Goal: Feedback & Contribution: Contribute content

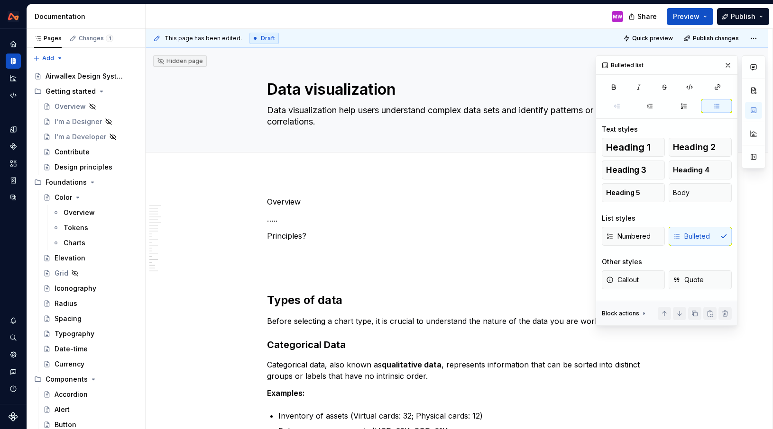
drag, startPoint x: 0, startPoint y: 0, endPoint x: 518, endPoint y: 292, distance: 594.2
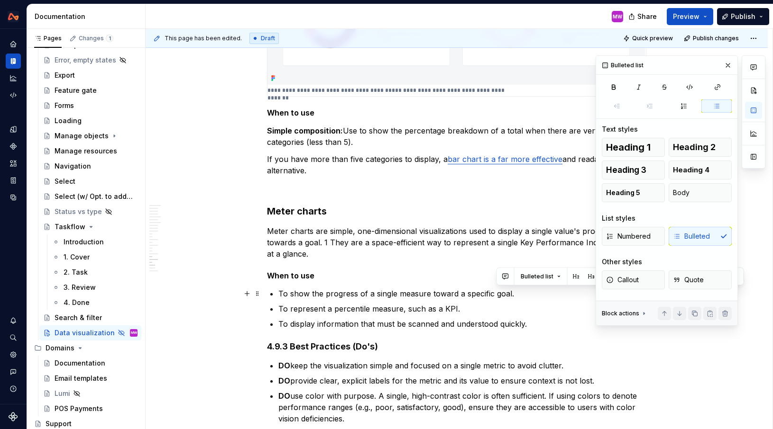
drag, startPoint x: 537, startPoint y: 294, endPoint x: 496, endPoint y: 293, distance: 40.8
click at [496, 293] on p "To show the progress of a single measure toward a specific goal." at bounding box center [462, 293] width 368 height 11
click at [727, 67] on button "button" at bounding box center [727, 65] width 13 height 13
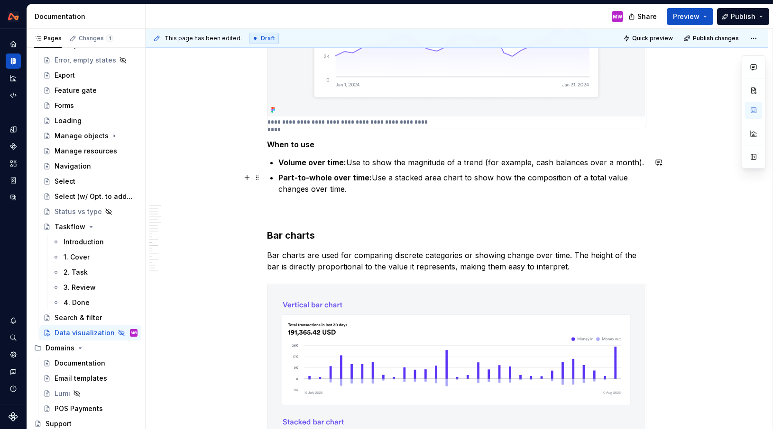
scroll to position [3035, 0]
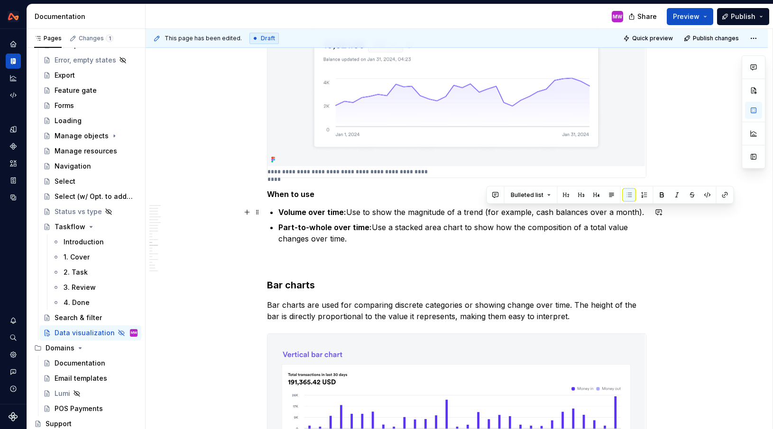
drag, startPoint x: 487, startPoint y: 212, endPoint x: 646, endPoint y: 212, distance: 158.8
click at [646, 212] on p "Volume over time: Use to show the magnitude of a trend (for example, cash balan…" at bounding box center [462, 212] width 368 height 11
copy p "(for example, cash balances over a month)."
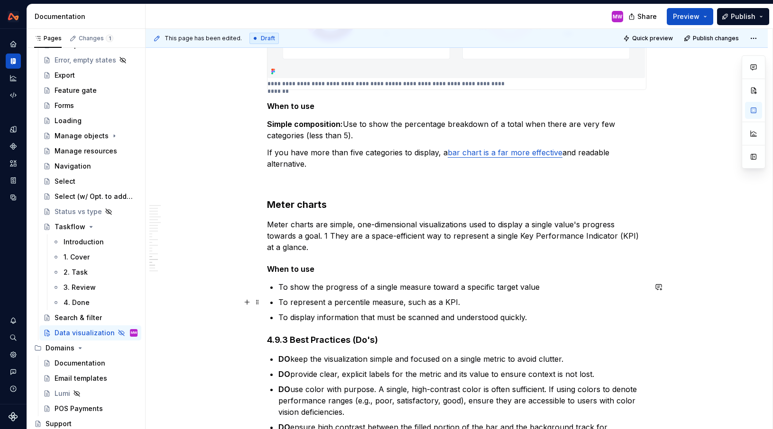
scroll to position [4134, 0]
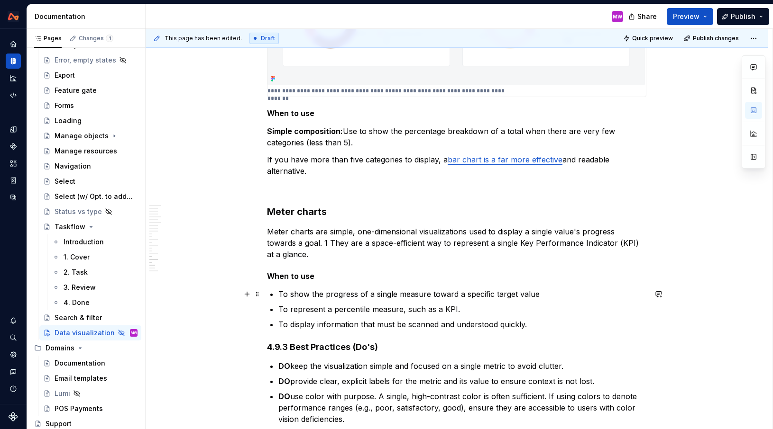
click at [550, 294] on p "To show the progress of a single measure toward a specific target value" at bounding box center [462, 294] width 368 height 11
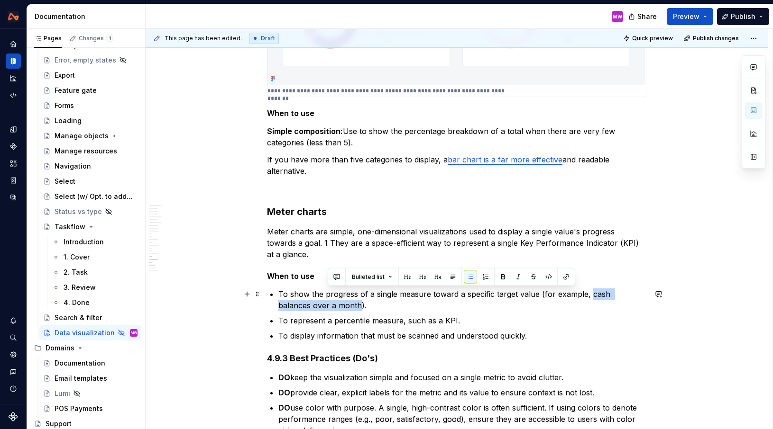
drag, startPoint x: 591, startPoint y: 296, endPoint x: 328, endPoint y: 305, distance: 263.2
click at [328, 305] on p "To show the progress of a single measure toward a specific target value (for ex…" at bounding box center [462, 300] width 368 height 23
click at [528, 338] on p "To display information that must be scanned and understood quickly." at bounding box center [462, 335] width 368 height 11
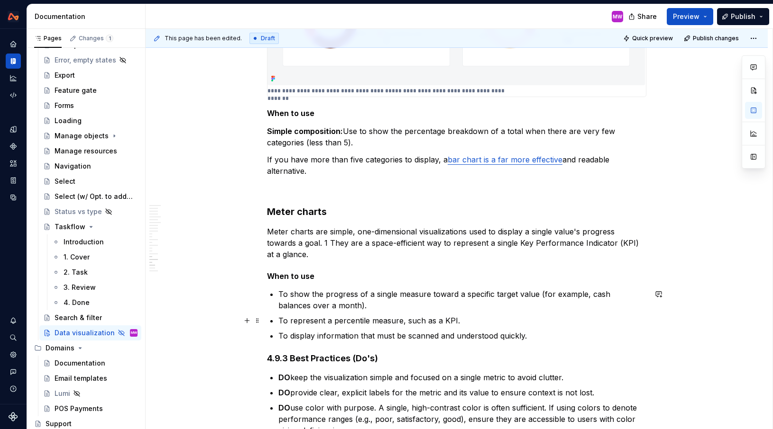
click at [489, 321] on p "To represent a percentile measure, such as a KPI." at bounding box center [462, 320] width 368 height 11
drag, startPoint x: 537, startPoint y: 338, endPoint x: 279, endPoint y: 319, distance: 258.6
click at [481, 324] on p "To represent a percentile measure, such as a KPI." at bounding box center [462, 320] width 368 height 11
drag, startPoint x: 544, startPoint y: 337, endPoint x: 273, endPoint y: 317, distance: 272.3
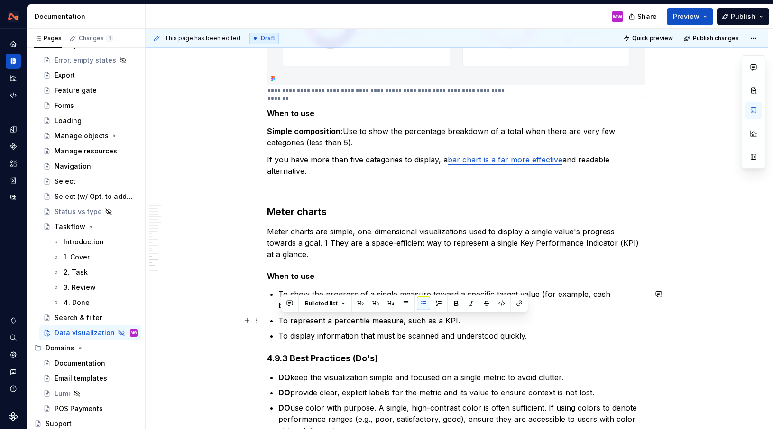
click at [485, 328] on ul "To show the progress of a single measure toward a specific target value (for ex…" at bounding box center [462, 315] width 368 height 53
drag, startPoint x: 546, startPoint y: 337, endPoint x: 281, endPoint y: 321, distance: 265.5
click at [281, 321] on ul "To show the progress of a single measure toward a specific target value (for ex…" at bounding box center [462, 315] width 368 height 53
click at [537, 339] on p "To display information that must be scanned and understood quickly." at bounding box center [462, 335] width 368 height 11
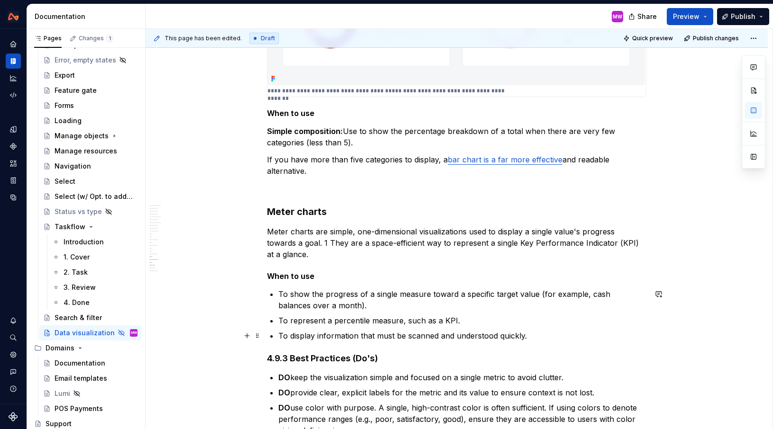
click at [548, 341] on p "To display information that must be scanned and understood quickly." at bounding box center [462, 335] width 368 height 11
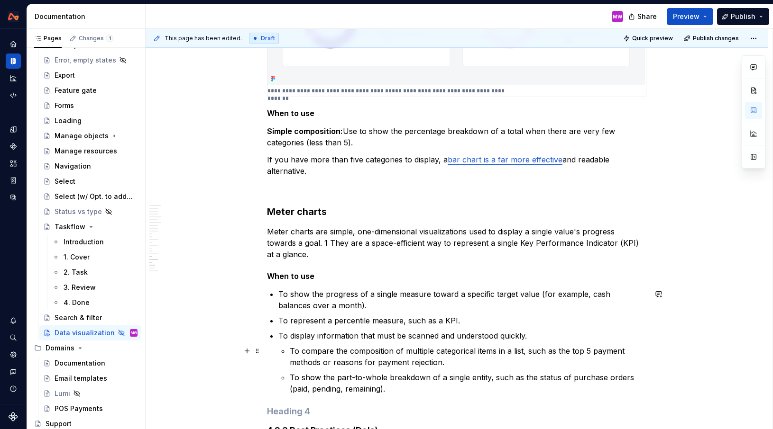
click at [288, 347] on li "To display information that must be scanned and understood quickly. To compare …" at bounding box center [462, 362] width 368 height 64
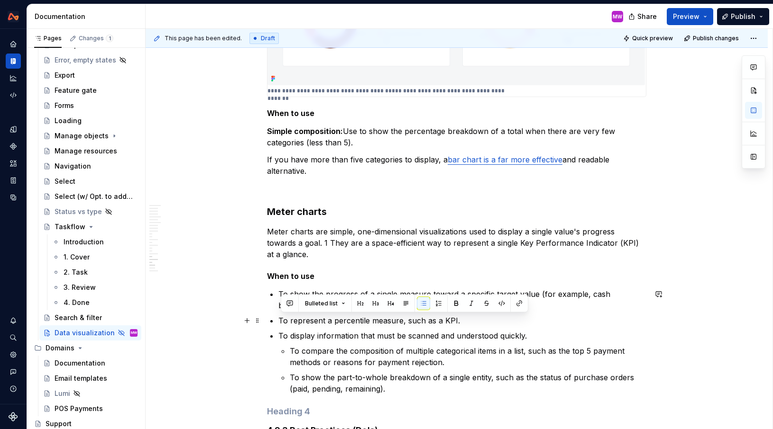
drag, startPoint x: 537, startPoint y: 338, endPoint x: 279, endPoint y: 323, distance: 257.8
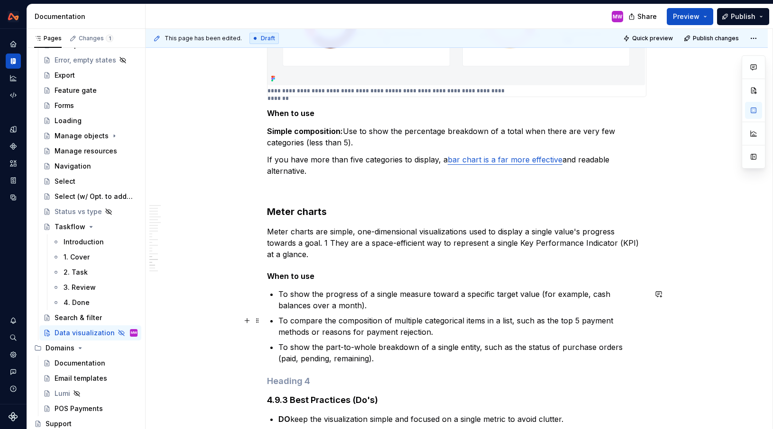
click at [518, 320] on p "To compare the composition of multiple categorical items in a list, such as the…" at bounding box center [462, 326] width 368 height 23
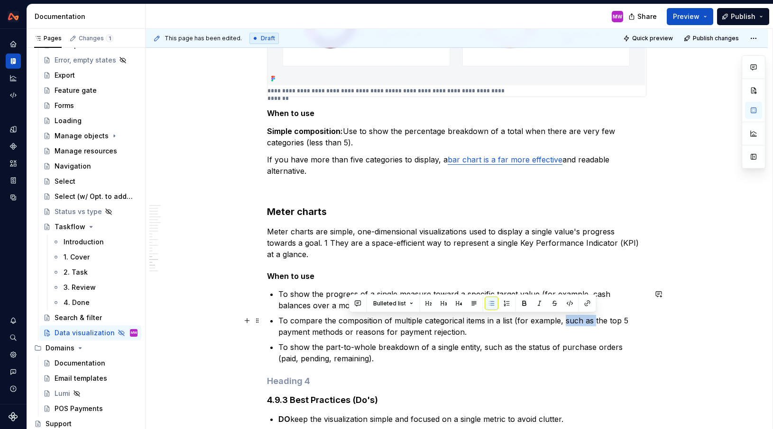
drag, startPoint x: 594, startPoint y: 320, endPoint x: 566, endPoint y: 319, distance: 28.0
click at [566, 319] on p "To compare the composition of multiple categorical items in a list (for example…" at bounding box center [462, 326] width 368 height 23
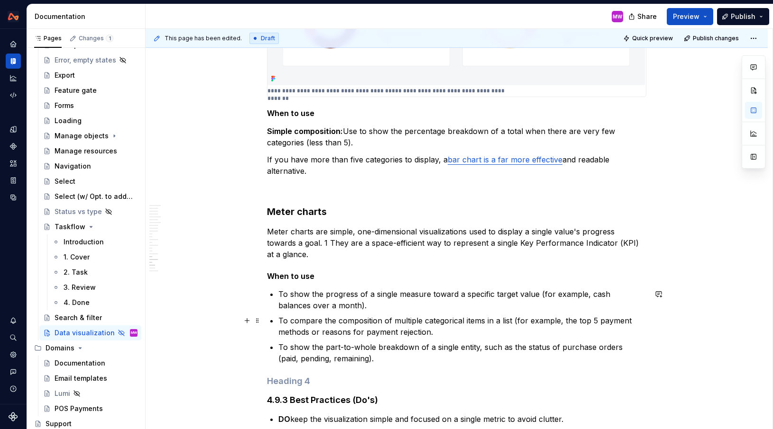
click at [485, 336] on p "To compare the composition of multiple categorical items in a list (for example…" at bounding box center [462, 326] width 368 height 23
click at [463, 361] on p "To show the part-to-whole breakdown of a single entity, such as the status of p…" at bounding box center [462, 353] width 368 height 23
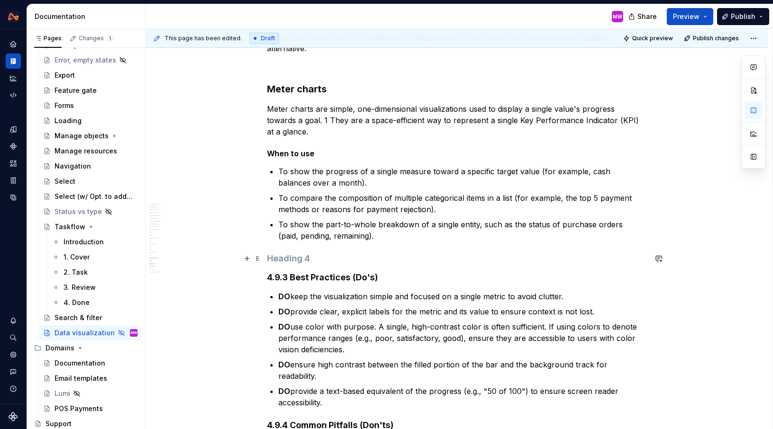
scroll to position [4262, 0]
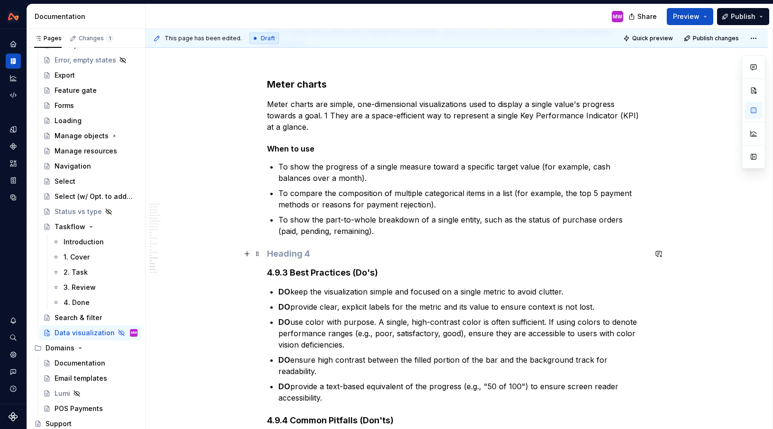
click at [370, 258] on h4 at bounding box center [456, 253] width 379 height 11
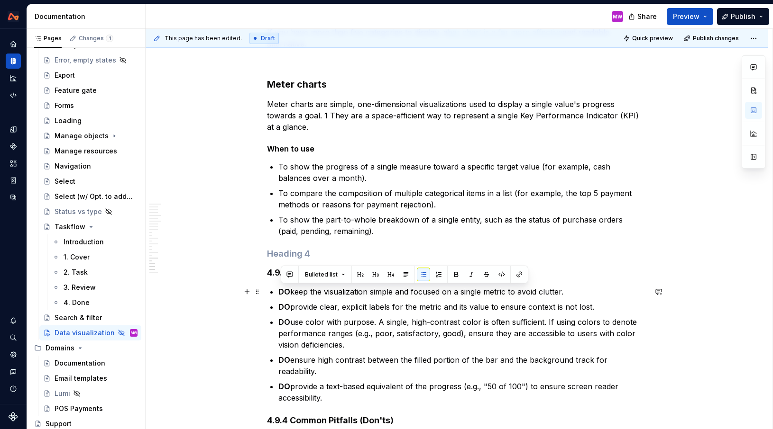
drag, startPoint x: 604, startPoint y: 308, endPoint x: 279, endPoint y: 293, distance: 325.9
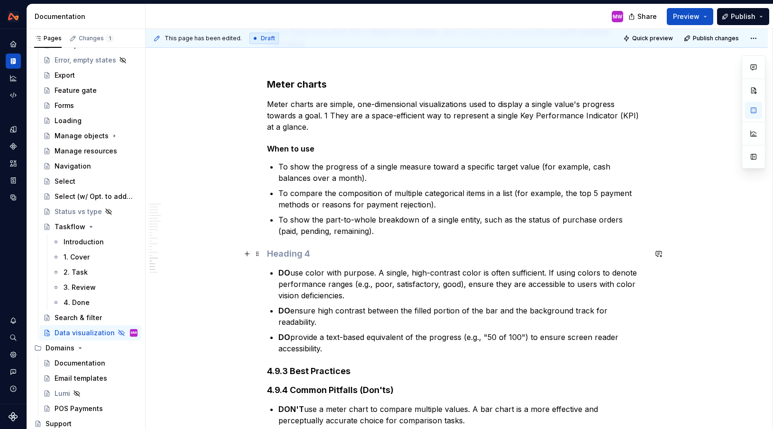
click at [313, 253] on h4 at bounding box center [456, 253] width 379 height 11
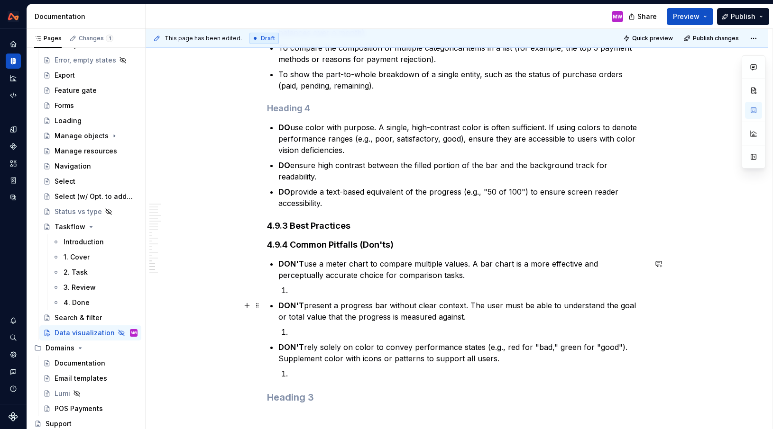
scroll to position [4469, 0]
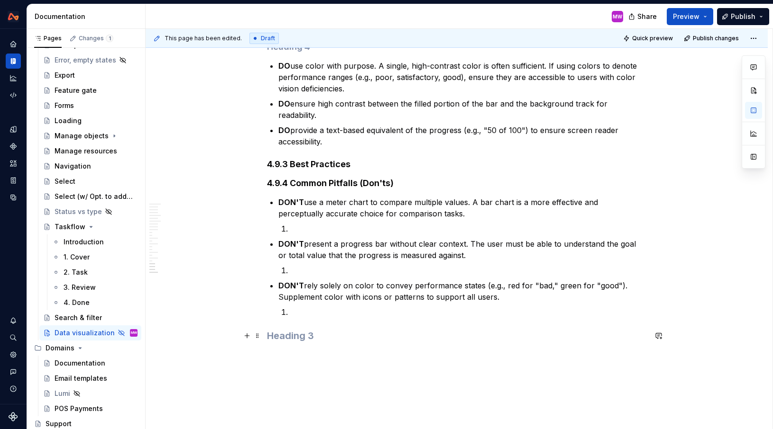
click at [320, 343] on h3 at bounding box center [456, 335] width 379 height 13
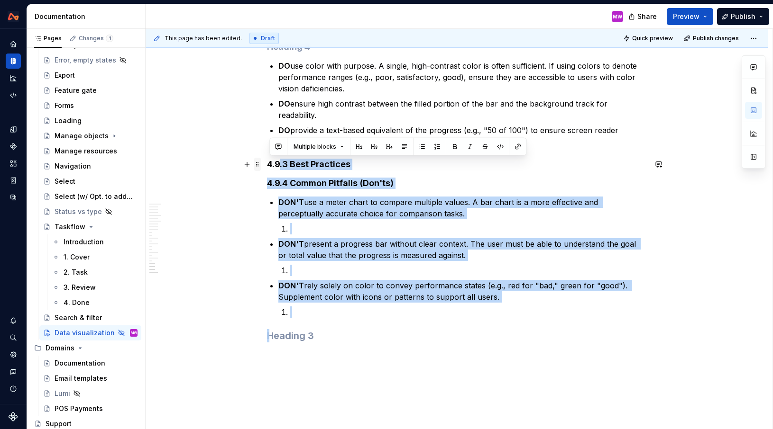
drag, startPoint x: 329, startPoint y: 342, endPoint x: 261, endPoint y: 161, distance: 193.3
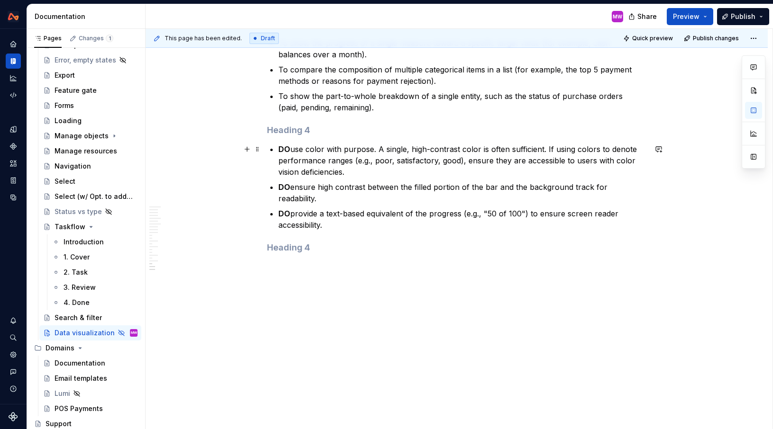
scroll to position [4225, 0]
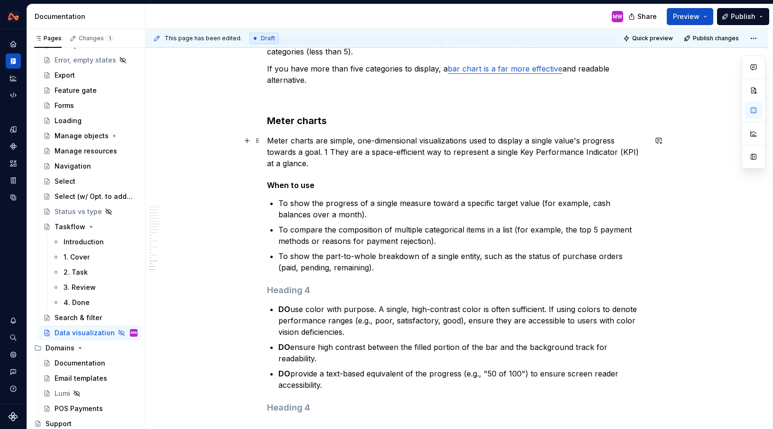
click at [314, 164] on p "Meter charts are simple, one-dimensional visualizations used to display a singl…" at bounding box center [456, 152] width 379 height 34
click at [333, 149] on p "Meter charts are simple, one-dimensional visualizations used to display a singl…" at bounding box center [456, 152] width 379 height 34
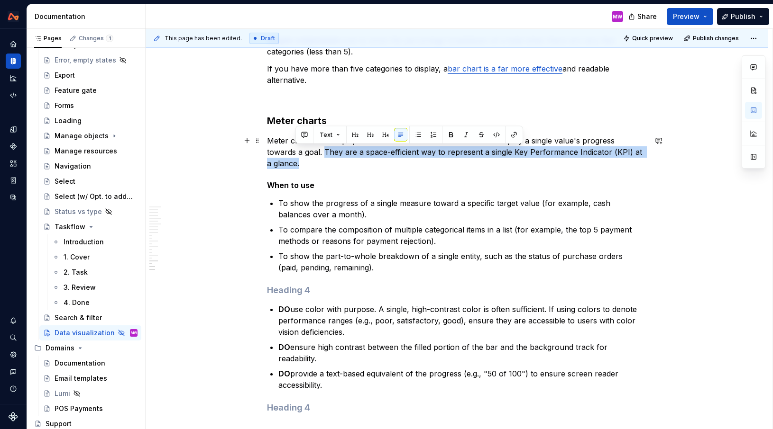
drag, startPoint x: 327, startPoint y: 150, endPoint x: 342, endPoint y: 164, distance: 20.8
click at [342, 164] on p "Meter charts are simple, one-dimensional visualizations used to display a singl…" at bounding box center [456, 152] width 379 height 34
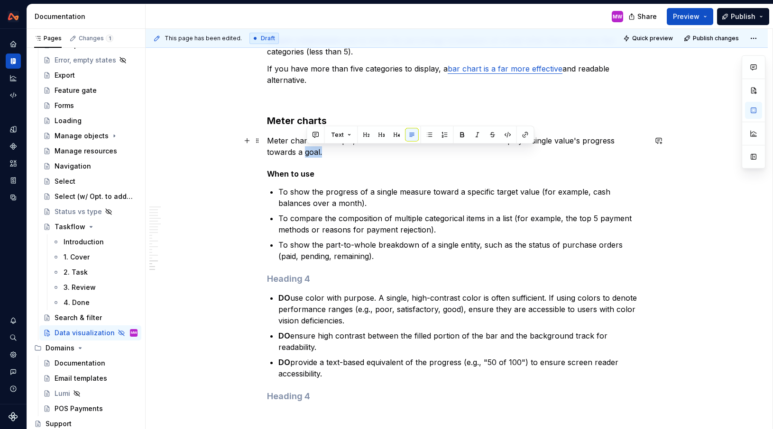
drag, startPoint x: 339, startPoint y: 152, endPoint x: 307, endPoint y: 153, distance: 31.8
click at [308, 153] on p "Meter charts are simple, one-dimensional visualizations used to display a singl…" at bounding box center [456, 146] width 379 height 23
click at [342, 157] on p "Meter charts are simple, one-dimensional visualizations used to display a singl…" at bounding box center [456, 146] width 379 height 23
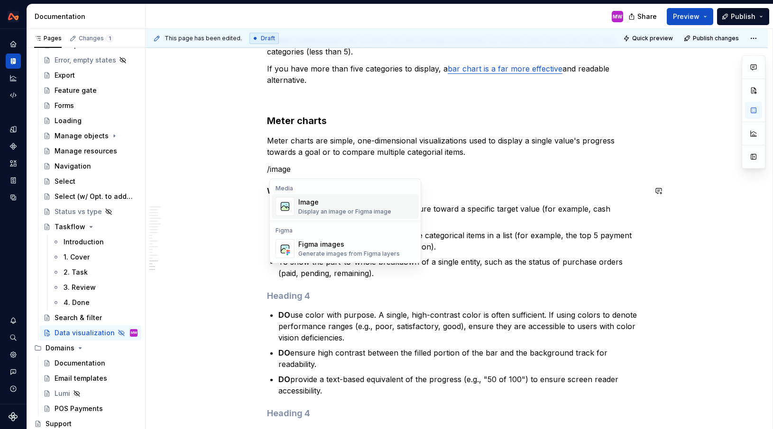
click at [405, 206] on div "Image Display an image or Figma image" at bounding box center [356, 206] width 117 height 19
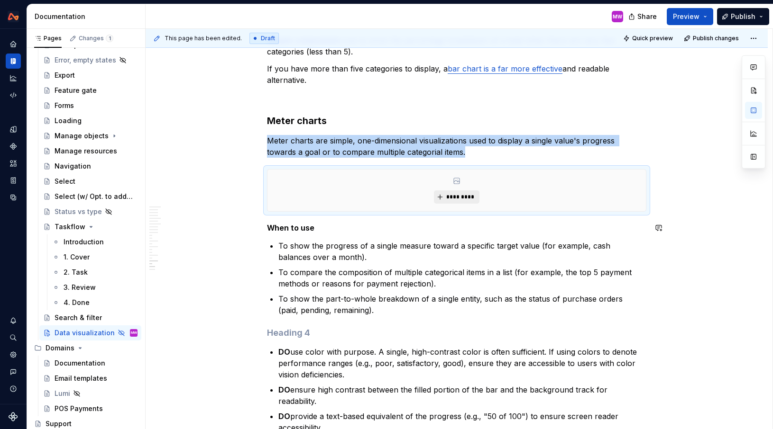
click at [457, 196] on span "*********" at bounding box center [460, 197] width 29 height 8
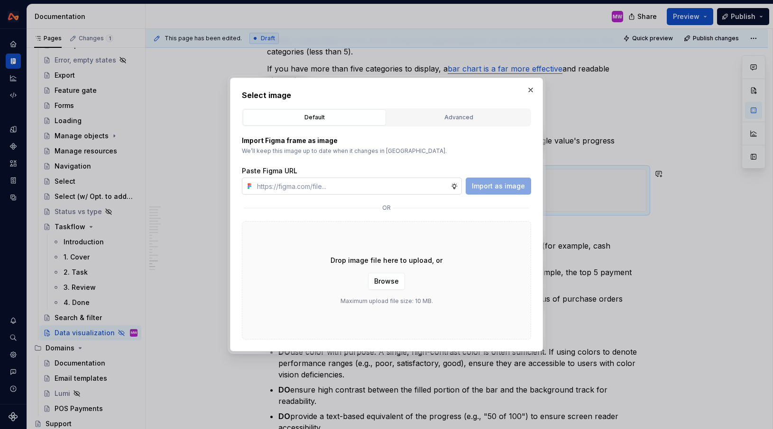
type textarea "*"
click at [401, 191] on input "text" at bounding box center [351, 186] width 197 height 17
type input "[URL][DOMAIN_NAME]"
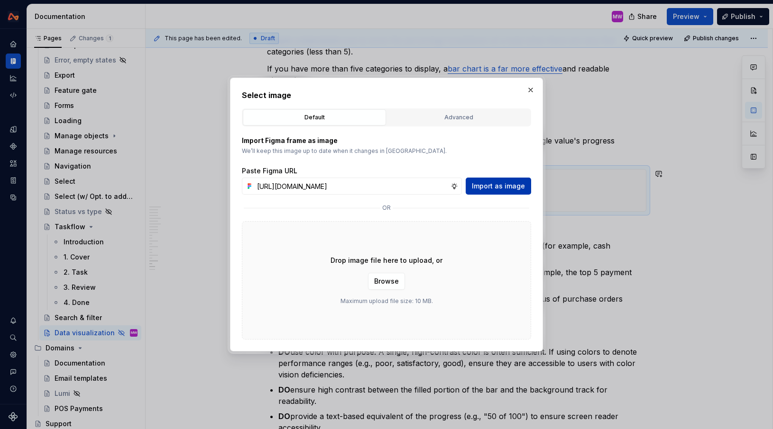
click at [488, 190] on span "Import as image" at bounding box center [498, 186] width 53 height 9
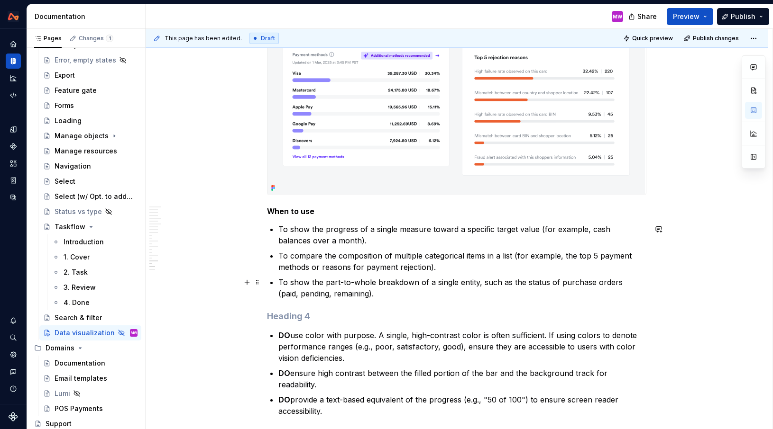
scroll to position [4393, 0]
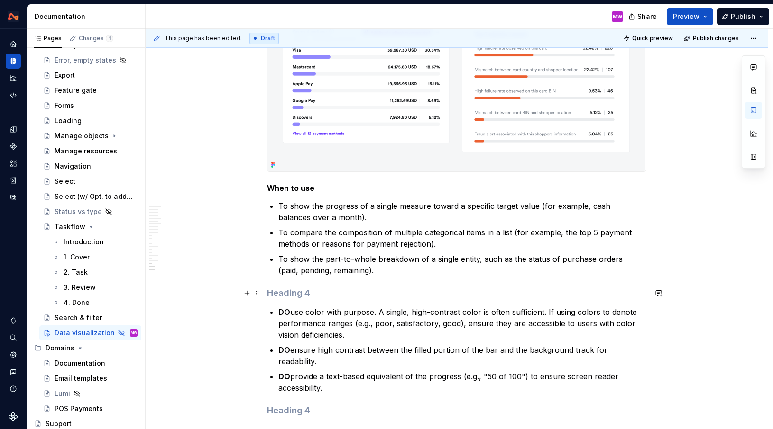
click at [302, 295] on h4 at bounding box center [456, 293] width 379 height 11
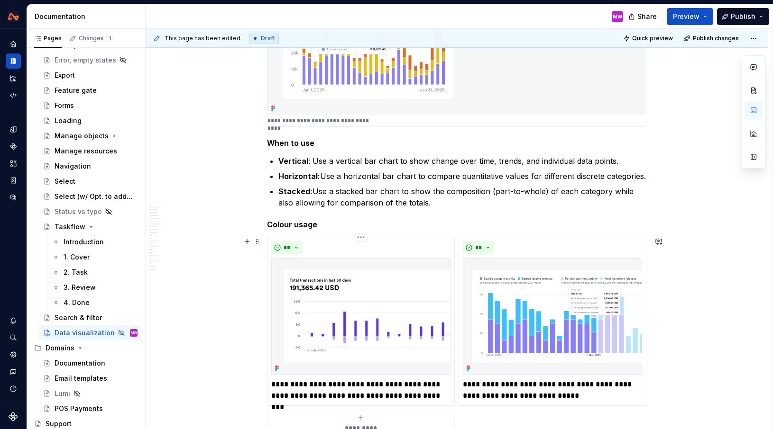
scroll to position [3552, 0]
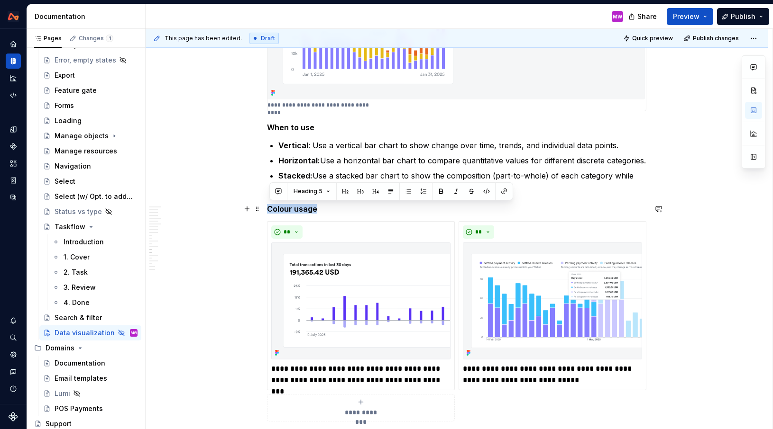
drag, startPoint x: 328, startPoint y: 211, endPoint x: 267, endPoint y: 211, distance: 60.2
copy h5 "Colour usage"
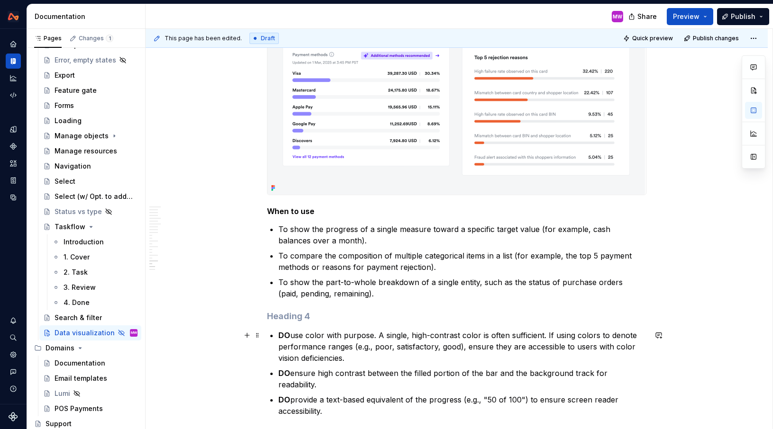
scroll to position [4388, 0]
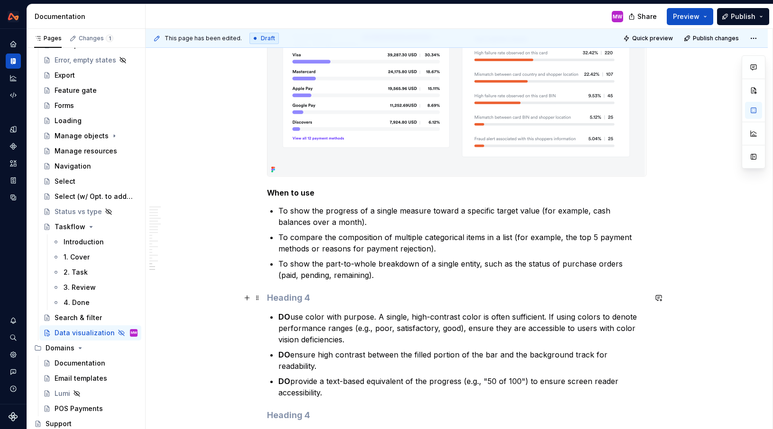
click at [303, 297] on h4 at bounding box center [456, 297] width 379 height 11
click at [753, 109] on button "button" at bounding box center [753, 110] width 17 height 17
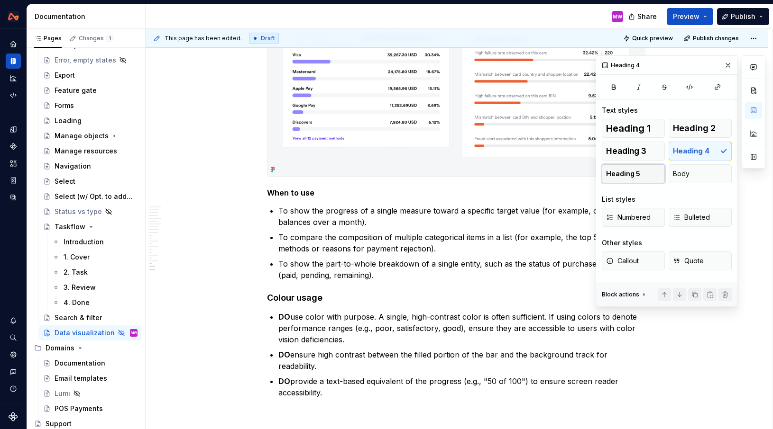
click at [638, 176] on span "Heading 5" at bounding box center [623, 173] width 34 height 9
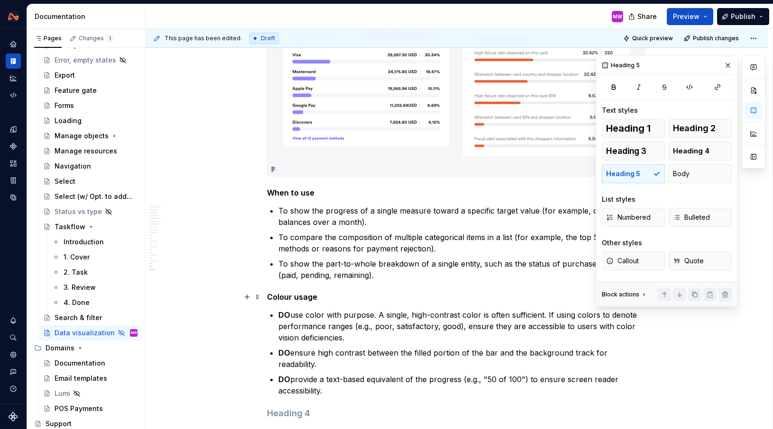
click at [336, 297] on h5 "Colour usage" at bounding box center [456, 296] width 379 height 9
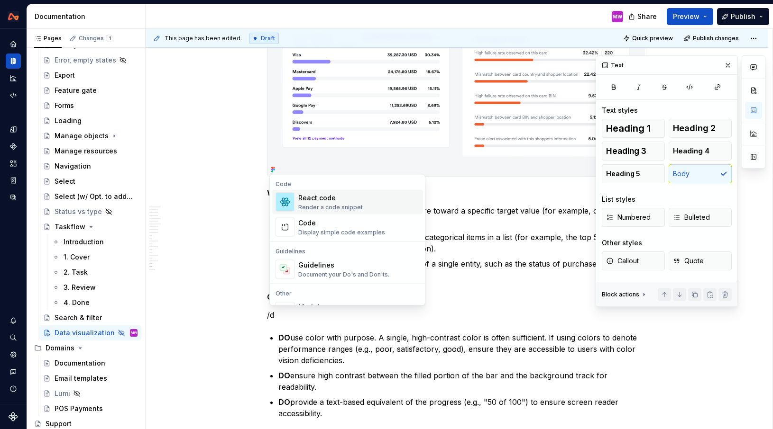
click at [305, 269] on div "Guidelines" at bounding box center [343, 265] width 91 height 9
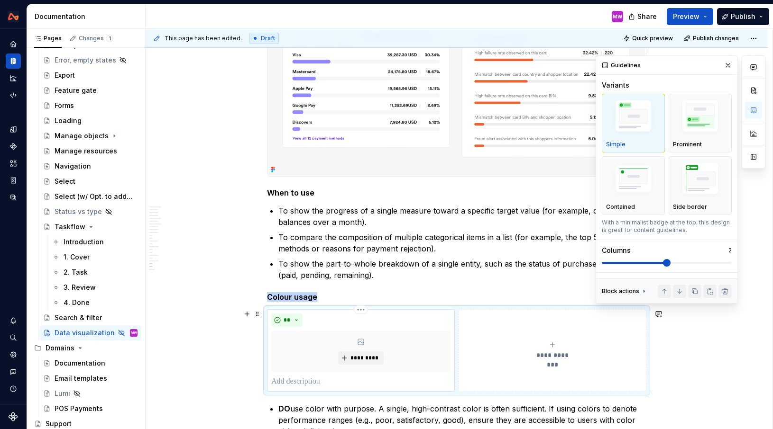
type textarea "*"
click at [312, 386] on p at bounding box center [360, 381] width 179 height 11
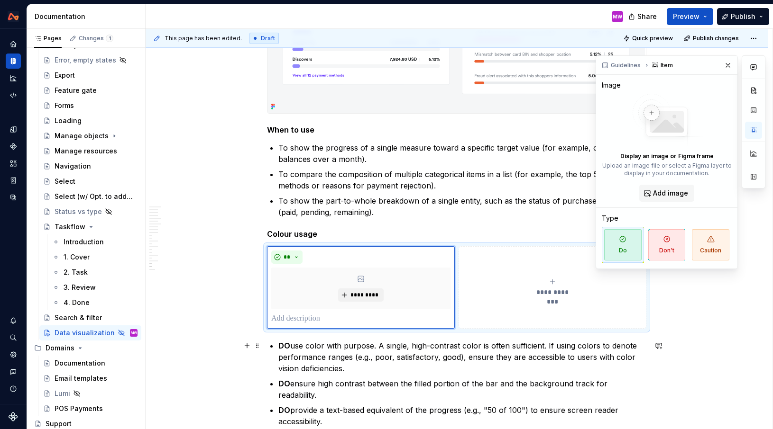
scroll to position [4464, 0]
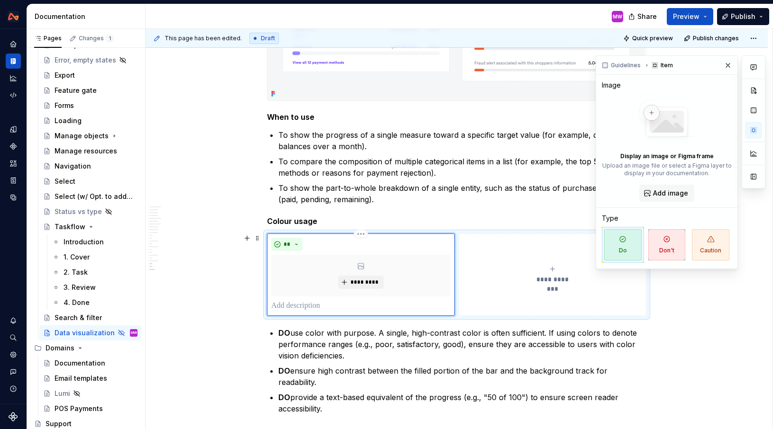
click at [301, 307] on p at bounding box center [360, 305] width 179 height 11
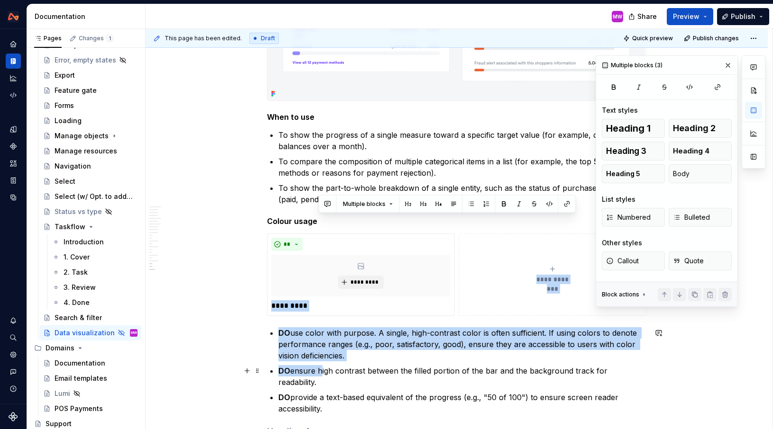
click at [321, 371] on p "DO ensure high contrast between the filled portion of the bar and the backgroun…" at bounding box center [462, 376] width 368 height 23
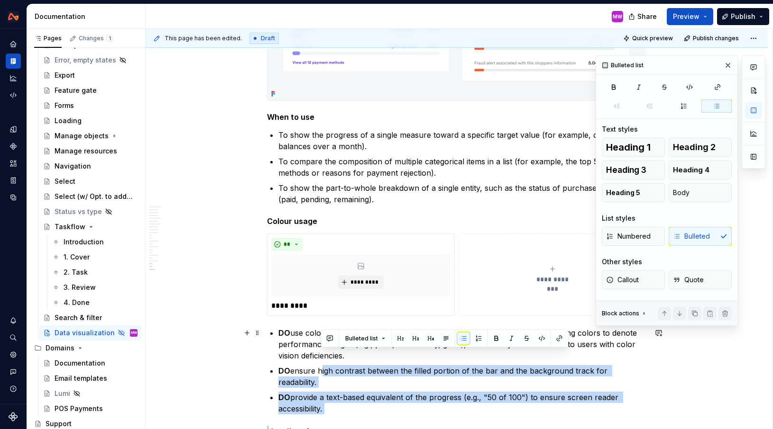
scroll to position [4648, 0]
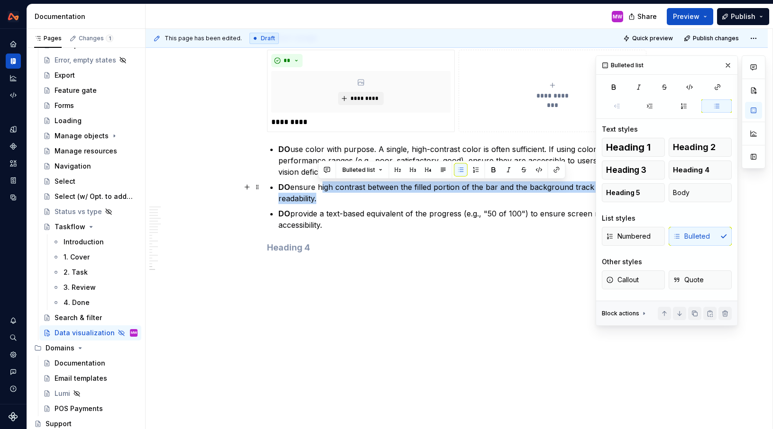
drag, startPoint x: 320, startPoint y: 370, endPoint x: 317, endPoint y: 200, distance: 169.2
click at [317, 200] on p "DO ensure high contrast between the filled portion of the bar and the backgroun…" at bounding box center [462, 193] width 368 height 23
copy p "high contrast between the filled portion of the bar and the background track fo…"
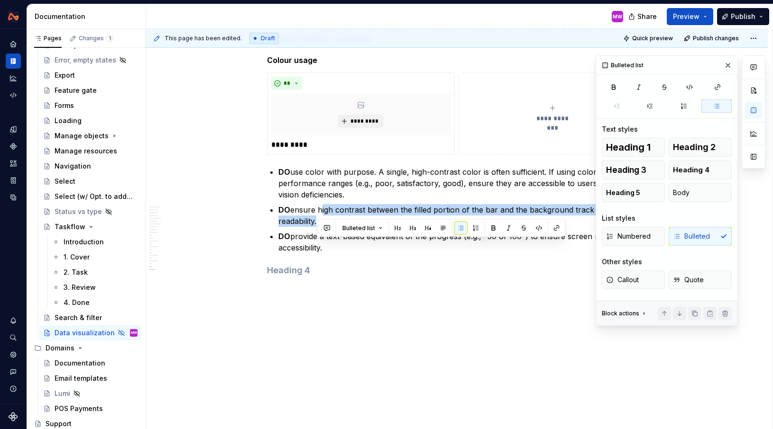
scroll to position [4589, 0]
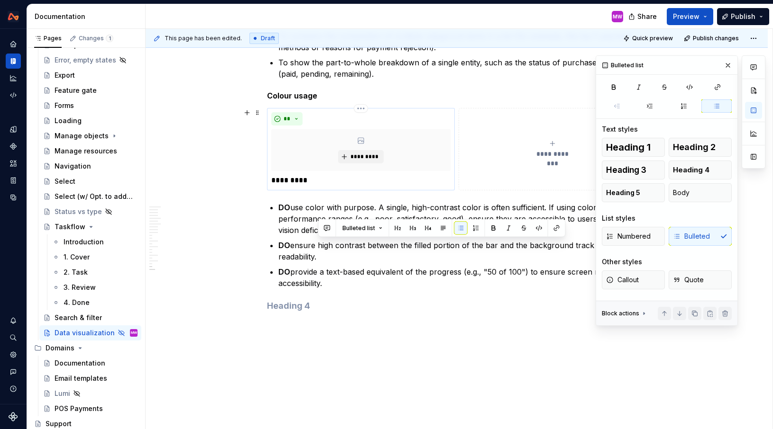
click at [318, 184] on p "*********" at bounding box center [360, 180] width 179 height 11
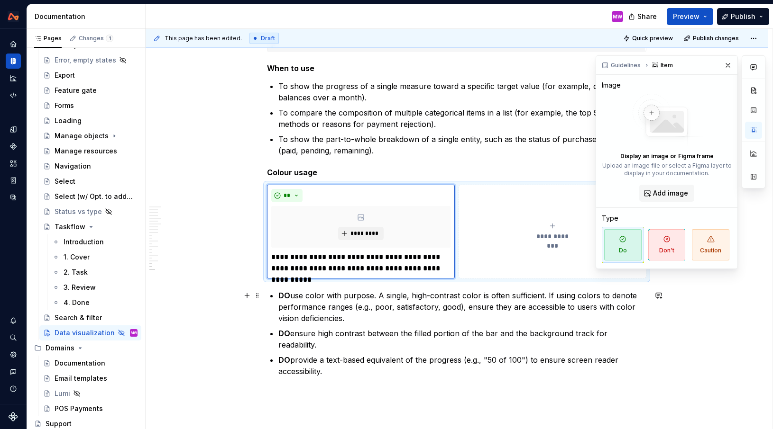
scroll to position [4512, 0]
click at [498, 263] on button "**********" at bounding box center [552, 233] width 188 height 94
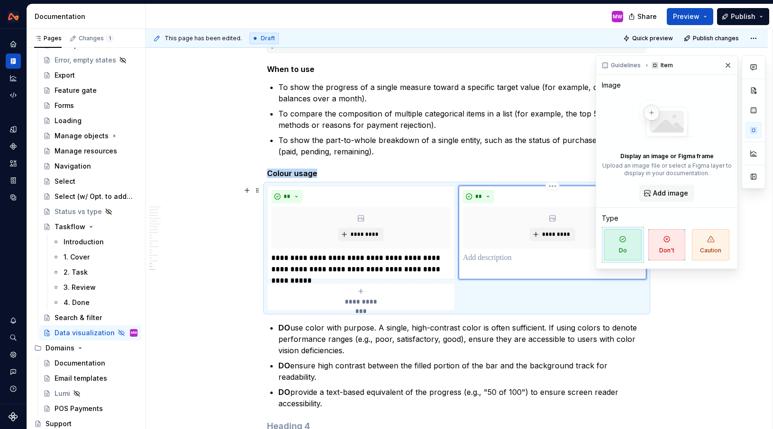
click at [498, 263] on p at bounding box center [552, 258] width 179 height 11
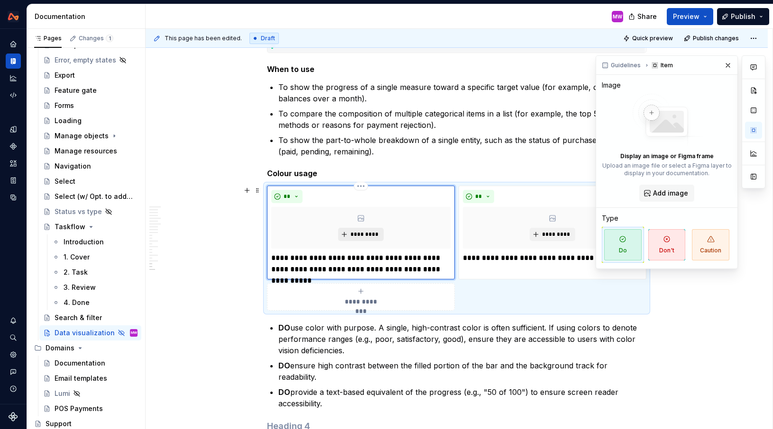
click at [362, 231] on span "*********" at bounding box center [364, 235] width 29 height 8
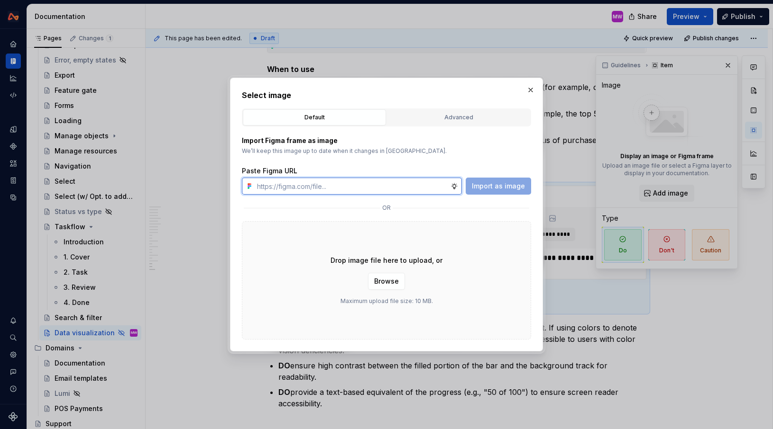
click at [383, 182] on input "text" at bounding box center [351, 186] width 197 height 17
paste input "[URL][DOMAIN_NAME]"
type input "[URL][DOMAIN_NAME]"
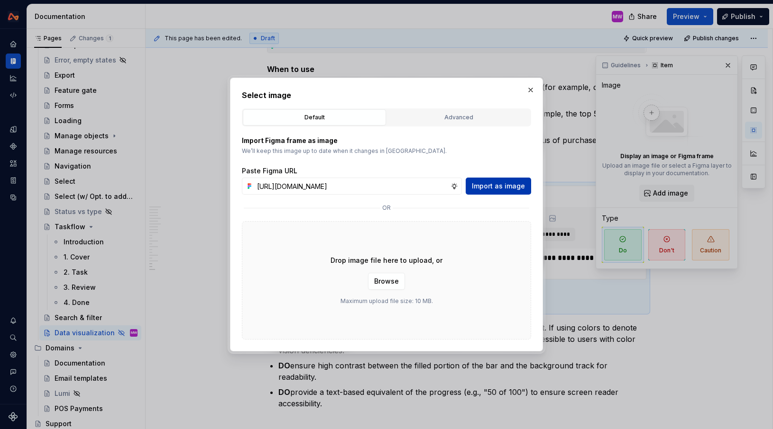
click at [488, 188] on span "Import as image" at bounding box center [498, 186] width 53 height 9
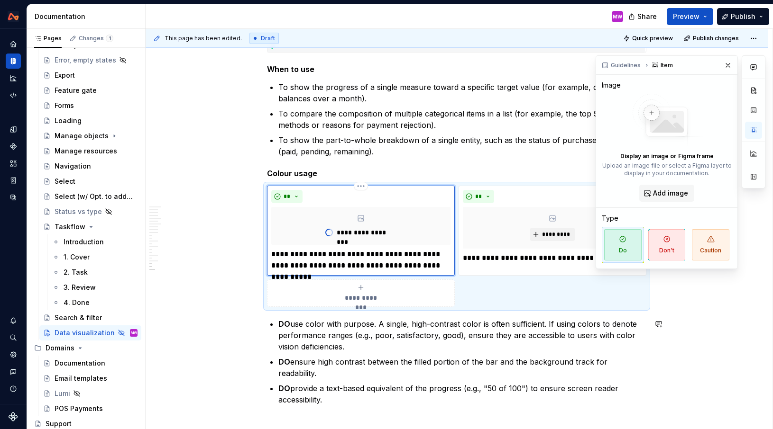
type textarea "*"
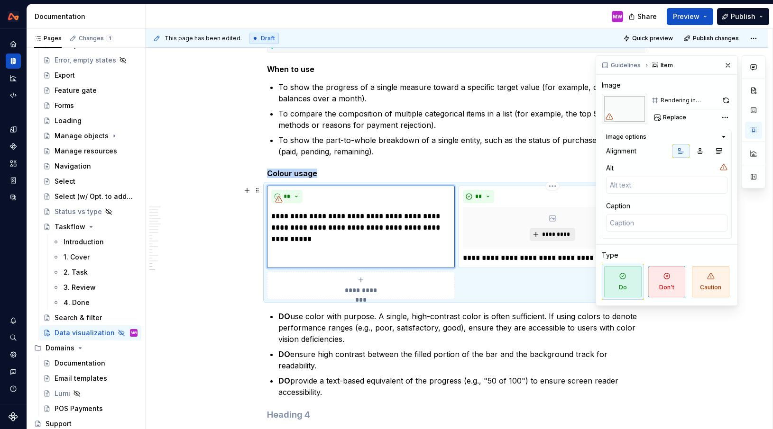
click at [556, 241] on button "*********" at bounding box center [551, 234] width 45 height 13
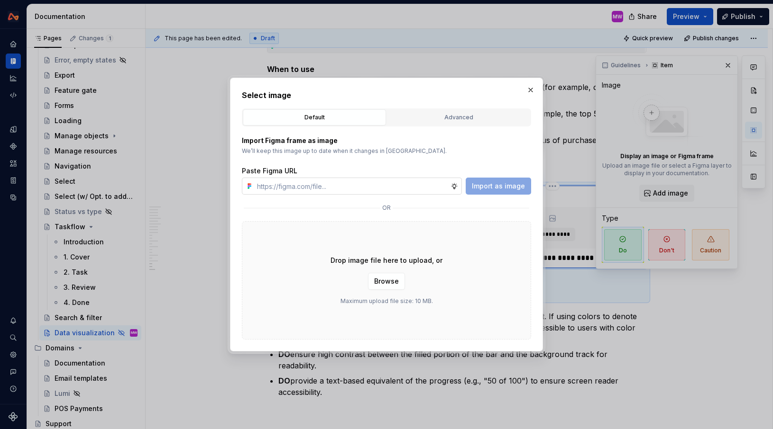
click at [419, 187] on input "text" at bounding box center [351, 186] width 197 height 17
type input "[URL][DOMAIN_NAME]"
click at [507, 185] on span "Import as image" at bounding box center [498, 186] width 53 height 9
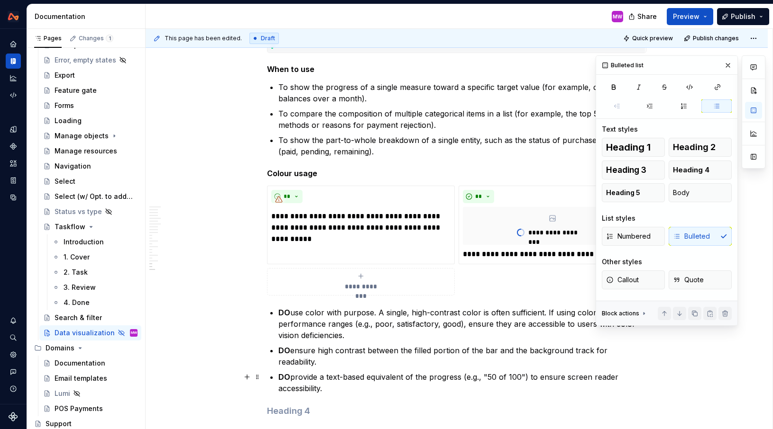
click at [357, 389] on p "DO provide a text-based equivalent of the progress (e.g., "50 of 100") to ensur…" at bounding box center [462, 383] width 368 height 23
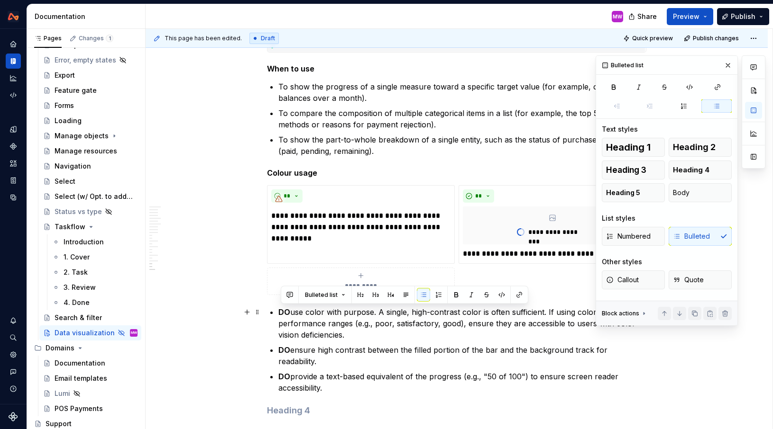
drag, startPoint x: 357, startPoint y: 389, endPoint x: 272, endPoint y: 317, distance: 111.7
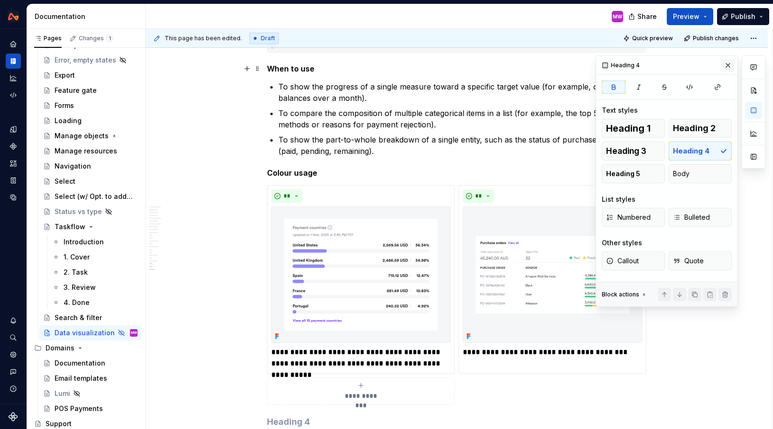
click at [729, 65] on button "button" at bounding box center [727, 65] width 13 height 13
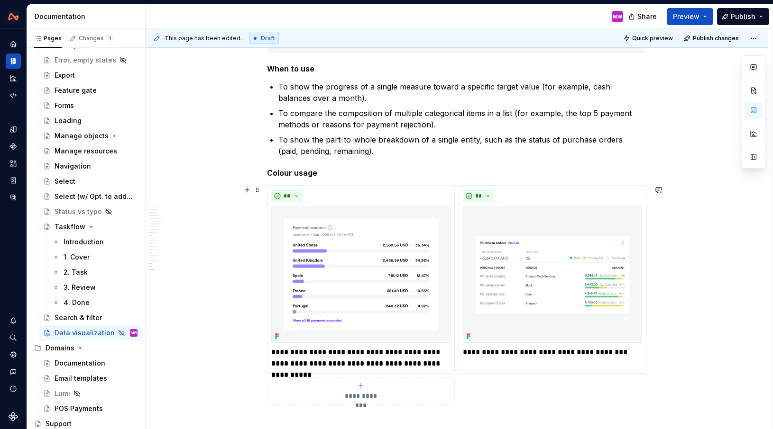
click at [625, 391] on div "**********" at bounding box center [456, 295] width 379 height 220
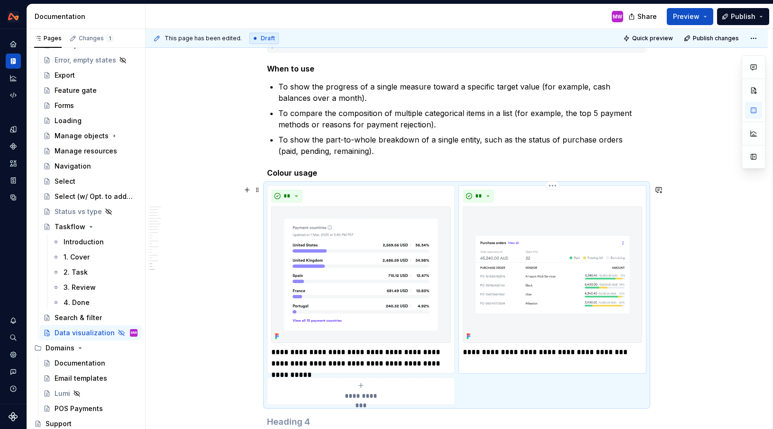
click at [617, 351] on p "**********" at bounding box center [552, 352] width 179 height 11
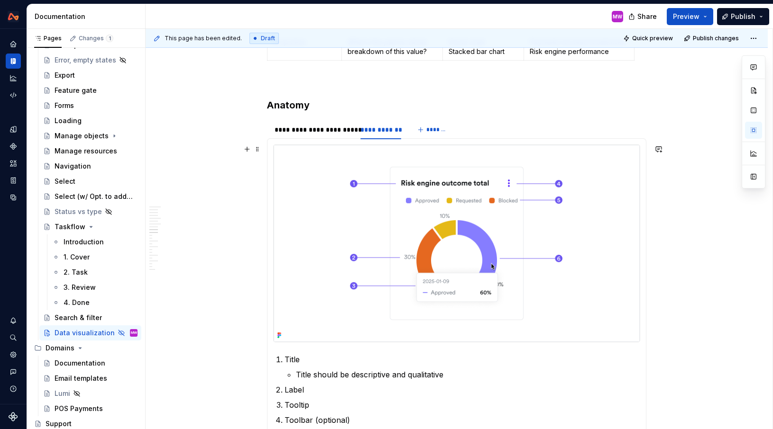
scroll to position [1811, 0]
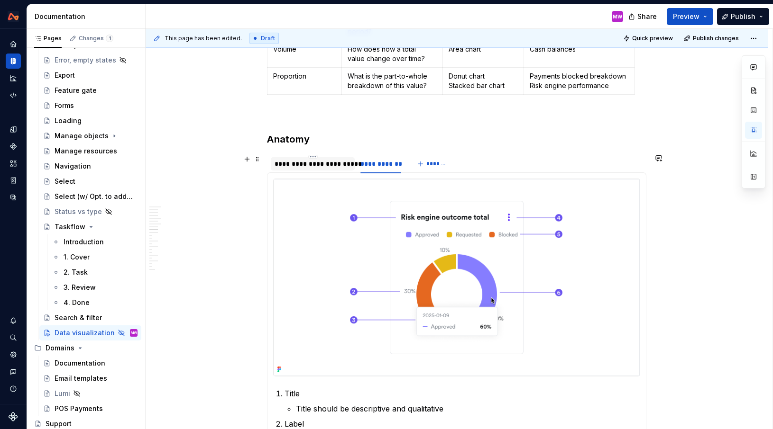
click at [325, 159] on div "**********" at bounding box center [312, 163] width 76 height 9
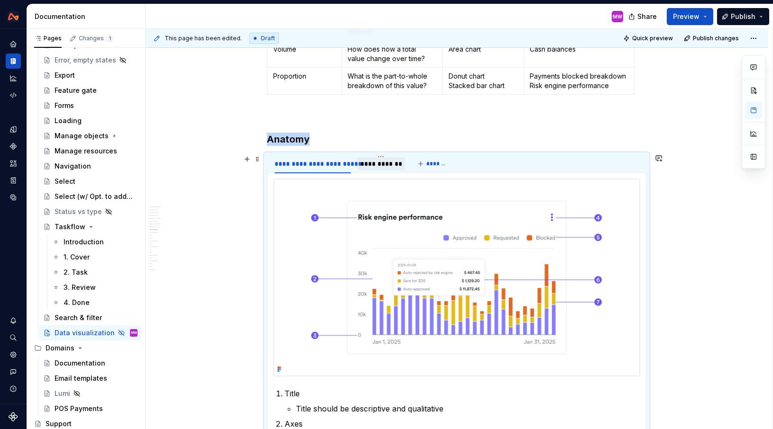
click at [375, 170] on div "**********" at bounding box center [380, 163] width 48 height 13
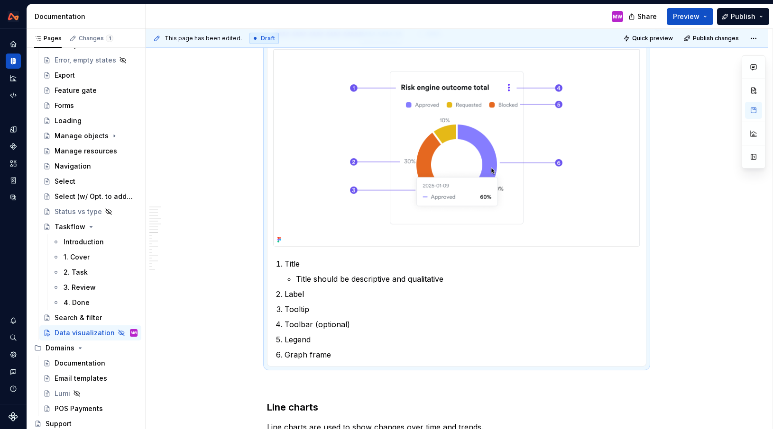
scroll to position [1948, 0]
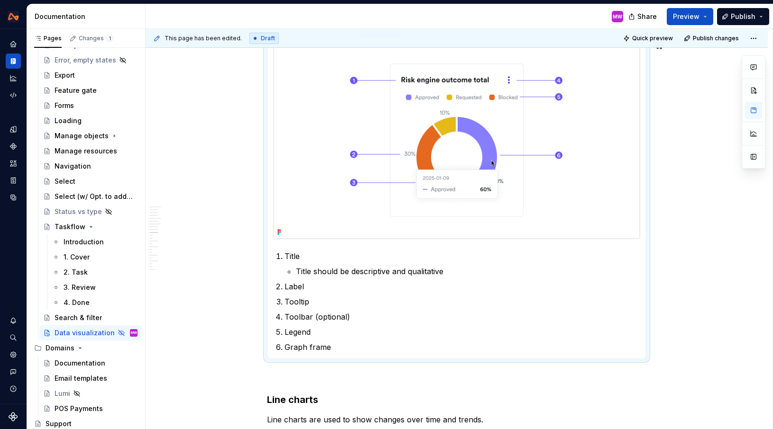
type textarea "*"
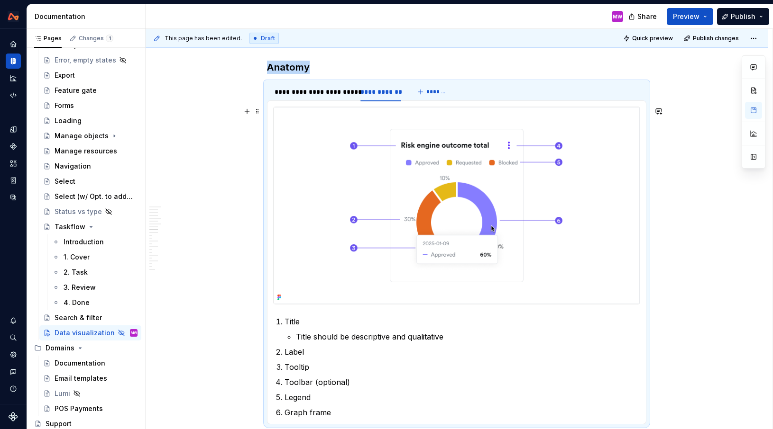
scroll to position [1880, 0]
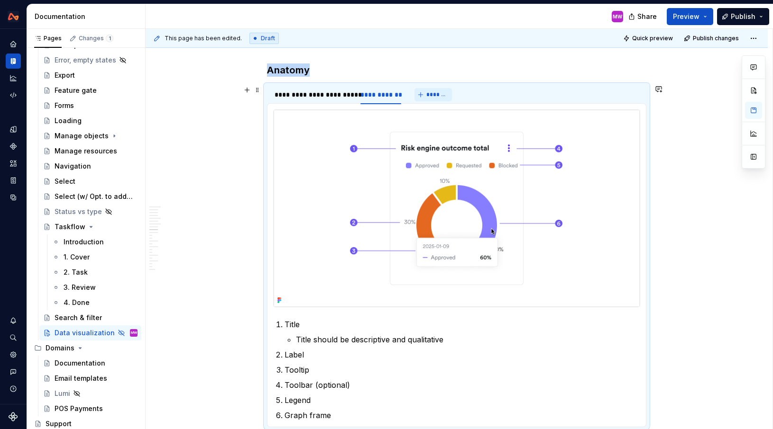
click at [437, 94] on span "*******" at bounding box center [436, 95] width 21 height 8
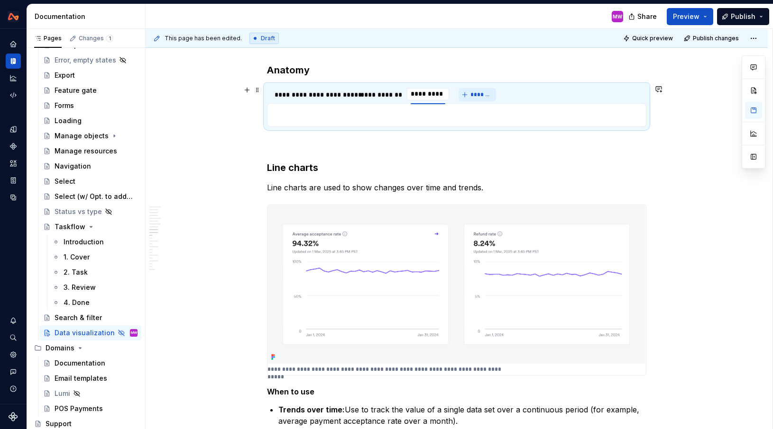
type input "**********"
click at [418, 112] on p at bounding box center [456, 114] width 367 height 11
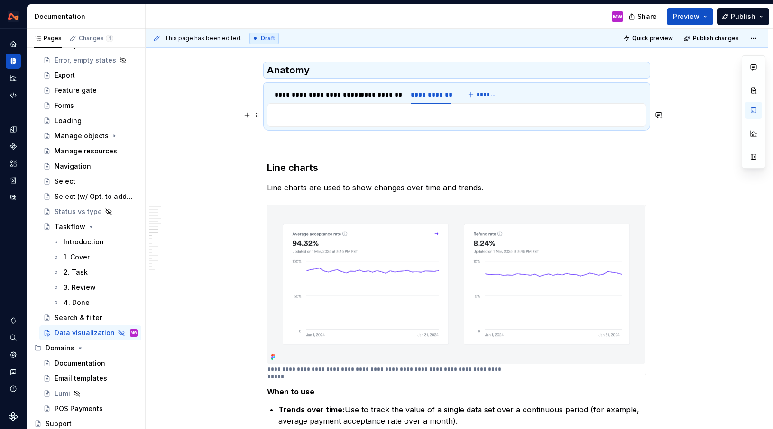
click at [390, 109] on p at bounding box center [456, 114] width 367 height 11
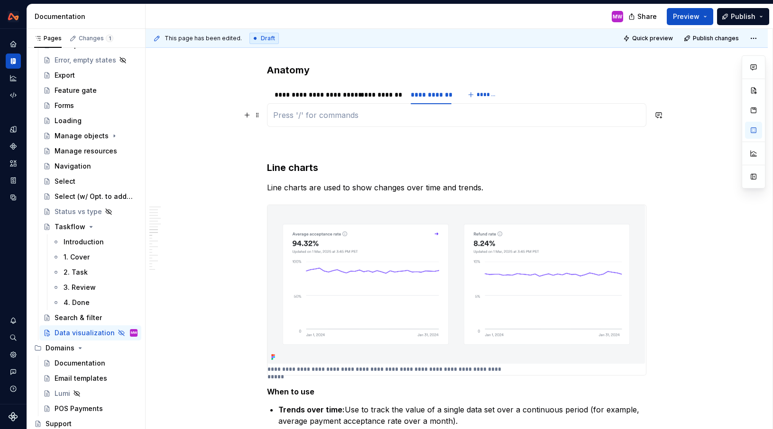
click at [379, 117] on p at bounding box center [456, 114] width 367 height 11
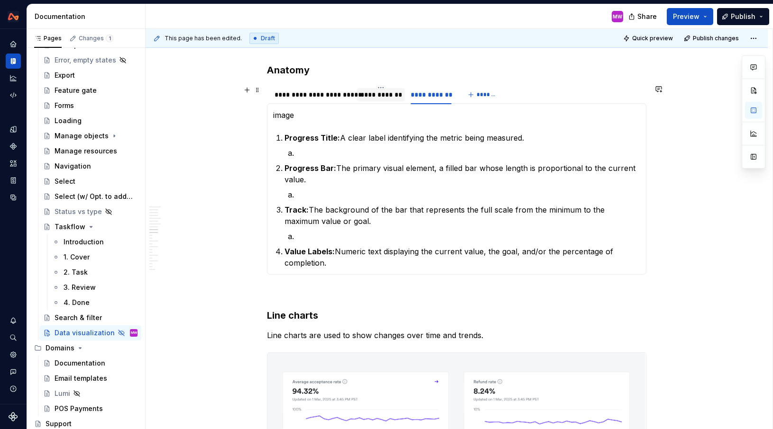
click at [373, 97] on div "**********" at bounding box center [380, 94] width 41 height 9
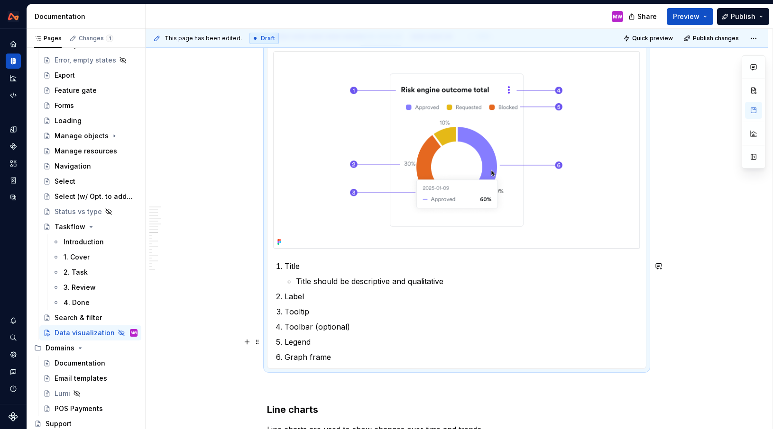
scroll to position [1966, 0]
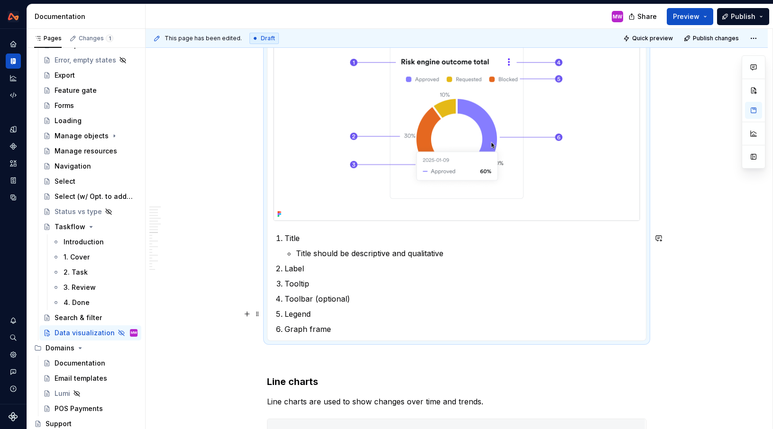
click at [328, 319] on p "Legend" at bounding box center [461, 314] width 355 height 11
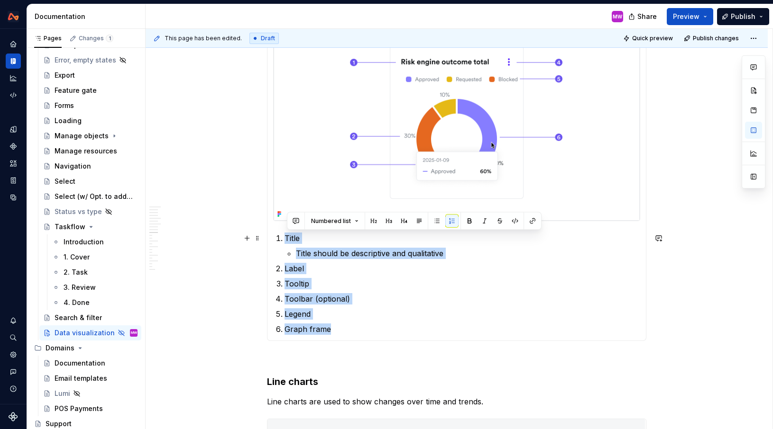
drag, startPoint x: 337, startPoint y: 331, endPoint x: 279, endPoint y: 240, distance: 108.7
click at [284, 240] on ol "Title Title should be descriptive and qualitative Label Tooltip Toolbar (option…" at bounding box center [461, 284] width 355 height 102
copy ol "Title Title should be descriptive and qualitative Label Tooltip Toolbar (option…"
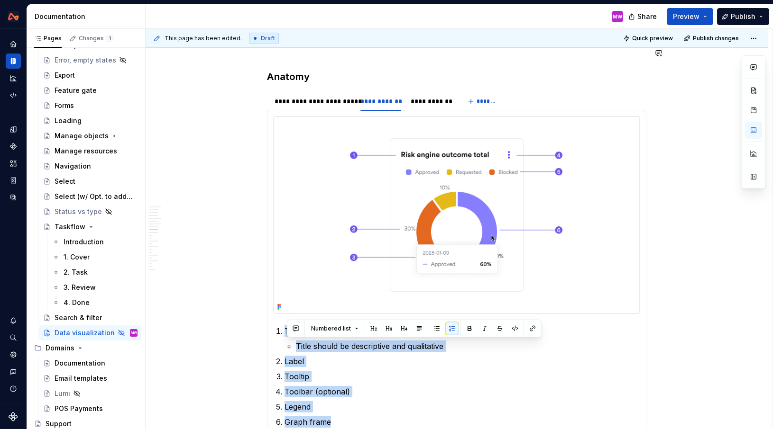
scroll to position [1859, 0]
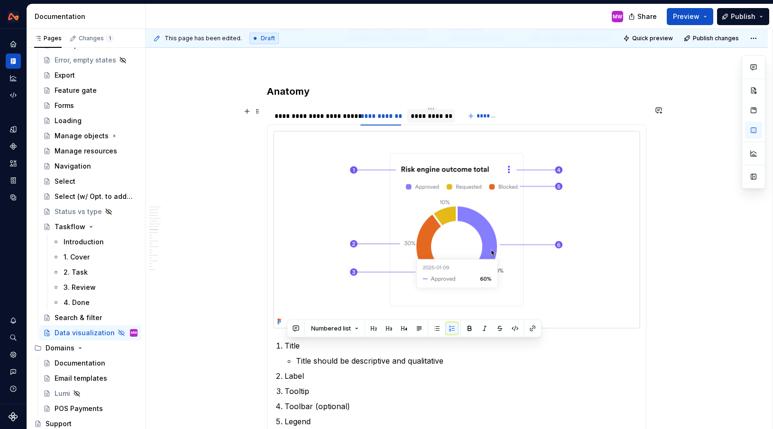
click at [423, 117] on div "**********" at bounding box center [430, 115] width 40 height 9
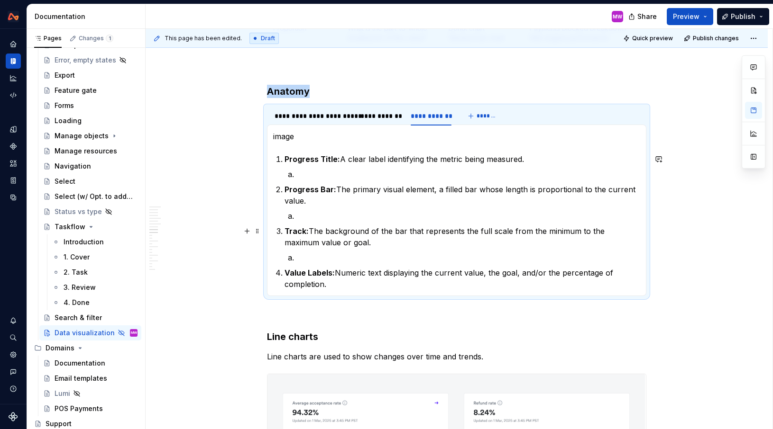
scroll to position [1881, 0]
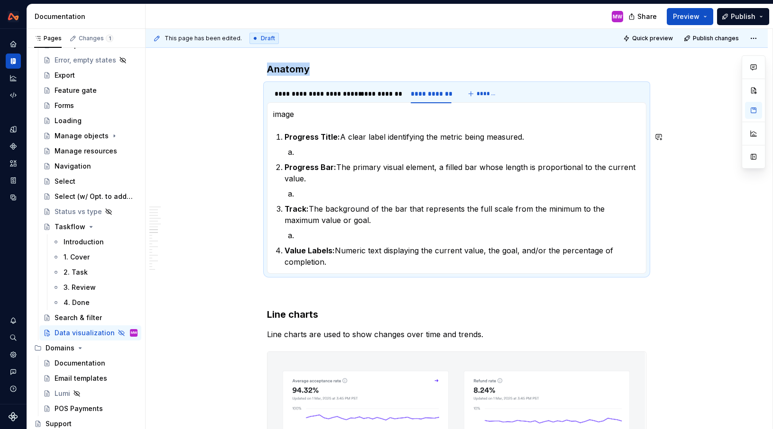
click at [308, 118] on p "image" at bounding box center [456, 114] width 367 height 11
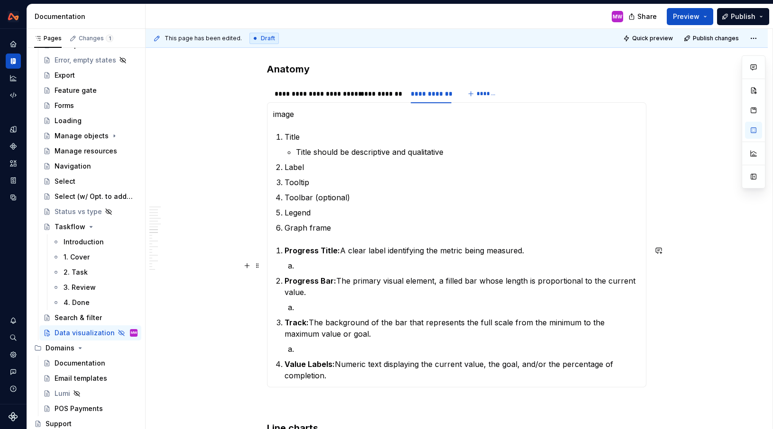
click at [344, 267] on p at bounding box center [468, 265] width 344 height 11
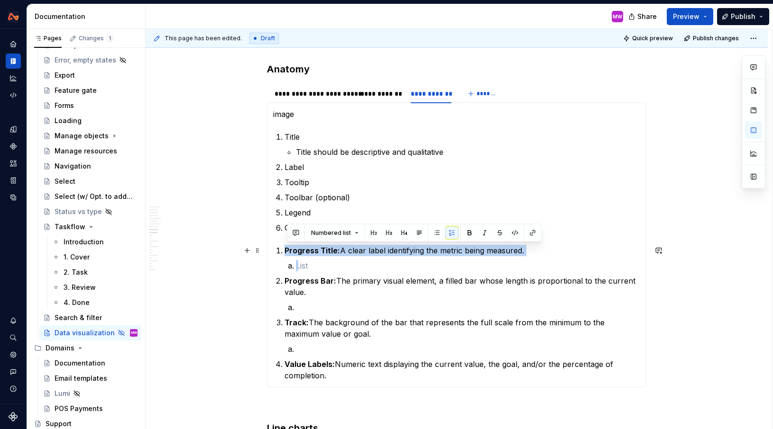
drag, startPoint x: 344, startPoint y: 267, endPoint x: 285, endPoint y: 248, distance: 61.3
click at [285, 248] on li "Progress Title: A clear label identifying the metric being measured." at bounding box center [461, 258] width 355 height 27
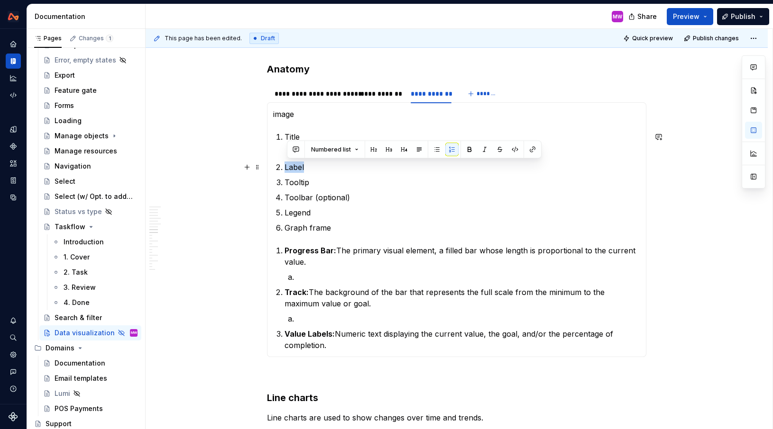
drag, startPoint x: 318, startPoint y: 167, endPoint x: 288, endPoint y: 166, distance: 29.9
click at [288, 166] on p "Label" at bounding box center [461, 167] width 355 height 11
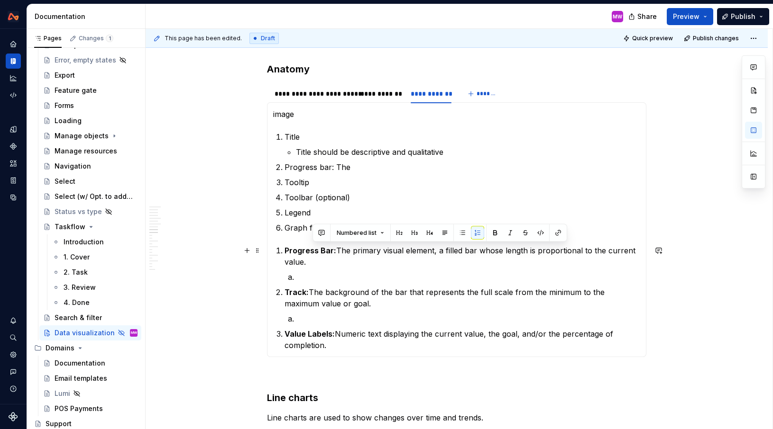
drag, startPoint x: 338, startPoint y: 251, endPoint x: 312, endPoint y: 264, distance: 28.4
click at [313, 264] on p "Progress Bar: The primary visual element, a filled bar whose length is proporti…" at bounding box center [461, 256] width 355 height 23
copy p "The primary visual element, a filled bar whose length is proportional to the cu…"
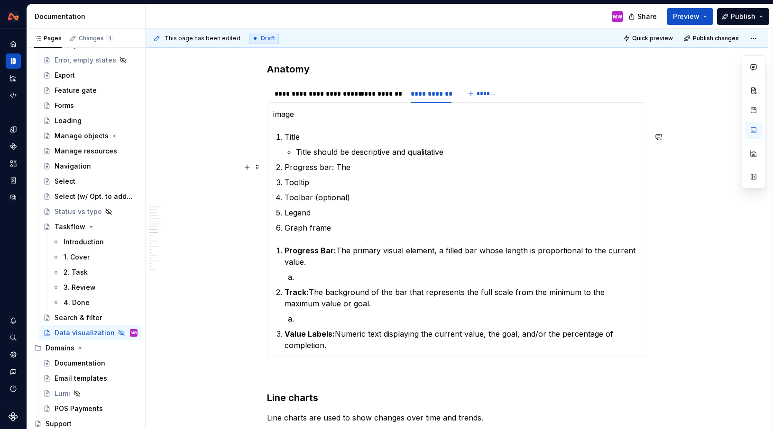
click at [362, 164] on p "Progress bar: The" at bounding box center [461, 167] width 355 height 11
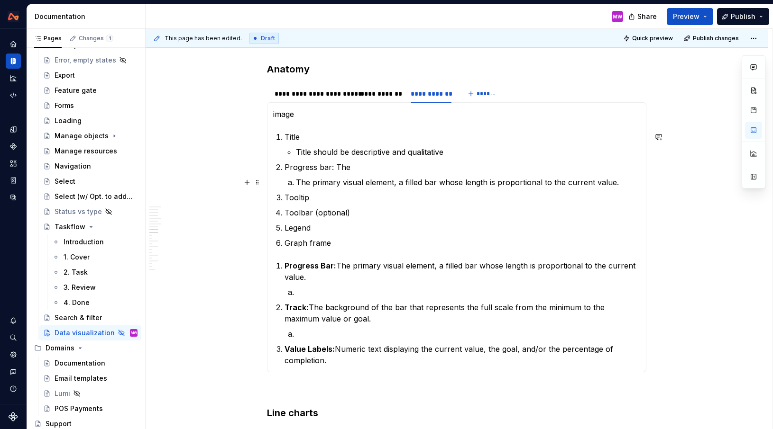
click at [313, 182] on p "The primary visual element, a filled bar whose length is proportional to the cu…" at bounding box center [468, 182] width 344 height 11
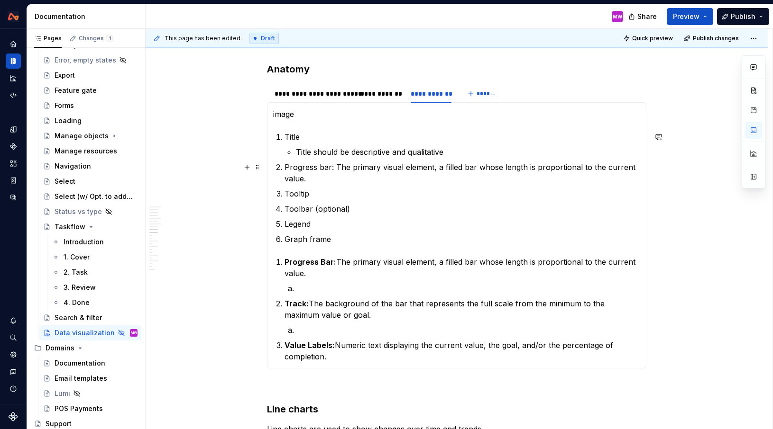
click at [338, 163] on p "Progress bar: The primary visual element, a filled bar whose length is proporti…" at bounding box center [461, 173] width 355 height 23
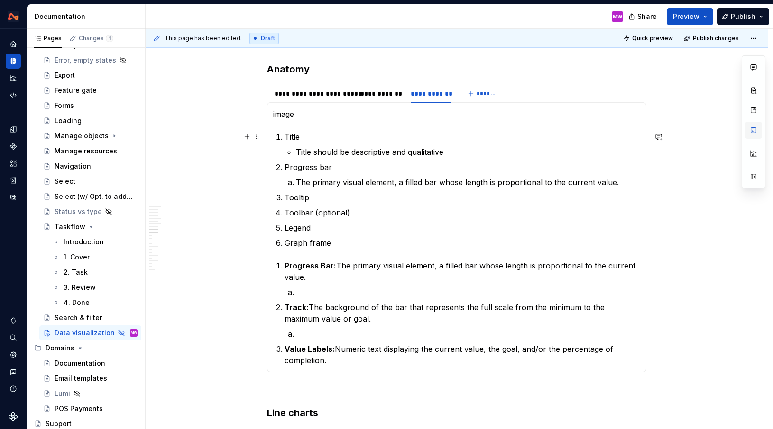
click at [749, 135] on button "button" at bounding box center [753, 130] width 17 height 17
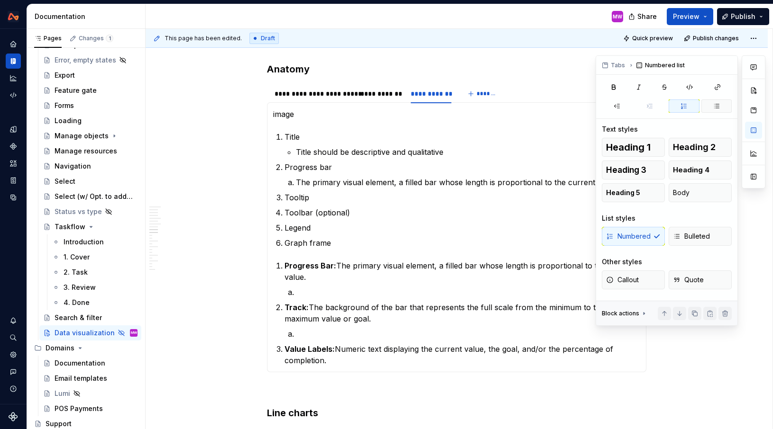
click at [719, 105] on icon "button" at bounding box center [716, 106] width 8 height 8
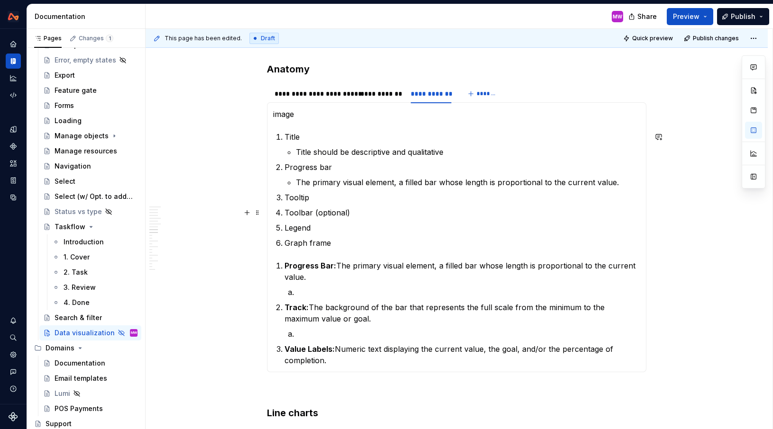
click at [389, 204] on ol "Title Title should be descriptive and qualitative Progress bar The primary visu…" at bounding box center [461, 190] width 355 height 118
click at [316, 200] on p "Tooltip" at bounding box center [461, 197] width 355 height 11
click at [297, 180] on li "Progress bar The primary visual element, a filled bar whose length is proportio…" at bounding box center [461, 175] width 355 height 27
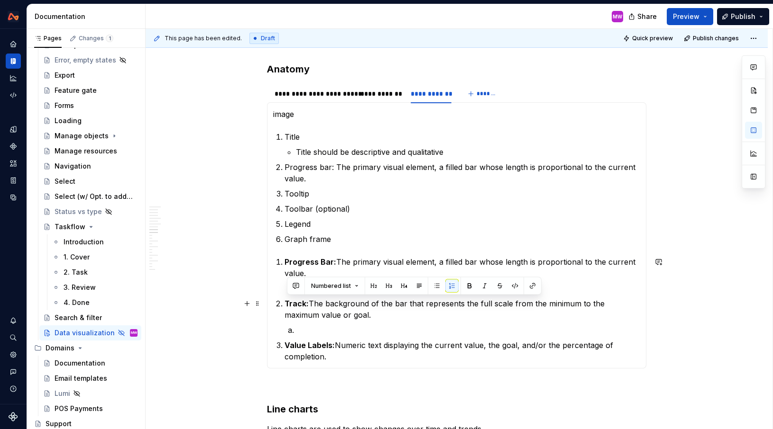
drag, startPoint x: 289, startPoint y: 302, endPoint x: 337, endPoint y: 311, distance: 49.3
click at [337, 312] on p "Track: The background of the bar that represents the full scale from the minimu…" at bounding box center [461, 309] width 355 height 23
copy p "Track: The background of the bar that represents the full scale from the minimu…"
click at [320, 194] on p "Tooltip" at bounding box center [461, 193] width 355 height 11
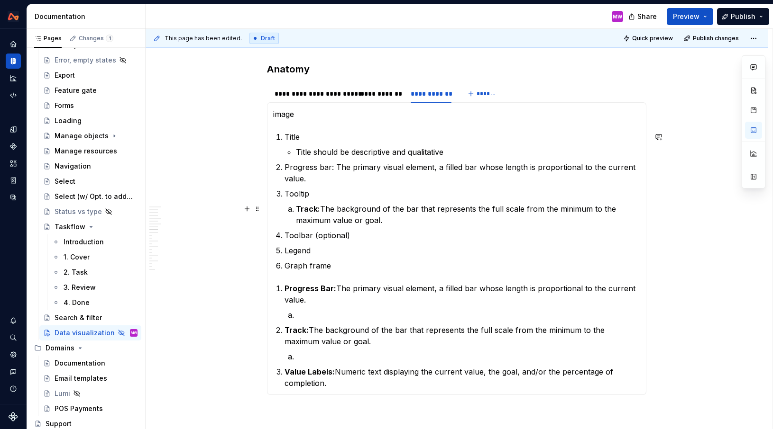
click at [300, 208] on strong "Track:" at bounding box center [308, 208] width 24 height 9
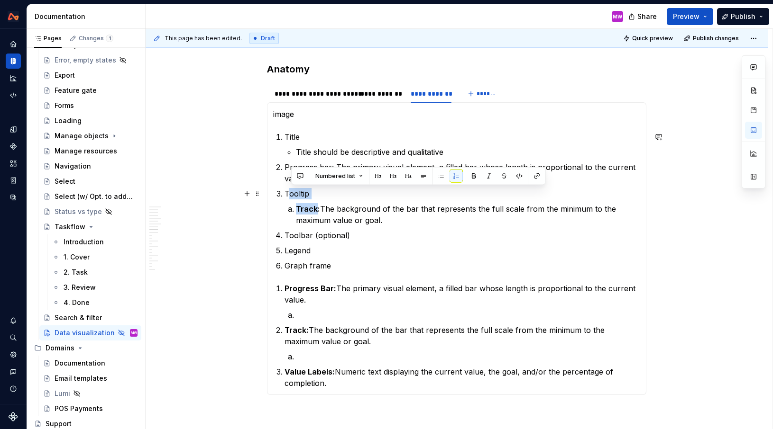
drag, startPoint x: 320, startPoint y: 209, endPoint x: 292, endPoint y: 190, distance: 33.9
click at [292, 190] on li "Tooltip Track: The background of the bar that represents the full scale from th…" at bounding box center [461, 207] width 355 height 38
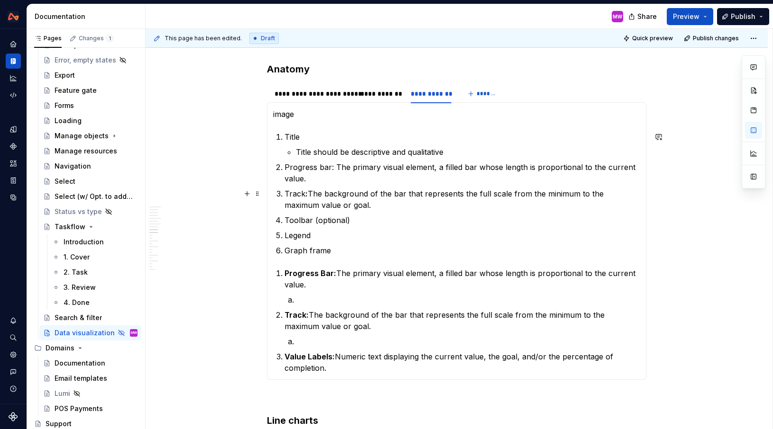
click at [345, 207] on p "Track : The background of the bar that represents the full scale from the minim…" at bounding box center [461, 199] width 355 height 23
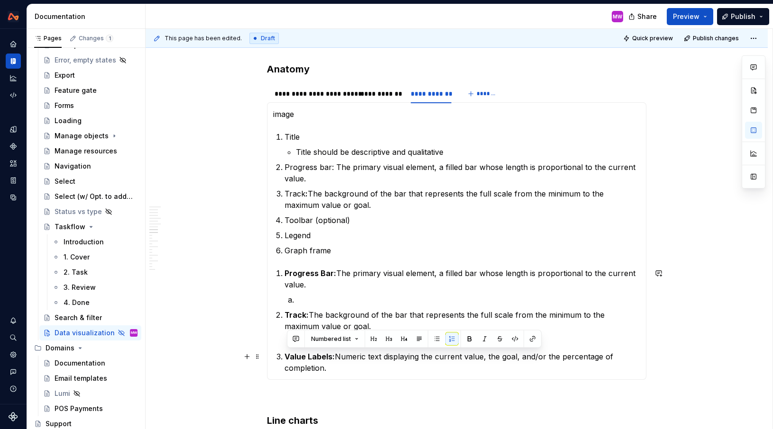
drag, startPoint x: 289, startPoint y: 356, endPoint x: 331, endPoint y: 369, distance: 44.7
click at [331, 369] on p "Value Labels: Numeric text displaying the current value, the goal, and/or the p…" at bounding box center [461, 362] width 355 height 23
copy p "Value Labels: Numeric text displaying the current value, the goal, and/or the p…"
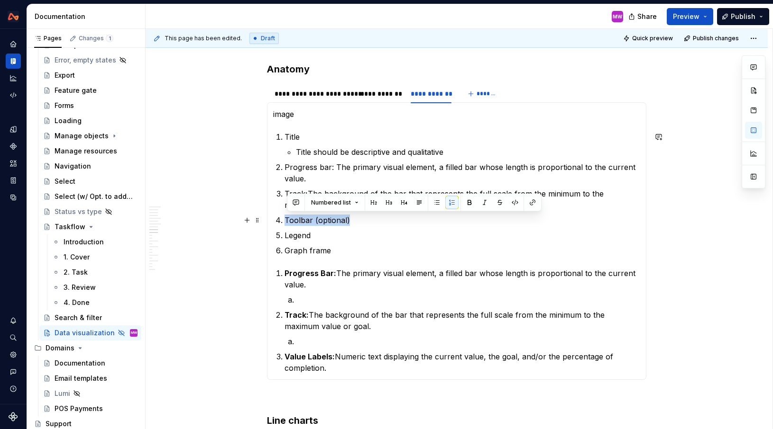
drag, startPoint x: 361, startPoint y: 219, endPoint x: 286, endPoint y: 218, distance: 74.4
click at [286, 218] on li "Toolbar (optional)" at bounding box center [461, 220] width 355 height 11
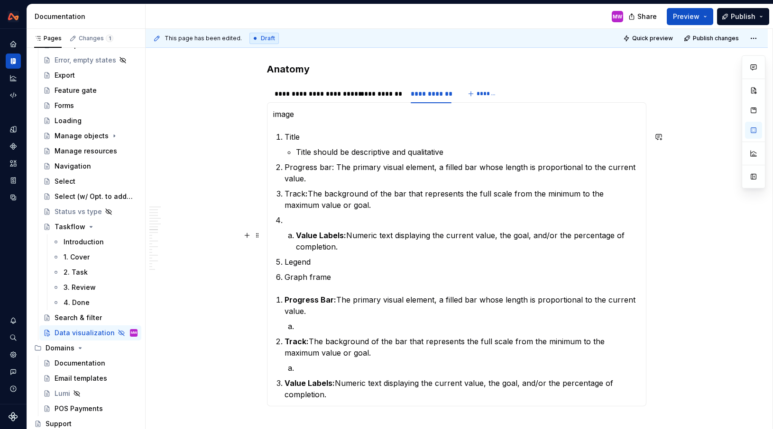
click at [299, 233] on strong "Value Labels:" at bounding box center [321, 235] width 50 height 9
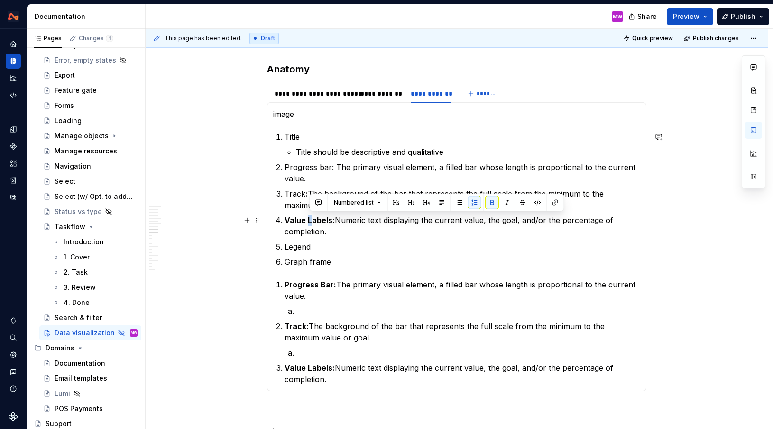
click at [310, 220] on strong "Value Labels:" at bounding box center [309, 220] width 50 height 9
drag, startPoint x: 336, startPoint y: 220, endPoint x: 288, endPoint y: 219, distance: 47.4
click at [288, 219] on p "Value labels: Numeric text displaying the current value, the goal, and/or the p…" at bounding box center [461, 226] width 355 height 23
click at [466, 204] on button "button" at bounding box center [469, 202] width 13 height 13
click at [468, 204] on button "button" at bounding box center [469, 202] width 13 height 13
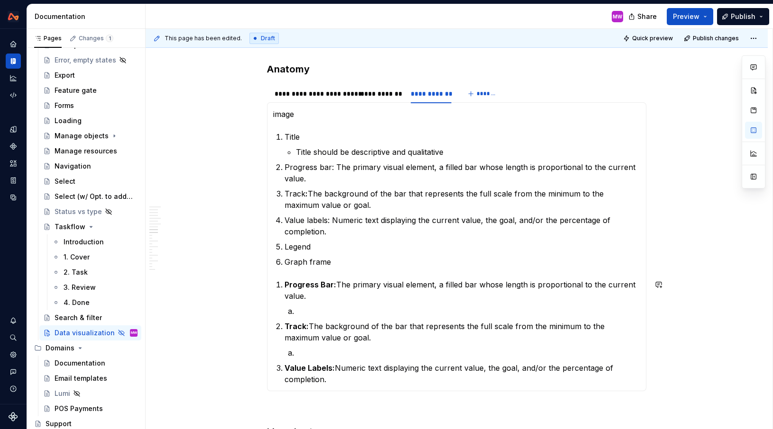
click at [360, 270] on section-item-column "image Title Title should be descriptive and qualitative Progress bar: The prima…" at bounding box center [456, 247] width 367 height 277
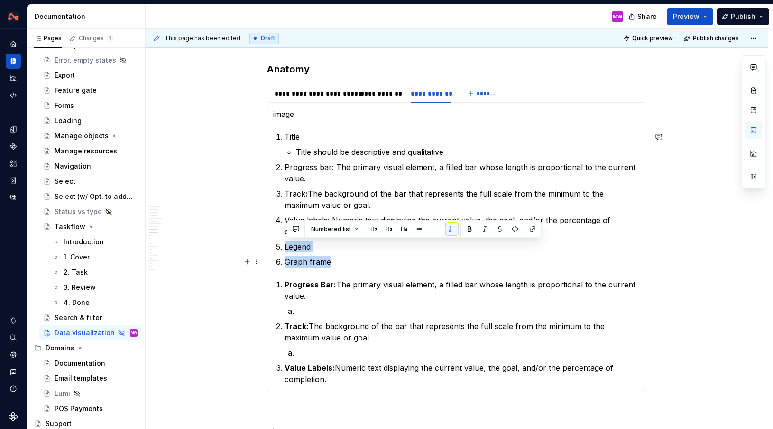
drag, startPoint x: 286, startPoint y: 245, endPoint x: 338, endPoint y: 266, distance: 56.9
click at [338, 266] on ol "Title Title should be descriptive and qualitative Progress bar: The primary vis…" at bounding box center [461, 199] width 355 height 137
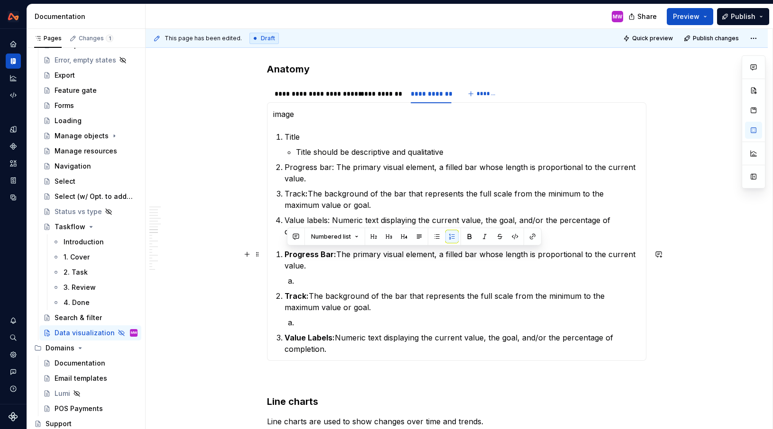
drag, startPoint x: 340, startPoint y: 351, endPoint x: 272, endPoint y: 256, distance: 116.8
click at [272, 256] on div "Title Title should be descriptive and qualitative Axes y-axis: quantitative val…" at bounding box center [456, 231] width 379 height 259
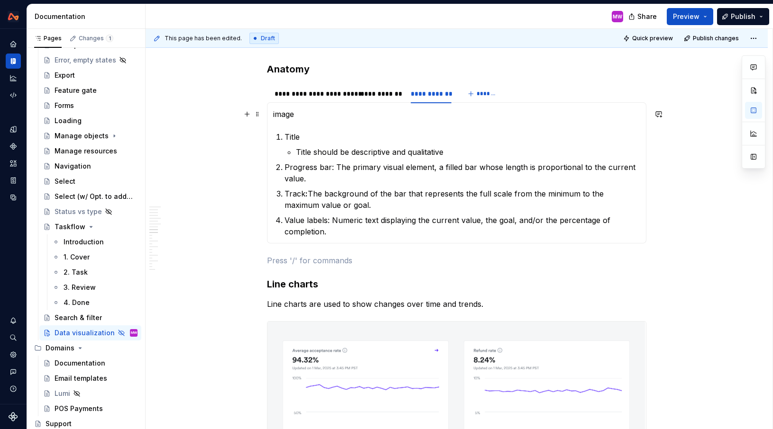
click at [305, 115] on p "image" at bounding box center [456, 114] width 367 height 11
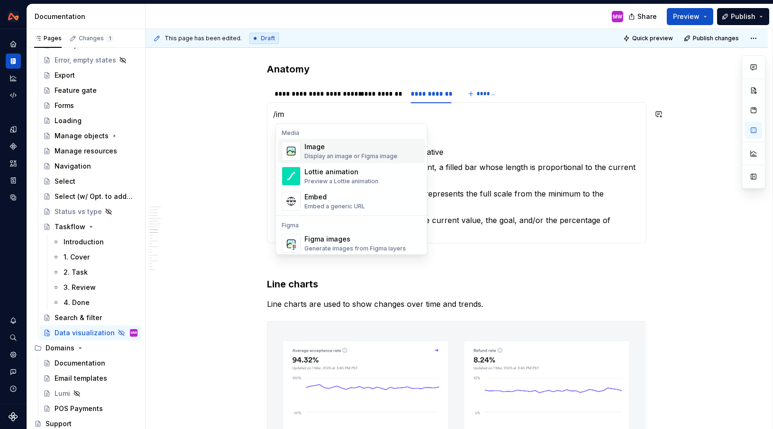
click at [328, 151] on div "Image" at bounding box center [350, 146] width 93 height 9
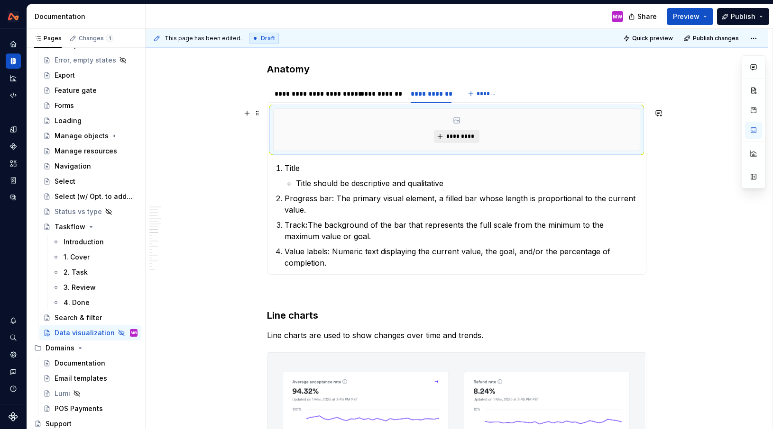
click at [468, 136] on span "*********" at bounding box center [460, 137] width 29 height 8
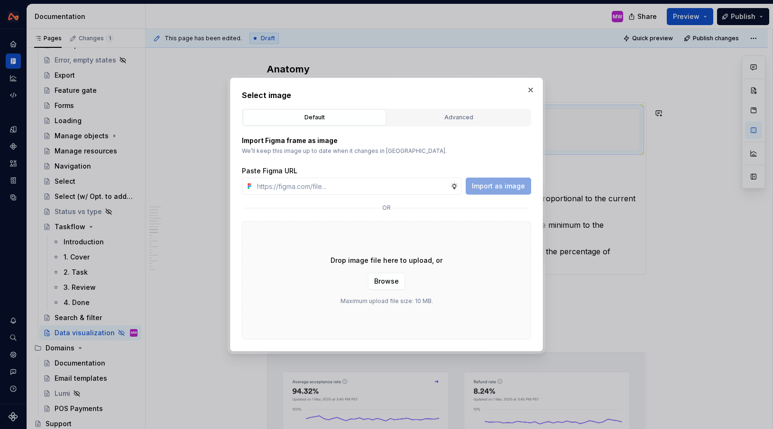
type textarea "*"
click at [381, 191] on input "text" at bounding box center [351, 186] width 197 height 17
type input "[URL][DOMAIN_NAME]"
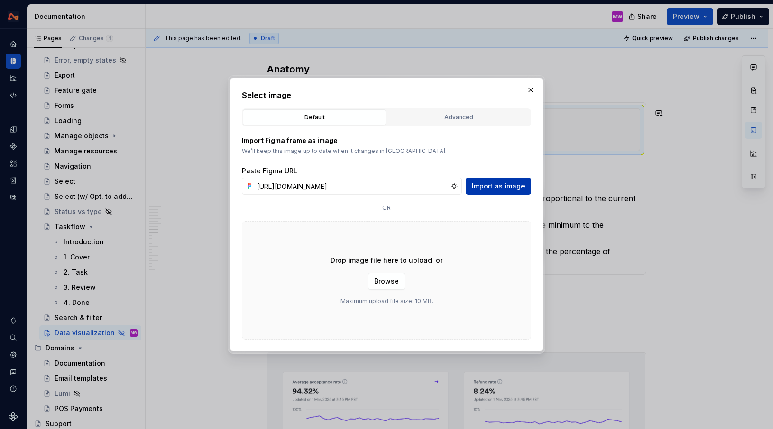
click at [500, 184] on span "Import as image" at bounding box center [498, 186] width 53 height 9
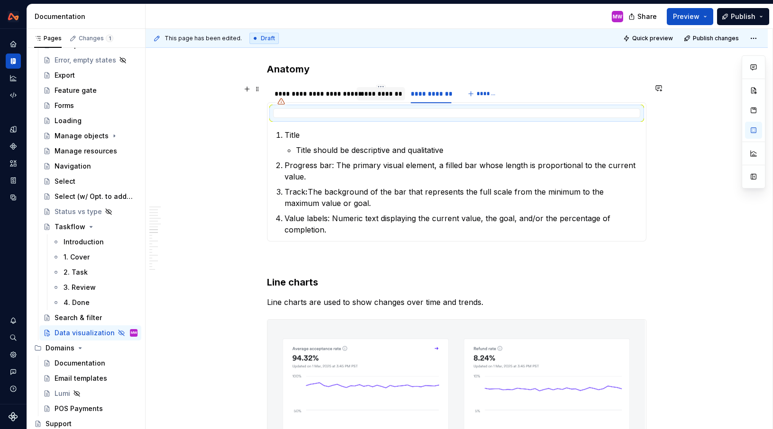
click at [372, 94] on div "**********" at bounding box center [380, 93] width 41 height 9
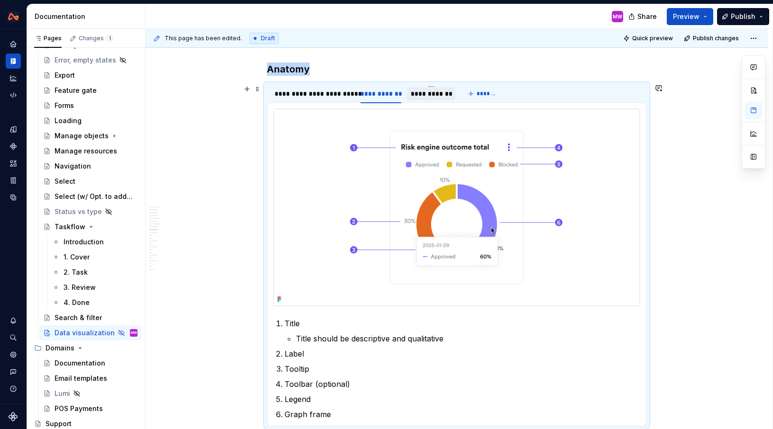
click at [433, 92] on div "**********" at bounding box center [430, 93] width 40 height 9
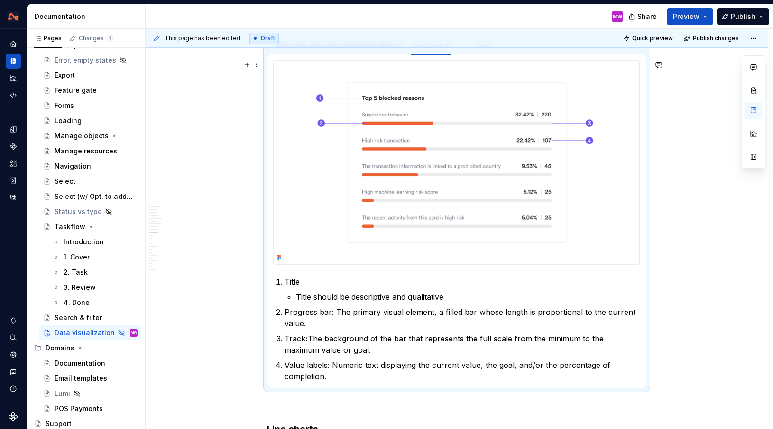
scroll to position [1934, 0]
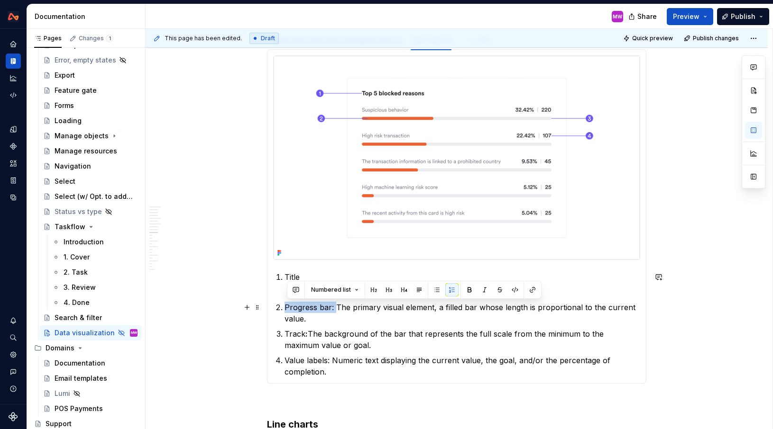
drag, startPoint x: 338, startPoint y: 306, endPoint x: 286, endPoint y: 306, distance: 52.1
click at [286, 306] on li "Progress bar: The primary visual element, a filled bar whose length is proporti…" at bounding box center [461, 313] width 355 height 23
click at [472, 287] on button "button" at bounding box center [469, 289] width 13 height 13
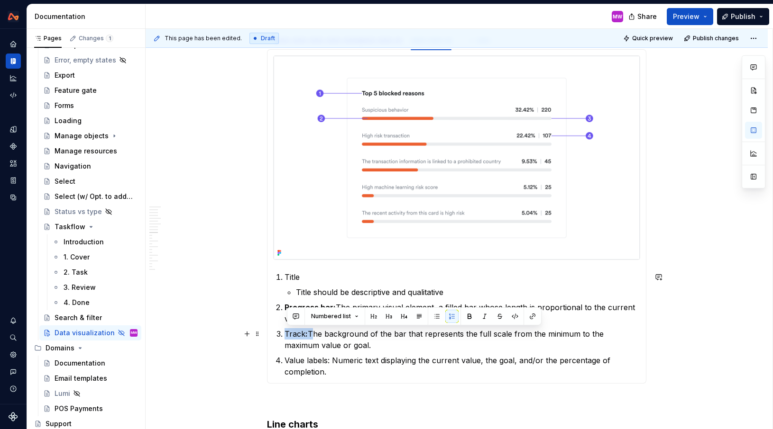
drag, startPoint x: 313, startPoint y: 334, endPoint x: 287, endPoint y: 333, distance: 26.1
click at [287, 333] on p "Track : The background of the bar that represents the full scale from the minim…" at bounding box center [461, 339] width 355 height 23
click at [467, 316] on button "button" at bounding box center [469, 316] width 13 height 13
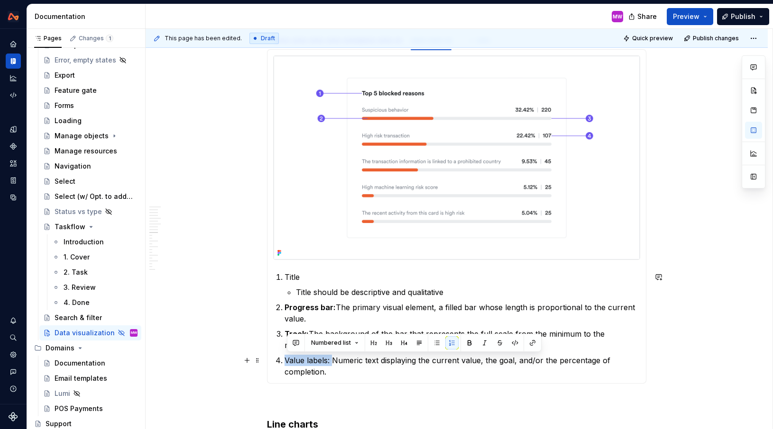
drag, startPoint x: 334, startPoint y: 361, endPoint x: 287, endPoint y: 360, distance: 46.9
click at [287, 360] on p "Value labels: Numeric text displaying the current value, the goal, and/or the p…" at bounding box center [461, 366] width 355 height 23
click at [466, 342] on button "button" at bounding box center [469, 343] width 13 height 13
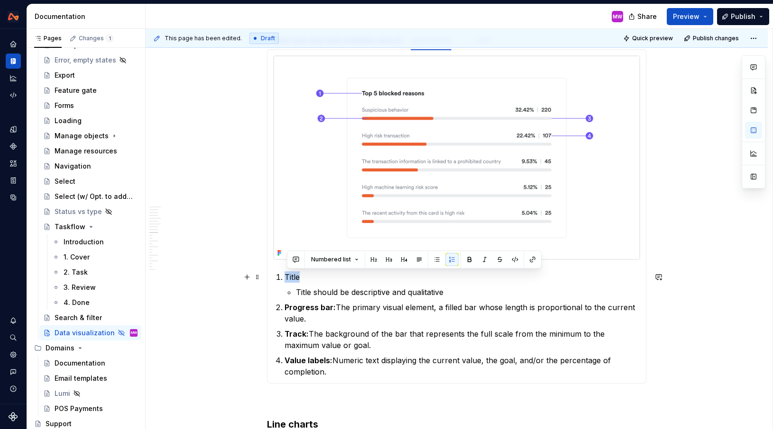
drag, startPoint x: 310, startPoint y: 276, endPoint x: 289, endPoint y: 276, distance: 21.3
click at [289, 276] on p "Title" at bounding box center [461, 277] width 355 height 11
click at [469, 262] on button "button" at bounding box center [469, 259] width 13 height 13
click at [507, 282] on p "Title" at bounding box center [461, 277] width 355 height 11
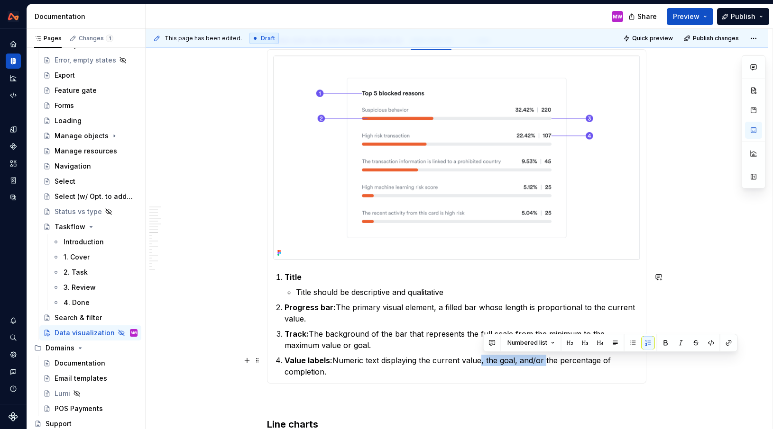
drag, startPoint x: 546, startPoint y: 361, endPoint x: 483, endPoint y: 357, distance: 63.2
click at [483, 357] on p "Value labels: Numeric text displaying the current value, the goal, and/or the p…" at bounding box center [461, 366] width 355 height 23
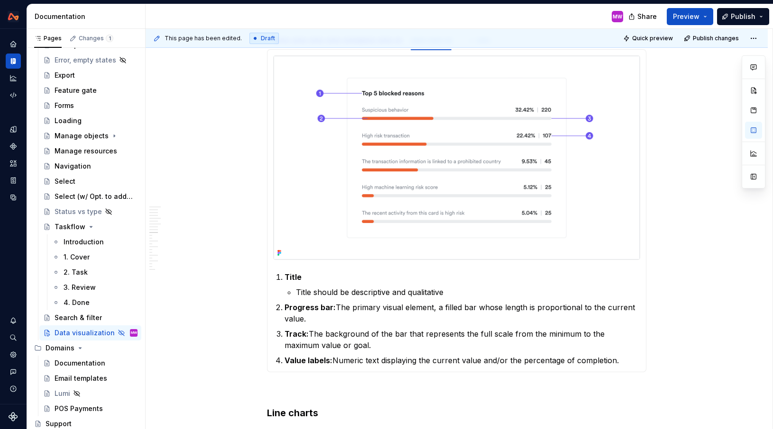
click at [624, 384] on p at bounding box center [456, 389] width 379 height 11
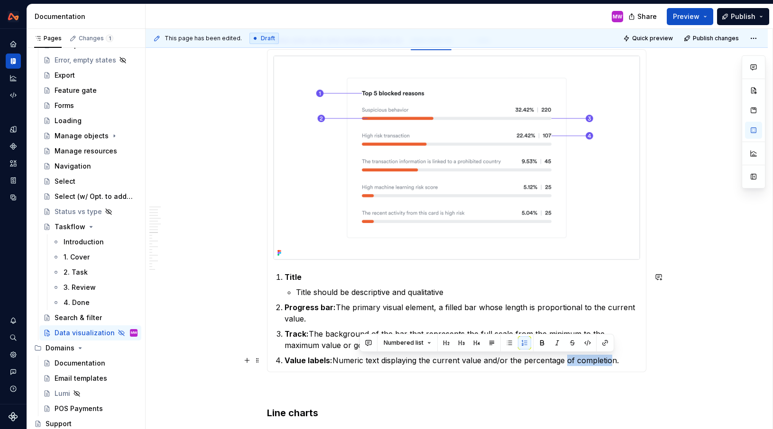
drag, startPoint x: 566, startPoint y: 359, endPoint x: 613, endPoint y: 360, distance: 46.9
click at [613, 360] on p "Value labels: Numeric text displaying the current value and/or the percentage o…" at bounding box center [461, 360] width 355 height 11
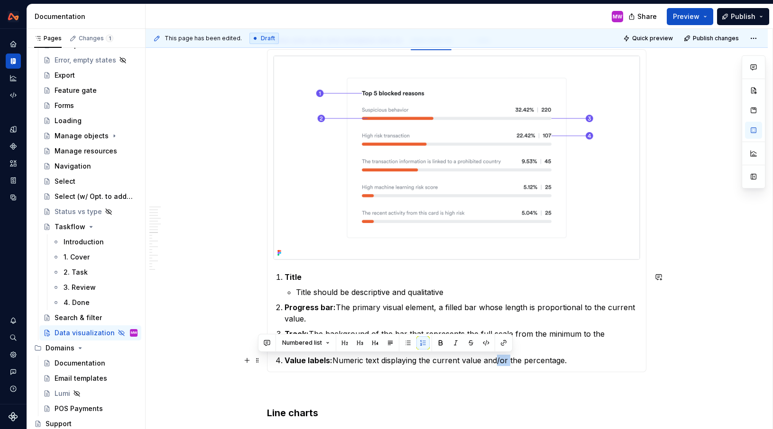
drag, startPoint x: 510, startPoint y: 360, endPoint x: 498, endPoint y: 360, distance: 12.3
click at [498, 360] on p "Value labels: Numeric text displaying the current value and/or the percentage." at bounding box center [461, 360] width 355 height 11
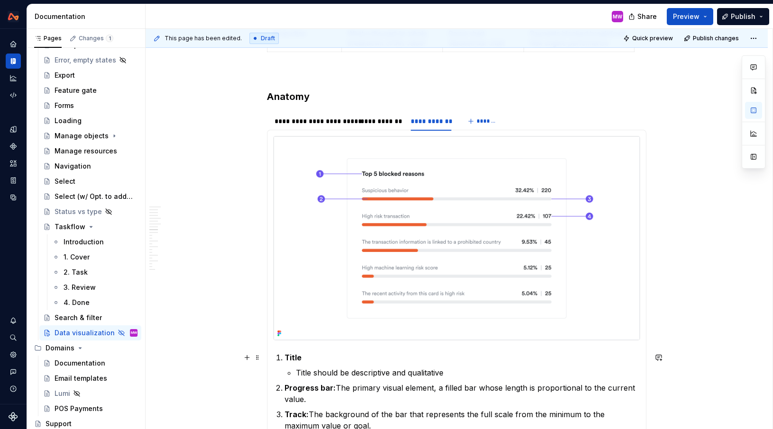
scroll to position [1835, 0]
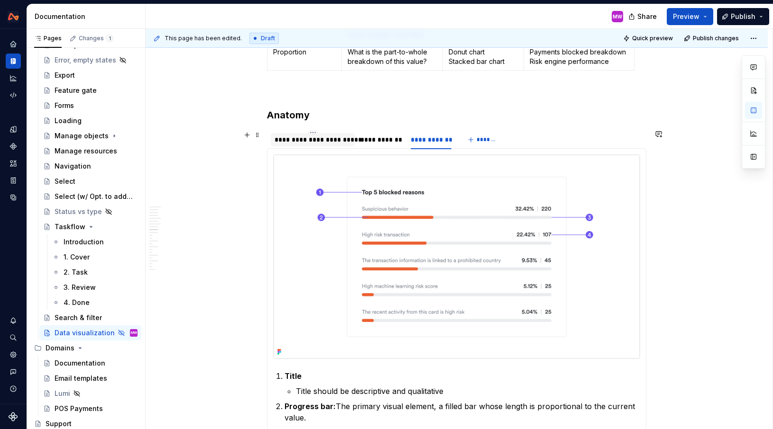
click at [325, 134] on div "**********" at bounding box center [313, 139] width 84 height 13
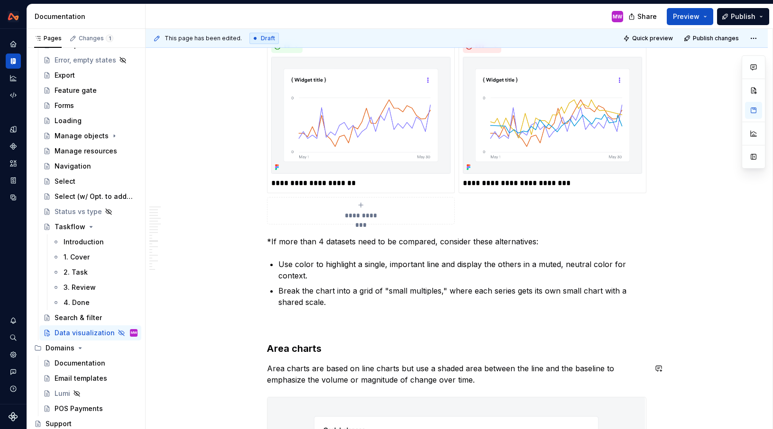
scroll to position [2647, 0]
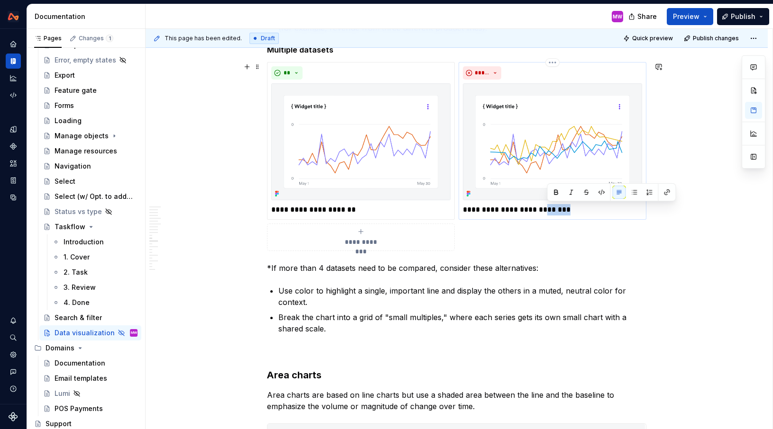
drag, startPoint x: 547, startPoint y: 209, endPoint x: 579, endPoint y: 210, distance: 31.8
click at [580, 210] on p "**********" at bounding box center [552, 209] width 179 height 11
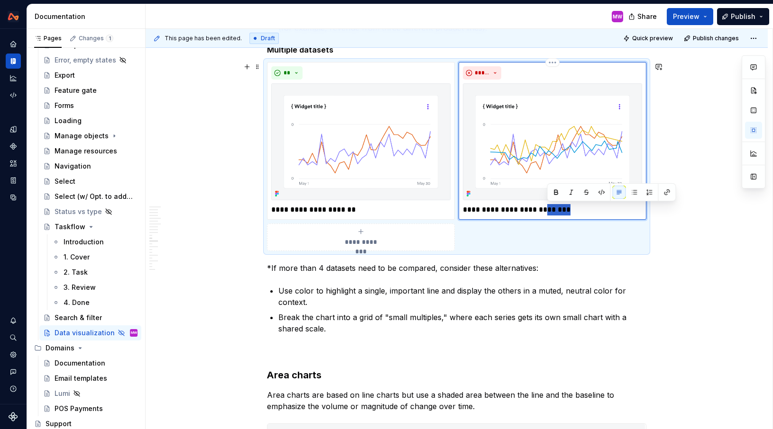
type textarea "*"
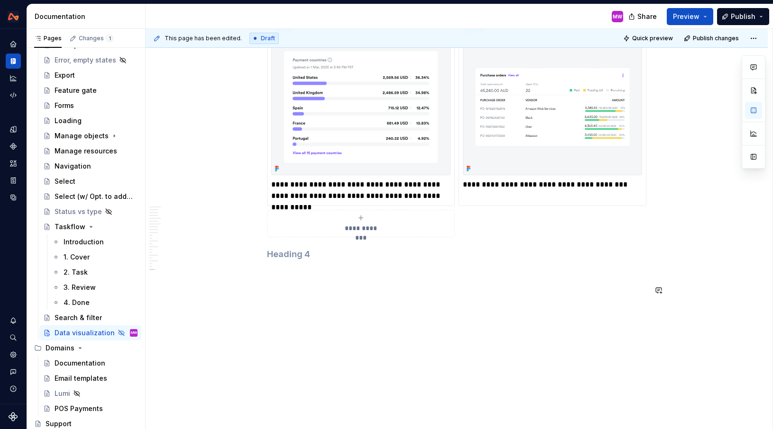
scroll to position [4727, 0]
click at [294, 255] on h4 at bounding box center [456, 252] width 379 height 11
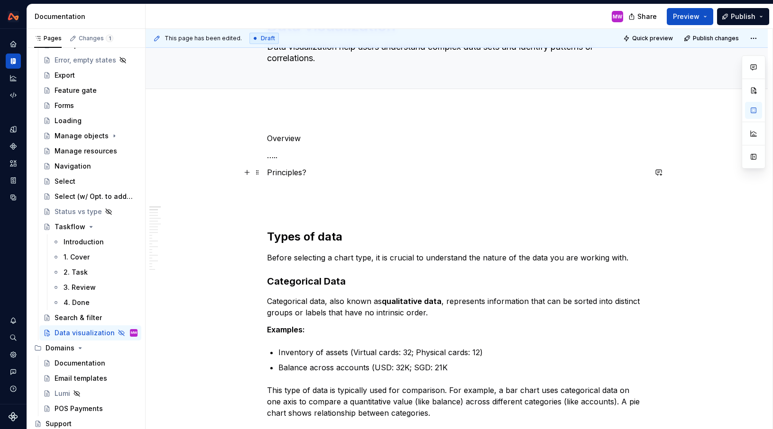
scroll to position [24, 0]
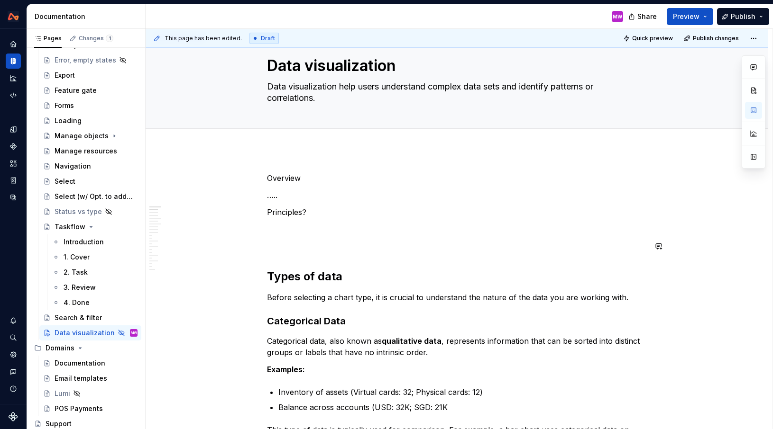
click at [268, 273] on div "This page has been edited. Draft Quick preview Publish changes Hidden page Data…" at bounding box center [459, 229] width 627 height 401
click at [270, 275] on h2 "Types of data" at bounding box center [456, 276] width 379 height 15
click at [756, 111] on button "button" at bounding box center [753, 110] width 17 height 17
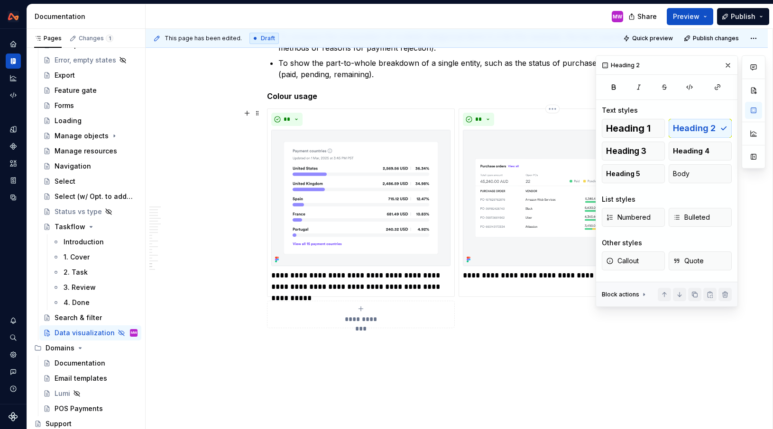
scroll to position [4732, 0]
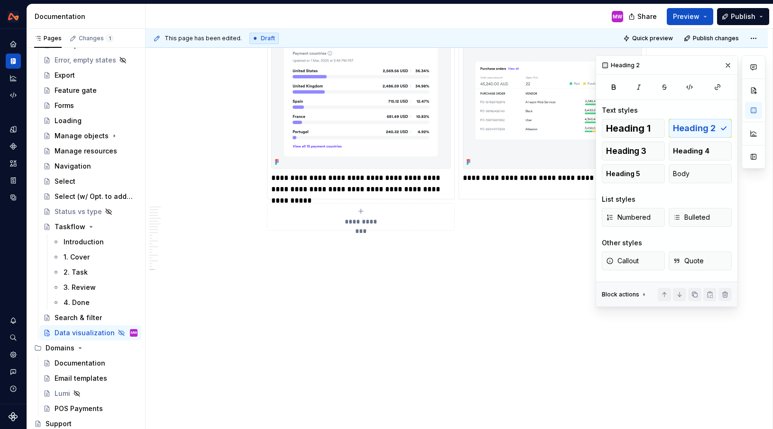
click at [687, 129] on span "Heading 2" at bounding box center [694, 128] width 43 height 9
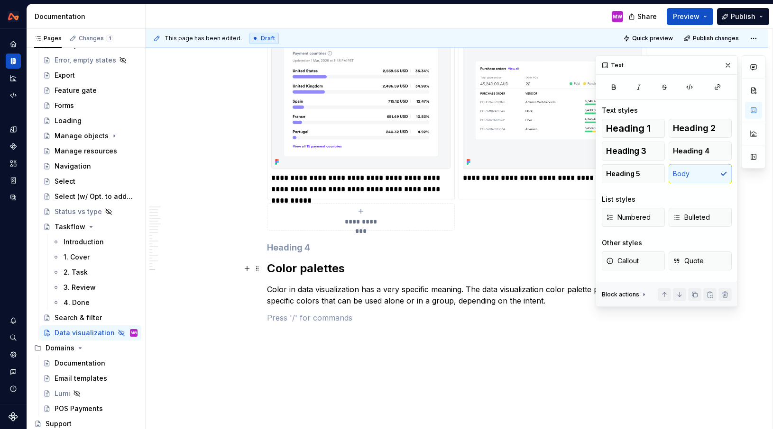
click at [355, 272] on h2 "Color palettes" at bounding box center [456, 268] width 379 height 15
click at [326, 245] on h4 at bounding box center [456, 247] width 379 height 11
click at [688, 175] on span "Body" at bounding box center [681, 173] width 17 height 9
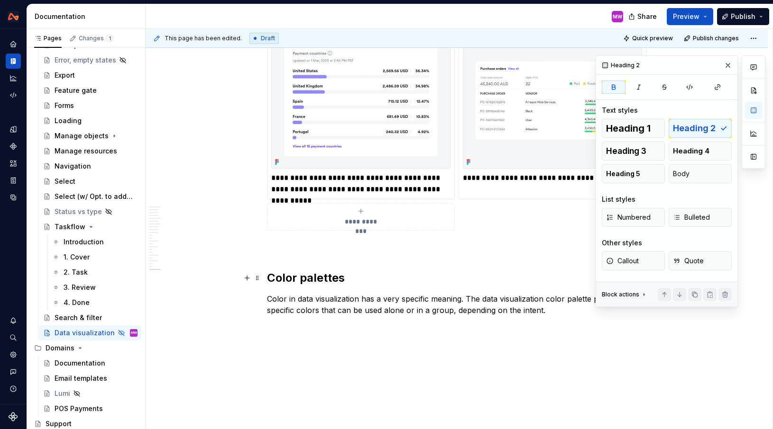
click at [364, 280] on h2 "Color palettes" at bounding box center [456, 278] width 379 height 15
click at [547, 312] on p "Color in data visualization has a very specific meaning. The data visualization…" at bounding box center [456, 304] width 379 height 23
click at [729, 64] on button "button" at bounding box center [727, 65] width 13 height 13
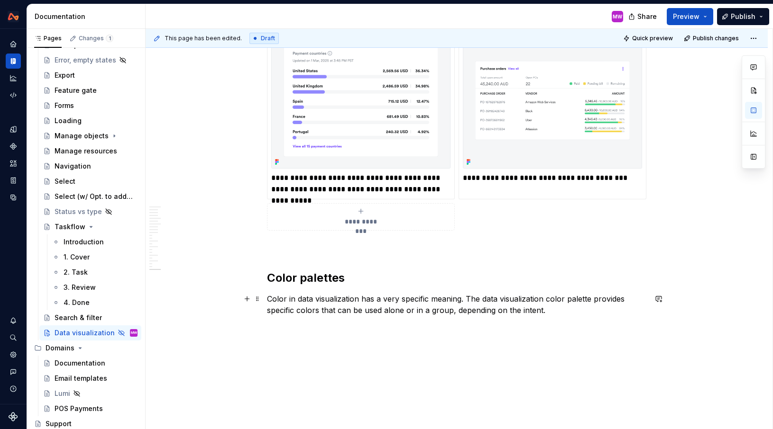
click at [574, 311] on p "Color in data visualization has a very specific meaning. The data visualization…" at bounding box center [456, 304] width 379 height 23
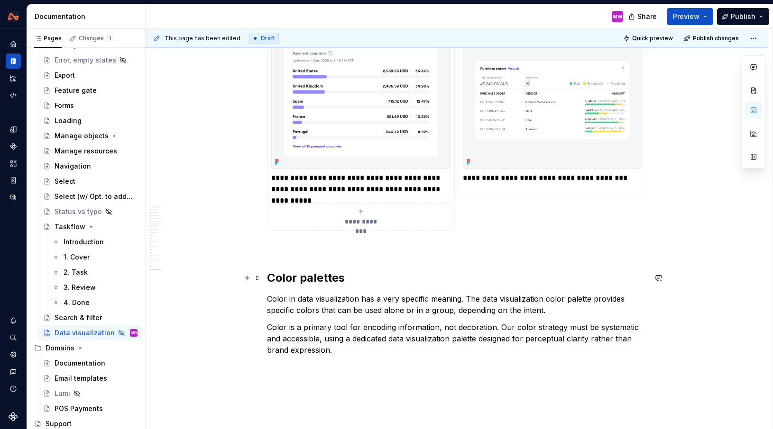
click at [295, 281] on strong "Color palettes" at bounding box center [306, 278] width 78 height 14
click at [284, 328] on p "Color is a primary tool for encoding information, not decoration. Our color str…" at bounding box center [456, 339] width 379 height 34
click at [534, 328] on p "Colour is a primary tool for encoding information, not decoration. Our color st…" at bounding box center [456, 339] width 379 height 34
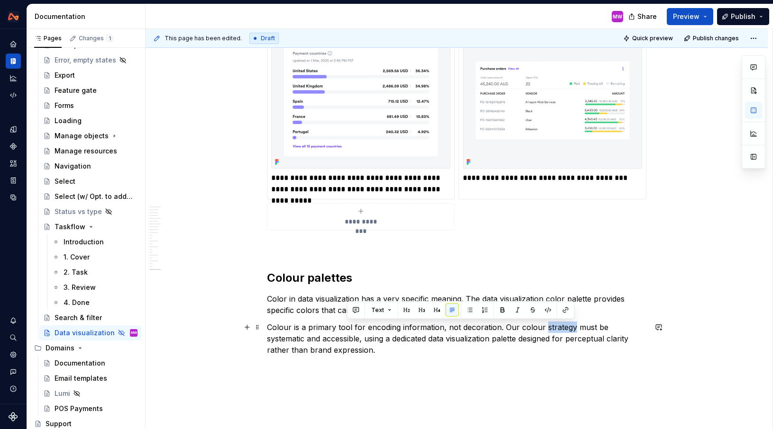
drag, startPoint x: 572, startPoint y: 328, endPoint x: 544, endPoint y: 328, distance: 28.0
click at [544, 328] on p "Colour is a primary tool for encoding information, not decoration. Our colour s…" at bounding box center [456, 339] width 379 height 34
drag, startPoint x: 585, startPoint y: 328, endPoint x: 567, endPoint y: 328, distance: 18.0
click at [567, 328] on p "Colour is a primary tool for encoding information, not decoration. Our colour u…" at bounding box center [456, 339] width 379 height 34
click at [379, 348] on p "Colour is a primary tool for encoding information, not decoration. Our colour u…" at bounding box center [456, 339] width 379 height 34
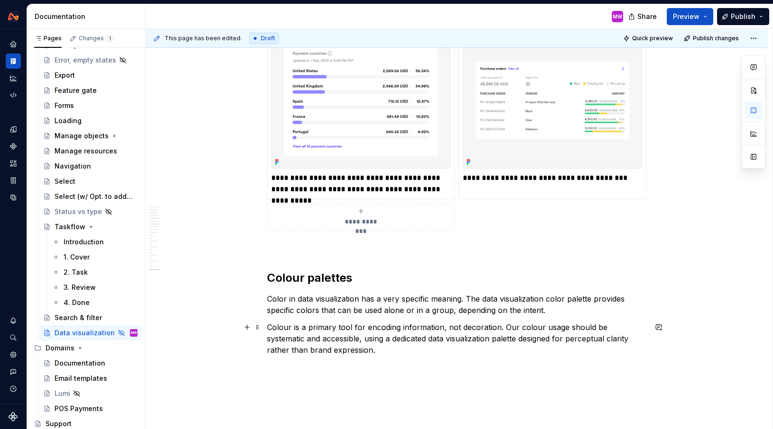
click at [379, 348] on p "Colour is a primary tool for encoding information, not decoration. Our colour u…" at bounding box center [456, 339] width 379 height 34
click at [457, 341] on p "Colour is a primary tool for encoding information, not decoration. Our colour u…" at bounding box center [456, 339] width 379 height 34
click at [328, 341] on p "Colour is a primary tool for encoding information, not decoration. Our colour u…" at bounding box center [456, 339] width 379 height 34
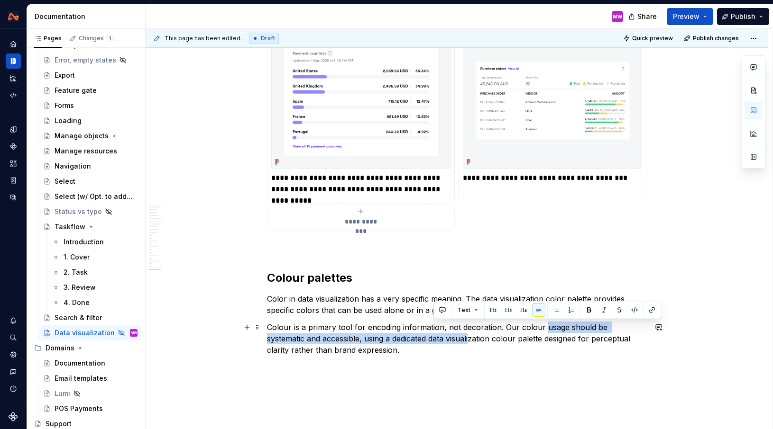
drag, startPoint x: 544, startPoint y: 327, endPoint x: 433, endPoint y: 337, distance: 111.4
click at [433, 337] on p "Colour is a primary tool for encoding information, not decoration. Our colour u…" at bounding box center [456, 339] width 379 height 34
drag, startPoint x: 519, startPoint y: 326, endPoint x: 393, endPoint y: 339, distance: 125.8
click at [393, 339] on p "Colour is a primary tool for encoding information, not decoration. Our colour u…" at bounding box center [456, 339] width 379 height 34
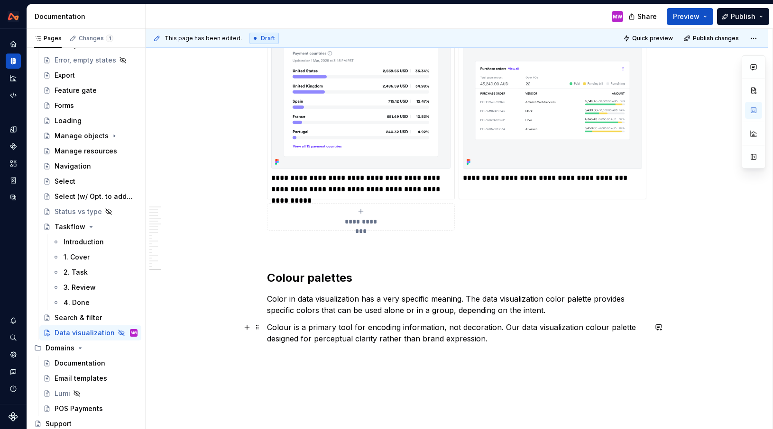
click at [632, 328] on p "Colour is a primary tool for encoding information, not decoration. Our data vis…" at bounding box center [456, 333] width 379 height 23
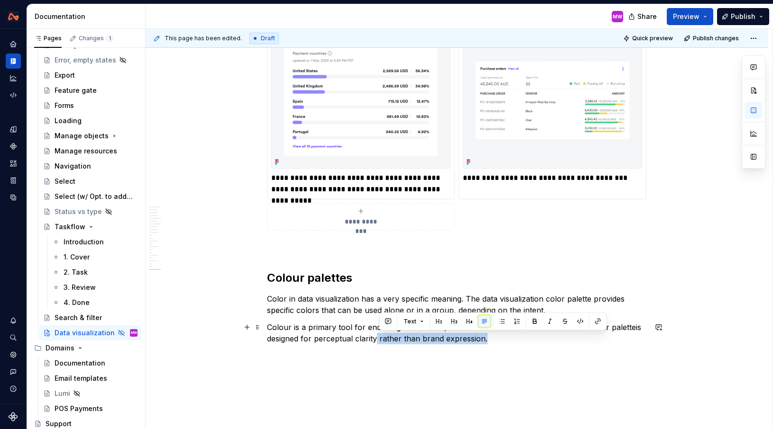
drag, startPoint x: 379, startPoint y: 339, endPoint x: 527, endPoint y: 332, distance: 148.5
click at [528, 333] on p "Colour is a primary tool for encoding information, not decoration. Our data vis…" at bounding box center [456, 333] width 379 height 23
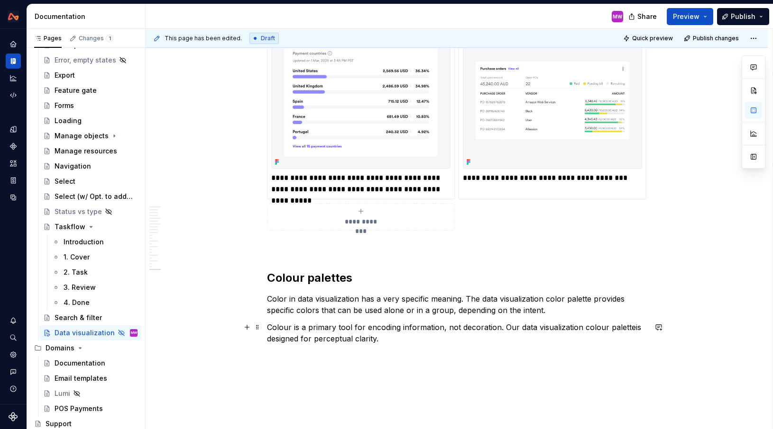
click at [393, 341] on p "Colour is a primary tool for encoding information, not decoration. Our data vis…" at bounding box center [456, 333] width 379 height 23
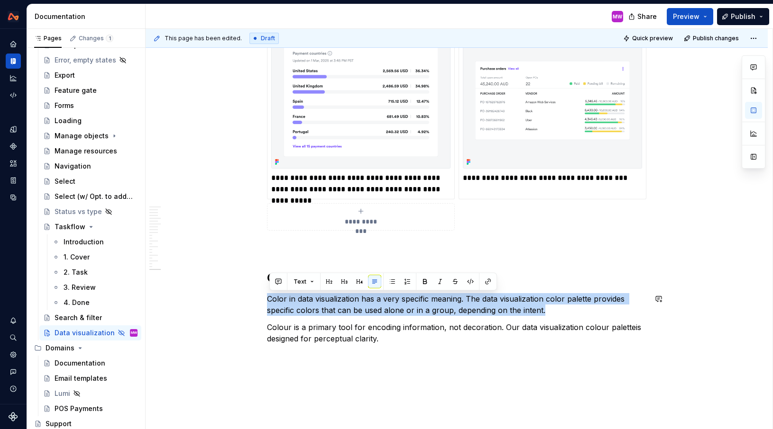
drag, startPoint x: 556, startPoint y: 307, endPoint x: 272, endPoint y: 290, distance: 285.4
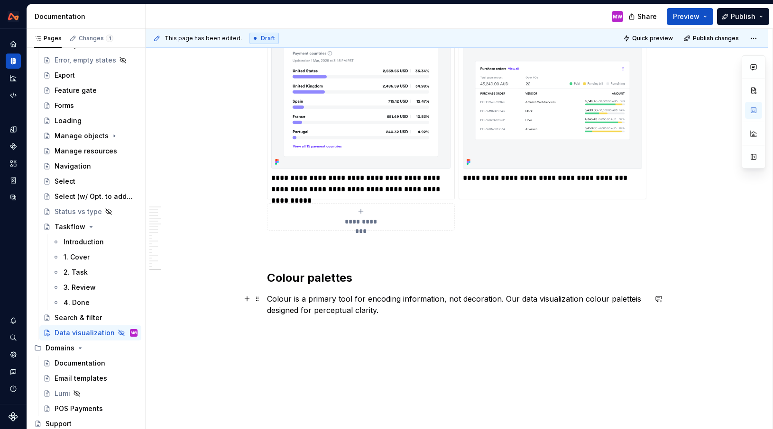
click at [392, 310] on p "Colour is a primary tool for encoding information, not decoration. Our data vis…" at bounding box center [456, 304] width 379 height 23
click at [759, 111] on button "button" at bounding box center [753, 110] width 17 height 17
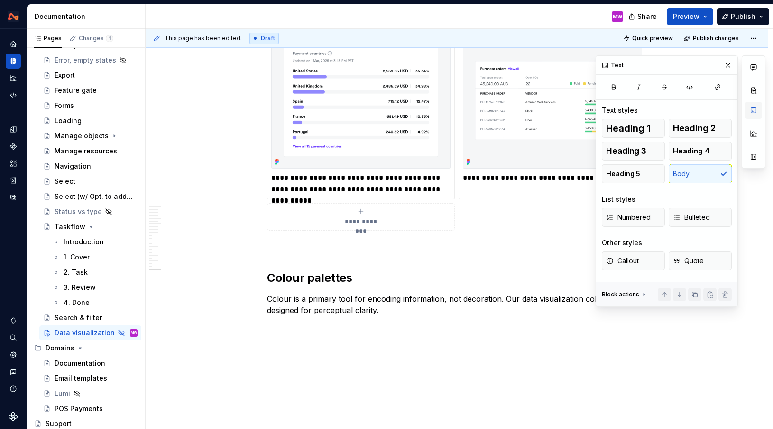
click at [759, 111] on button "button" at bounding box center [753, 110] width 17 height 17
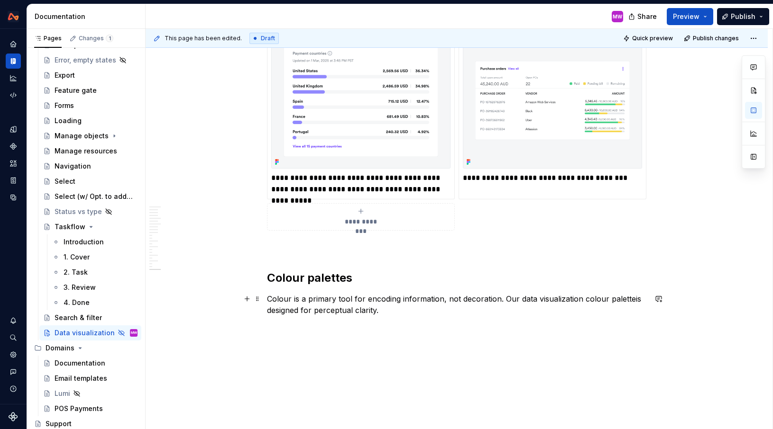
click at [405, 312] on p "Colour is a primary tool for encoding information, not decoration. Our data vis…" at bounding box center [456, 304] width 379 height 23
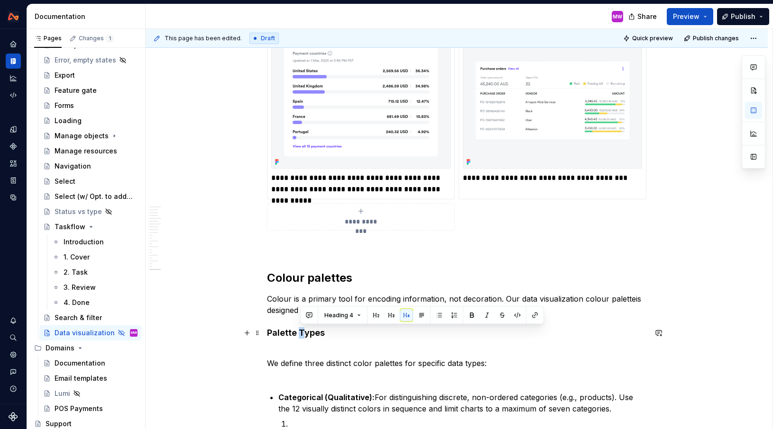
click at [302, 331] on h4 "Palette Types" at bounding box center [456, 333] width 379 height 11
click at [376, 338] on h4 "Palette types" at bounding box center [456, 333] width 379 height 11
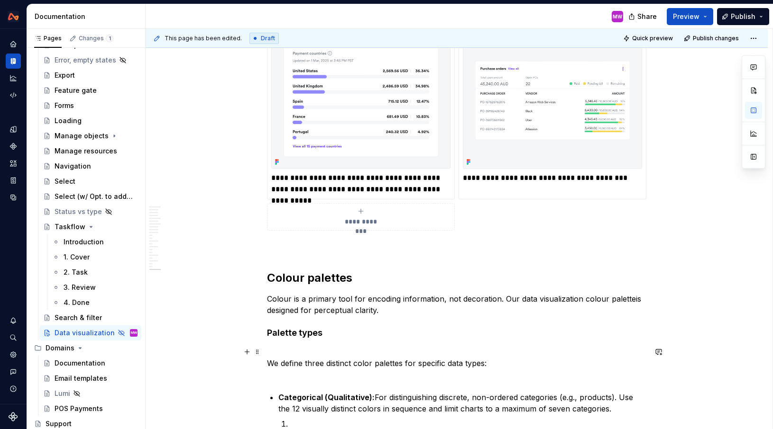
click at [288, 355] on p "We define three distinct color palettes for specific data types:" at bounding box center [456, 363] width 379 height 34
click at [270, 334] on h4 "Palette types" at bounding box center [456, 333] width 379 height 11
click at [270, 362] on p "We define three distinct color palettes for specific data types:" at bounding box center [456, 363] width 379 height 34
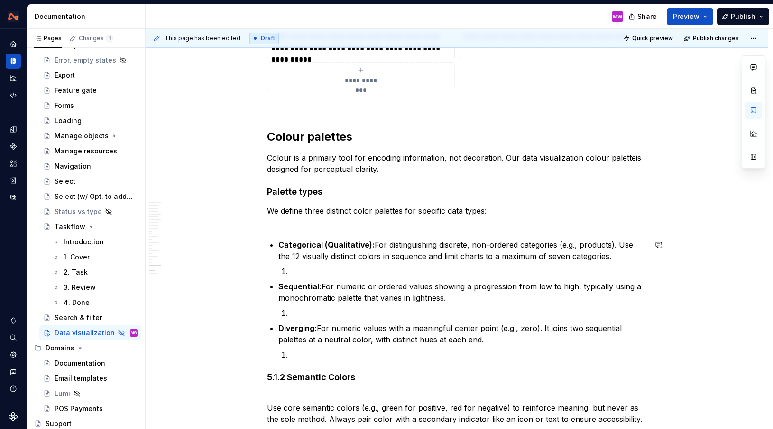
scroll to position [4937, 0]
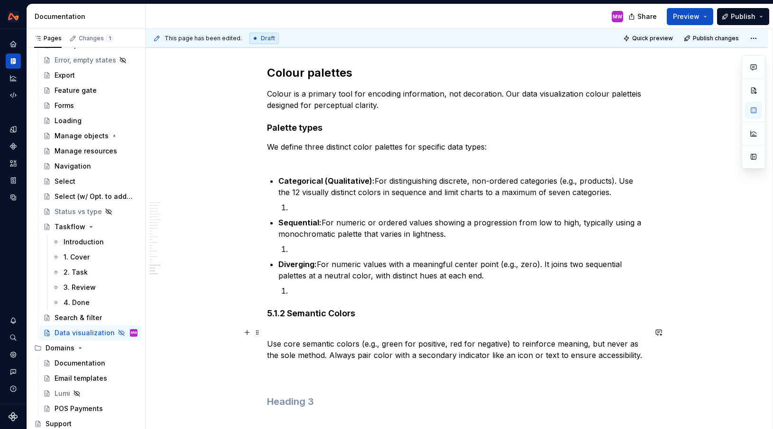
click at [331, 329] on p "Use core semantic colors (e.g., green for positive, red for negative) to reinfo…" at bounding box center [456, 355] width 379 height 57
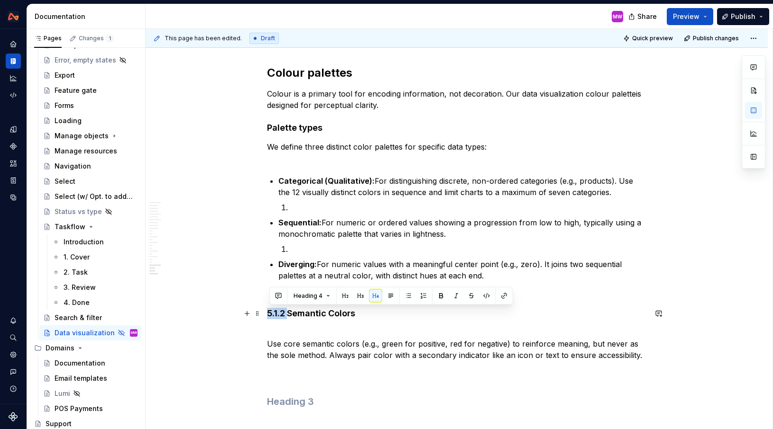
drag, startPoint x: 289, startPoint y: 315, endPoint x: 264, endPoint y: 314, distance: 24.7
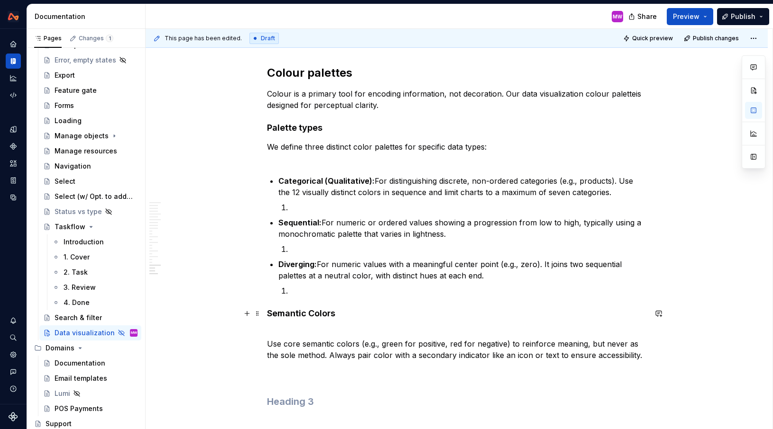
click at [314, 312] on h4 "Semantic Colors" at bounding box center [456, 313] width 379 height 11
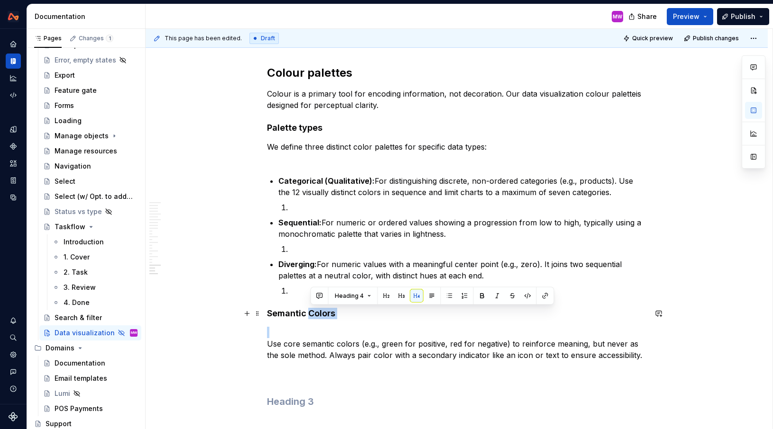
drag, startPoint x: 311, startPoint y: 312, endPoint x: 369, endPoint y: 319, distance: 57.8
click at [638, 94] on p "Colour is a primary tool for encoding information, not decoration. Our data vis…" at bounding box center [456, 99] width 379 height 23
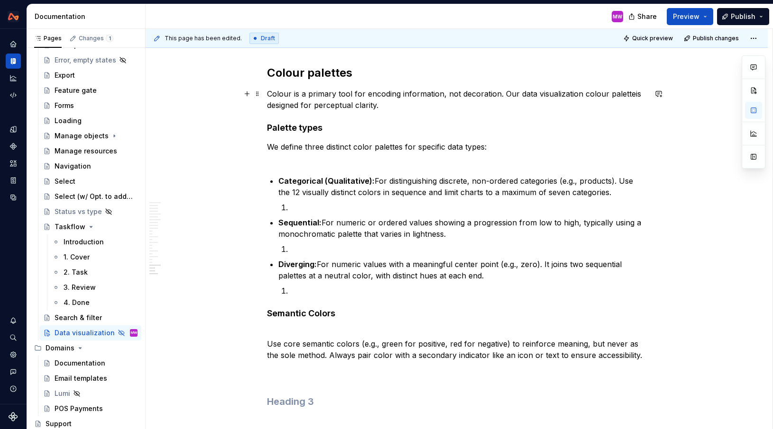
click at [633, 96] on p "Colour is a primary tool for encoding information, not decoration. Our data vis…" at bounding box center [456, 99] width 379 height 23
click at [422, 108] on p "Colour is a primary tool for encoding information, not decoration. Our data vis…" at bounding box center [456, 99] width 379 height 23
click at [325, 225] on p "Sequential: For numeric or ordered values showing a progression from low to hig…" at bounding box center [462, 228] width 368 height 23
click at [613, 224] on p "Sequential: For numeric or ordered values showing a progression from low to hig…" at bounding box center [462, 228] width 368 height 23
drag, startPoint x: 579, startPoint y: 221, endPoint x: 628, endPoint y: 224, distance: 48.9
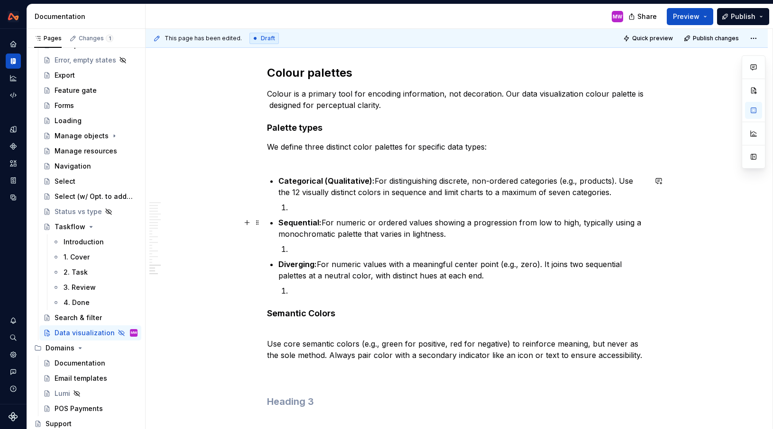
click at [628, 224] on p "Sequential: For numeric or ordered values showing a progression from low to hig…" at bounding box center [462, 228] width 368 height 23
drag, startPoint x: 631, startPoint y: 223, endPoint x: 579, endPoint y: 222, distance: 52.2
click at [579, 222] on p "Sequential: For numeric or ordered values showing a progression from low to hig…" at bounding box center [462, 228] width 368 height 23
click at [363, 252] on p at bounding box center [468, 249] width 356 height 11
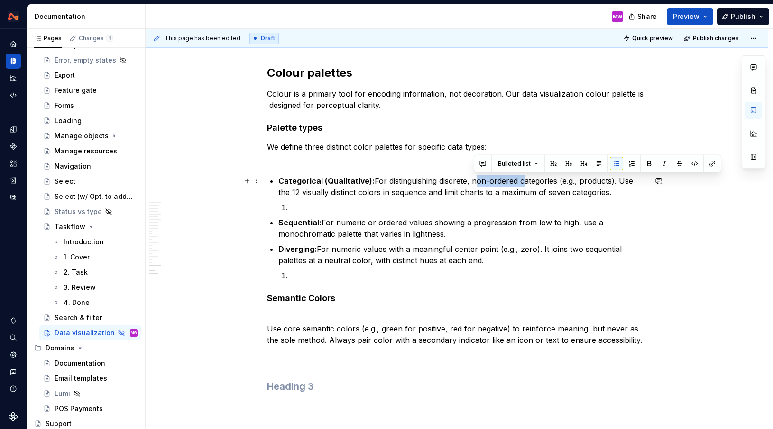
drag, startPoint x: 521, startPoint y: 182, endPoint x: 473, endPoint y: 181, distance: 48.8
click at [473, 181] on p "Categorical (Qualitative): For distinguishing discrete, non-ordered categories …" at bounding box center [462, 186] width 368 height 23
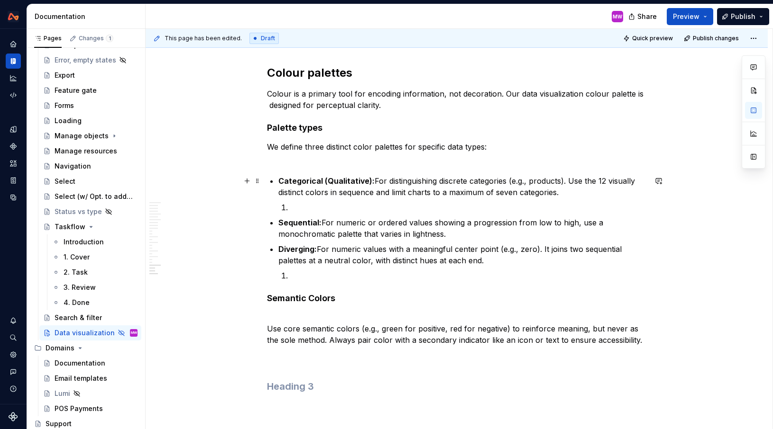
click at [571, 179] on p "Categorical (Qualitative): For distinguishing discrete categories (e.g., produc…" at bounding box center [462, 186] width 368 height 23
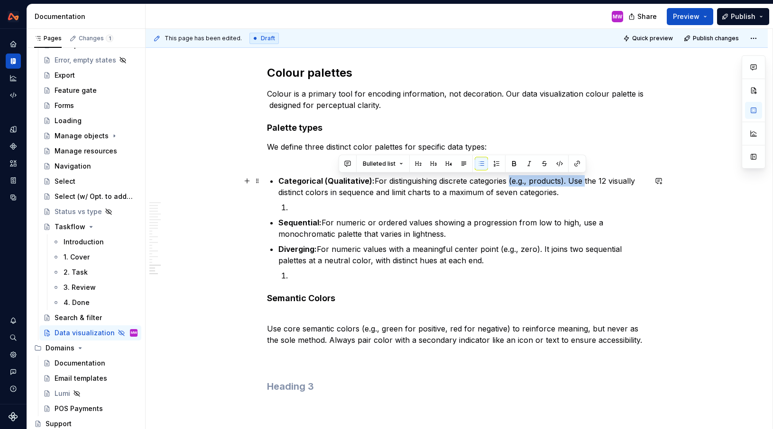
drag, startPoint x: 584, startPoint y: 179, endPoint x: 510, endPoint y: 177, distance: 74.5
click at [510, 177] on p "Categorical (Qualitative): For distinguishing discrete categories (e.g., produc…" at bounding box center [462, 186] width 368 height 23
drag, startPoint x: 541, startPoint y: 179, endPoint x: 563, endPoint y: 178, distance: 21.4
click at [563, 178] on p "Categorical (Qualitative): For distinguishing discrete categories, use the the …" at bounding box center [462, 186] width 368 height 23
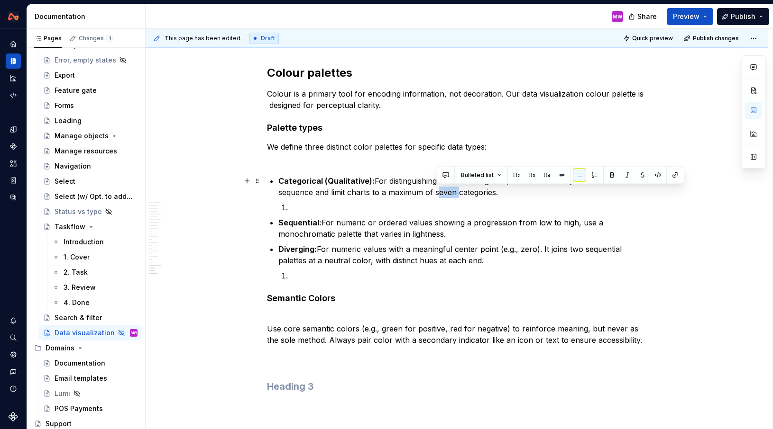
drag, startPoint x: 457, startPoint y: 191, endPoint x: 438, endPoint y: 191, distance: 19.0
click at [438, 191] on p "Categorical (Qualitative): For distinguishing discrete categories, use the 5 vi…" at bounding box center [462, 186] width 368 height 23
click at [304, 208] on p at bounding box center [468, 207] width 356 height 11
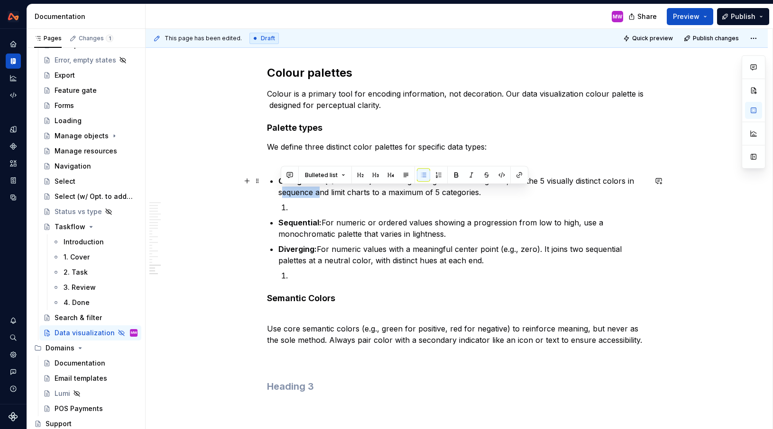
drag, startPoint x: 317, startPoint y: 192, endPoint x: 278, endPoint y: 191, distance: 39.3
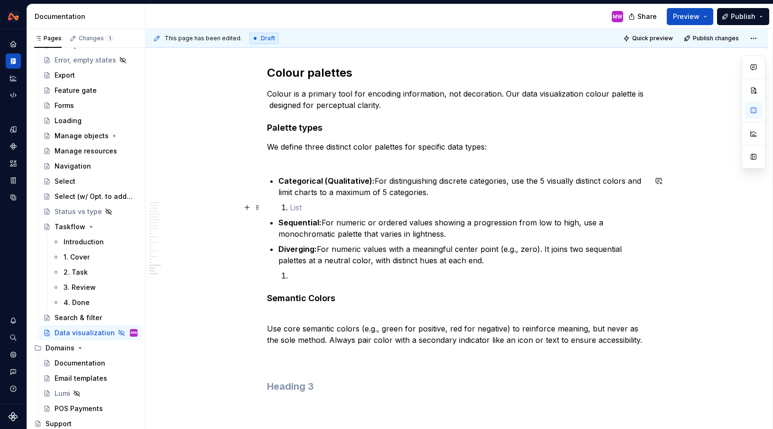
click at [300, 211] on p at bounding box center [468, 207] width 356 height 11
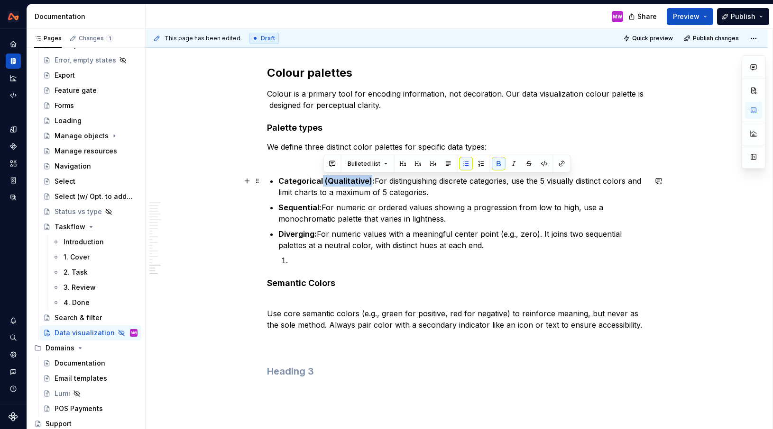
drag, startPoint x: 371, startPoint y: 181, endPoint x: 323, endPoint y: 180, distance: 47.4
click at [323, 180] on strong "Categorical (Qualitative):" at bounding box center [326, 180] width 96 height 9
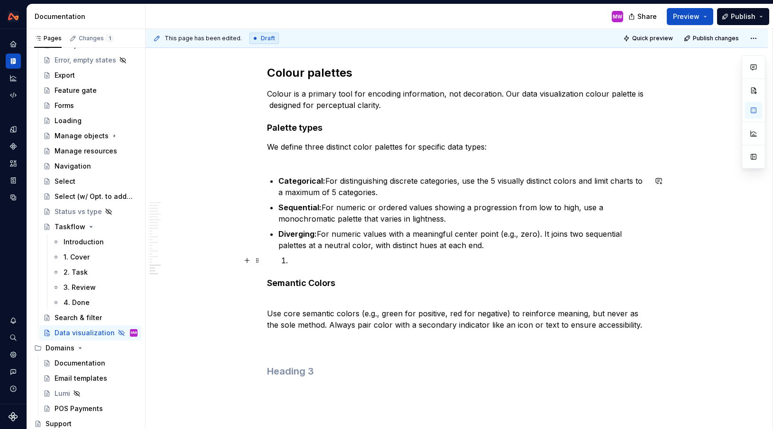
click at [401, 255] on p at bounding box center [468, 260] width 356 height 11
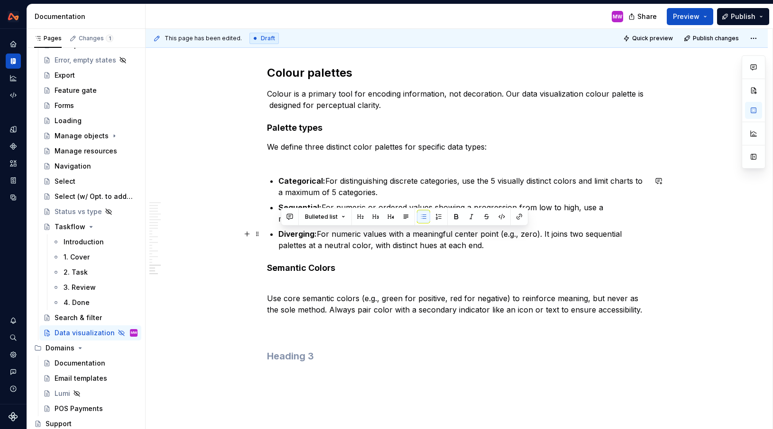
drag, startPoint x: 518, startPoint y: 249, endPoint x: 281, endPoint y: 237, distance: 236.9
click at [281, 237] on p "Diverging: For numeric values with a meaningful center point (e.g., zero). It j…" at bounding box center [462, 239] width 368 height 23
copy p "Diverging: For numeric values with a meaningful center point (e.g., zero). It j…"
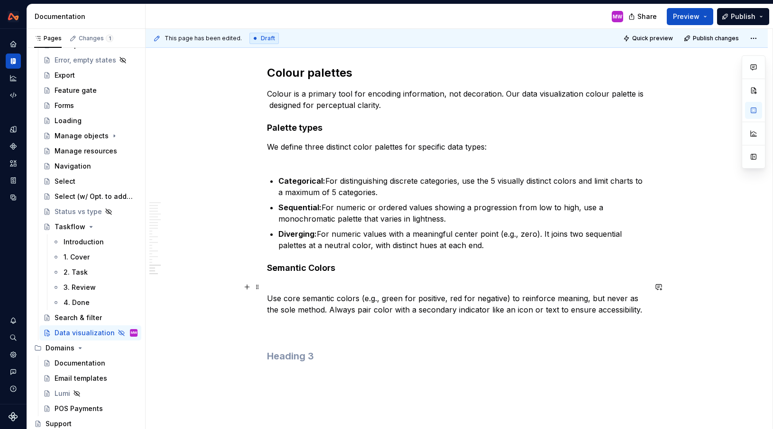
click at [369, 291] on p "Use core semantic colors (e.g., green for positive, red for negative) to reinfo…" at bounding box center [456, 310] width 379 height 57
click at [512, 247] on p "Diverging: For numeric values with a meaningful center point (e.g., zero). It j…" at bounding box center [462, 239] width 368 height 23
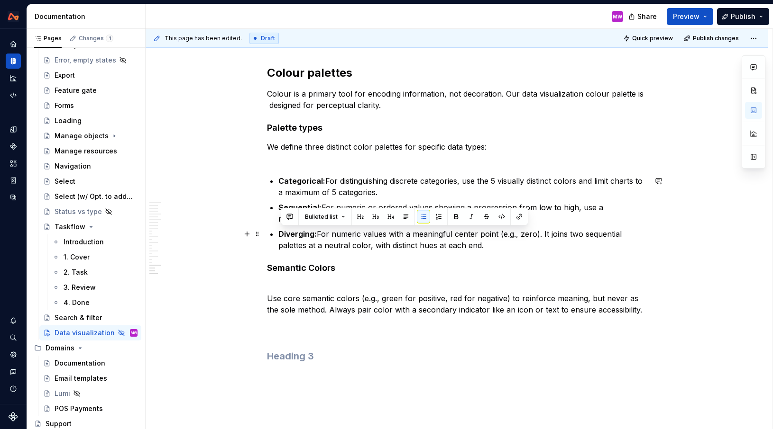
drag, startPoint x: 512, startPoint y: 247, endPoint x: 282, endPoint y: 233, distance: 231.2
click at [282, 233] on p "Diverging: For numeric values with a meaningful center point (e.g., zero). It j…" at bounding box center [462, 239] width 368 height 23
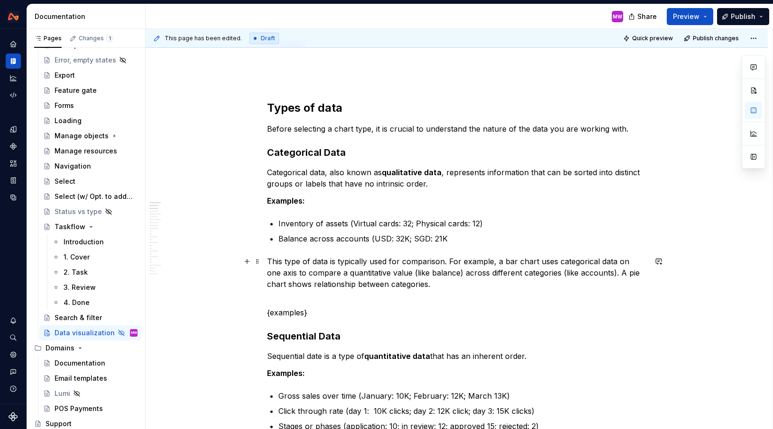
scroll to position [164, 0]
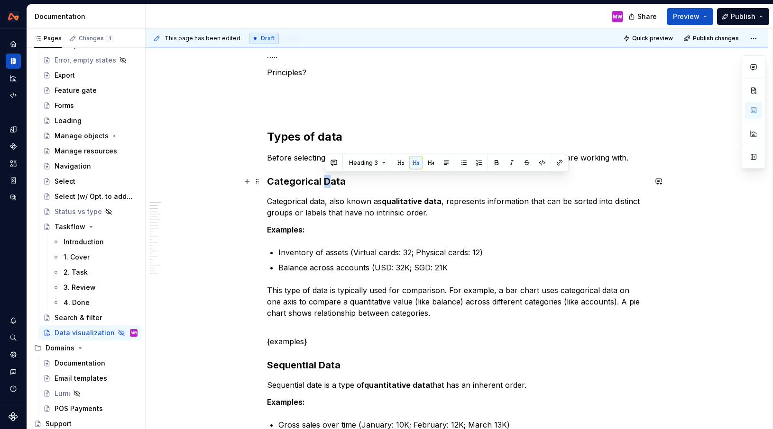
click at [326, 181] on h3 "Categorical Data" at bounding box center [456, 181] width 379 height 13
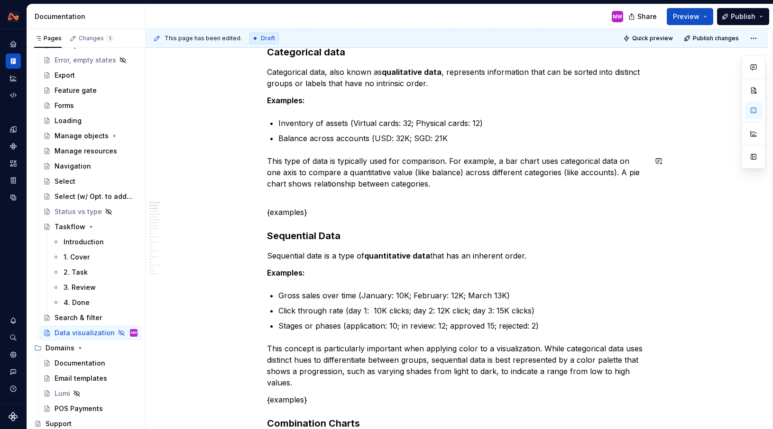
scroll to position [294, 0]
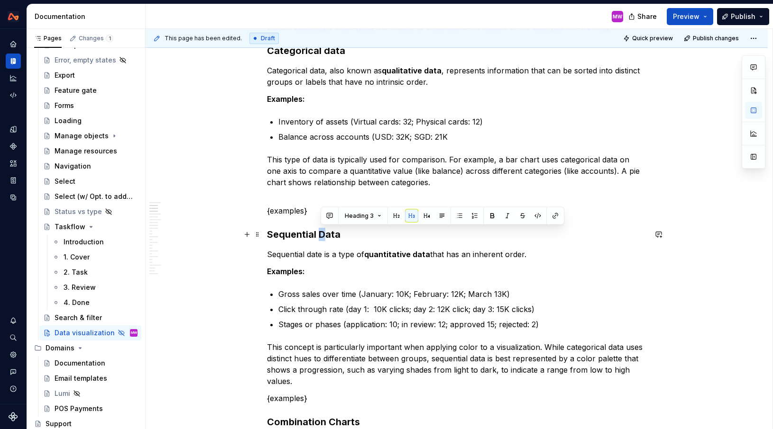
click at [321, 234] on h3 "Sequential Data" at bounding box center [456, 234] width 379 height 13
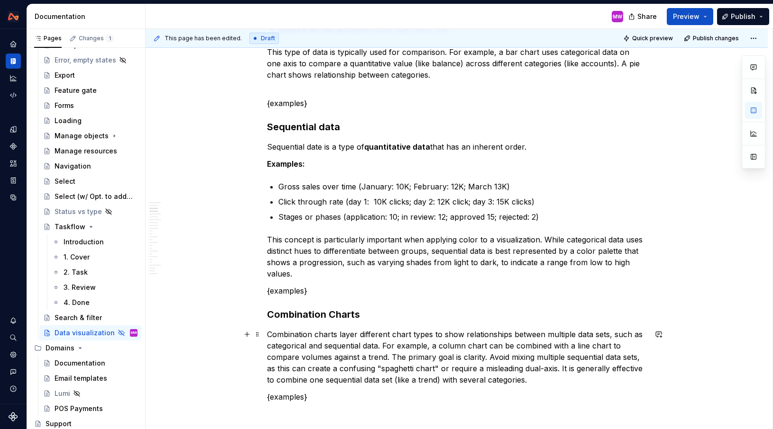
scroll to position [411, 0]
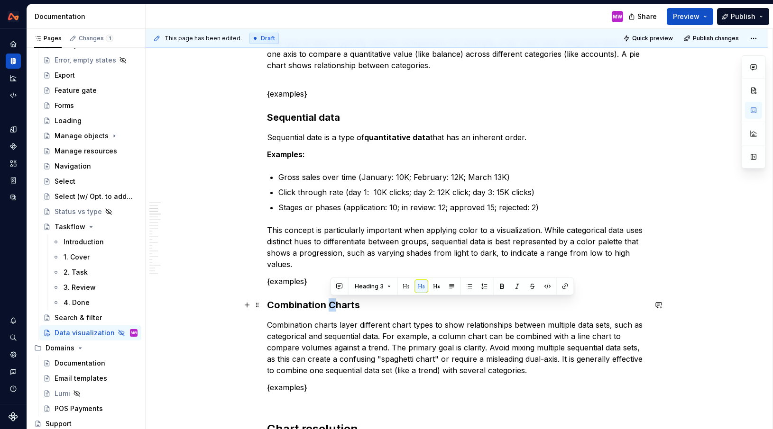
click at [333, 300] on h3 "Combination Charts" at bounding box center [456, 305] width 379 height 13
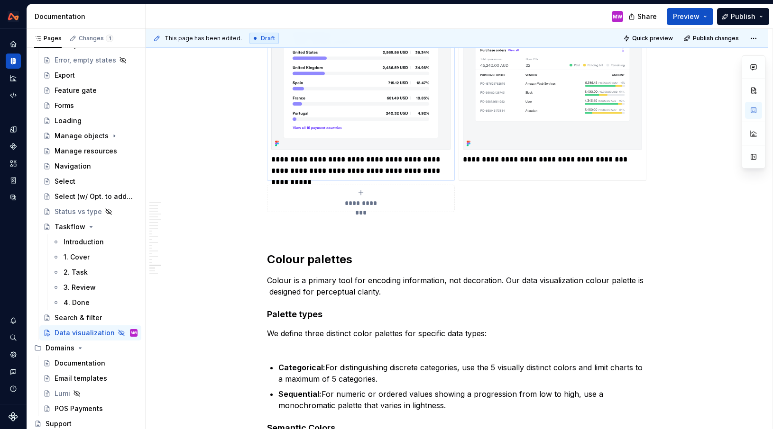
scroll to position [4761, 0]
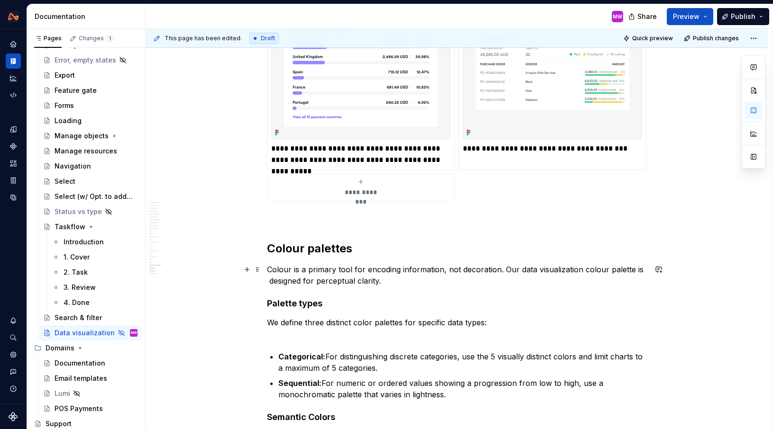
click at [396, 283] on p "Colour is a primary tool for encoding information, not decoration. Our data vis…" at bounding box center [456, 275] width 379 height 23
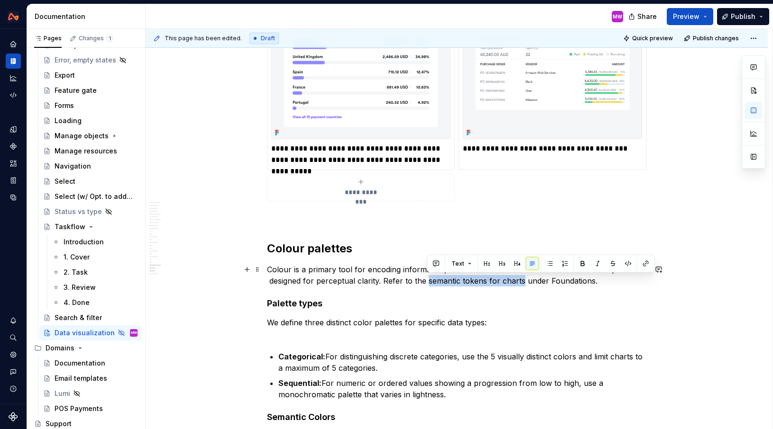
drag, startPoint x: 521, startPoint y: 282, endPoint x: 428, endPoint y: 282, distance: 93.8
click at [428, 282] on p "Colour is a primary tool for encoding information, not decoration. Our data vis…" at bounding box center [456, 275] width 379 height 23
click at [642, 263] on button "button" at bounding box center [645, 263] width 13 height 13
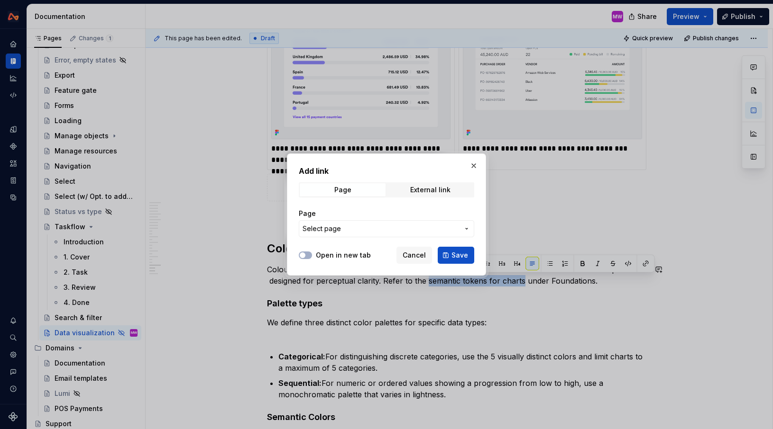
click at [355, 230] on span "Select page" at bounding box center [380, 228] width 156 height 9
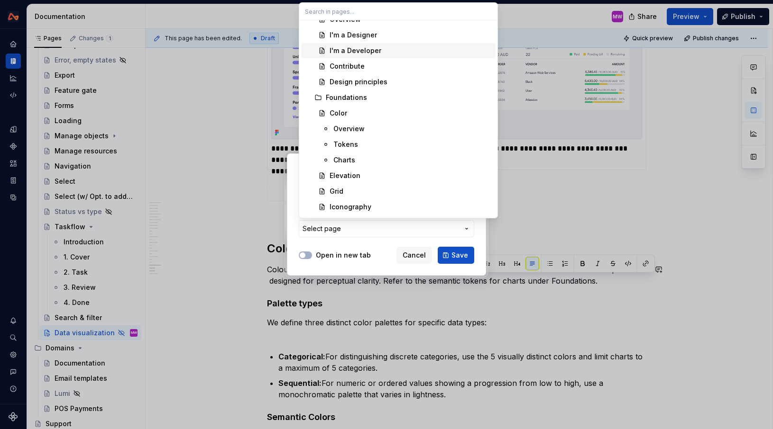
scroll to position [64, 0]
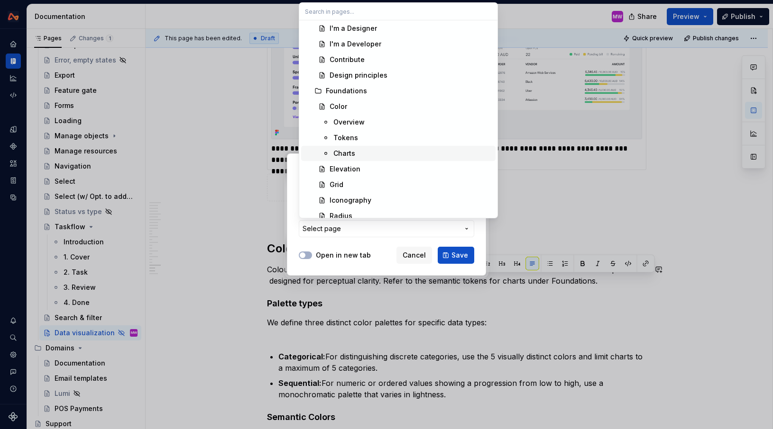
click at [346, 154] on div "Charts" at bounding box center [344, 153] width 22 height 9
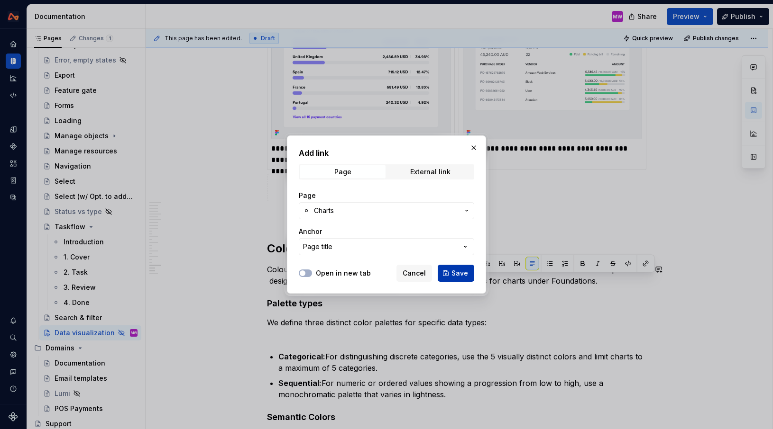
click at [454, 275] on span "Save" at bounding box center [459, 273] width 17 height 9
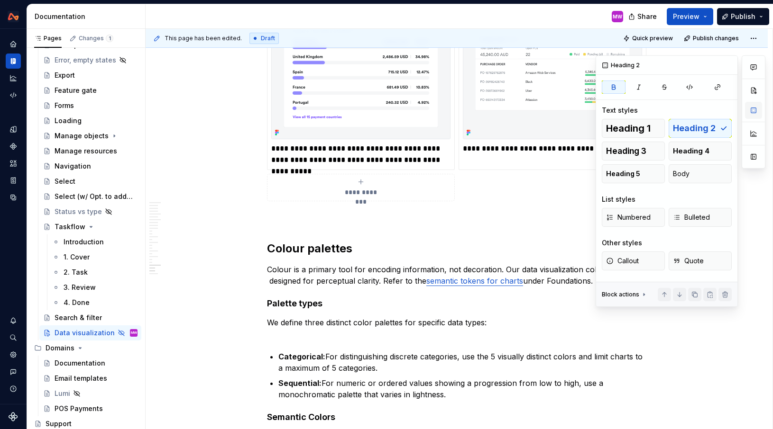
click at [756, 114] on button "button" at bounding box center [753, 110] width 17 height 17
click at [270, 306] on h4 "Palette types" at bounding box center [456, 303] width 379 height 11
click at [655, 148] on button "Heading 3" at bounding box center [632, 151] width 63 height 19
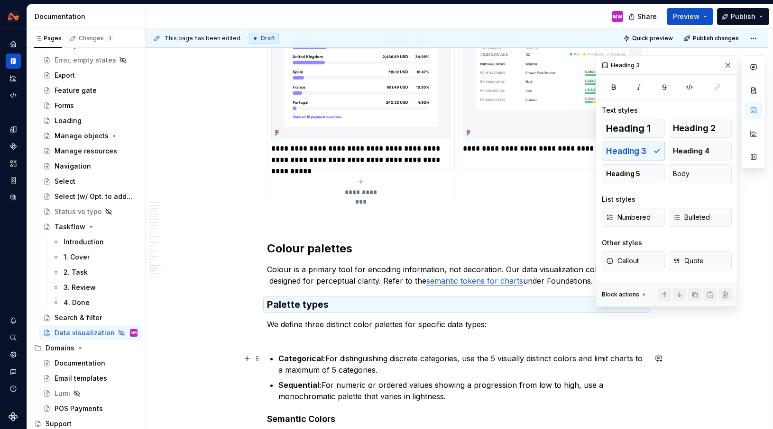
click at [319, 332] on p "We define three distinct color palettes for specific data types:" at bounding box center [456, 330] width 379 height 23
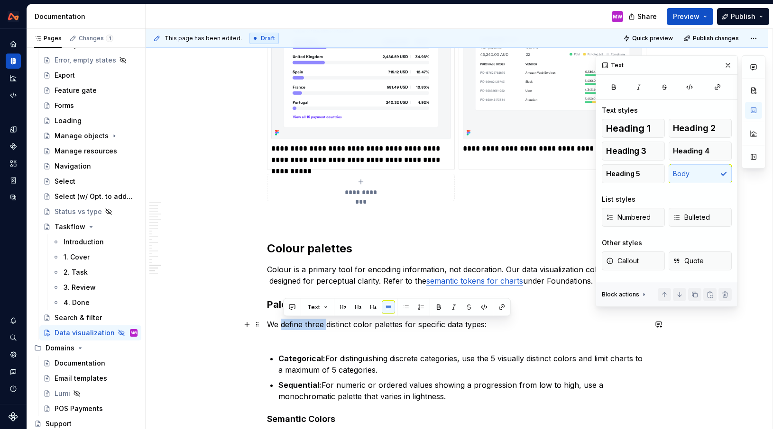
drag, startPoint x: 328, startPoint y: 325, endPoint x: 282, endPoint y: 322, distance: 46.5
click at [282, 322] on p "We define three distinct color palettes for specific data types:" at bounding box center [456, 330] width 379 height 23
click at [344, 331] on p "We define three distinct color palettes for specific data types:" at bounding box center [456, 330] width 379 height 23
drag, startPoint x: 511, startPoint y: 324, endPoint x: 272, endPoint y: 324, distance: 239.4
click at [272, 324] on p "We define three distinct color palettes for specific data types:" at bounding box center [456, 330] width 379 height 23
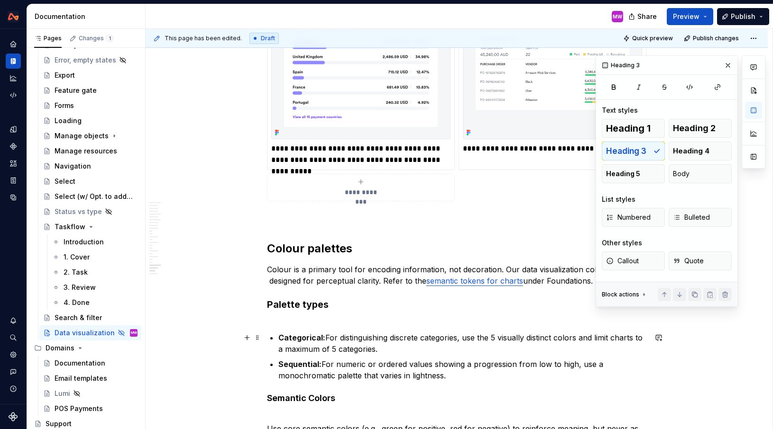
click at [281, 336] on strong "Categorical:" at bounding box center [301, 337] width 47 height 9
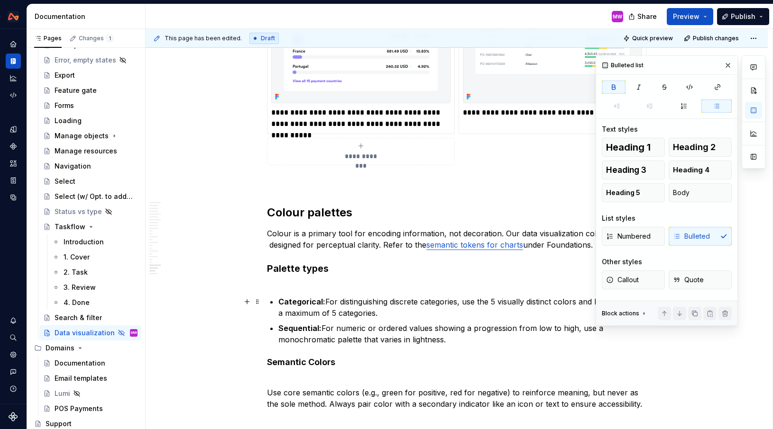
scroll to position [4797, 0]
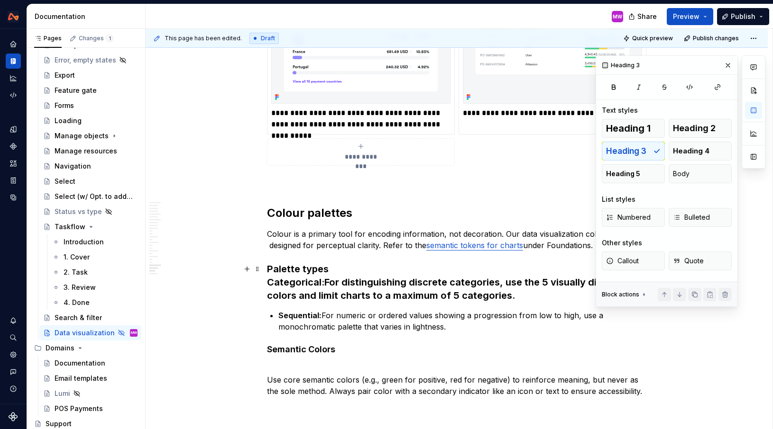
click at [328, 282] on h3 "Palette types Categorical: For distinguishing discrete categories, use the 5 vi…" at bounding box center [456, 283] width 379 height 40
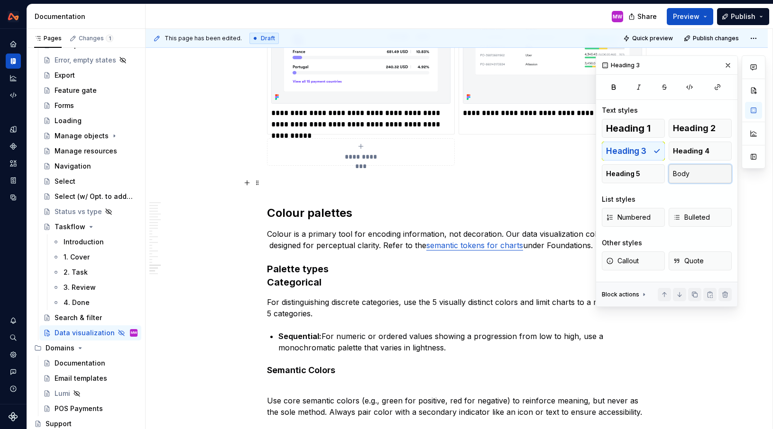
click at [690, 173] on button "Body" at bounding box center [699, 173] width 63 height 19
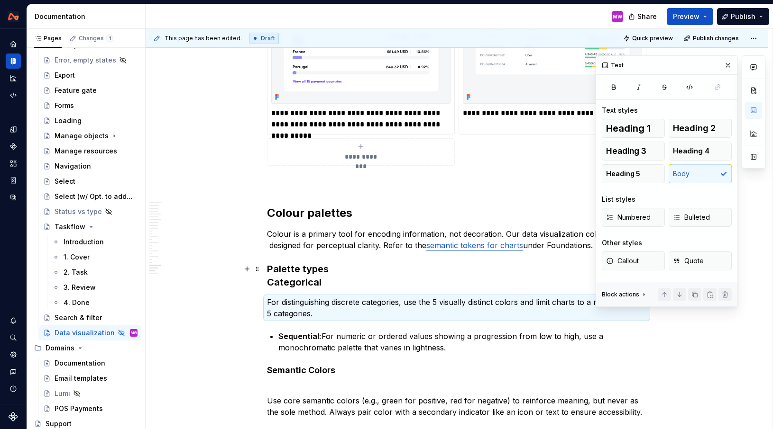
click at [310, 271] on h3 "Palette types Categorical" at bounding box center [456, 276] width 379 height 27
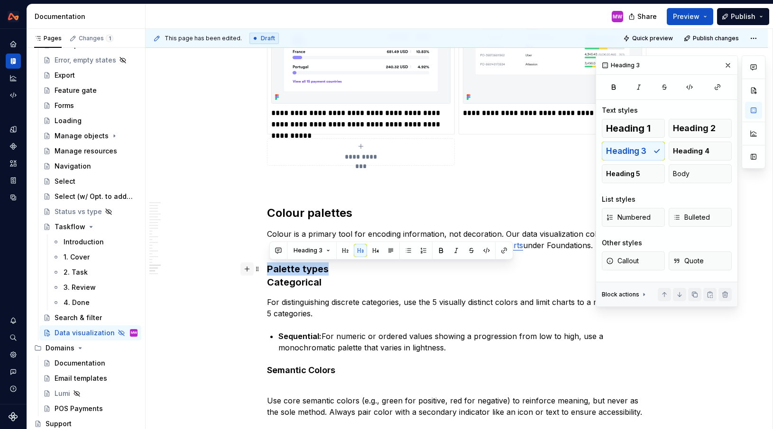
drag, startPoint x: 348, startPoint y: 271, endPoint x: 243, endPoint y: 270, distance: 105.2
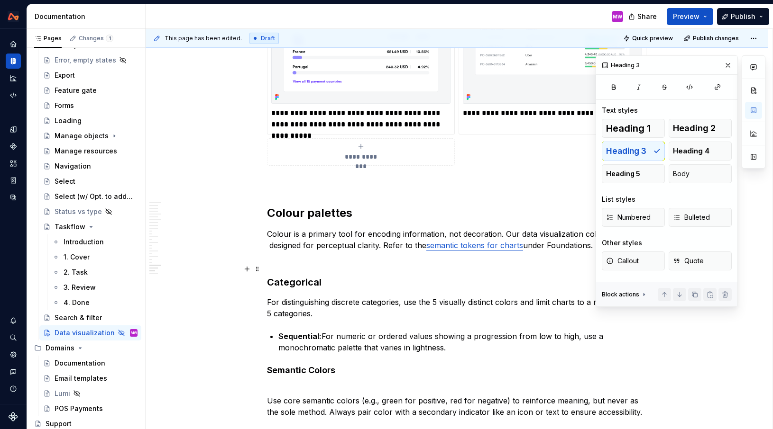
click at [269, 281] on strong "Categorical" at bounding box center [294, 282] width 55 height 11
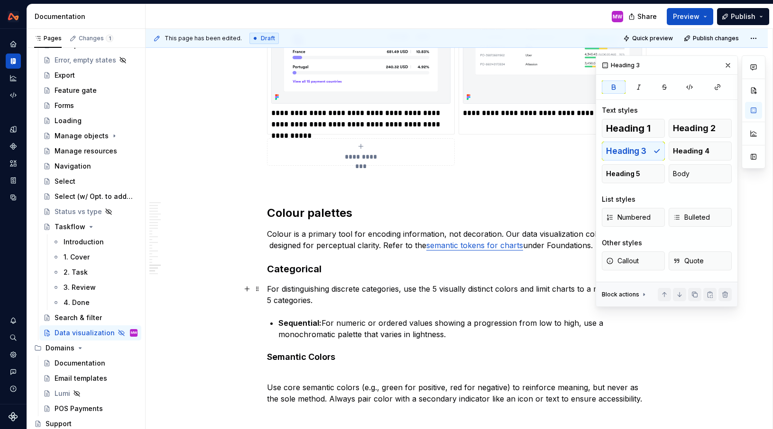
click at [270, 286] on p "For distinguishing discrete categories, use the 5 visually distinct colors and …" at bounding box center [456, 294] width 379 height 23
click at [417, 297] on p "For distinguishing discrete categories, use the 5 visually distinct colors and …" at bounding box center [456, 294] width 379 height 23
click at [282, 321] on strong "Sequential:" at bounding box center [299, 323] width 43 height 9
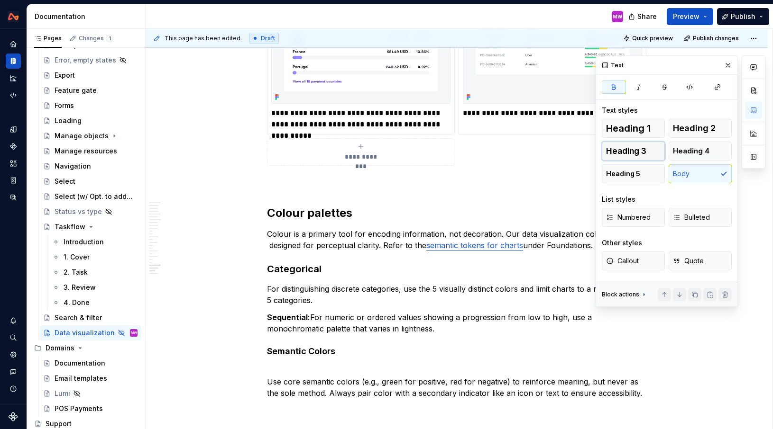
click at [640, 153] on span "Heading 3" at bounding box center [626, 150] width 40 height 9
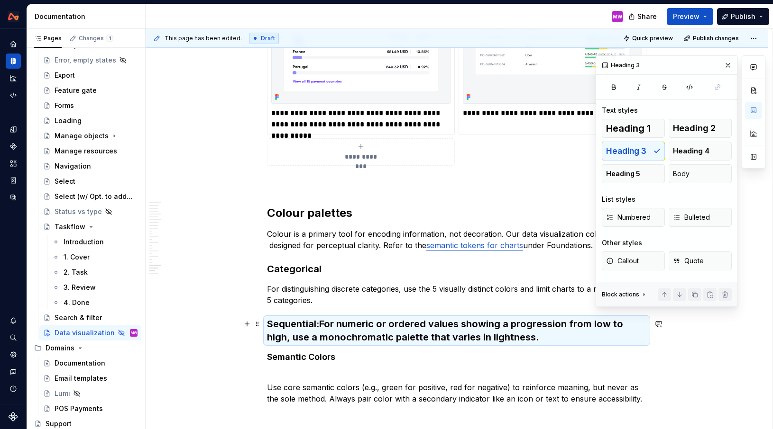
click at [326, 323] on h3 "Sequential: For numeric or ordered values showing a progression from low to hig…" at bounding box center [456, 331] width 379 height 27
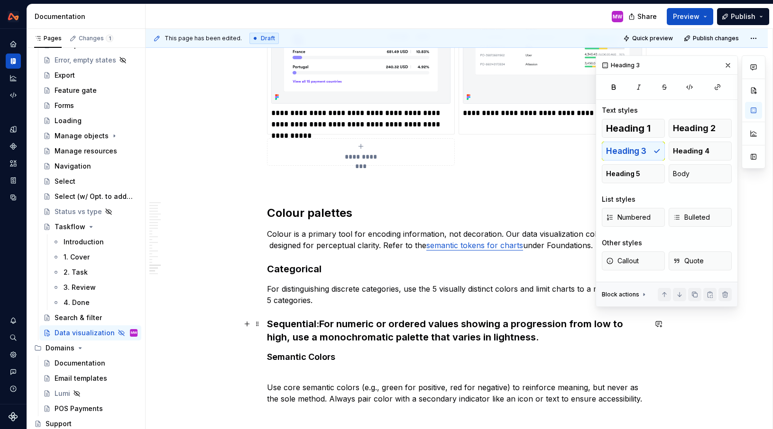
click at [323, 322] on h3 "Sequential: For numeric or ordered values showing a progression from low to hig…" at bounding box center [456, 331] width 379 height 27
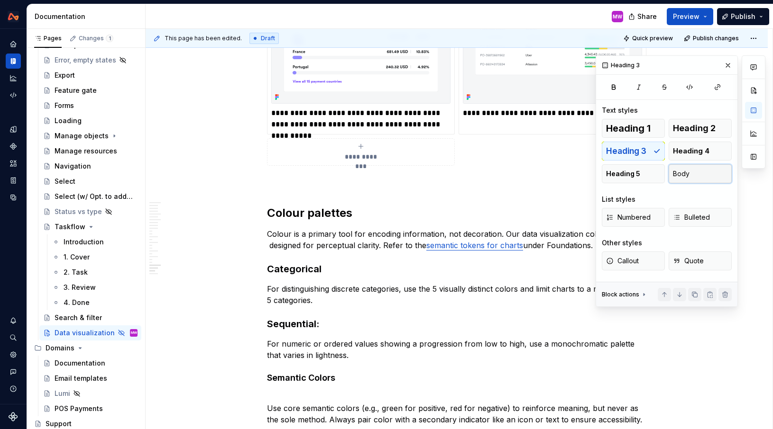
click at [677, 167] on button "Body" at bounding box center [699, 173] width 63 height 19
click at [337, 327] on h3 "Sequential:" at bounding box center [456, 324] width 379 height 13
click at [347, 379] on h4 "Semantic Colors" at bounding box center [456, 378] width 379 height 11
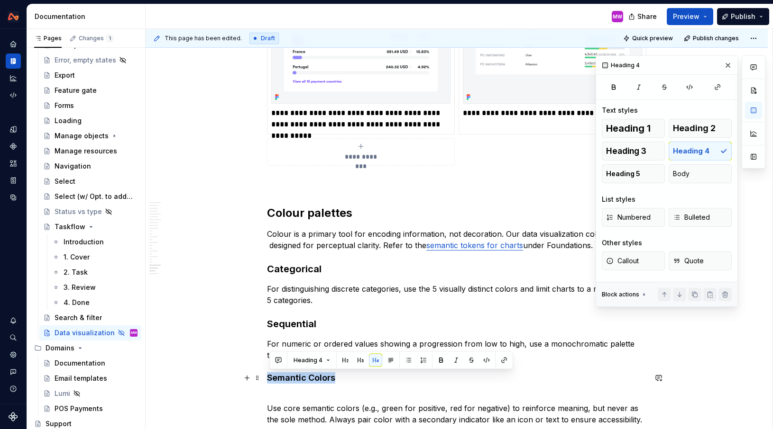
drag, startPoint x: 347, startPoint y: 379, endPoint x: 268, endPoint y: 375, distance: 78.7
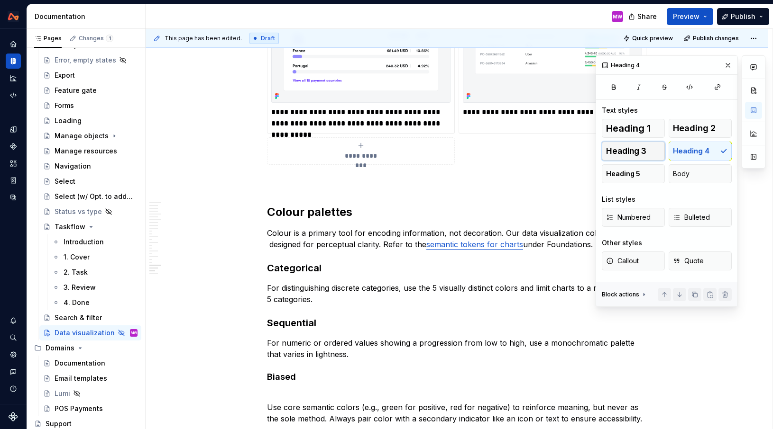
click at [620, 151] on span "Heading 3" at bounding box center [626, 150] width 40 height 9
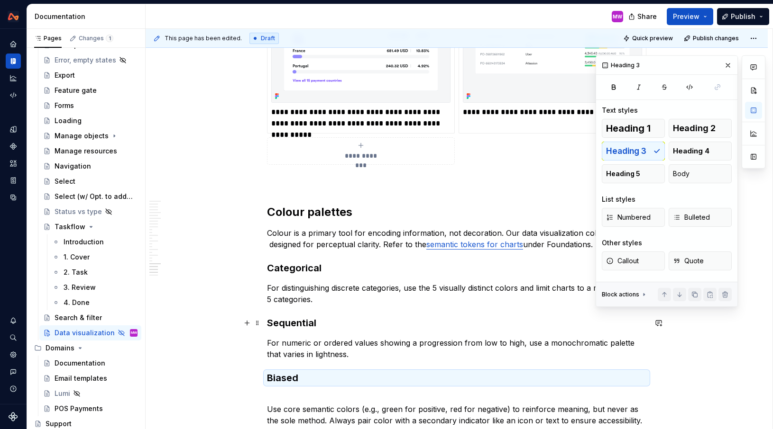
click at [398, 325] on h3 "Sequential" at bounding box center [456, 323] width 379 height 13
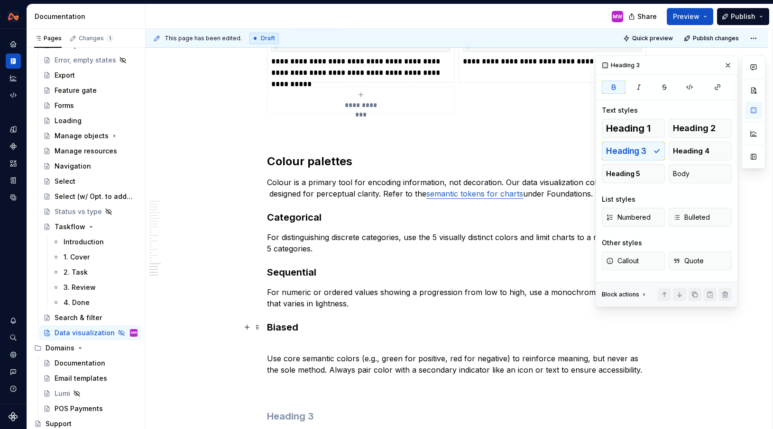
scroll to position [4862, 0]
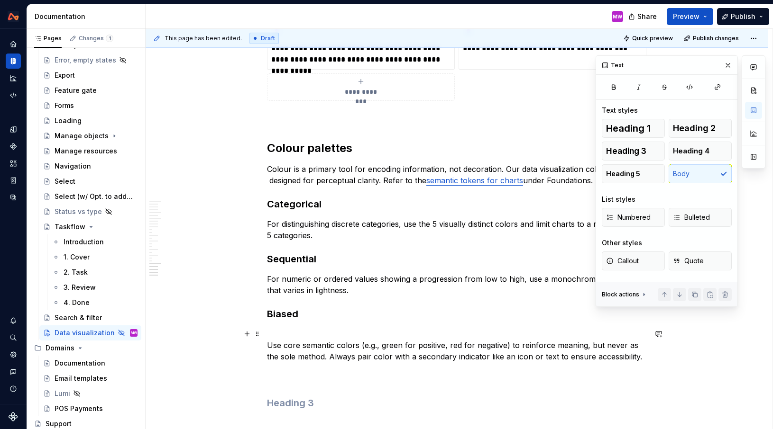
click at [314, 333] on p "Use core semantic colors (e.g., green for positive, red for negative) to reinfo…" at bounding box center [456, 356] width 379 height 57
drag, startPoint x: 337, startPoint y: 345, endPoint x: 284, endPoint y: 345, distance: 52.1
click at [284, 345] on p "Use core semantic colors (e.g., green for positive, red for negative) to reinfo…" at bounding box center [456, 356] width 379 height 57
click at [270, 343] on p "Use colors (e.g., green for positive, red for negative) to reinforce meaning, b…" at bounding box center [456, 356] width 379 height 57
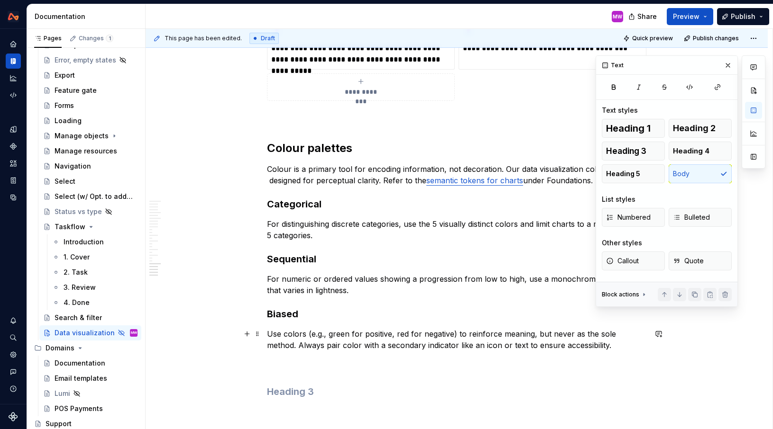
click at [625, 346] on p "Use colors (e.g., green for positive, red for negative) to reinforce meaning, b…" at bounding box center [456, 351] width 379 height 46
click at [594, 344] on p "Use colors (e.g., green for positive, red for negative) to reinforce meaning, b…" at bounding box center [456, 351] width 379 height 46
click at [386, 234] on p "For distinguishing discrete categories, use the 5 visually distinct colors and …" at bounding box center [456, 229] width 379 height 23
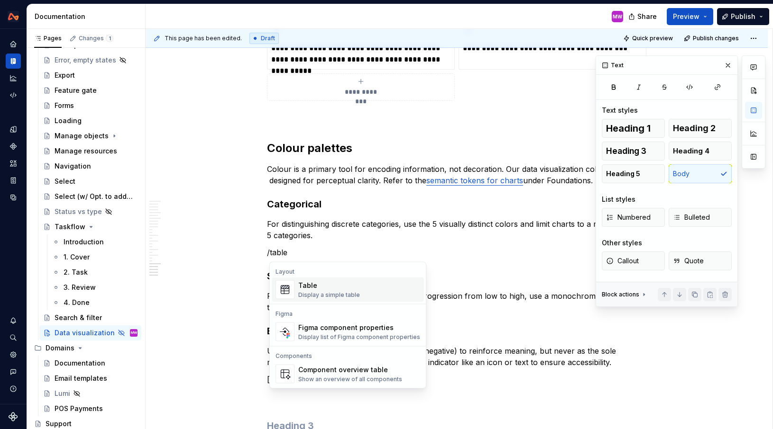
click at [383, 292] on div "Table Display a simple table" at bounding box center [359, 290] width 122 height 19
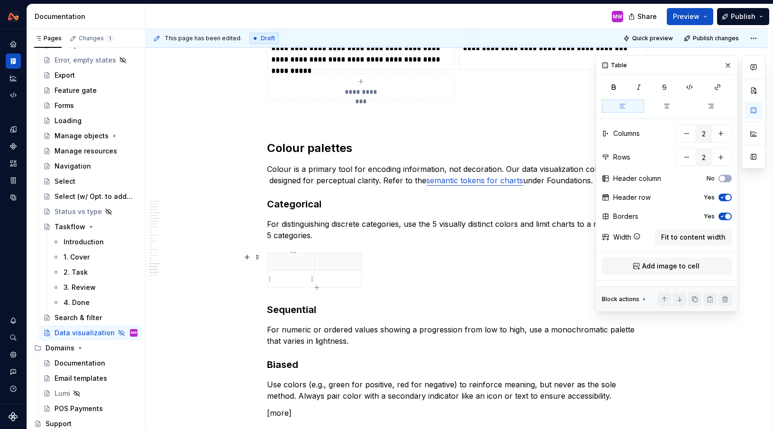
click at [297, 278] on p at bounding box center [291, 278] width 36 height 9
click at [300, 283] on p "/imahe" at bounding box center [291, 278] width 36 height 9
click at [267, 280] on html "Design System MW Design system data Documentation MW Share Preview Publish Page…" at bounding box center [386, 214] width 773 height 429
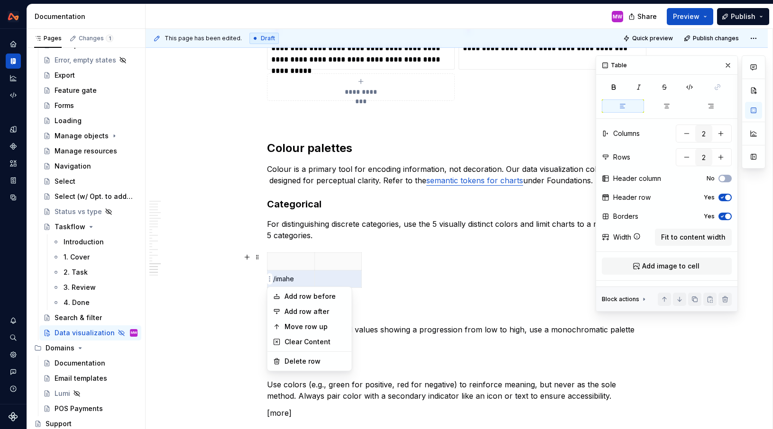
click at [409, 300] on html "Design System MW Design system data Documentation MW Share Preview Publish Page…" at bounding box center [386, 214] width 773 height 429
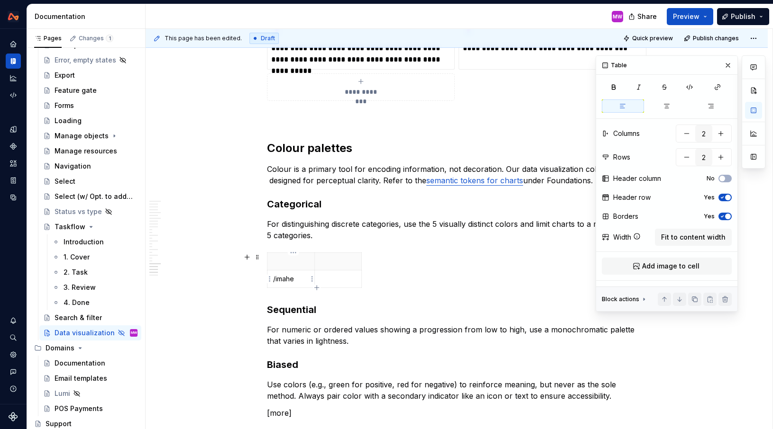
click at [302, 280] on p "/imahe" at bounding box center [291, 278] width 36 height 9
click at [654, 270] on span "Add image to cell" at bounding box center [670, 266] width 57 height 9
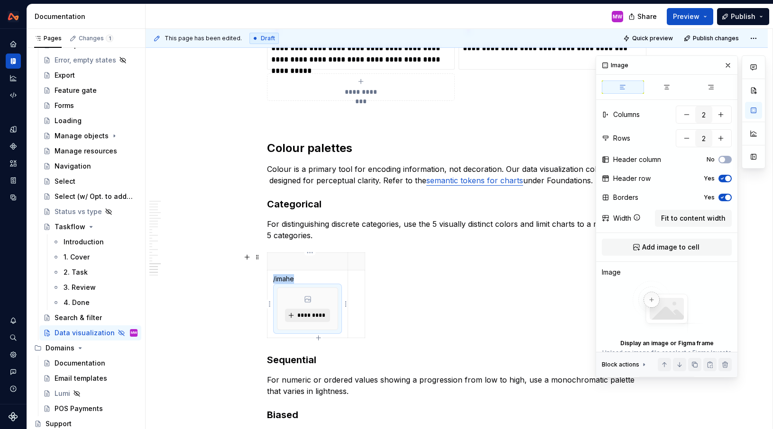
type textarea "*"
click at [315, 319] on span "*********" at bounding box center [311, 316] width 29 height 8
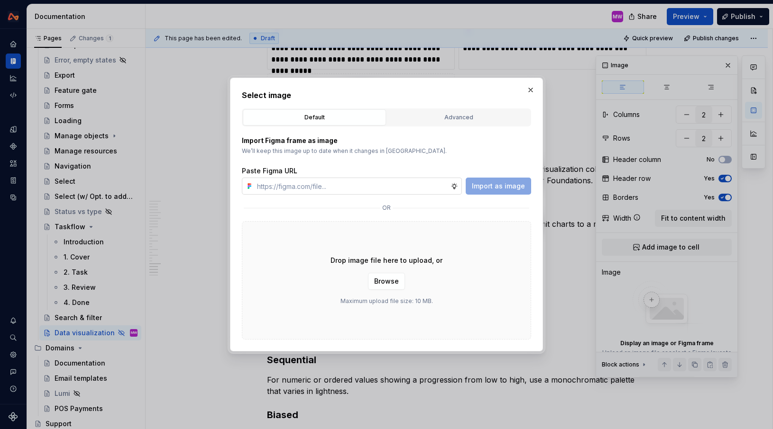
click at [369, 187] on input "text" at bounding box center [351, 186] width 197 height 17
type input "[URL][DOMAIN_NAME]"
click at [485, 179] on button "Import as image" at bounding box center [497, 186] width 65 height 17
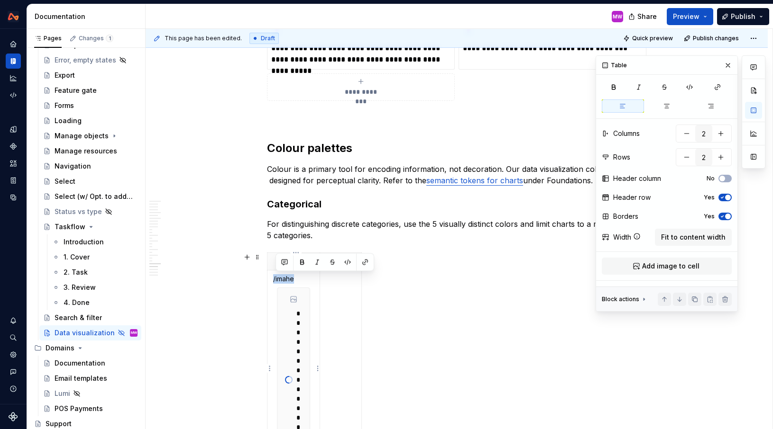
drag, startPoint x: 304, startPoint y: 277, endPoint x: 273, endPoint y: 277, distance: 30.8
click at [273, 277] on td "**********" at bounding box center [293, 369] width 53 height 197
click at [340, 311] on td at bounding box center [341, 369] width 42 height 197
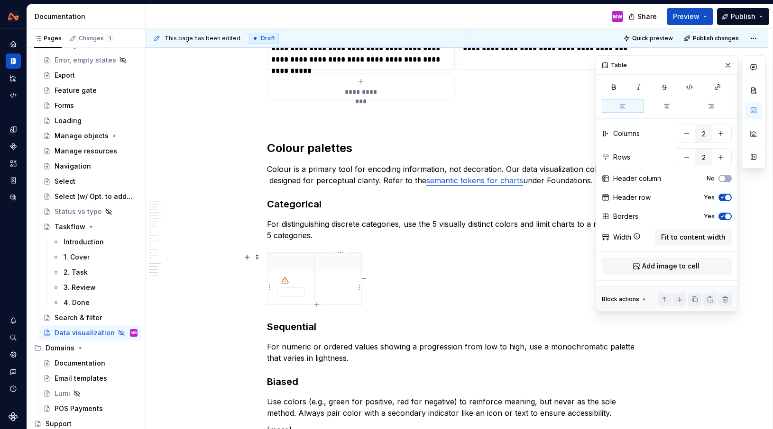
click at [346, 298] on td at bounding box center [337, 288] width 47 height 35
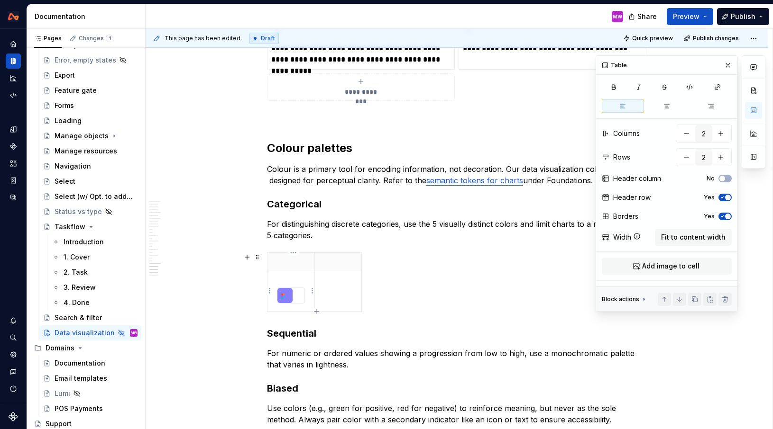
type textarea "*"
click at [300, 295] on div at bounding box center [290, 295] width 27 height 15
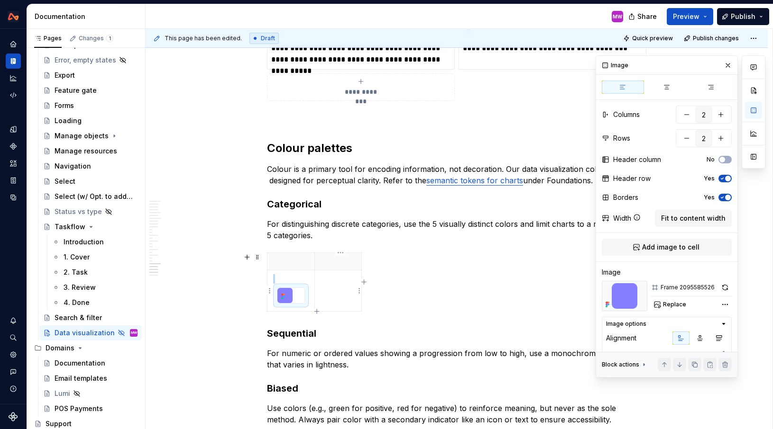
click at [331, 288] on td at bounding box center [337, 291] width 47 height 41
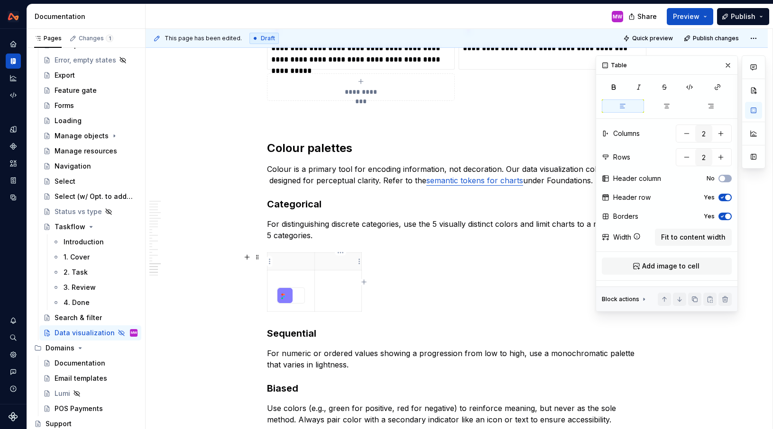
click at [337, 261] on p at bounding box center [337, 261] width 35 height 9
click at [338, 293] on td at bounding box center [337, 291] width 47 height 41
click at [363, 282] on icon "button" at bounding box center [364, 283] width 8 height 8
type input "3"
click at [372, 265] on p at bounding box center [370, 261] width 5 height 9
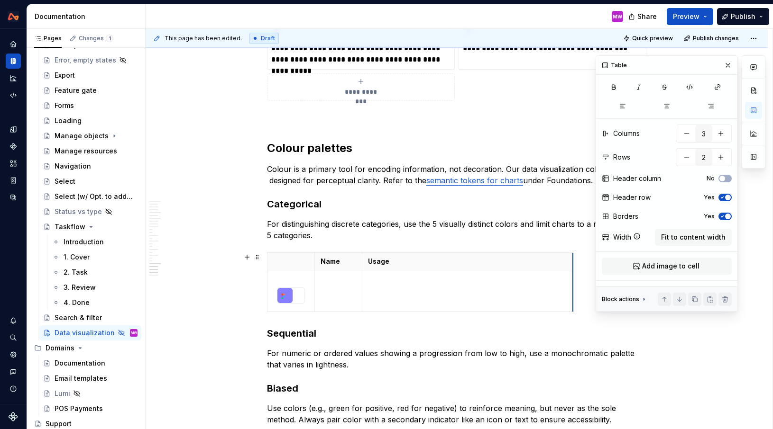
drag, startPoint x: 396, startPoint y: 292, endPoint x: 576, endPoint y: 296, distance: 179.7
click at [333, 294] on td at bounding box center [337, 291] width 47 height 41
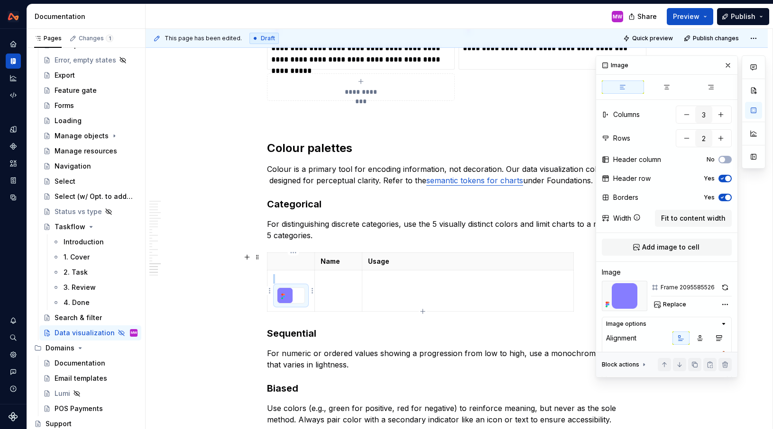
click at [301, 296] on div at bounding box center [290, 295] width 27 height 15
click at [310, 291] on html "Design System MW Design system data Documentation MW Share Preview Publish Page…" at bounding box center [386, 214] width 773 height 429
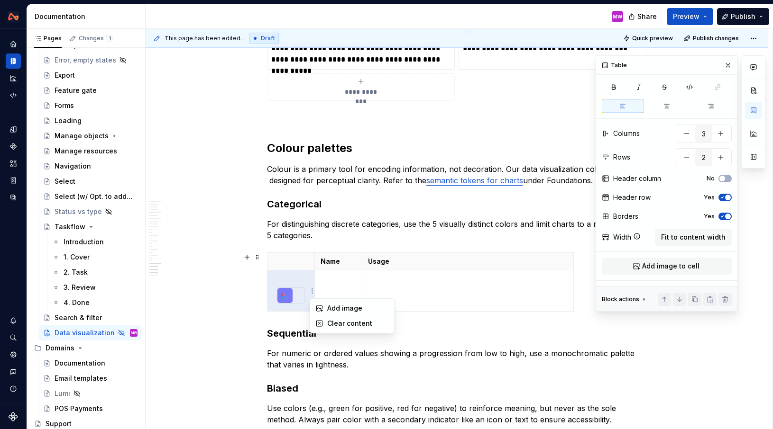
click at [301, 281] on html "Design System MW Design system data Documentation MW Share Preview Publish Page…" at bounding box center [386, 214] width 773 height 429
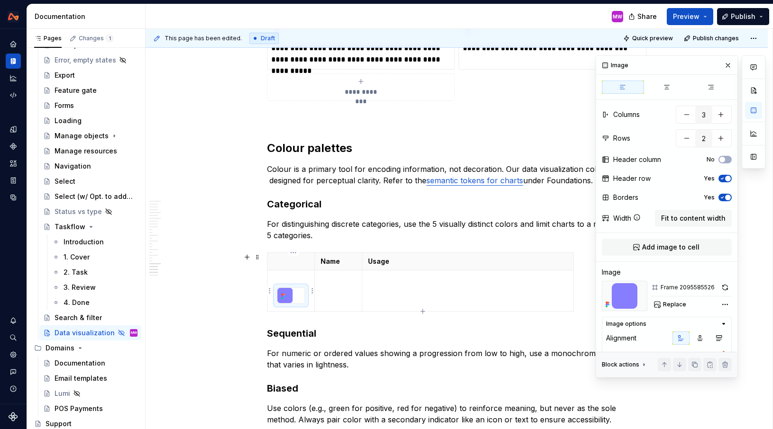
click at [303, 296] on div at bounding box center [290, 295] width 27 height 15
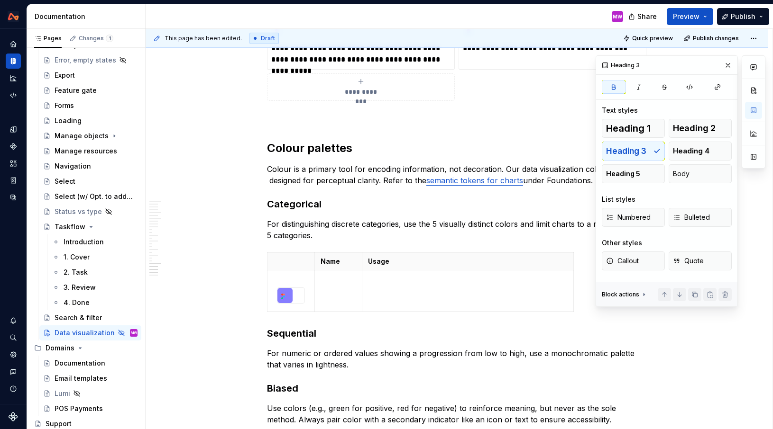
click at [340, 302] on td at bounding box center [337, 291] width 47 height 41
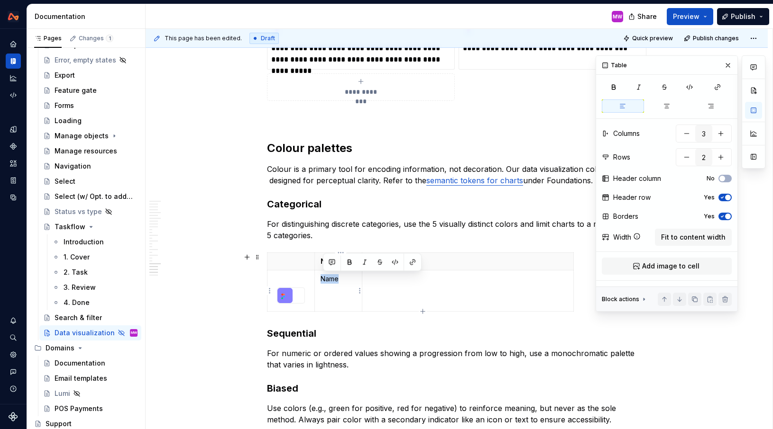
drag, startPoint x: 348, startPoint y: 282, endPoint x: 321, endPoint y: 280, distance: 27.1
click at [321, 280] on td "Name" at bounding box center [337, 291] width 47 height 41
drag, startPoint x: 336, startPoint y: 291, endPoint x: 322, endPoint y: 279, distance: 18.1
click at [322, 279] on td "categorical-1" at bounding box center [337, 291] width 47 height 41
click at [349, 260] on button "button" at bounding box center [349, 262] width 13 height 13
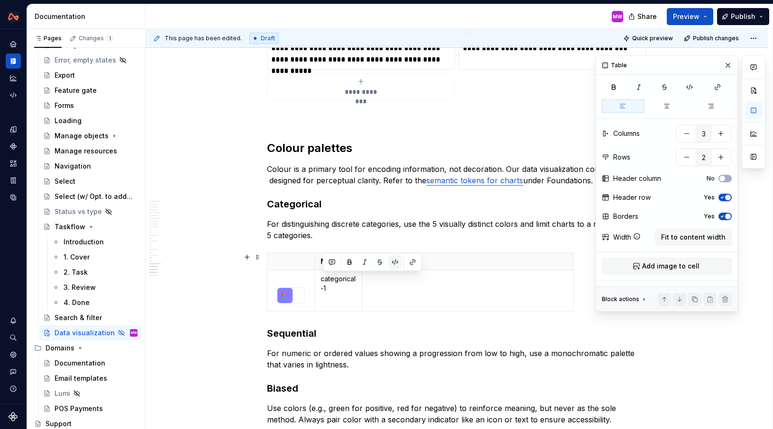
click at [393, 263] on button "button" at bounding box center [394, 262] width 13 height 13
click at [383, 298] on td at bounding box center [467, 291] width 211 height 41
drag, startPoint x: 364, startPoint y: 262, endPoint x: 388, endPoint y: 262, distance: 24.6
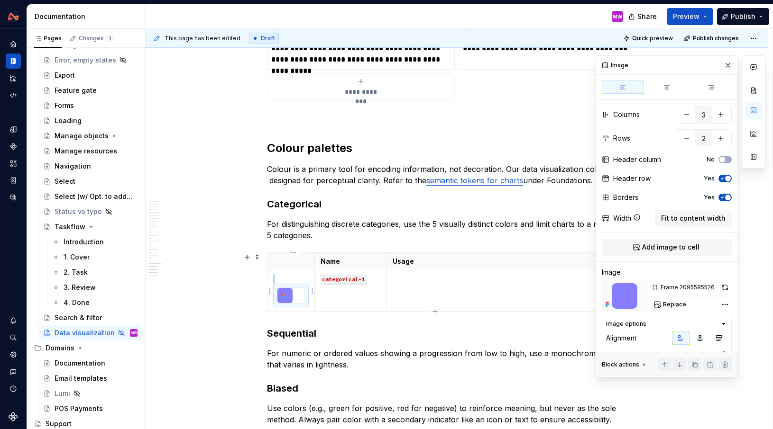
click at [282, 275] on p at bounding box center [291, 278] width 36 height 9
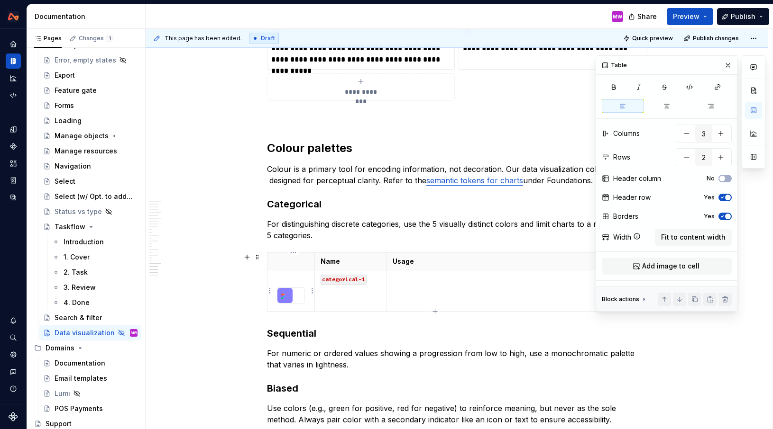
type textarea "*"
click at [299, 296] on div at bounding box center [290, 295] width 27 height 15
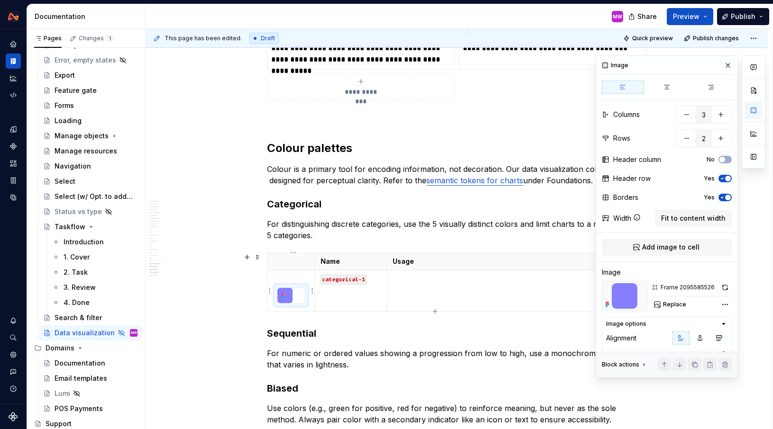
drag, startPoint x: 299, startPoint y: 296, endPoint x: 299, endPoint y: 280, distance: 16.6
click at [299, 280] on td at bounding box center [290, 291] width 47 height 41
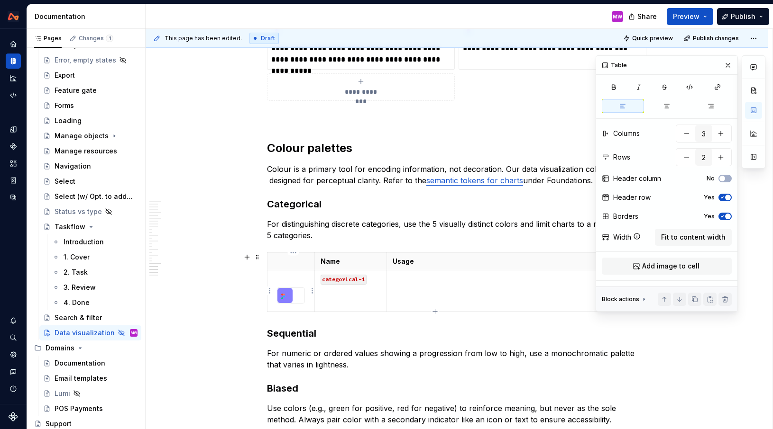
click at [299, 280] on p at bounding box center [291, 278] width 36 height 9
click at [340, 306] on td "categorical-1" at bounding box center [350, 291] width 72 height 41
click at [437, 310] on icon "button" at bounding box center [435, 312] width 8 height 8
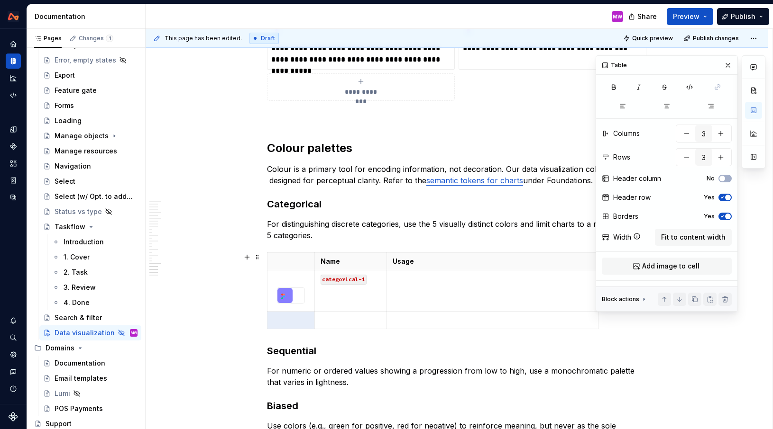
click at [433, 330] on div "Name Usage categorical-1" at bounding box center [456, 293] width 379 height 81
click at [435, 329] on icon "button" at bounding box center [435, 330] width 8 height 8
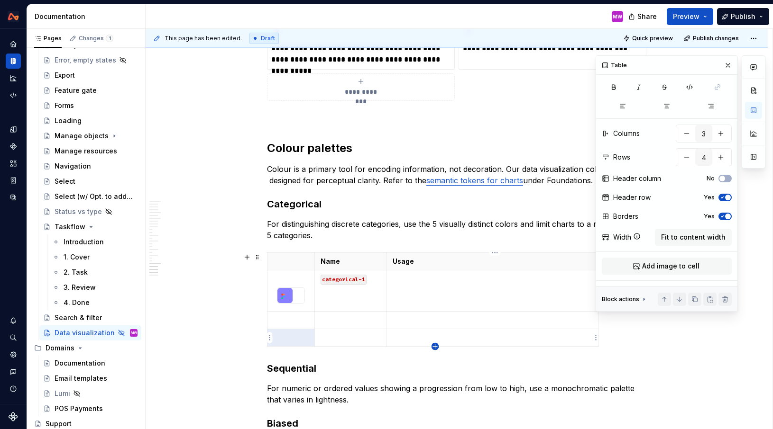
click at [435, 345] on icon "button" at bounding box center [435, 347] width 8 height 8
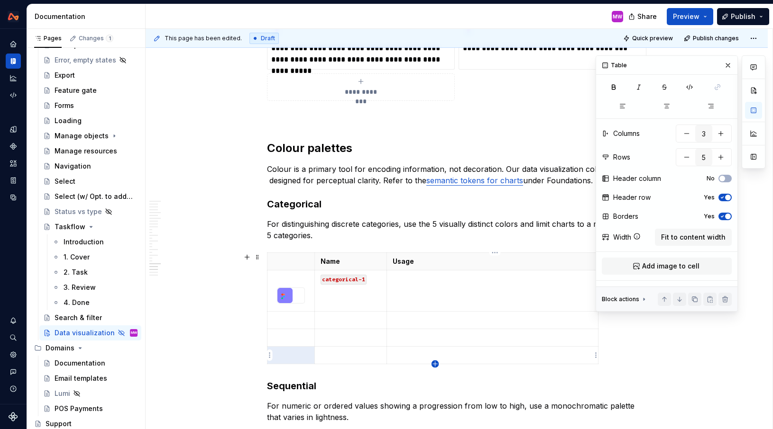
click at [436, 363] on icon "button" at bounding box center [435, 365] width 8 height 8
type input "6"
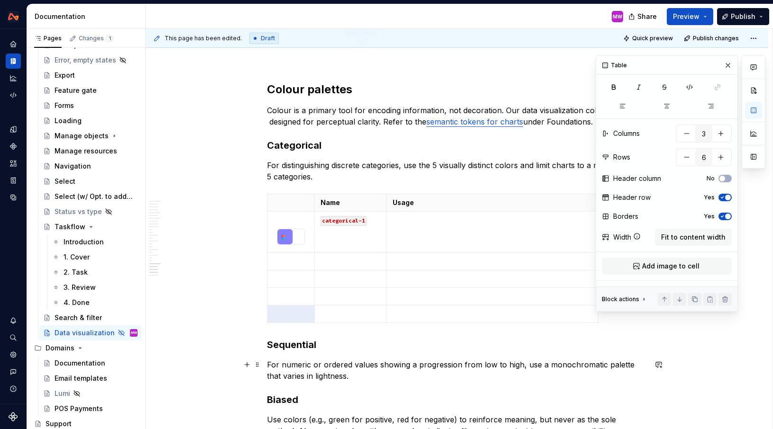
scroll to position [4923, 0]
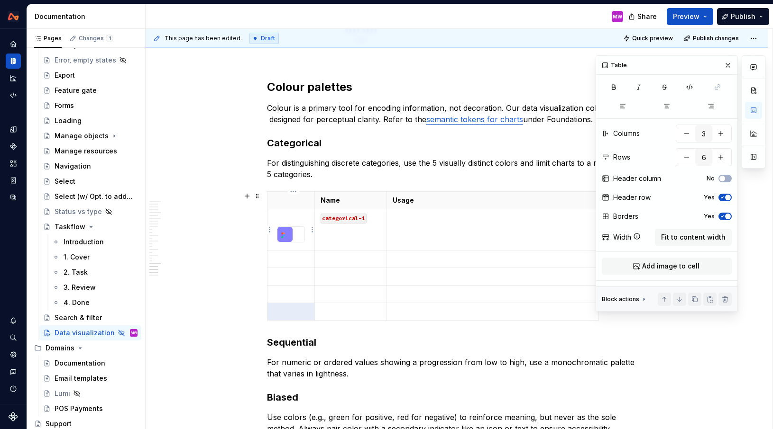
type textarea "*"
click at [301, 236] on div at bounding box center [290, 234] width 27 height 15
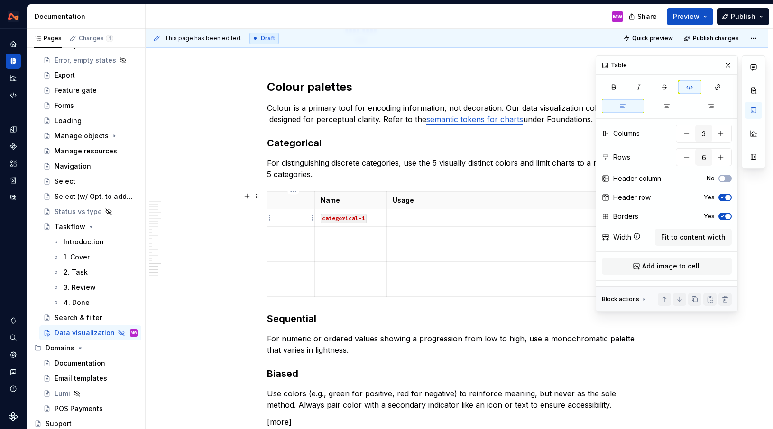
click at [290, 220] on p at bounding box center [291, 217] width 36 height 9
click at [673, 264] on span "Add image to cell" at bounding box center [670, 266] width 57 height 9
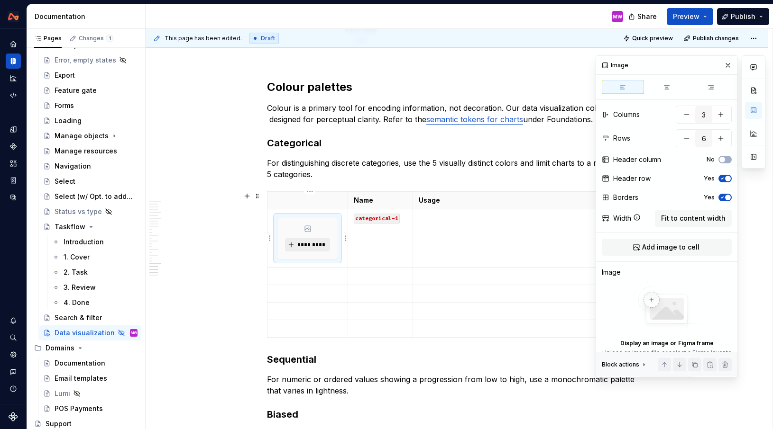
click at [322, 247] on span "*********" at bounding box center [311, 245] width 29 height 8
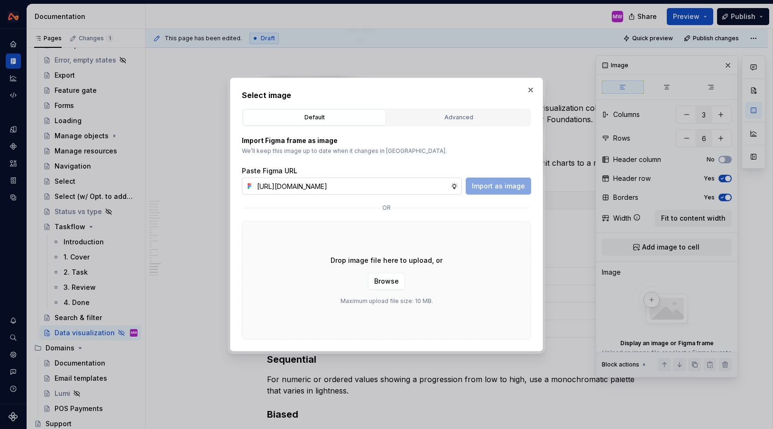
scroll to position [0, 203]
type input "[URL][DOMAIN_NAME]"
click at [504, 184] on span "Import as image" at bounding box center [498, 186] width 53 height 9
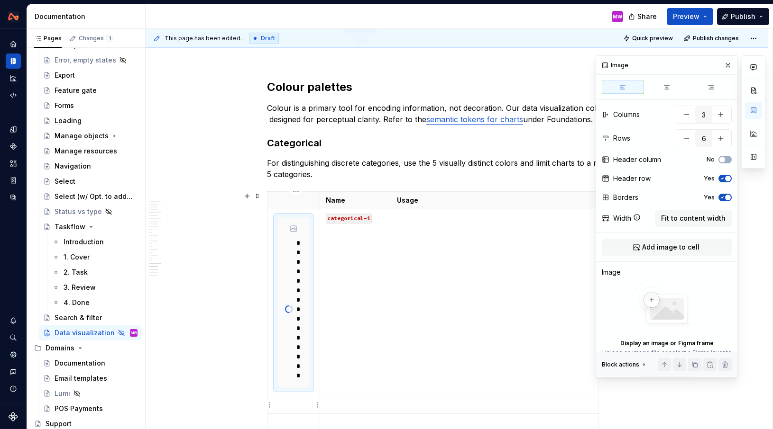
click at [294, 408] on p at bounding box center [293, 405] width 41 height 9
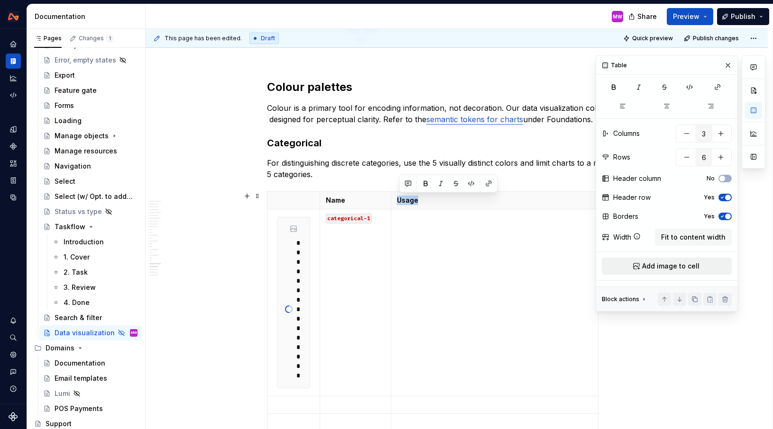
click at [658, 263] on span "Add image to cell" at bounding box center [670, 266] width 57 height 9
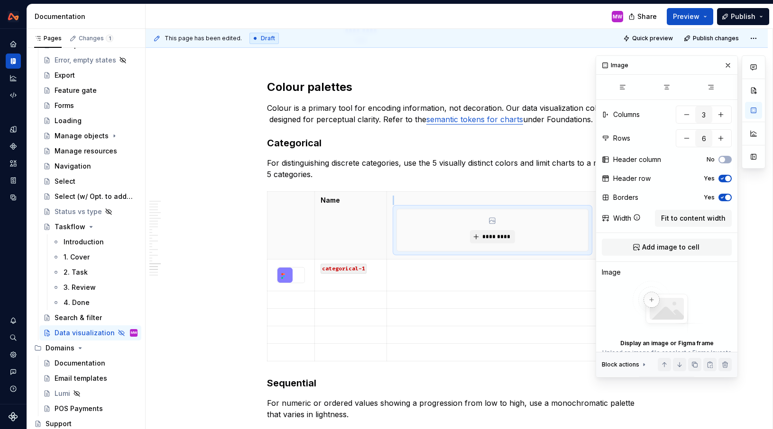
type textarea "*"
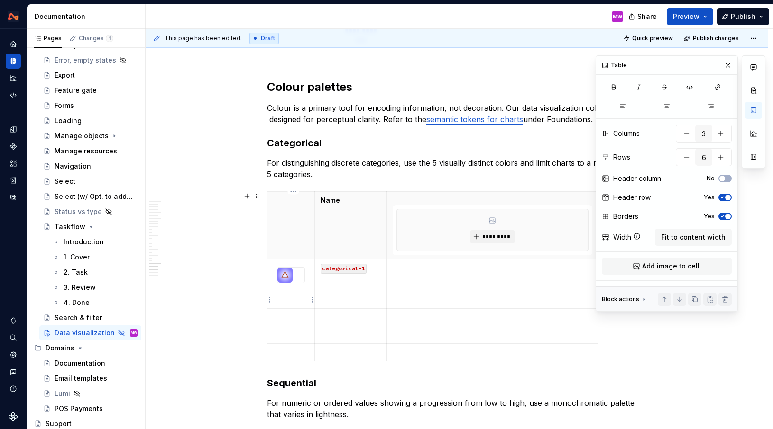
click at [298, 301] on p at bounding box center [291, 299] width 36 height 9
click at [649, 266] on span "Add image to cell" at bounding box center [670, 266] width 57 height 9
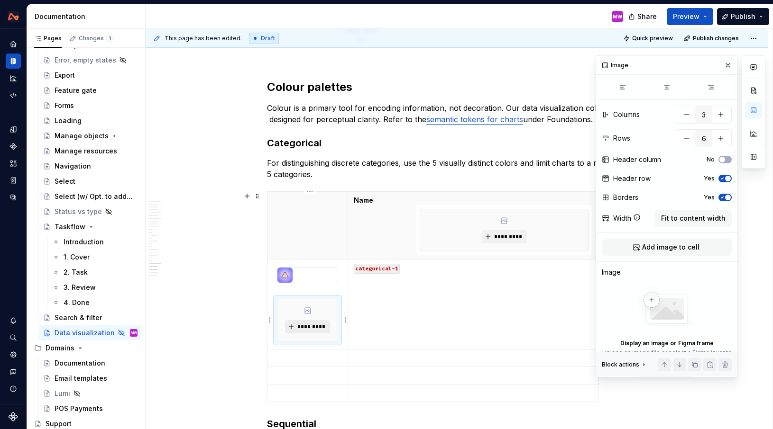
click at [291, 331] on button "*********" at bounding box center [307, 326] width 45 height 13
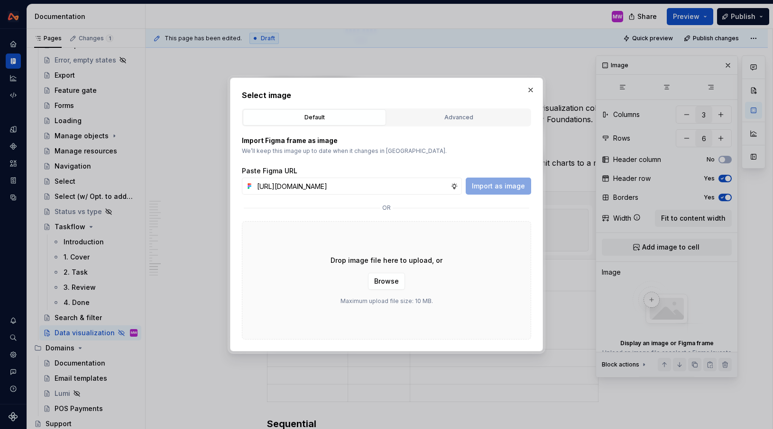
scroll to position [0, 205]
type input "[URL][DOMAIN_NAME]"
click at [498, 182] on span "Import as image" at bounding box center [498, 186] width 53 height 9
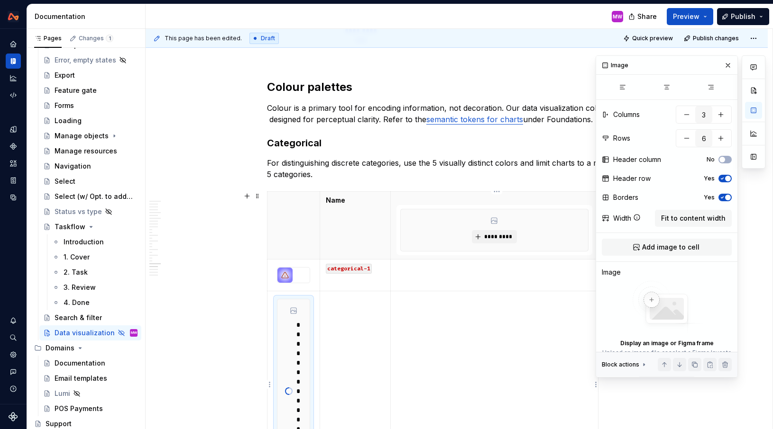
type textarea "*"
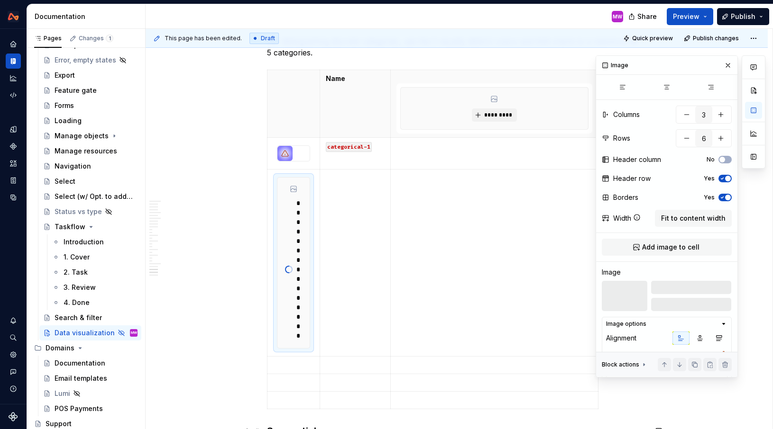
scroll to position [5153, 0]
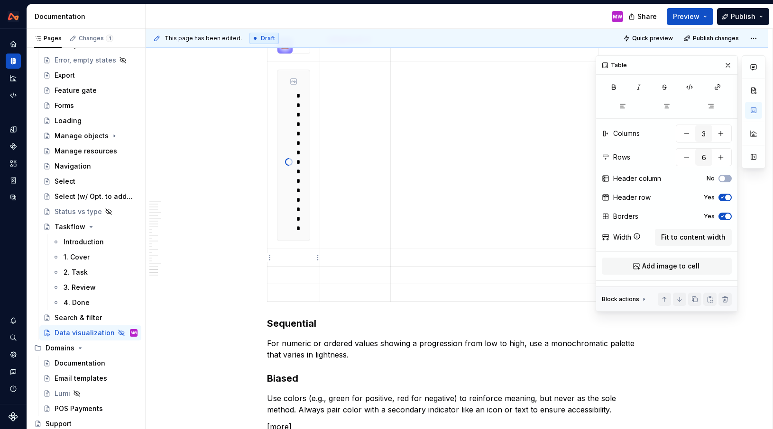
click at [300, 254] on p at bounding box center [293, 257] width 41 height 9
click at [666, 271] on button "Add image to cell" at bounding box center [666, 266] width 130 height 17
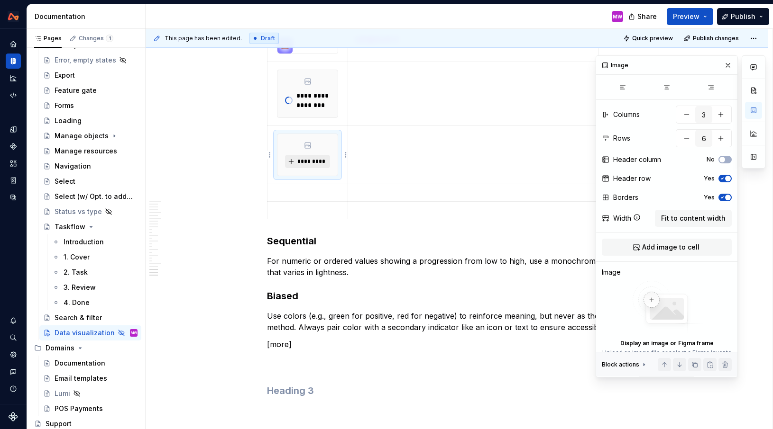
click at [314, 165] on button "*********" at bounding box center [307, 161] width 45 height 13
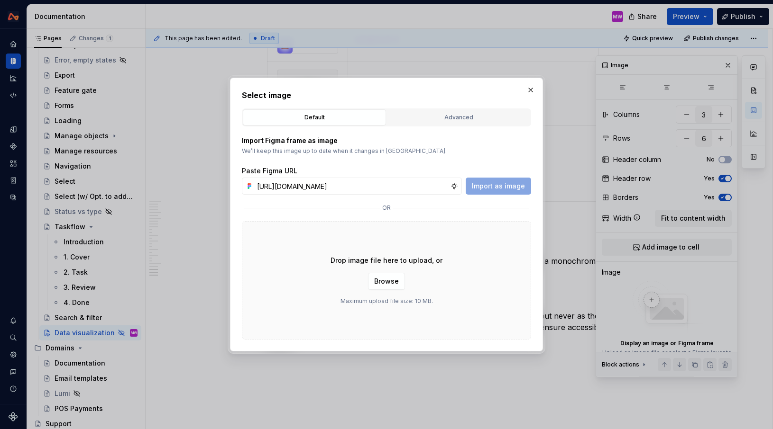
scroll to position [0, 205]
type input "[URL][DOMAIN_NAME]"
click at [507, 187] on span "Import as image" at bounding box center [498, 186] width 53 height 9
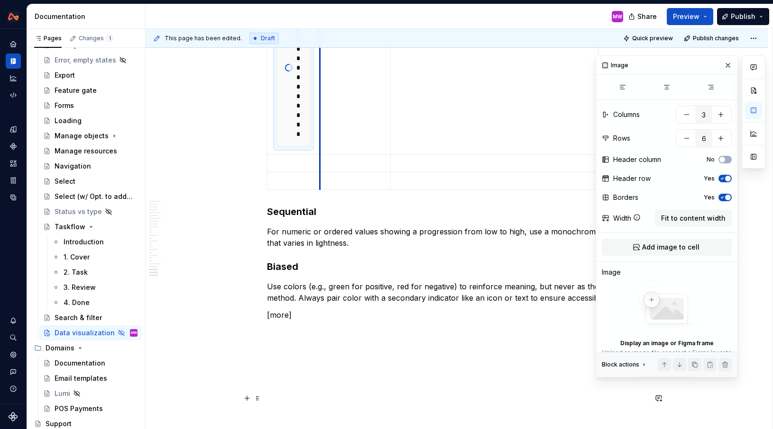
scroll to position [5509, 0]
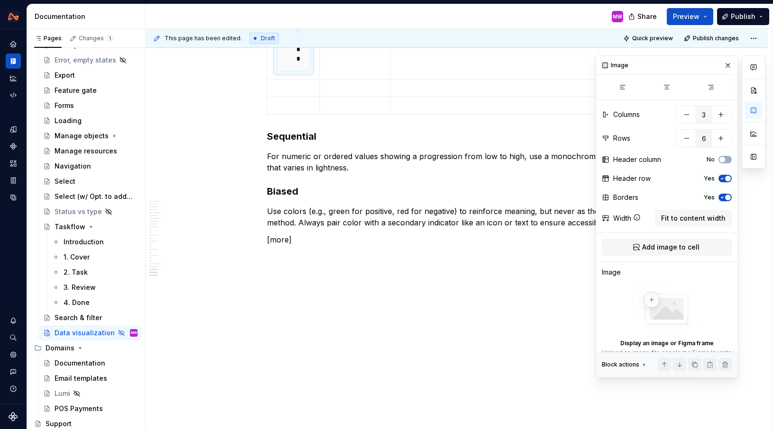
type textarea "*"
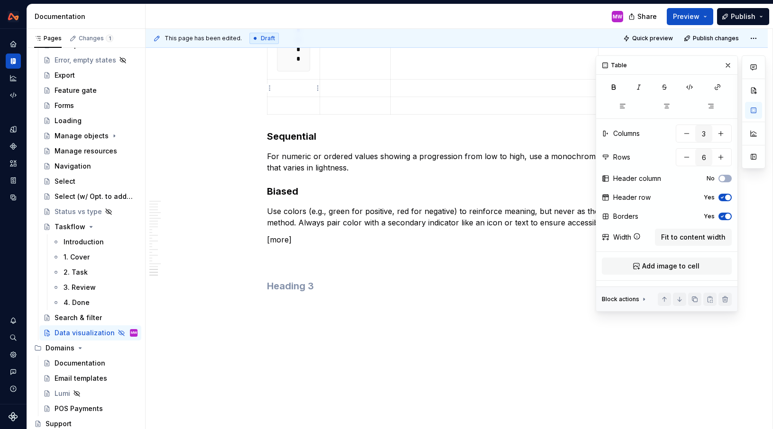
click at [288, 92] on p at bounding box center [293, 87] width 41 height 9
click at [647, 268] on span "Add image to cell" at bounding box center [670, 266] width 57 height 9
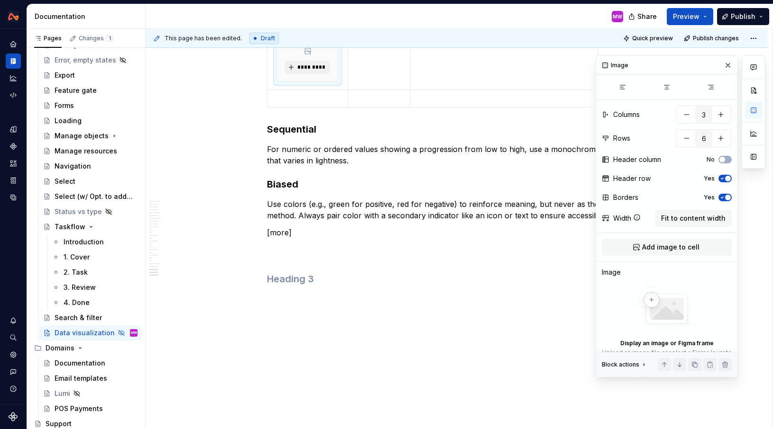
scroll to position [5106, 0]
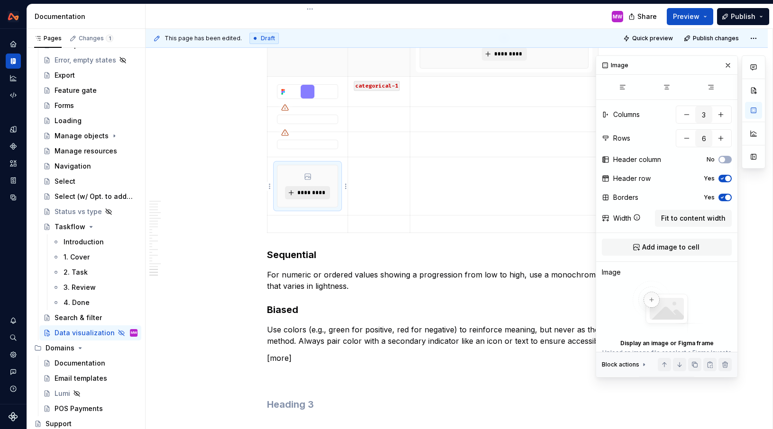
click at [308, 192] on span "*********" at bounding box center [311, 193] width 29 height 8
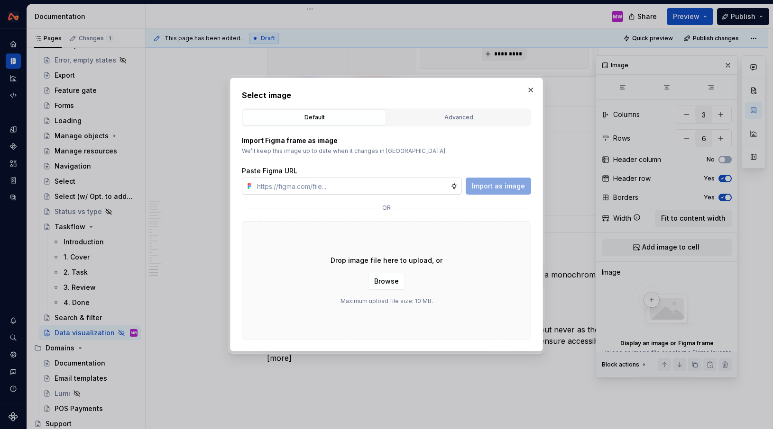
click at [438, 186] on input "text" at bounding box center [351, 186] width 197 height 17
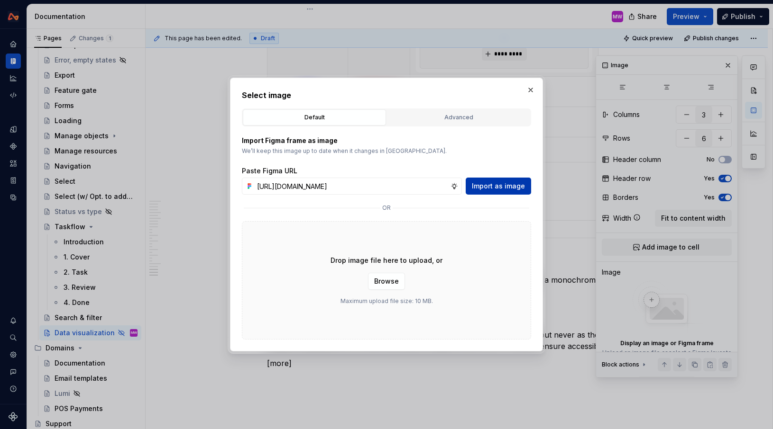
type input "[URL][DOMAIN_NAME]"
click at [503, 187] on span "Import as image" at bounding box center [498, 186] width 53 height 9
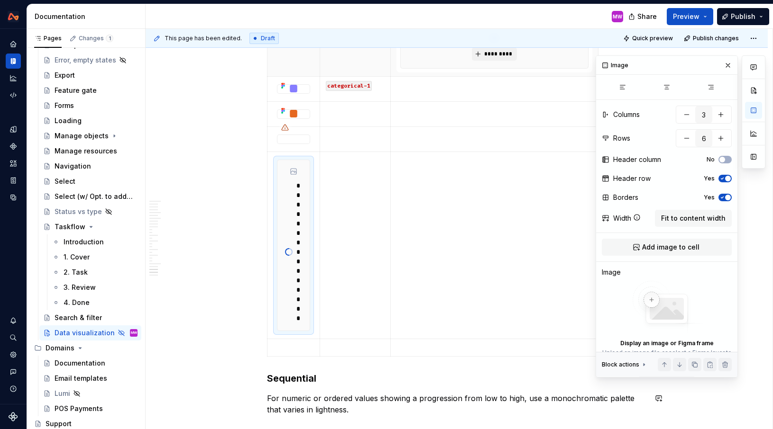
type textarea "*"
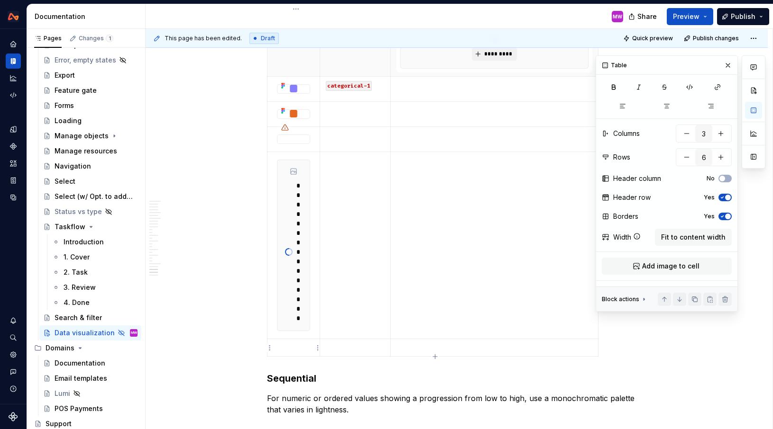
click at [296, 343] on td at bounding box center [293, 348] width 53 height 18
click at [646, 267] on span "Add image to cell" at bounding box center [670, 266] width 57 height 9
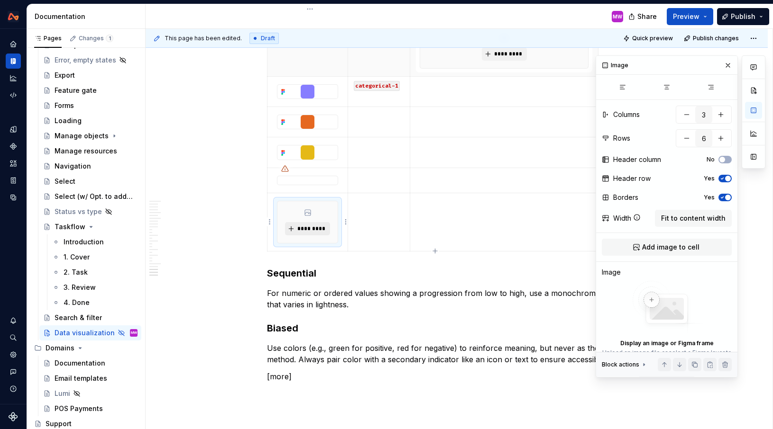
click at [319, 227] on span "*********" at bounding box center [311, 229] width 29 height 8
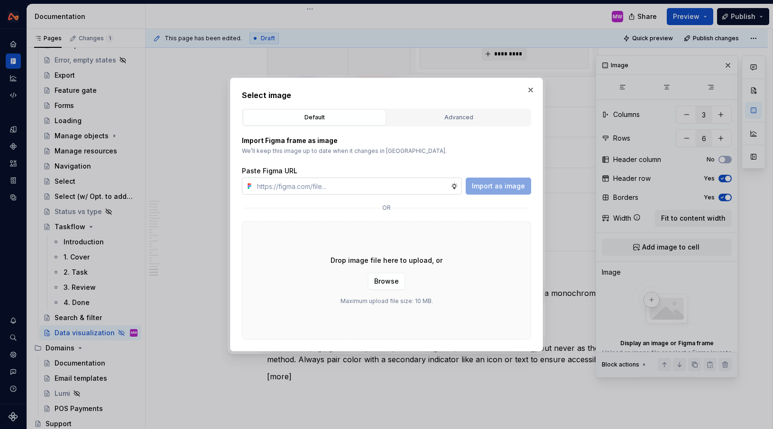
click at [433, 187] on input "text" at bounding box center [351, 186] width 197 height 17
type input "[URL][DOMAIN_NAME]"
click at [505, 189] on span "Import as image" at bounding box center [498, 186] width 53 height 9
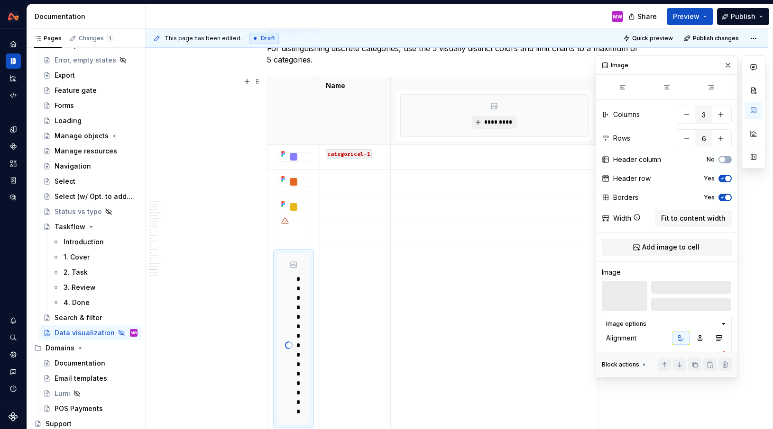
scroll to position [5030, 0]
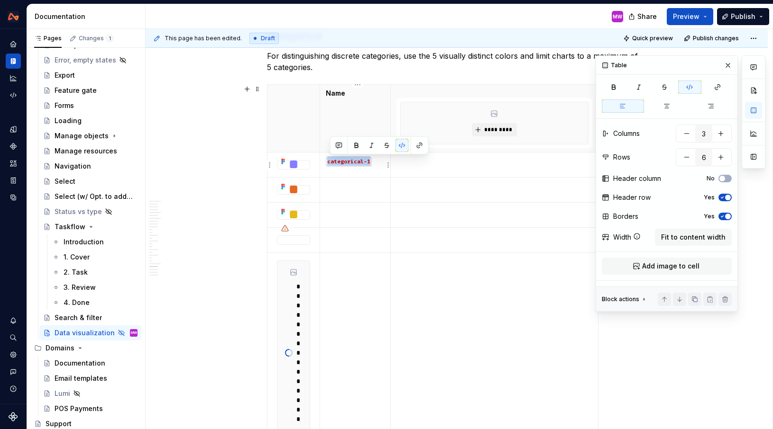
drag, startPoint x: 382, startPoint y: 163, endPoint x: 326, endPoint y: 163, distance: 56.9
click at [326, 163] on td "categorical-1" at bounding box center [355, 165] width 70 height 25
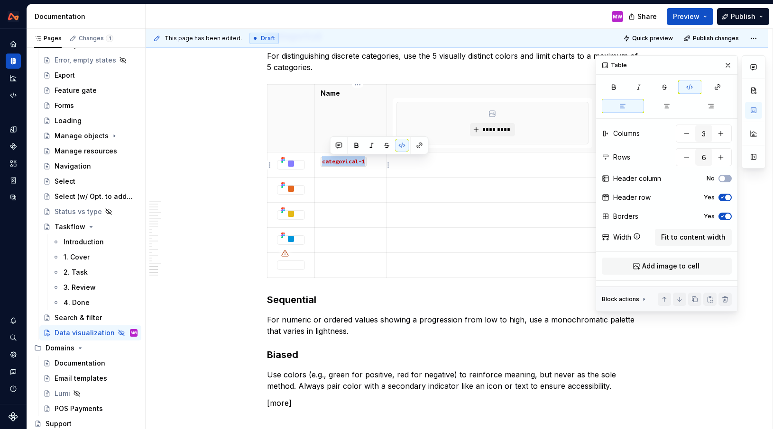
copy code "categorical-1"
click at [353, 189] on p at bounding box center [350, 186] width 60 height 9
click at [353, 212] on p at bounding box center [350, 211] width 60 height 9
click at [348, 238] on p at bounding box center [350, 236] width 60 height 9
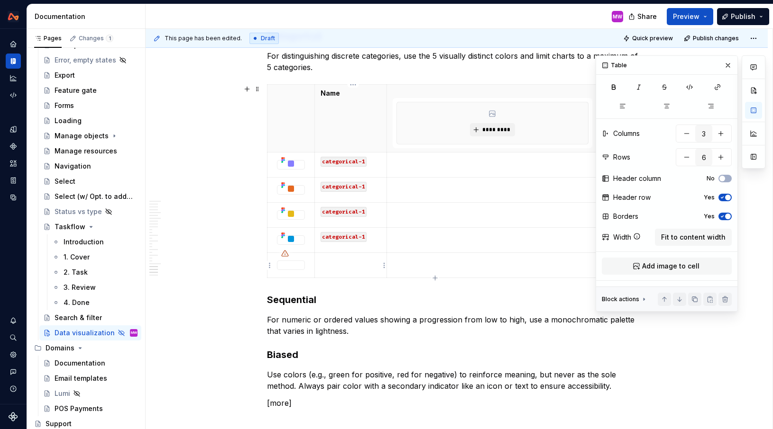
click at [346, 271] on td at bounding box center [350, 265] width 72 height 25
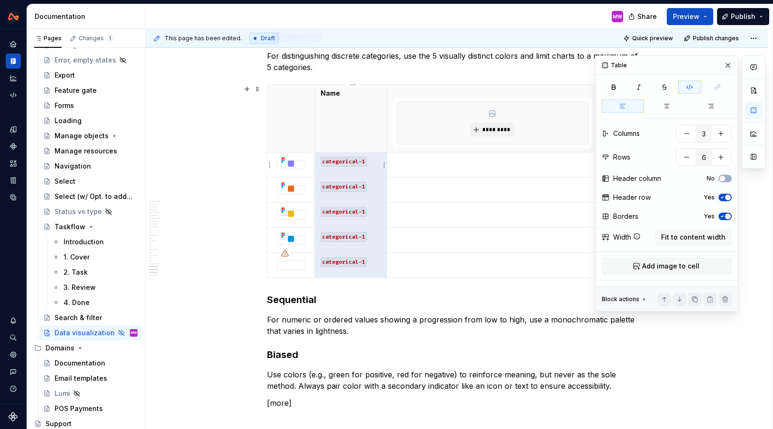
drag, startPoint x: 373, startPoint y: 264, endPoint x: 321, endPoint y: 164, distance: 112.4
click at [321, 164] on tbody "Name ********* categorical-1 categorical-1 categorical-1 categorical-1 categori…" at bounding box center [432, 181] width 331 height 193
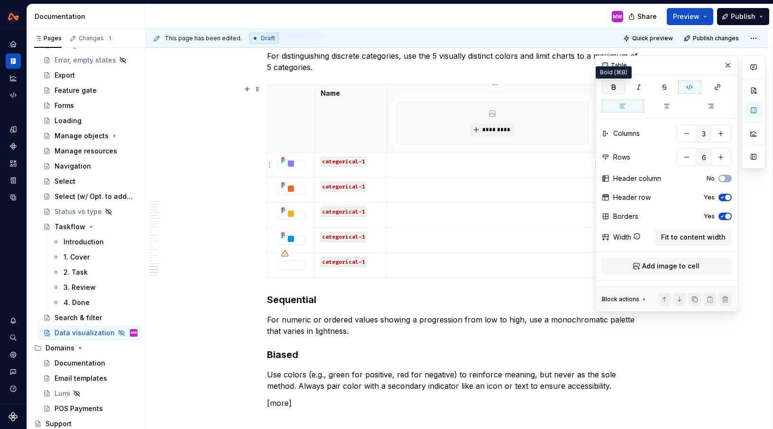
click at [617, 87] on icon "button" at bounding box center [614, 87] width 8 height 8
click at [365, 189] on code "categorical-1" at bounding box center [343, 187] width 46 height 10
click at [364, 187] on code "categorical-1" at bounding box center [343, 187] width 46 height 10
click at [364, 213] on code "categorical-1" at bounding box center [343, 212] width 46 height 10
click at [365, 238] on code "categorical-1" at bounding box center [343, 237] width 46 height 10
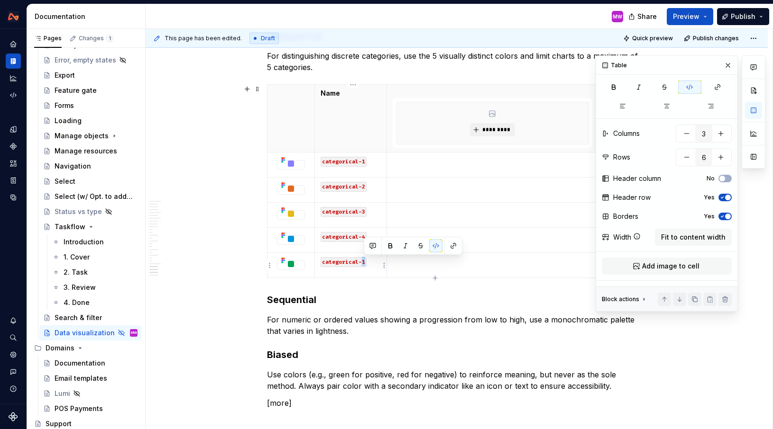
click at [364, 262] on code "categorical-1" at bounding box center [343, 262] width 46 height 10
click at [413, 269] on td at bounding box center [491, 265] width 211 height 25
click at [419, 173] on td at bounding box center [491, 165] width 211 height 25
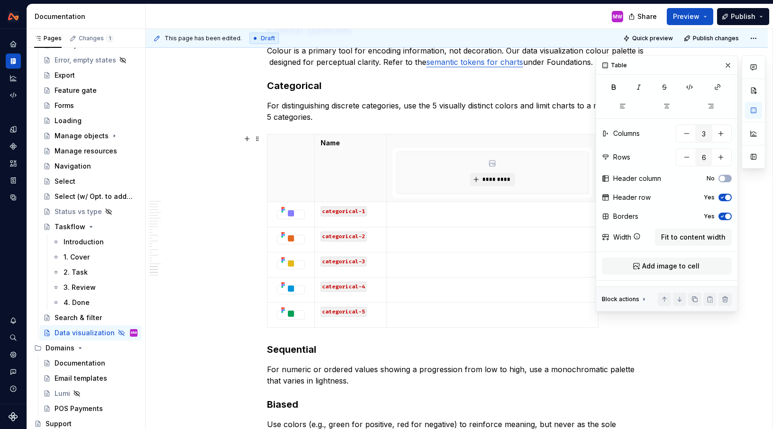
scroll to position [4973, 0]
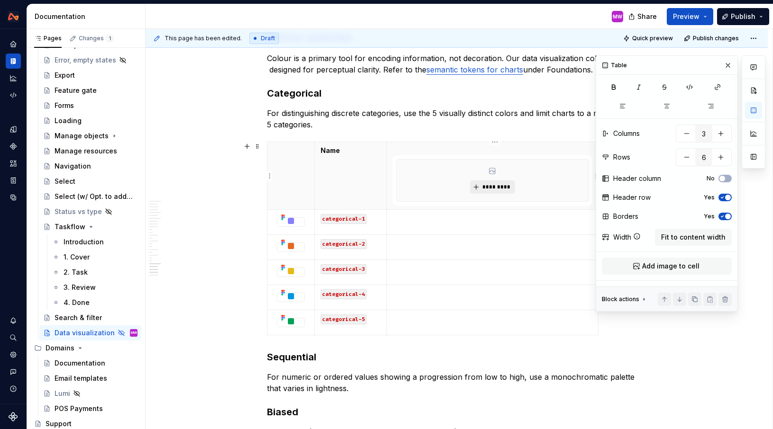
click at [493, 190] on span "*********" at bounding box center [496, 187] width 29 height 8
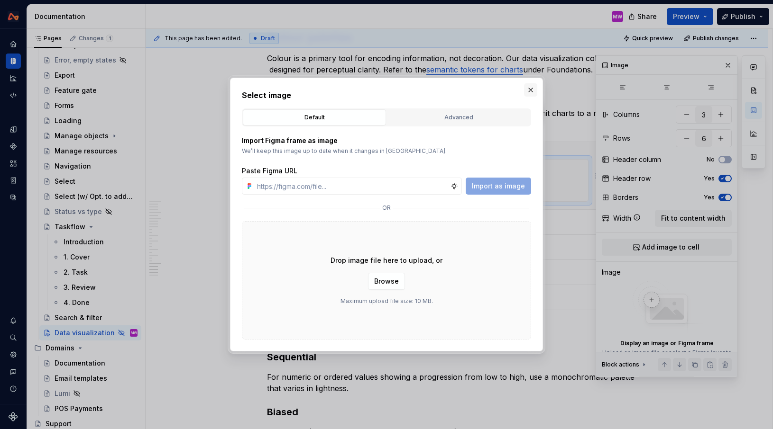
click at [536, 84] on button "button" at bounding box center [530, 89] width 13 height 13
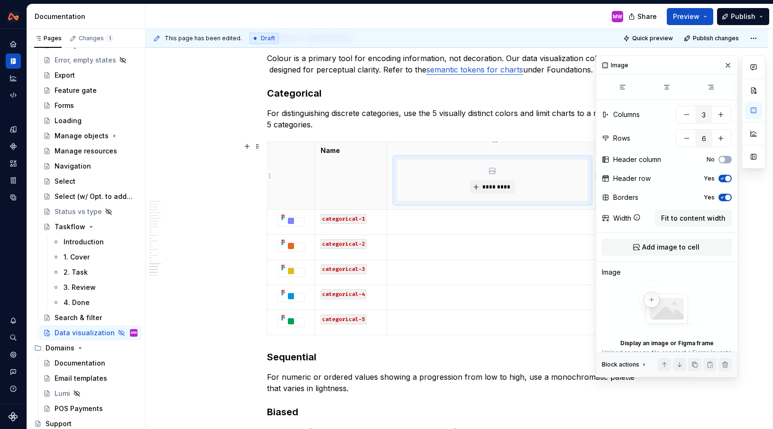
click at [538, 190] on div "*********" at bounding box center [492, 181] width 191 height 42
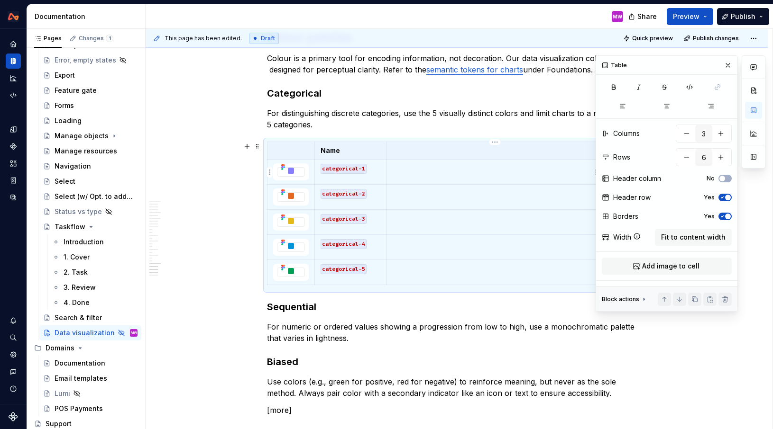
click at [506, 155] on th at bounding box center [491, 151] width 211 height 18
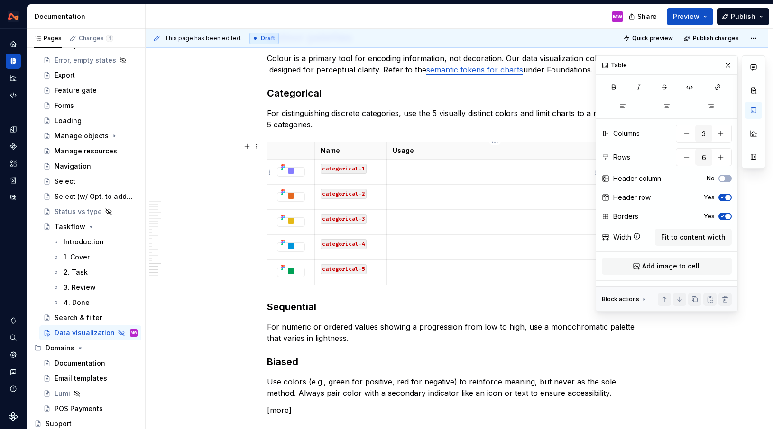
click at [479, 170] on p at bounding box center [492, 168] width 200 height 9
click at [408, 173] on td at bounding box center [491, 172] width 211 height 25
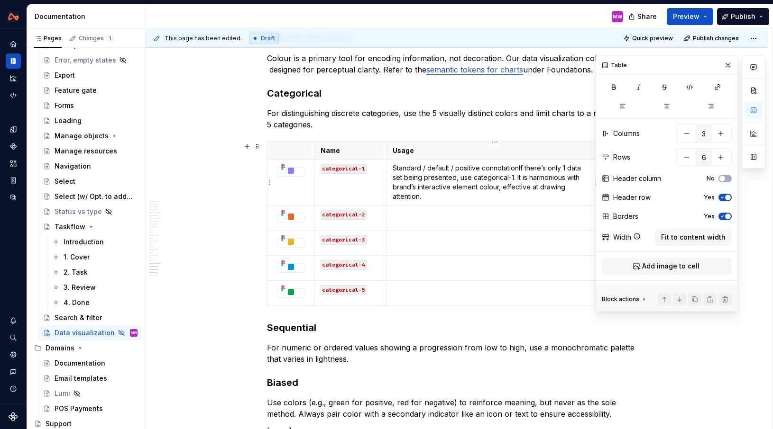
click at [520, 167] on p "Standard / default / positive connotation If there’s only 1 data set being pres…" at bounding box center [492, 183] width 200 height 38
click at [411, 215] on p at bounding box center [492, 213] width 200 height 9
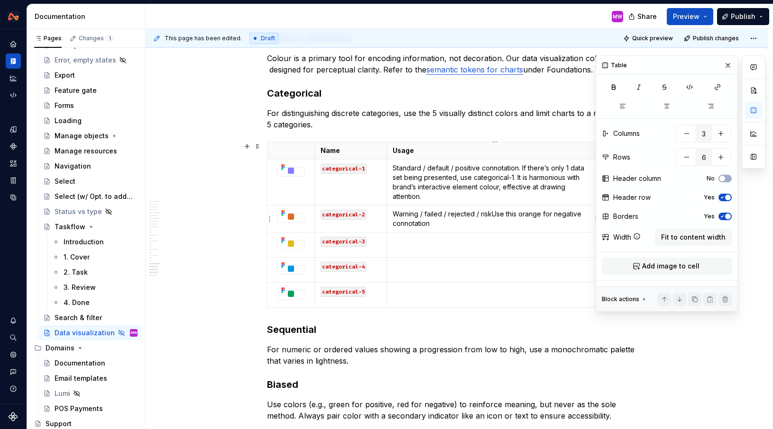
click at [495, 213] on p "Warning / failed / rejected / risk Use this orange for negative connotation" at bounding box center [492, 218] width 200 height 19
click at [524, 165] on p "Standard / default / positive connotation. If there’s only 1 data set being pre…" at bounding box center [492, 183] width 200 height 38
click at [440, 253] on td at bounding box center [491, 245] width 211 height 25
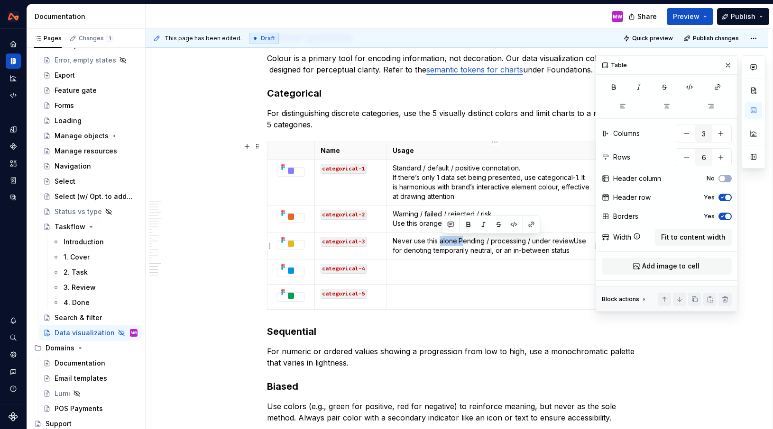
drag, startPoint x: 464, startPoint y: 240, endPoint x: 441, endPoint y: 240, distance: 23.2
click at [441, 240] on p "Never use this alone. Pending / processing / under review Use for denoting temp…" at bounding box center [492, 246] width 200 height 19
click at [457, 239] on p "Never use this alone. Pending / processing / under review Use for denoting temp…" at bounding box center [492, 246] width 200 height 19
click at [576, 240] on p "Never use this alone. Pending / processing / under review Use for denoting temp…" at bounding box center [492, 246] width 200 height 19
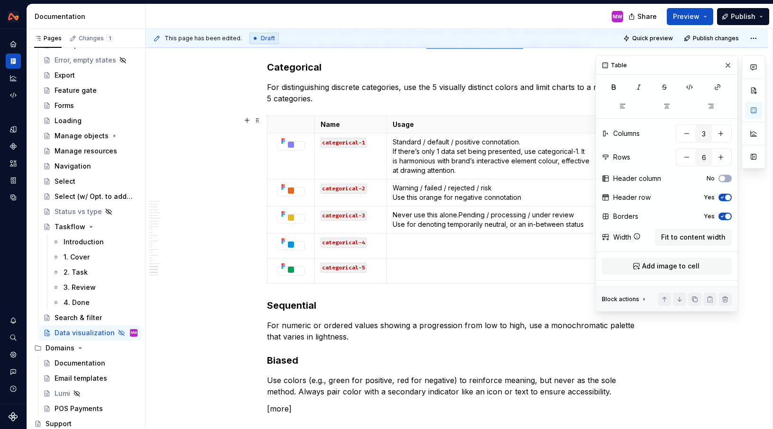
scroll to position [5006, 0]
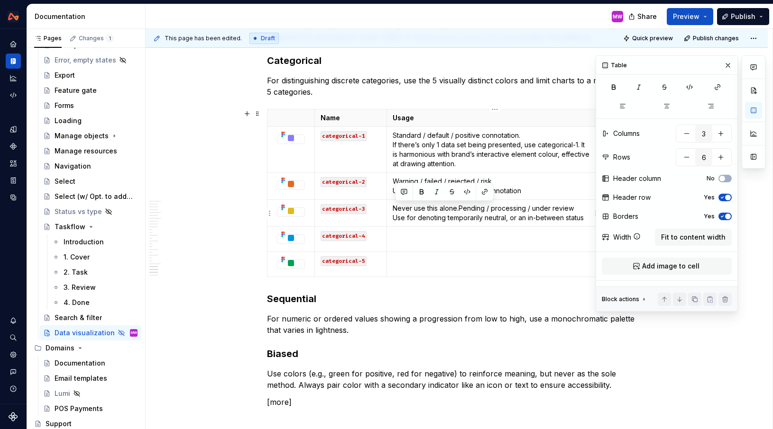
drag, startPoint x: 464, startPoint y: 207, endPoint x: 393, endPoint y: 206, distance: 70.2
click at [393, 206] on td "Never use this alone. Pending / processing / under review Use for denoting temp…" at bounding box center [491, 213] width 211 height 27
click at [591, 217] on p "Pending / processing / under review Use for denoting temporarily neutral, or an…" at bounding box center [492, 213] width 200 height 19
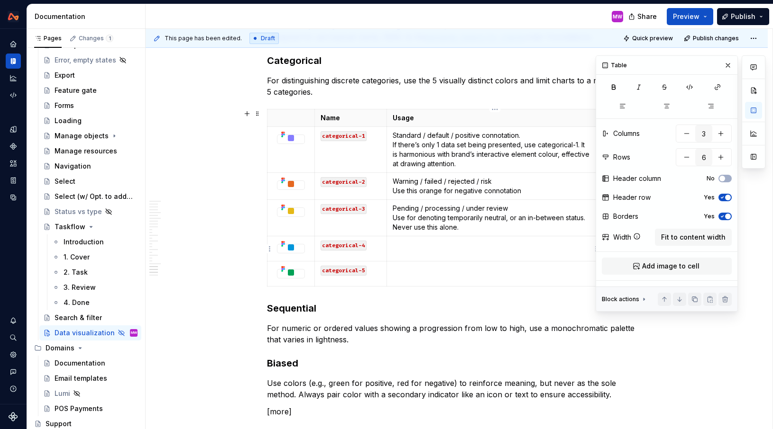
click at [411, 254] on td at bounding box center [491, 249] width 211 height 25
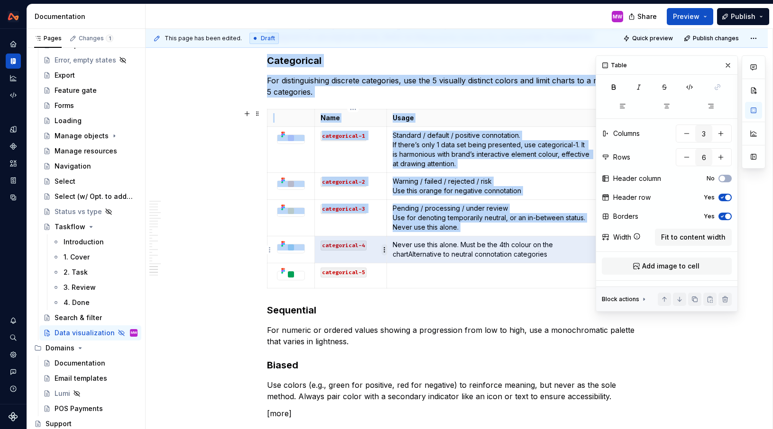
drag, startPoint x: 464, startPoint y: 246, endPoint x: 386, endPoint y: 246, distance: 77.7
click at [386, 246] on body "Design System MW Design system data Documentation MW Share Preview Publish Page…" at bounding box center [386, 214] width 773 height 429
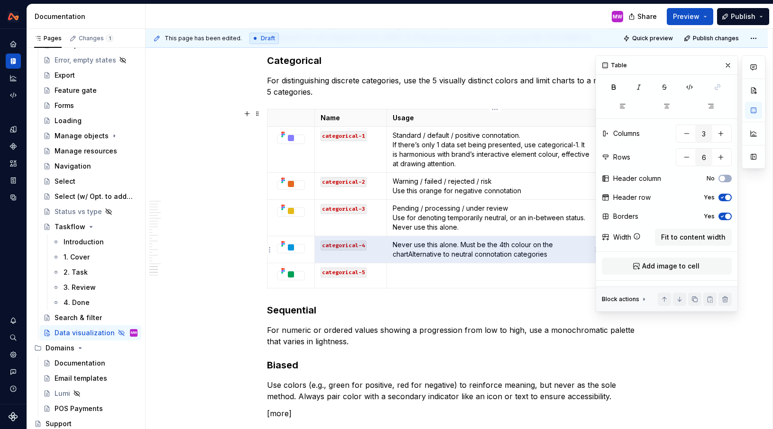
click at [456, 240] on p "Never use this alone. Must be the 4th colour on the chart Alternative to neutra…" at bounding box center [492, 249] width 200 height 19
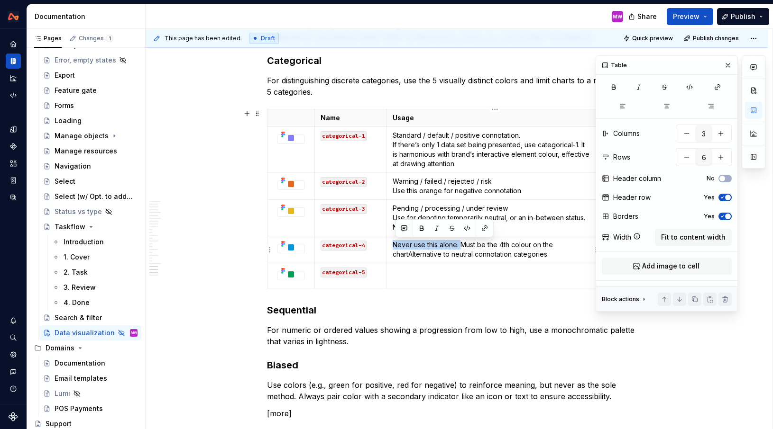
drag, startPoint x: 463, startPoint y: 246, endPoint x: 396, endPoint y: 244, distance: 67.3
click at [396, 244] on p "Never use this alone. Must be the 4th colour on the chart Alternative to neutra…" at bounding box center [492, 249] width 200 height 19
click at [524, 255] on p "Must be the 4th colour on the chartAlternative to neutral connotation categories" at bounding box center [492, 249] width 200 height 19
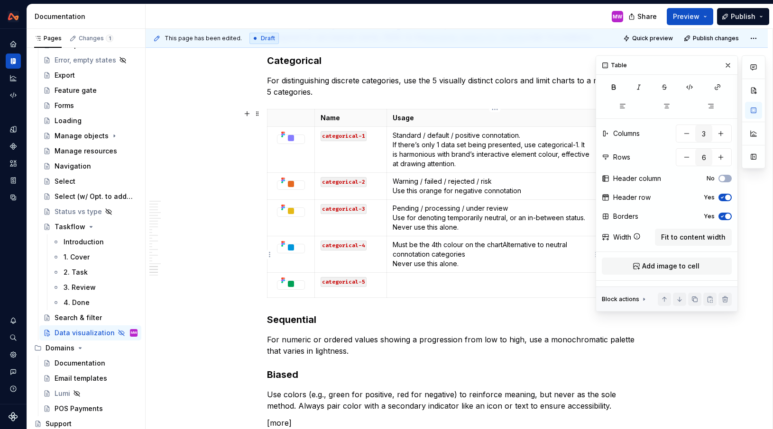
click at [507, 243] on p "Must be the 4th colour on the chartAlternative to neutral connotation categorie…" at bounding box center [492, 254] width 200 height 28
click at [519, 246] on p "Must be the 4th colour on the chart Alternative to neutral connotation categori…" at bounding box center [492, 254] width 200 height 28
click at [546, 255] on p "Must be the 4th colour on the chart Alternative to neutral connotation categori…" at bounding box center [492, 254] width 200 height 28
click at [427, 281] on p at bounding box center [492, 281] width 200 height 9
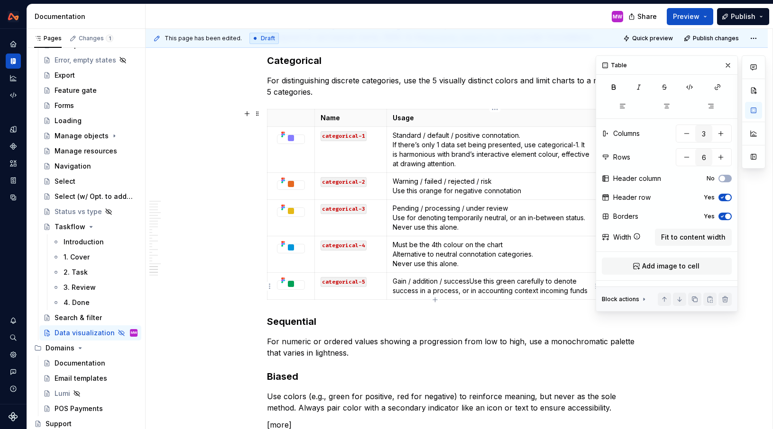
click at [472, 281] on p "Gain / addition / success Use this green carefully to denote success in a proce…" at bounding box center [492, 286] width 200 height 19
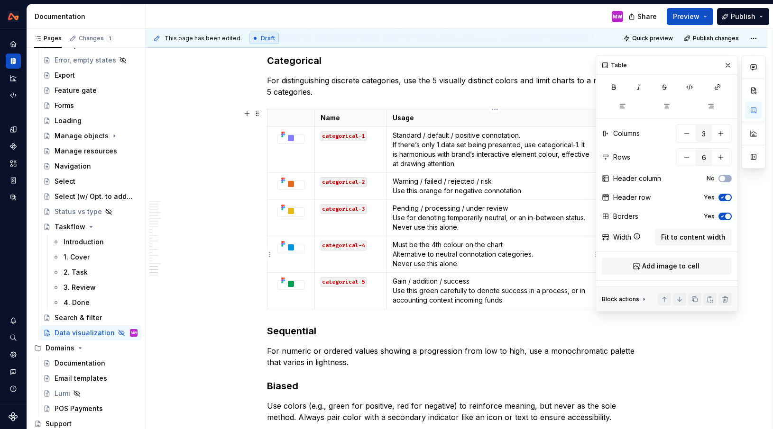
click at [395, 244] on p "Must be the 4th colour on the chart Alternative to neutral connotation categori…" at bounding box center [492, 254] width 200 height 28
click at [525, 136] on p "Standard / default / positive connotation. If there’s only 1 data set being pre…" at bounding box center [492, 150] width 200 height 38
click at [730, 64] on button "button" at bounding box center [727, 65] width 13 height 13
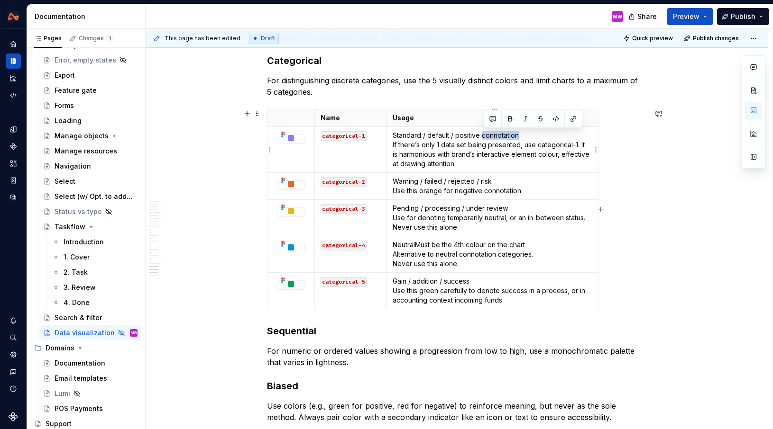
drag, startPoint x: 484, startPoint y: 134, endPoint x: 541, endPoint y: 134, distance: 57.4
click at [541, 134] on p "Standard / default / positive connotation If there’s only 1 data set being pres…" at bounding box center [492, 150] width 200 height 38
click at [419, 245] on p "NeutralMust be the 4th colour on the chart Alternative to neutral connotation c…" at bounding box center [492, 254] width 200 height 28
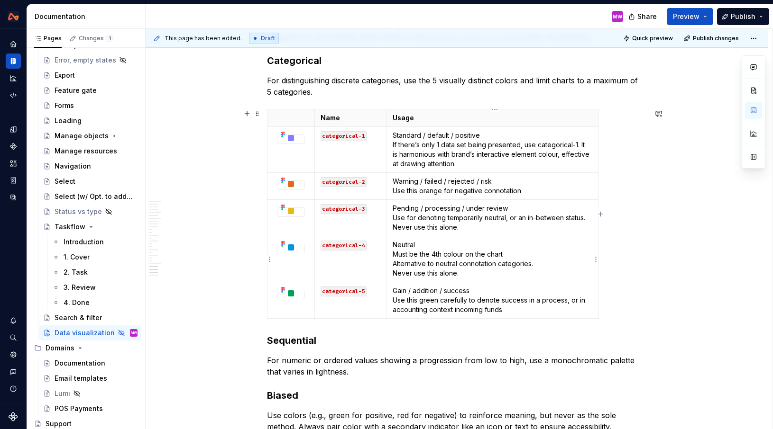
click at [394, 264] on p "Neutral Must be the 4th colour on the chart Alternative to neutral connotation …" at bounding box center [492, 259] width 200 height 38
click at [517, 310] on p "Gain / addition / success Use this green carefully to denote success in a proce…" at bounding box center [492, 300] width 200 height 28
click at [260, 114] on span at bounding box center [258, 113] width 8 height 13
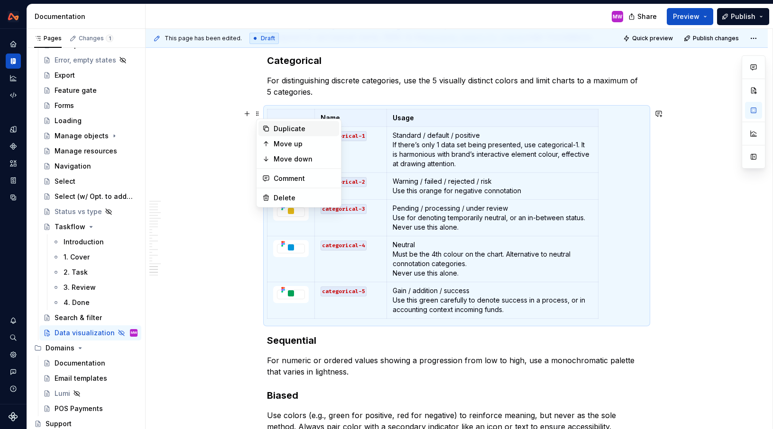
click at [283, 128] on div "Duplicate" at bounding box center [304, 128] width 62 height 9
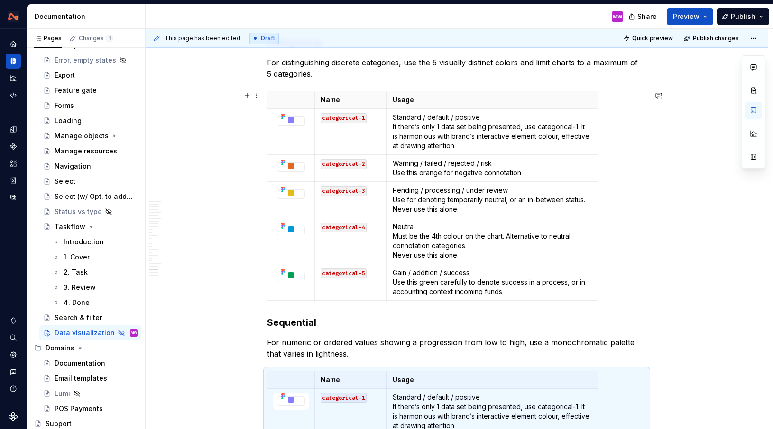
scroll to position [4950, 0]
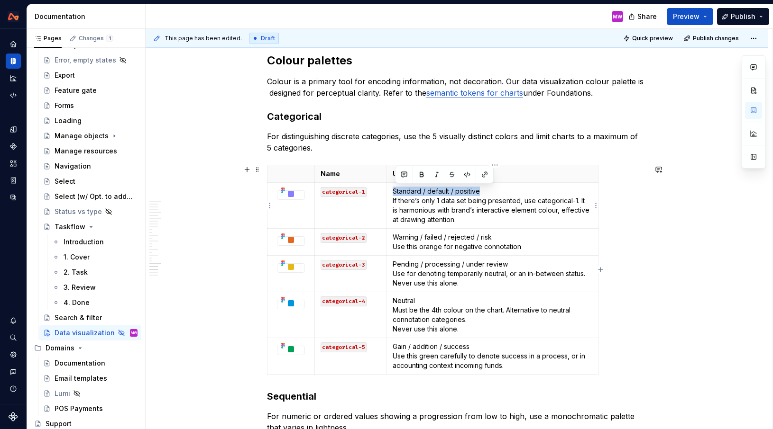
drag, startPoint x: 493, startPoint y: 194, endPoint x: 395, endPoint y: 186, distance: 98.4
click at [395, 187] on p "Standard / default / positive If there’s only 1 data set being presented, use c…" at bounding box center [492, 206] width 200 height 38
click at [421, 175] on button "button" at bounding box center [421, 174] width 13 height 13
drag, startPoint x: 504, startPoint y: 238, endPoint x: 398, endPoint y: 237, distance: 106.6
click at [398, 237] on p "Warning / failed / rejected / risk Use this orange for negative connotation" at bounding box center [492, 242] width 200 height 19
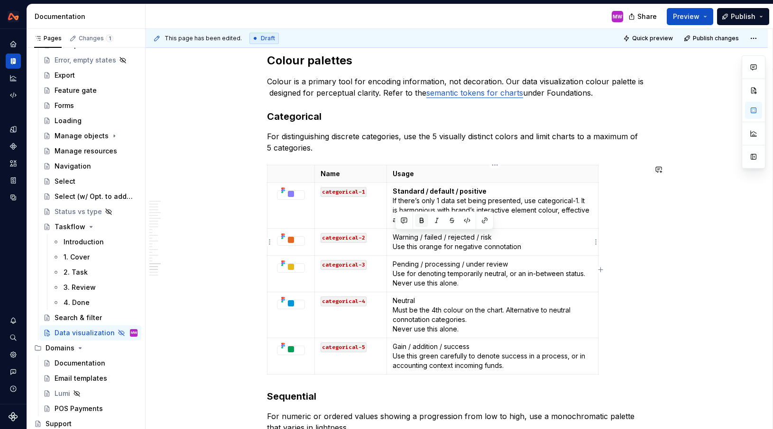
click at [419, 223] on button "button" at bounding box center [421, 220] width 13 height 13
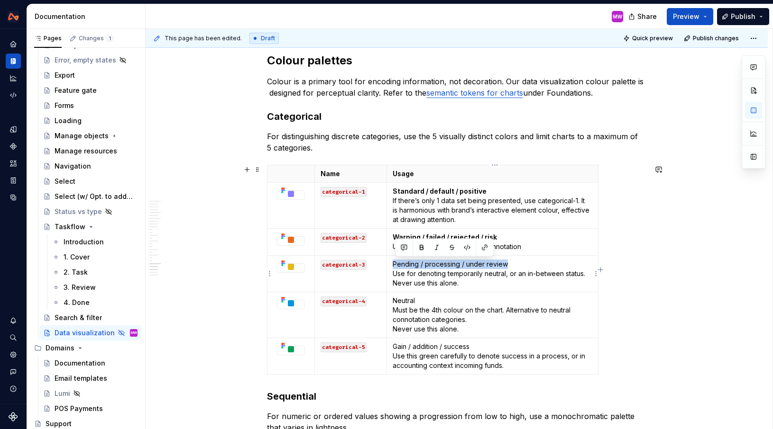
drag, startPoint x: 515, startPoint y: 264, endPoint x: 396, endPoint y: 264, distance: 119.0
click at [396, 264] on p "Pending / processing / under review Use for denoting temporarily neutral, or an…" at bounding box center [492, 274] width 200 height 28
click at [420, 252] on button "button" at bounding box center [421, 247] width 13 height 13
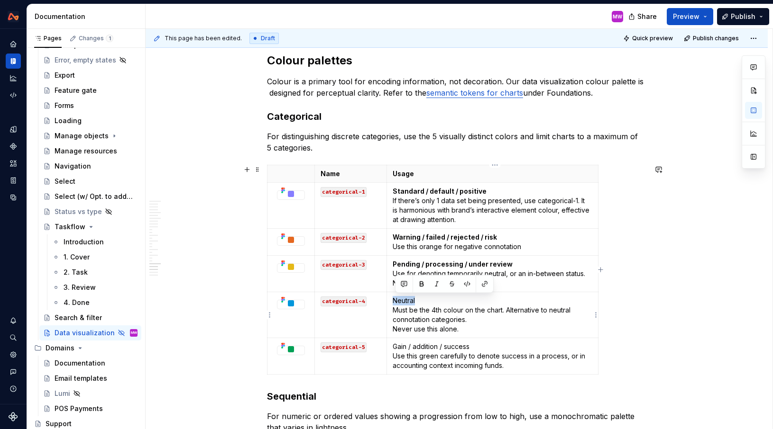
drag, startPoint x: 438, startPoint y: 303, endPoint x: 396, endPoint y: 301, distance: 41.8
click at [396, 301] on p "Neutral Must be the 4th colour on the chart. Alternative to neutral connotation…" at bounding box center [492, 315] width 200 height 38
click at [419, 284] on button "button" at bounding box center [421, 284] width 13 height 13
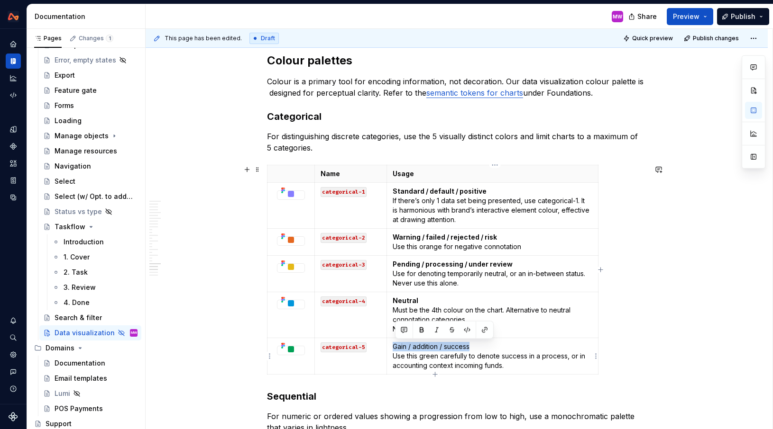
drag, startPoint x: 481, startPoint y: 347, endPoint x: 393, endPoint y: 347, distance: 87.7
click at [393, 347] on td "Gain / addition / success Use this green carefully to denote success in a proce…" at bounding box center [491, 356] width 211 height 36
click at [421, 332] on button "button" at bounding box center [421, 330] width 13 height 13
click at [674, 288] on div "This page has been edited. Draft Quick preview Publish changes Hidden page Data…" at bounding box center [459, 229] width 627 height 401
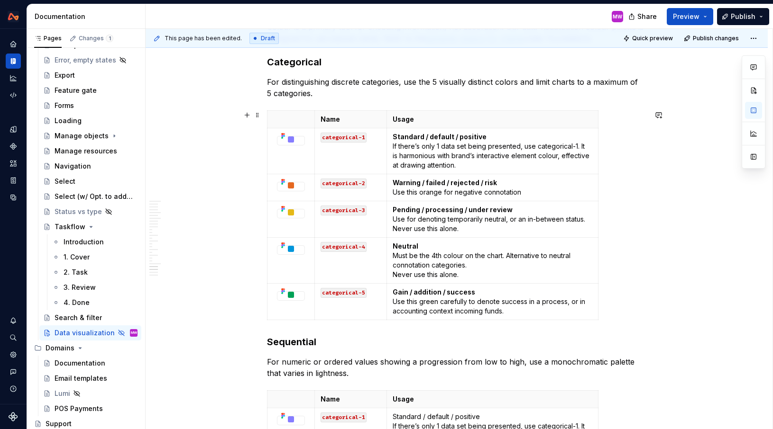
click at [527, 321] on div "Name Usage categorical-1 Standard / default / positive If there’s only 1 data s…" at bounding box center [456, 217] width 379 height 214
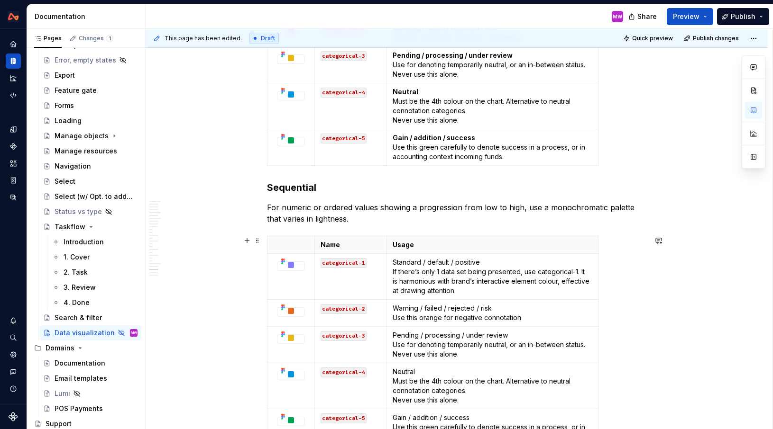
scroll to position [5178, 0]
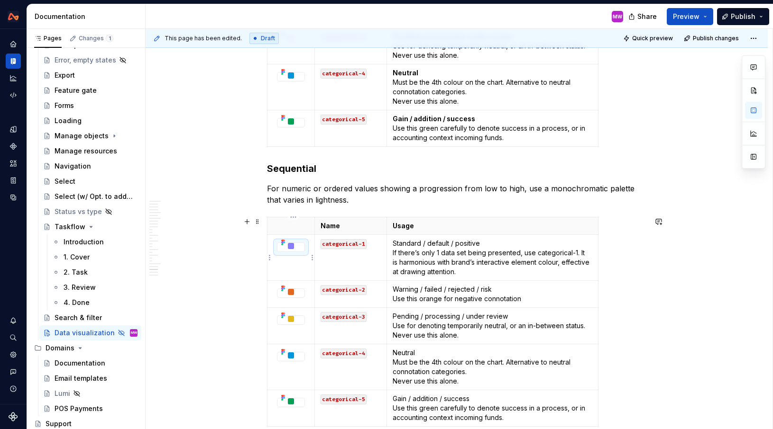
click at [293, 247] on img at bounding box center [290, 246] width 27 height 6
click at [751, 109] on button "button" at bounding box center [753, 110] width 17 height 17
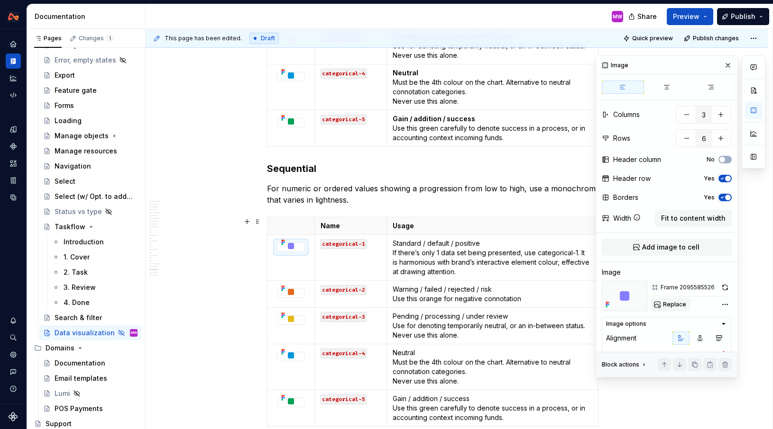
click at [675, 307] on span "Replace" at bounding box center [674, 305] width 23 height 8
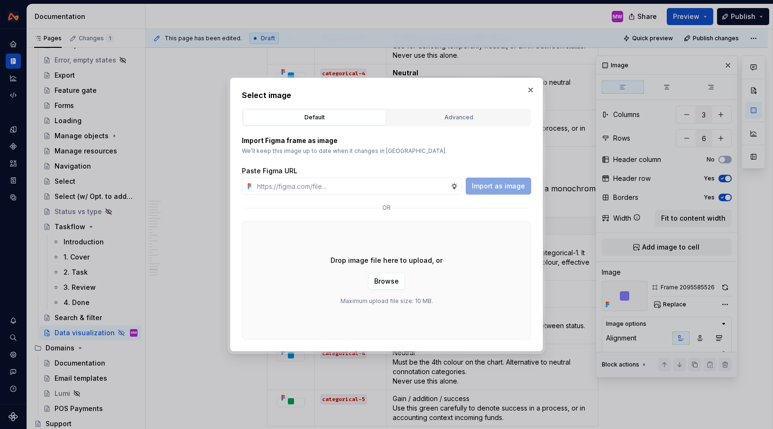
type textarea "*"
click at [359, 187] on input "text" at bounding box center [351, 186] width 197 height 17
paste input "[URL][DOMAIN_NAME]"
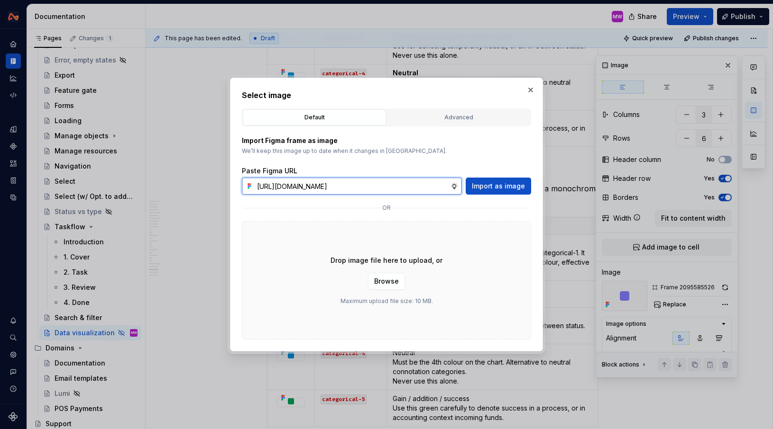
scroll to position [0, 205]
type input "[URL][DOMAIN_NAME]"
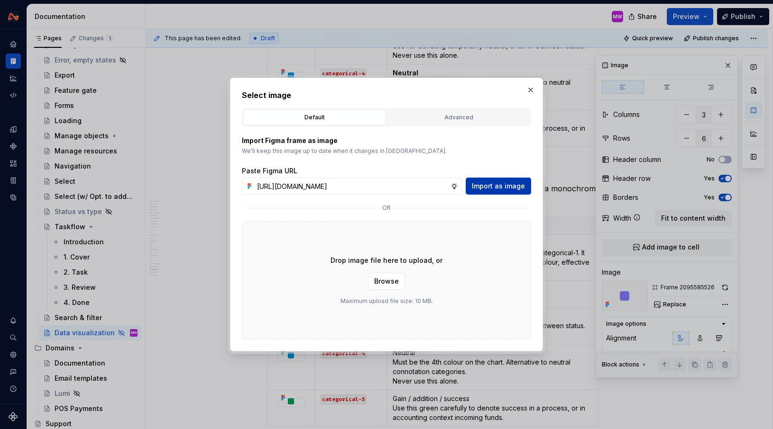
scroll to position [0, 0]
click at [487, 187] on span "Import as image" at bounding box center [498, 186] width 53 height 9
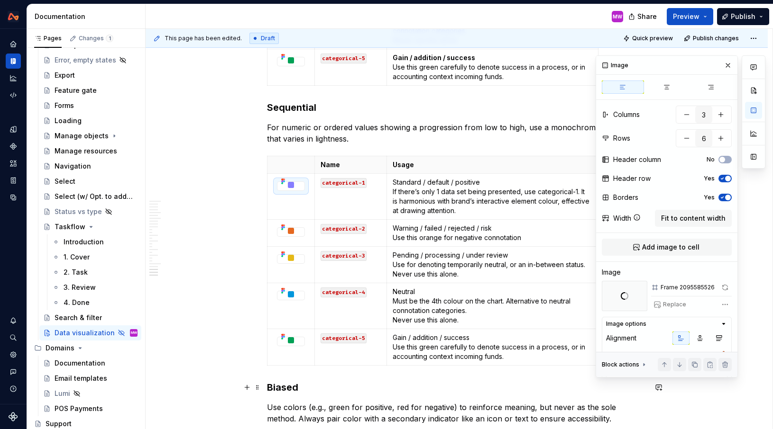
scroll to position [5312, 0]
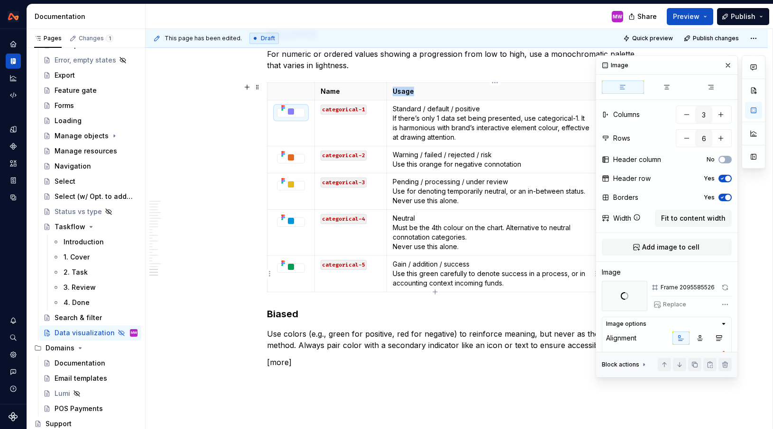
click at [488, 280] on p "Gain / addition / success Use this green carefully to denote success in a proce…" at bounding box center [492, 274] width 200 height 28
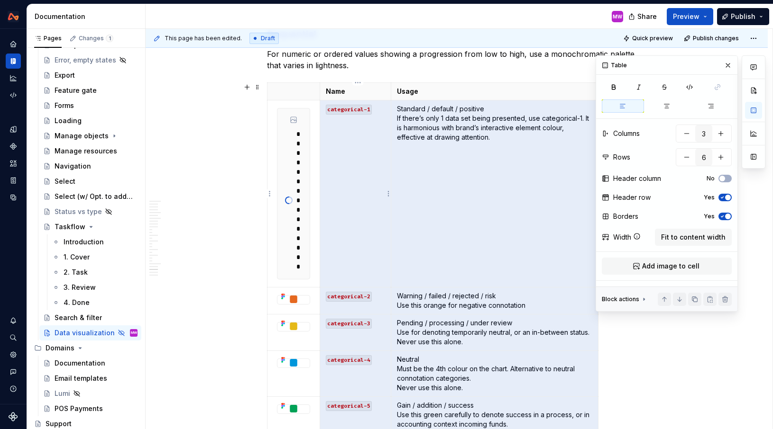
drag, startPoint x: 549, startPoint y: 284, endPoint x: 333, endPoint y: 222, distance: 224.4
click at [333, 222] on tbody "**********" at bounding box center [432, 258] width 331 height 351
click at [301, 300] on img at bounding box center [293, 300] width 32 height 8
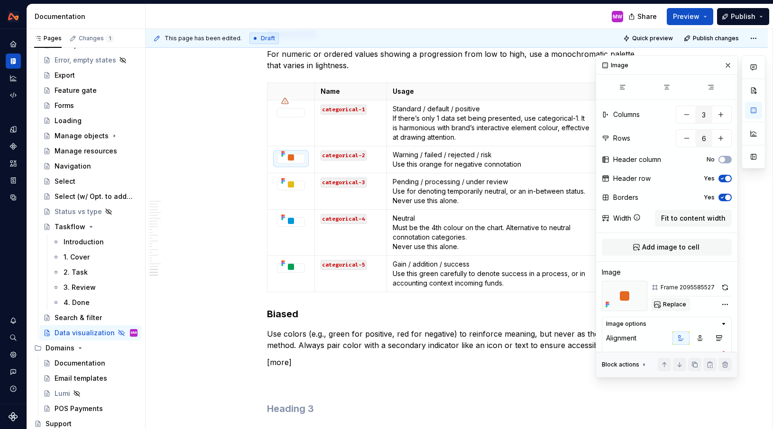
click at [673, 306] on span "Replace" at bounding box center [674, 305] width 23 height 8
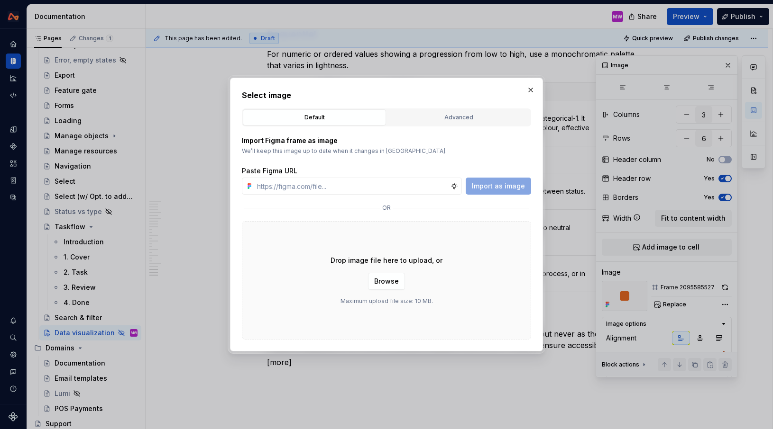
type textarea "*"
click at [357, 188] on input "text" at bounding box center [351, 186] width 197 height 17
paste input "[URL][DOMAIN_NAME]"
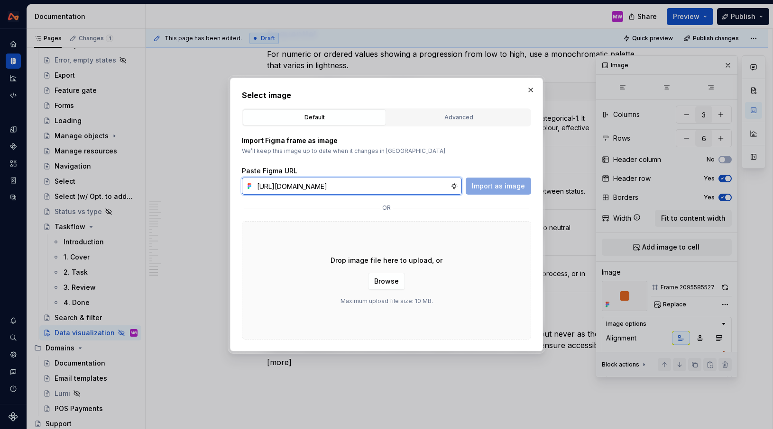
scroll to position [0, 203]
type input "[URL][DOMAIN_NAME]"
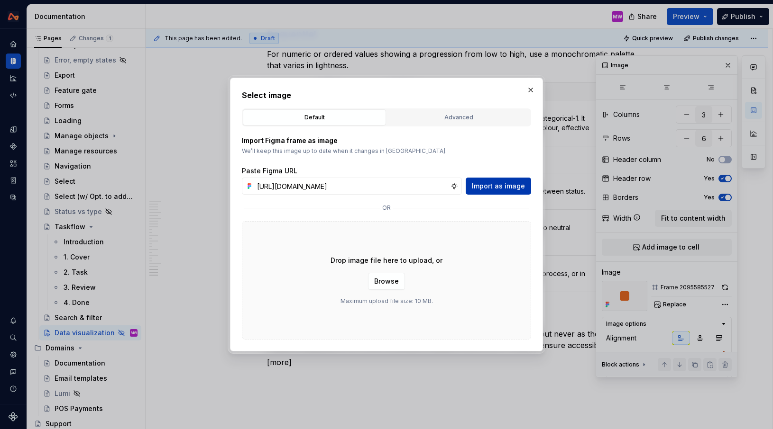
scroll to position [0, 0]
click at [483, 187] on span "Import as image" at bounding box center [498, 186] width 53 height 9
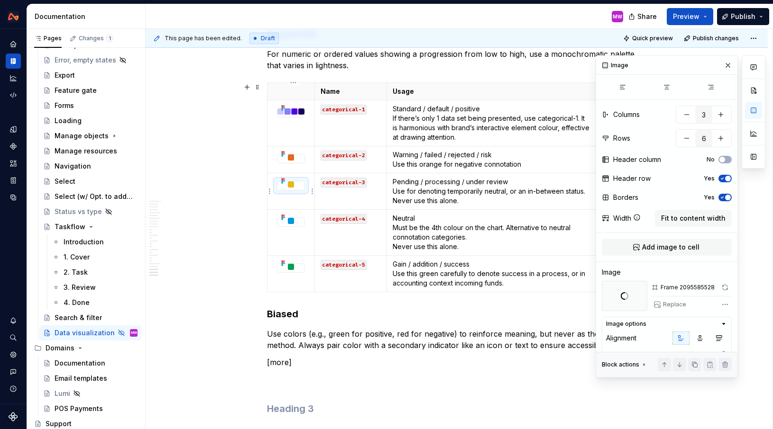
click at [294, 183] on img at bounding box center [290, 185] width 27 height 6
click at [665, 305] on span "Replace" at bounding box center [674, 305] width 23 height 8
type textarea "*"
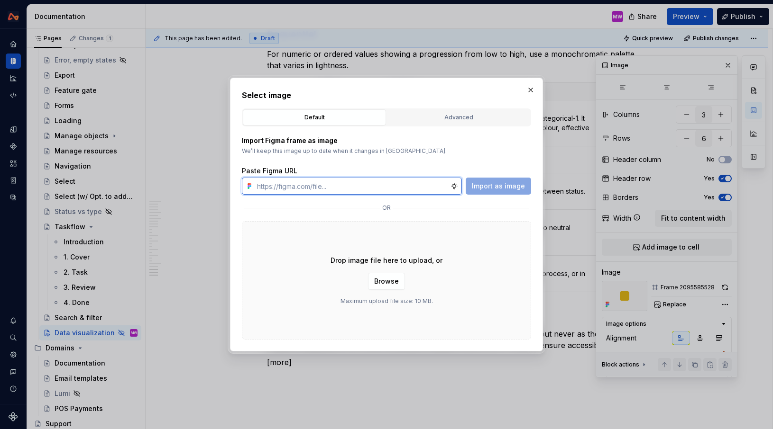
click at [320, 188] on input "text" at bounding box center [351, 186] width 197 height 17
paste input "[URL][DOMAIN_NAME]"
type input "[URL][DOMAIN_NAME]"
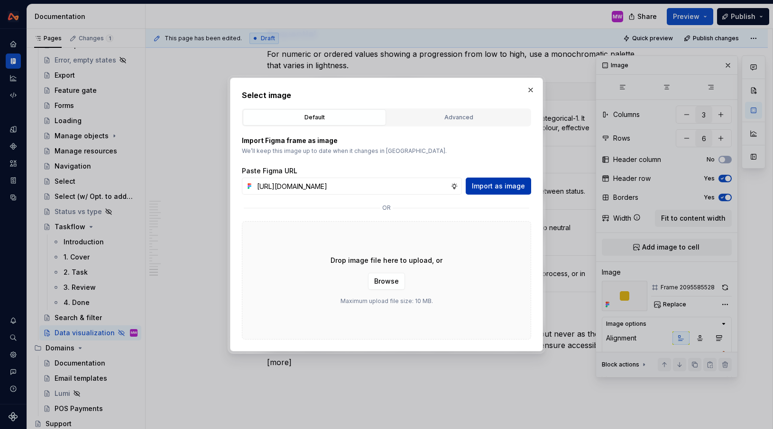
scroll to position [0, 0]
click at [495, 189] on span "Import as image" at bounding box center [498, 186] width 53 height 9
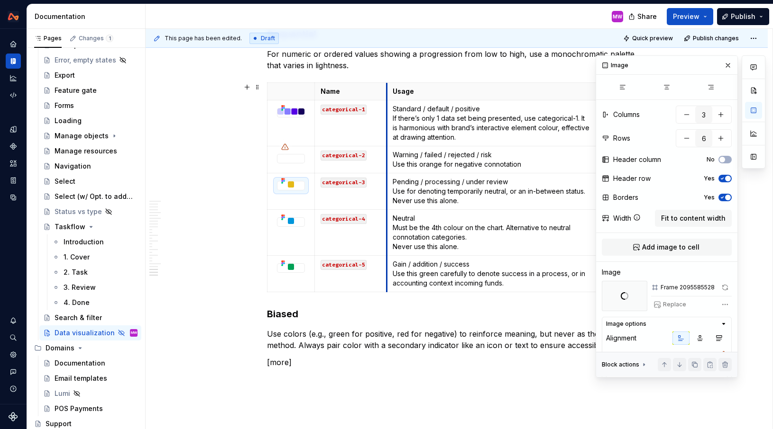
click at [389, 242] on td "Neutral Must be the 4th colour on the chart. Alternative to neutral connotation…" at bounding box center [491, 233] width 211 height 46
type textarea "*"
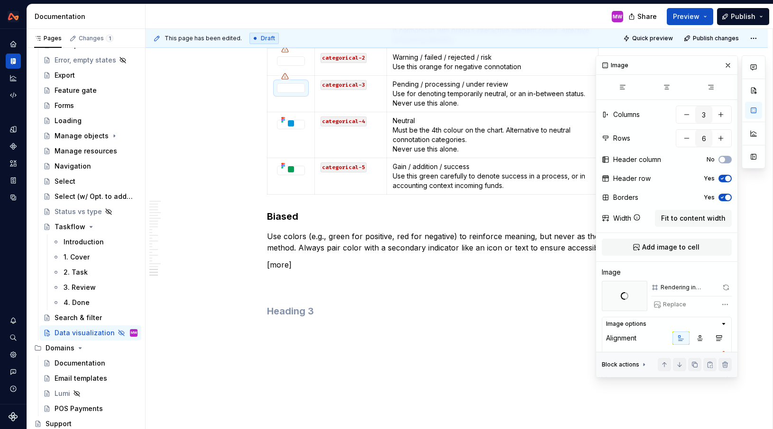
scroll to position [5423, 0]
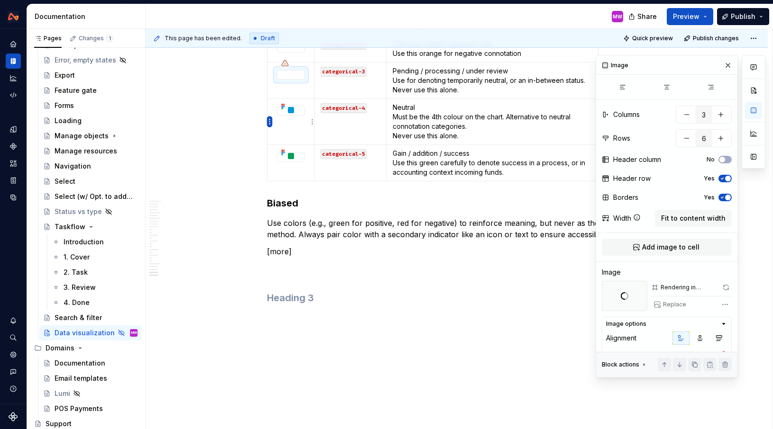
click at [270, 117] on html "Design System MW Design system data Documentation MW Share Preview Publish Page…" at bounding box center [386, 214] width 773 height 429
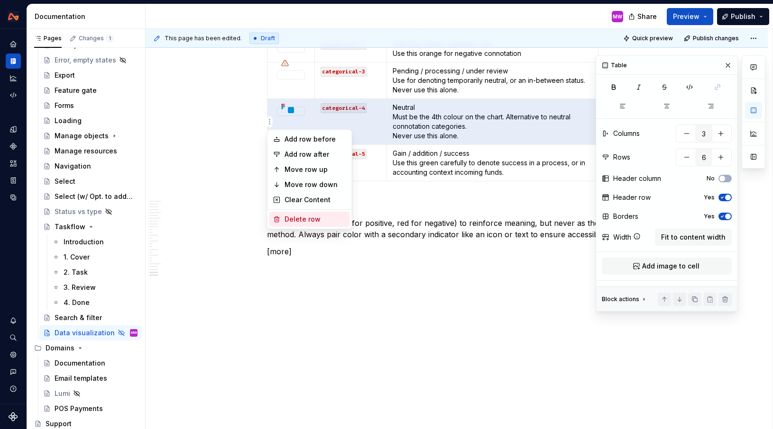
click at [301, 215] on div "Delete row" at bounding box center [315, 219] width 62 height 9
type input "5"
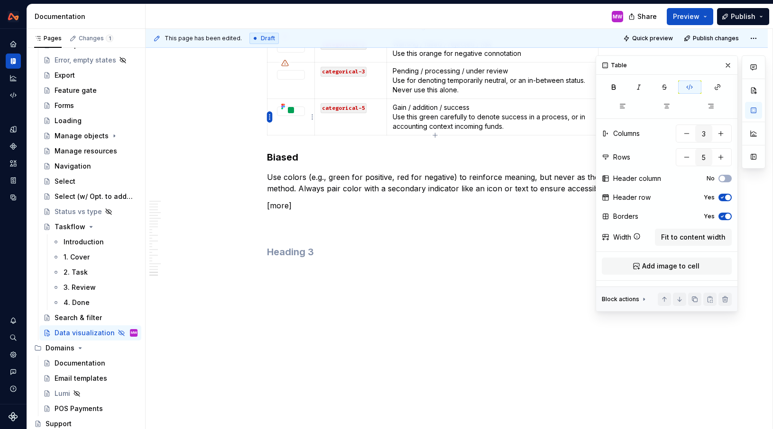
click at [270, 119] on html "Design System MW Design system data Documentation MW Share Preview Publish Page…" at bounding box center [386, 214] width 773 height 429
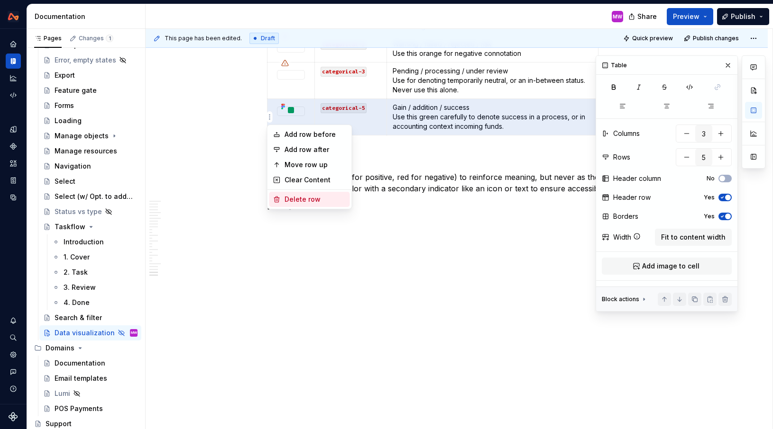
click at [304, 196] on div "Delete row" at bounding box center [315, 199] width 62 height 9
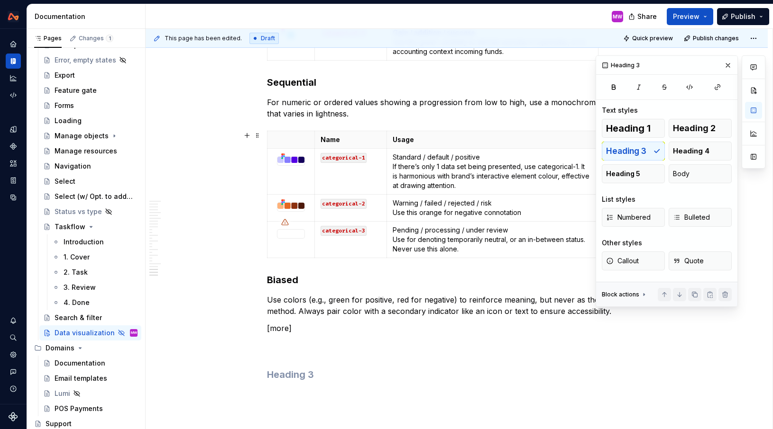
scroll to position [5218, 0]
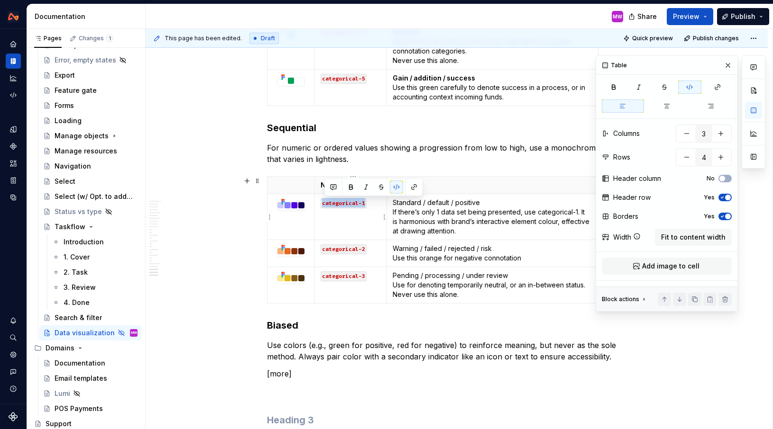
drag, startPoint x: 376, startPoint y: 204, endPoint x: 320, endPoint y: 203, distance: 56.4
click at [320, 203] on td "categorical-1" at bounding box center [350, 217] width 72 height 46
click at [689, 93] on button "button" at bounding box center [690, 87] width 24 height 13
drag, startPoint x: 359, startPoint y: 215, endPoint x: 322, endPoint y: 205, distance: 37.8
click at [322, 205] on td "Sequence 1 (purple)" at bounding box center [350, 217] width 72 height 46
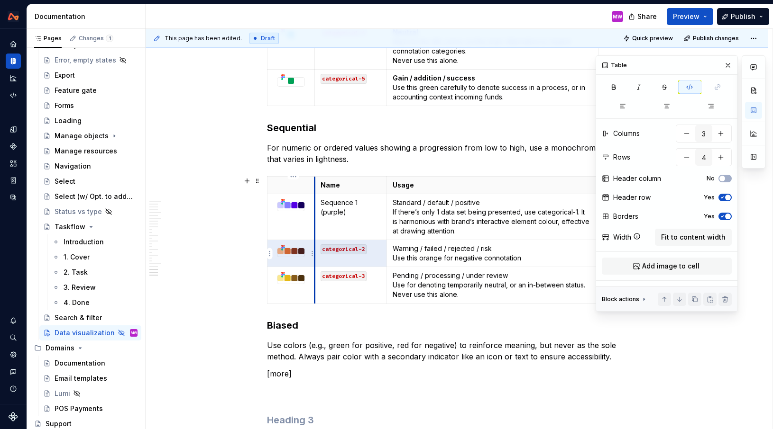
drag, startPoint x: 370, startPoint y: 247, endPoint x: 316, endPoint y: 246, distance: 53.6
click at [316, 246] on tr "categorical-2 Warning / failed / rejected / risk Use this orange for negative c…" at bounding box center [432, 253] width 331 height 27
click at [347, 253] on code "categorical-2" at bounding box center [343, 250] width 46 height 10
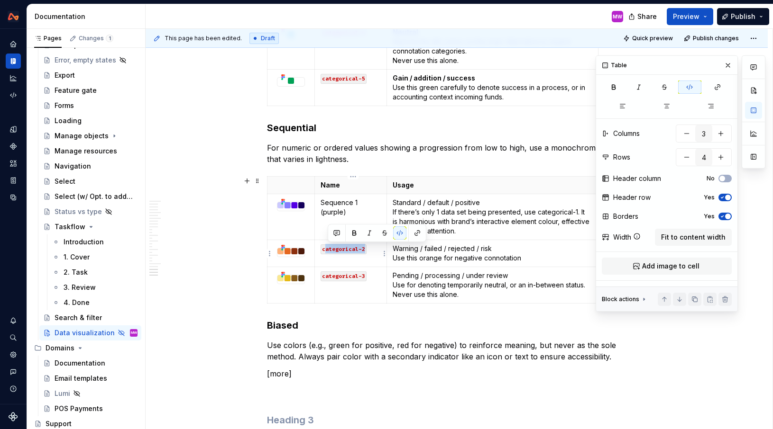
drag, startPoint x: 367, startPoint y: 254, endPoint x: 326, endPoint y: 246, distance: 42.0
click at [326, 246] on code "categorical-2" at bounding box center [343, 250] width 46 height 10
click at [698, 84] on button "button" at bounding box center [690, 87] width 24 height 13
drag, startPoint x: 374, startPoint y: 276, endPoint x: 326, endPoint y: 274, distance: 48.4
click at [326, 274] on p "categorical-3" at bounding box center [350, 275] width 60 height 9
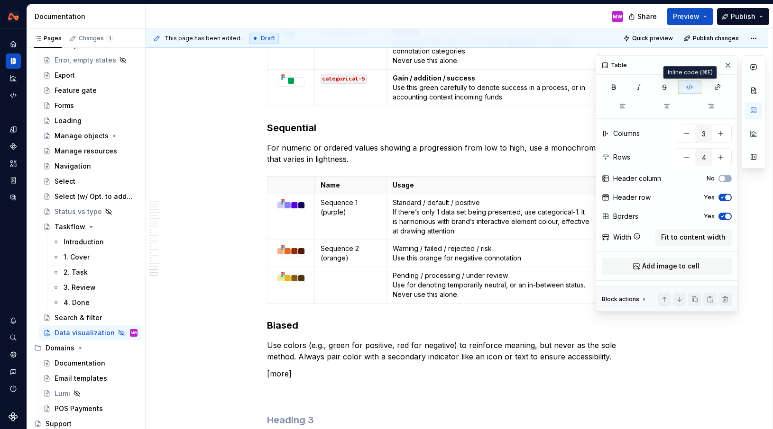
click at [692, 89] on icon "button" at bounding box center [689, 87] width 8 height 8
click at [337, 274] on p at bounding box center [350, 275] width 60 height 9
click at [414, 219] on p "Standard / default / positive If there’s only 1 data set being presented, use c…" at bounding box center [492, 217] width 200 height 38
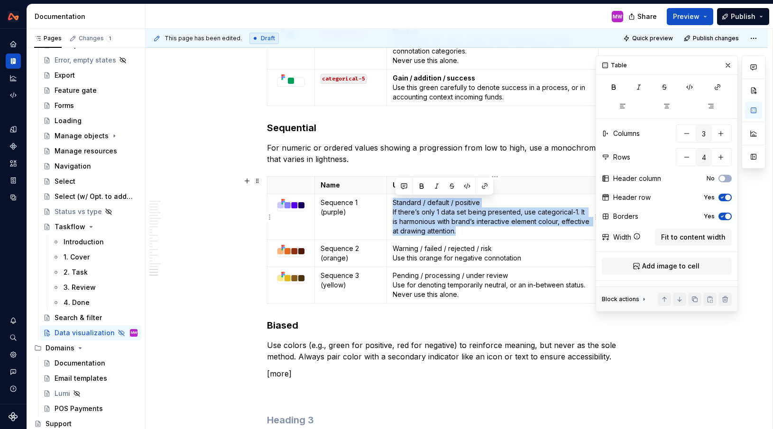
drag, startPoint x: 463, startPoint y: 236, endPoint x: 392, endPoint y: 205, distance: 77.0
click at [392, 205] on td "Standard / default / positive If there’s only 1 data set being presented, use c…" at bounding box center [491, 217] width 211 height 46
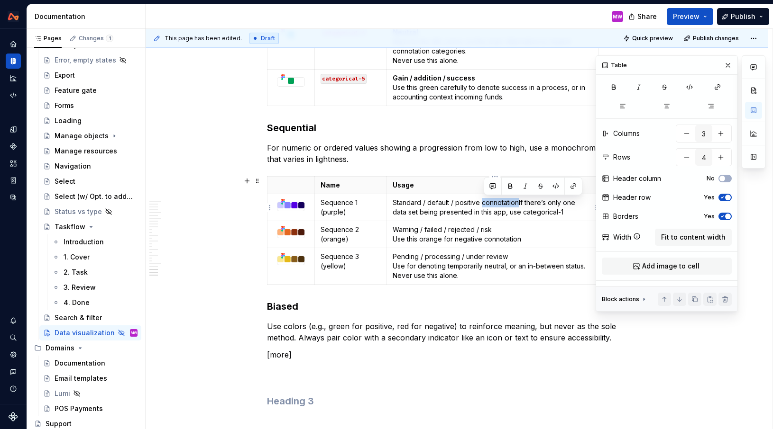
drag, startPoint x: 520, startPoint y: 203, endPoint x: 483, endPoint y: 202, distance: 37.9
click at [483, 202] on p "Standard / default / positive connotation If there’s only one data set being pr…" at bounding box center [492, 207] width 200 height 19
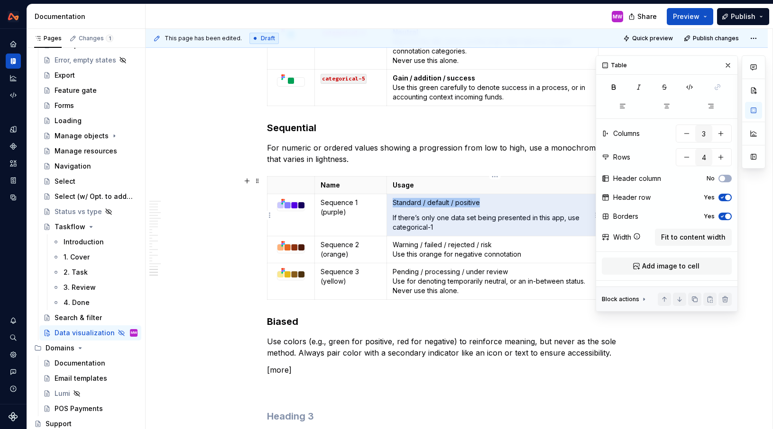
drag, startPoint x: 496, startPoint y: 202, endPoint x: 394, endPoint y: 202, distance: 101.4
click at [394, 202] on p "Standard / default / positive" at bounding box center [492, 202] width 200 height 9
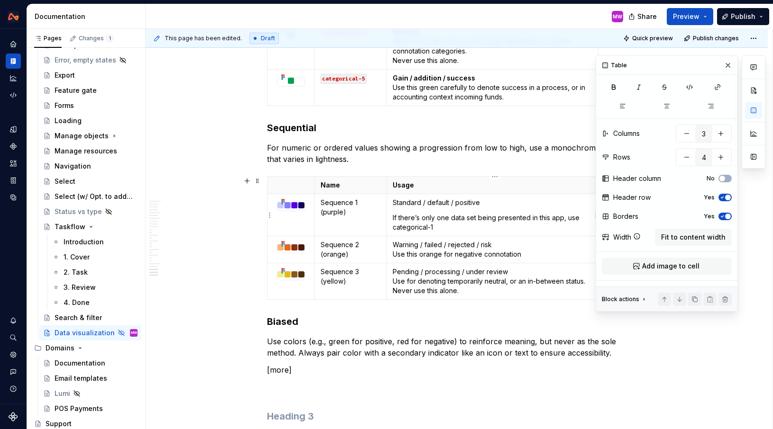
click at [394, 202] on p "Standard / default / positive" at bounding box center [492, 202] width 200 height 9
drag, startPoint x: 489, startPoint y: 206, endPoint x: 395, endPoint y: 205, distance: 94.3
click at [395, 205] on p "Standard / default / positive" at bounding box center [492, 202] width 200 height 9
copy p "Standard / default / positive"
click at [422, 184] on button "button" at bounding box center [421, 186] width 13 height 13
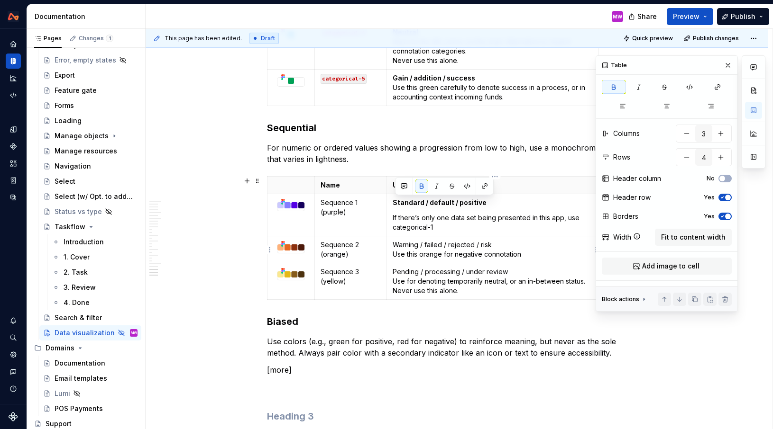
click at [537, 254] on p "Warning / failed / rejected / risk Use this orange for negative connotation" at bounding box center [492, 249] width 200 height 19
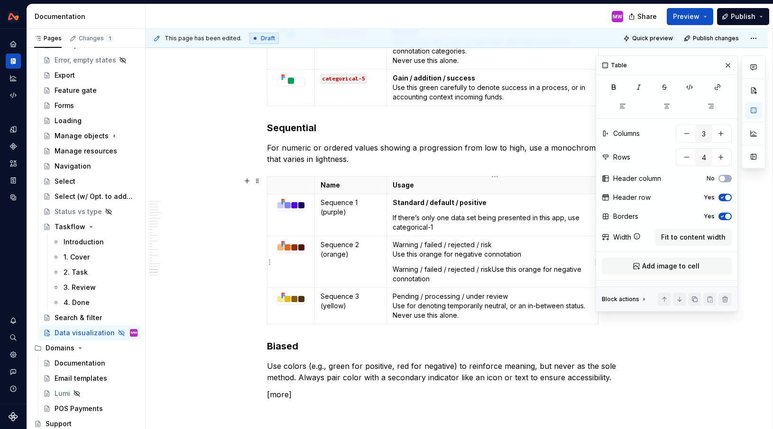
click at [497, 270] on p "Warning / failed / rejected / risk Use this orange for negative connotation" at bounding box center [492, 274] width 200 height 19
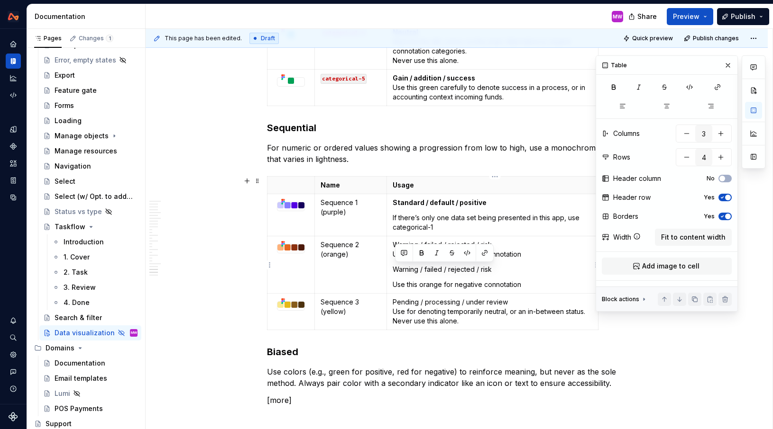
drag, startPoint x: 501, startPoint y: 272, endPoint x: 397, endPoint y: 270, distance: 104.8
click at [397, 270] on p "Warning / failed / rejected / risk" at bounding box center [492, 269] width 200 height 9
click at [421, 253] on button "button" at bounding box center [421, 252] width 13 height 13
click at [532, 256] on p "Warning / failed / rejected / risk Use this orange for negative connotation" at bounding box center [492, 249] width 200 height 19
drag, startPoint x: 532, startPoint y: 256, endPoint x: 394, endPoint y: 245, distance: 138.9
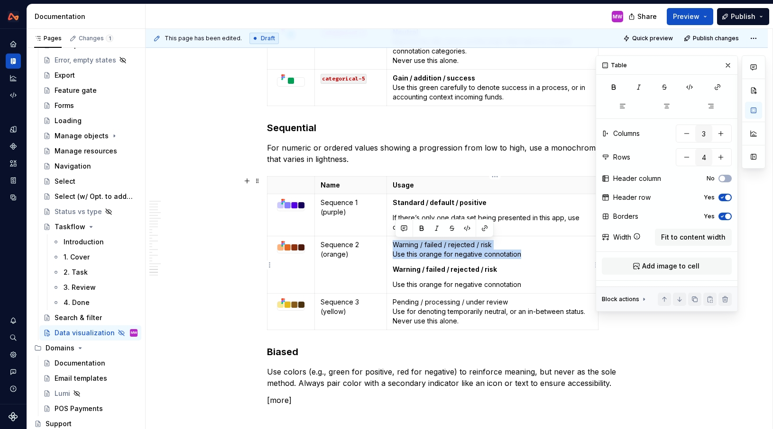
click at [394, 245] on td "Warning / failed / rejected / risk Use this orange for negative connotation War…" at bounding box center [491, 265] width 211 height 57
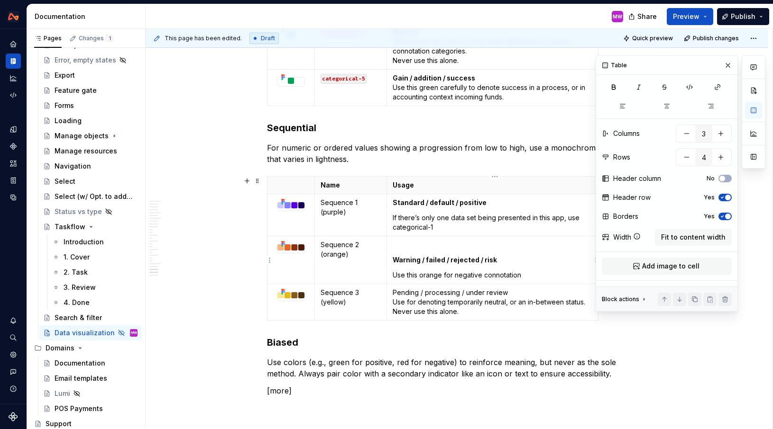
click at [395, 257] on strong "Warning / failed / rejected / risk" at bounding box center [444, 260] width 104 height 8
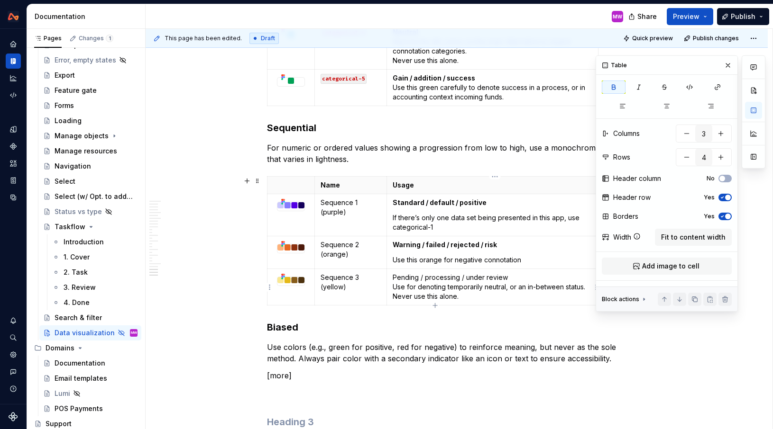
click at [469, 297] on p "Pending / processing / under review Use for denoting temporarily neutral, or an…" at bounding box center [492, 287] width 200 height 28
drag, startPoint x: 469, startPoint y: 297, endPoint x: 391, endPoint y: 279, distance: 80.3
click at [391, 279] on td "Pending / processing / under review Use for denoting temporarily neutral, or an…" at bounding box center [491, 287] width 211 height 36
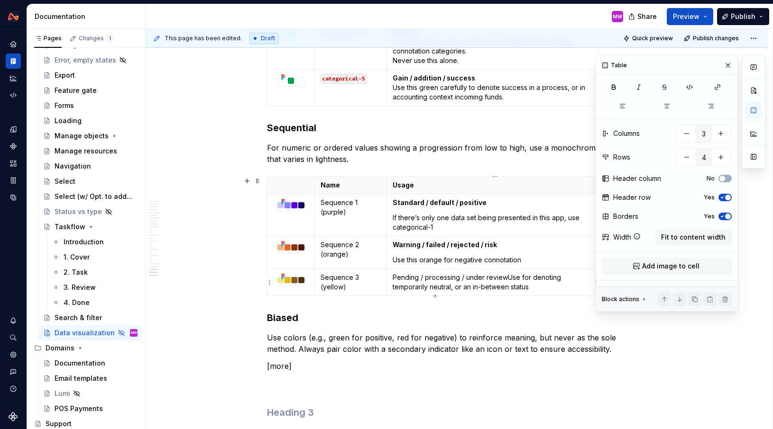
click at [509, 279] on p "Pending / processing / under review Use for denoting temporarily neutral, or an…" at bounding box center [492, 282] width 200 height 19
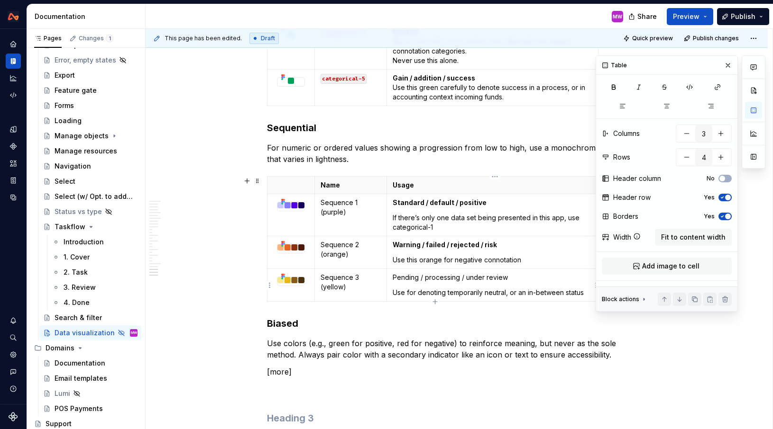
click at [541, 277] on p "Pending / processing / under review" at bounding box center [492, 277] width 200 height 9
drag, startPoint x: 518, startPoint y: 276, endPoint x: 395, endPoint y: 278, distance: 122.8
click at [395, 278] on p "Pending / processing / under review" at bounding box center [492, 277] width 200 height 9
click at [422, 264] on button "button" at bounding box center [421, 261] width 13 height 13
click at [507, 324] on h3 "Biased" at bounding box center [456, 323] width 379 height 13
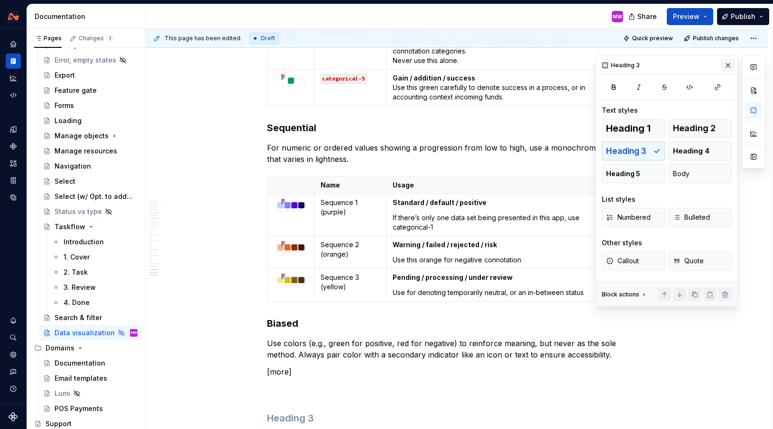
click at [730, 64] on button "button" at bounding box center [727, 65] width 13 height 13
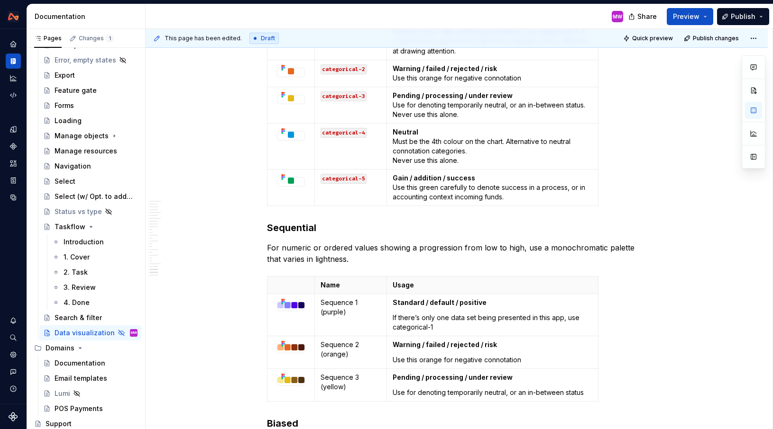
scroll to position [5116, 0]
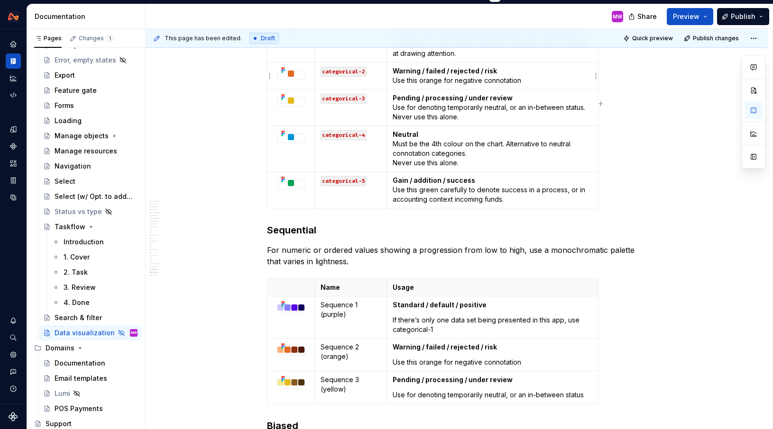
click at [394, 81] on p "Warning / failed / rejected / risk Use this orange for negative connotation" at bounding box center [492, 75] width 200 height 19
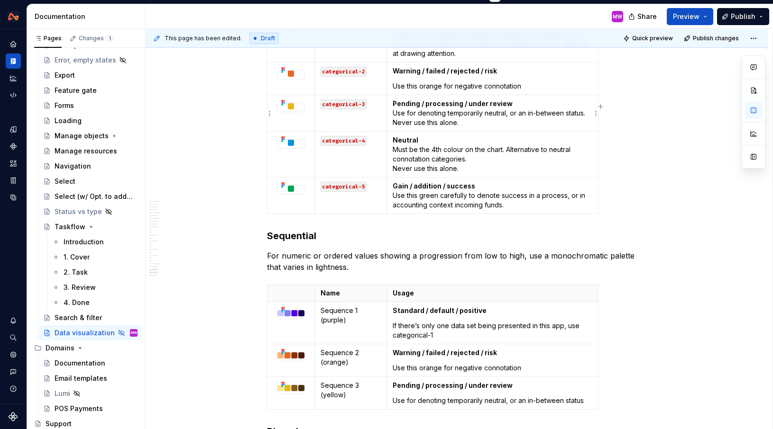
click at [395, 113] on p "Pending / processing / under review Use for denoting temporarily neutral, or an…" at bounding box center [492, 113] width 200 height 28
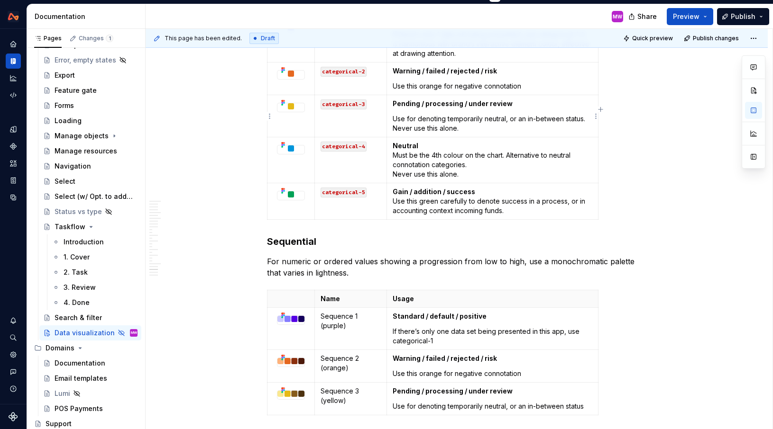
click at [396, 127] on p "Use for denoting temporarily neutral, or an in-between status. Never use this a…" at bounding box center [492, 123] width 200 height 19
click at [396, 156] on p "Neutral Must be the 4th colour on the chart. Alternative to neutral connotation…" at bounding box center [492, 160] width 200 height 38
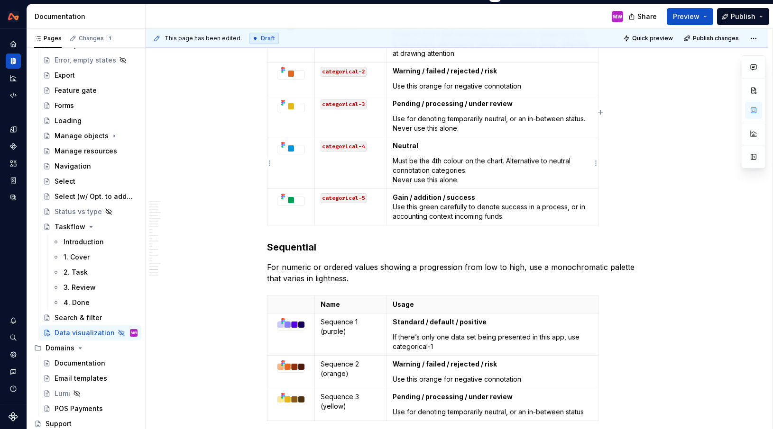
click at [397, 182] on p "Must be the 4th colour on the chart. Alternative to neutral connotation categor…" at bounding box center [492, 170] width 200 height 28
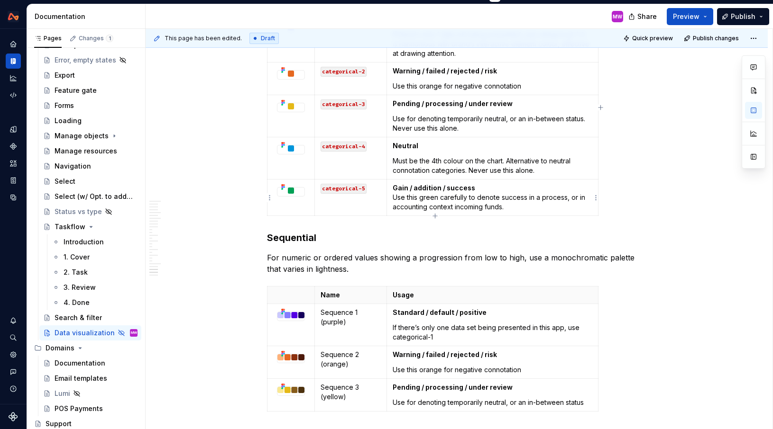
click at [396, 197] on p "Gain / addition / success Use this green carefully to denote success in a proce…" at bounding box center [492, 197] width 200 height 28
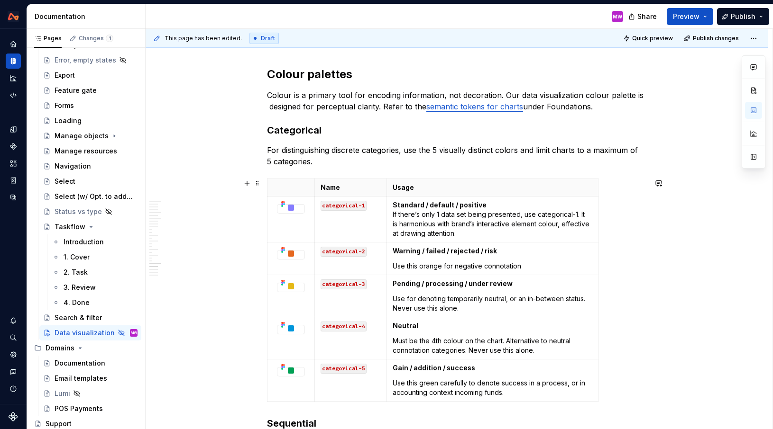
scroll to position [4892, 0]
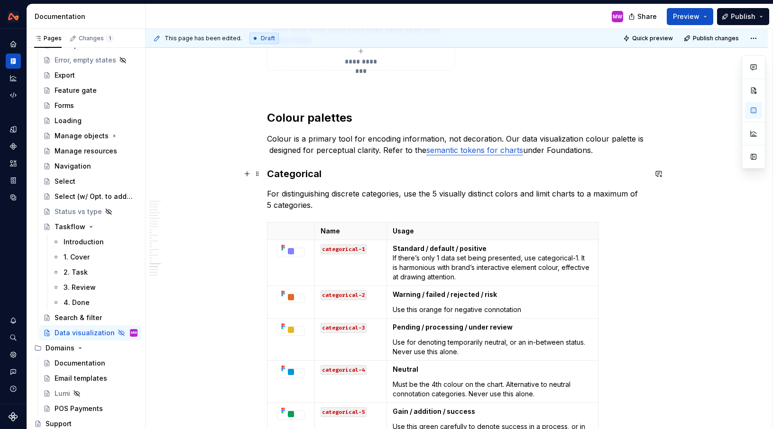
click at [341, 175] on h3 "Categorical" at bounding box center [456, 173] width 379 height 13
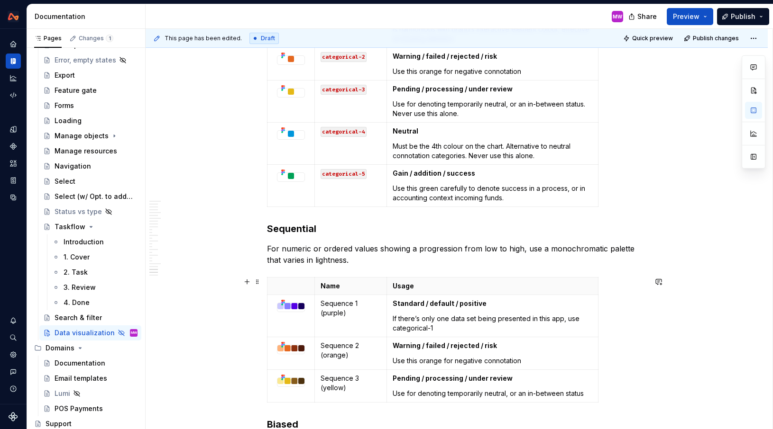
scroll to position [5156, 0]
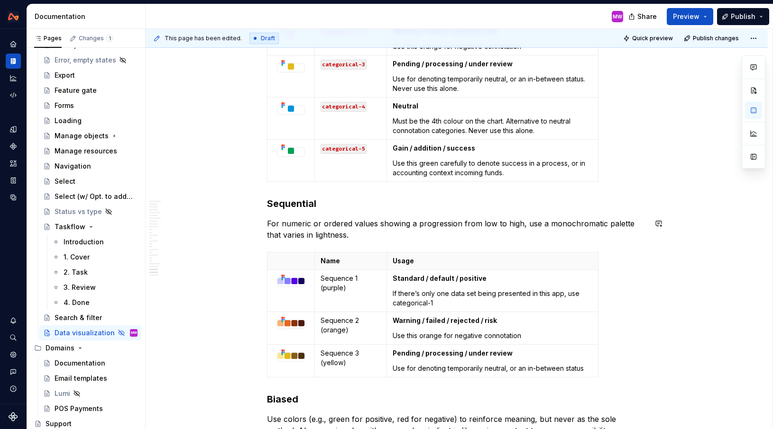
click at [343, 207] on h3 "Sequential" at bounding box center [456, 203] width 379 height 13
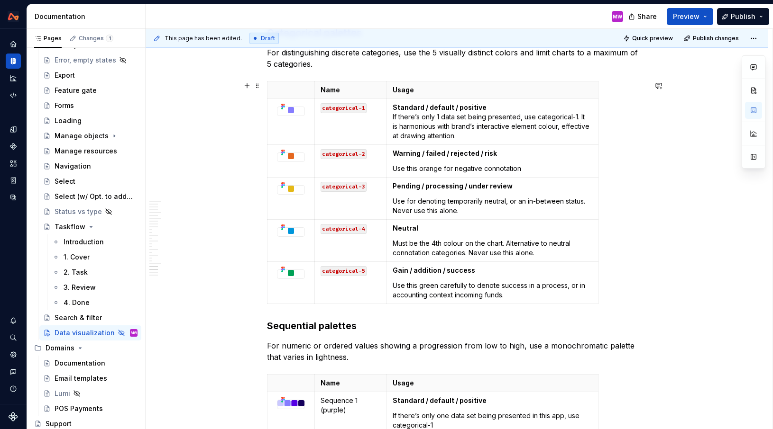
scroll to position [5016, 0]
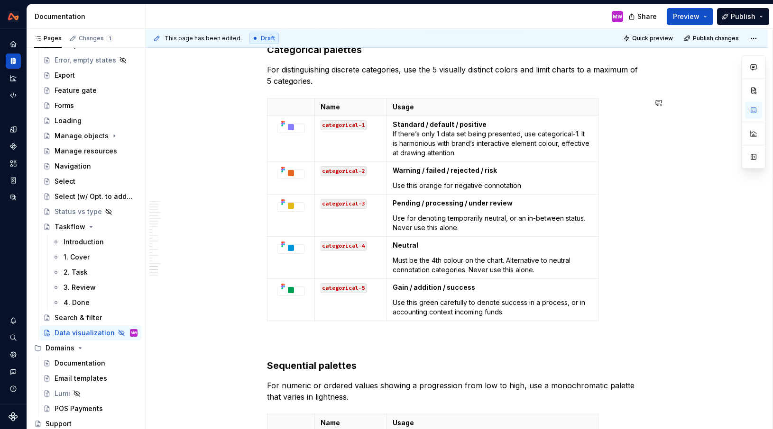
click at [360, 341] on p "If there are more than" at bounding box center [456, 342] width 379 height 11
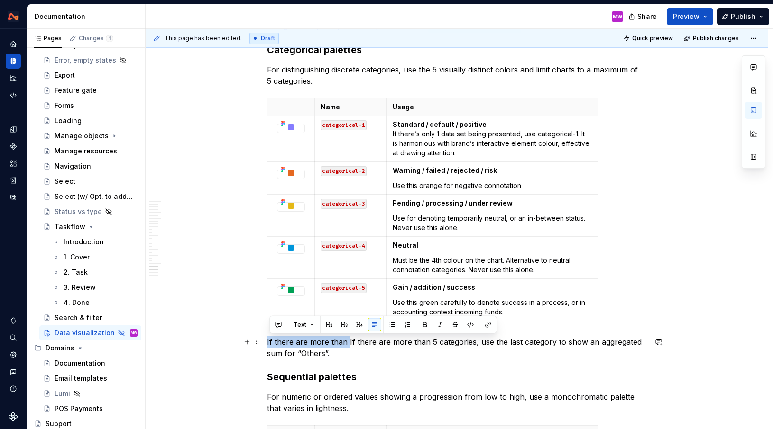
drag, startPoint x: 349, startPoint y: 341, endPoint x: 264, endPoint y: 340, distance: 85.3
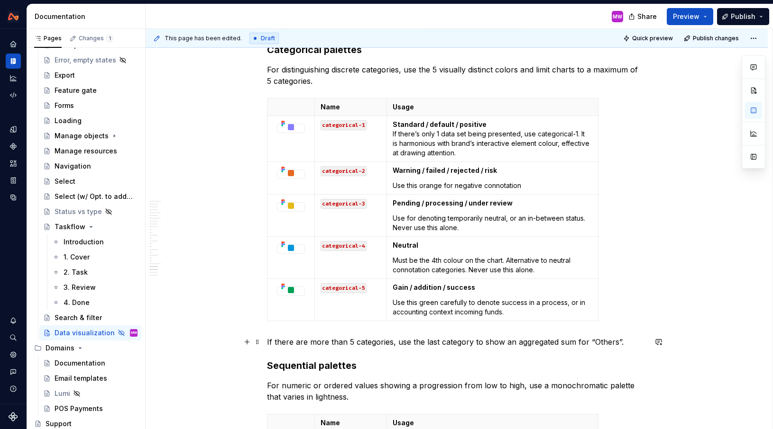
click at [626, 346] on p "If there are more than 5 categories, use the last category to show an aggregate…" at bounding box center [456, 342] width 379 height 11
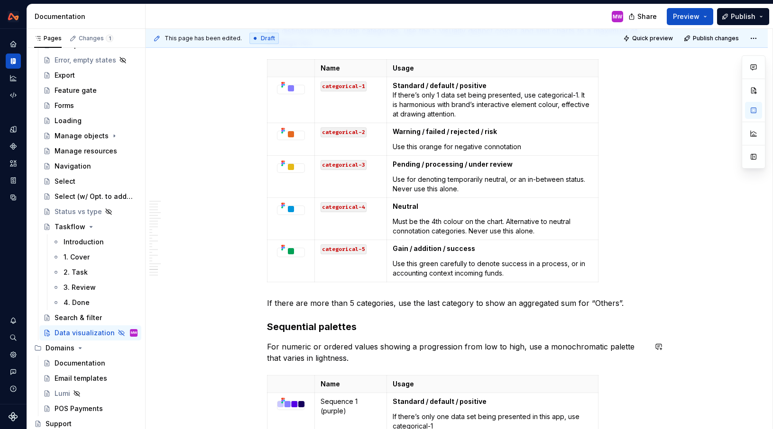
scroll to position [5071, 0]
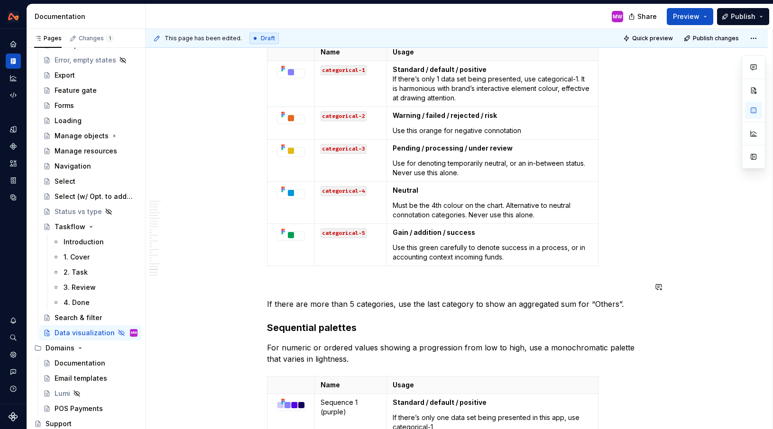
click at [273, 284] on p at bounding box center [456, 287] width 379 height 11
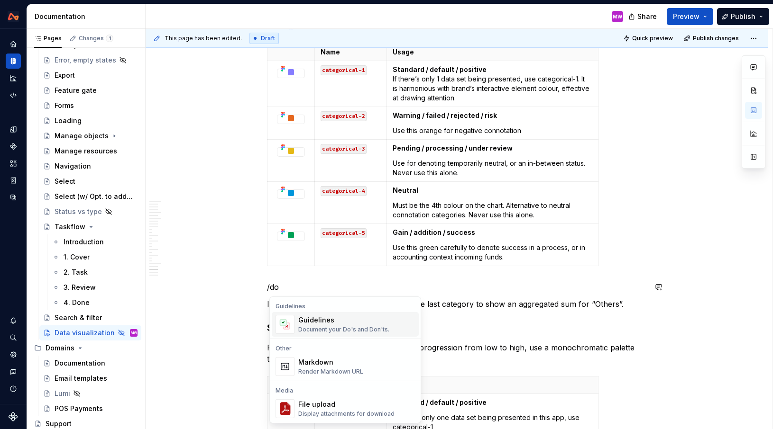
click at [300, 328] on div "Document your Do's and Don'ts." at bounding box center [343, 330] width 91 height 8
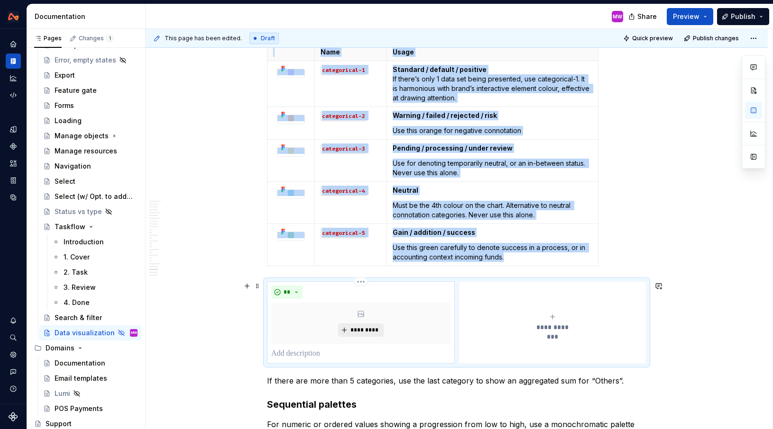
type textarea "*"
click at [356, 329] on span "*********" at bounding box center [364, 331] width 29 height 8
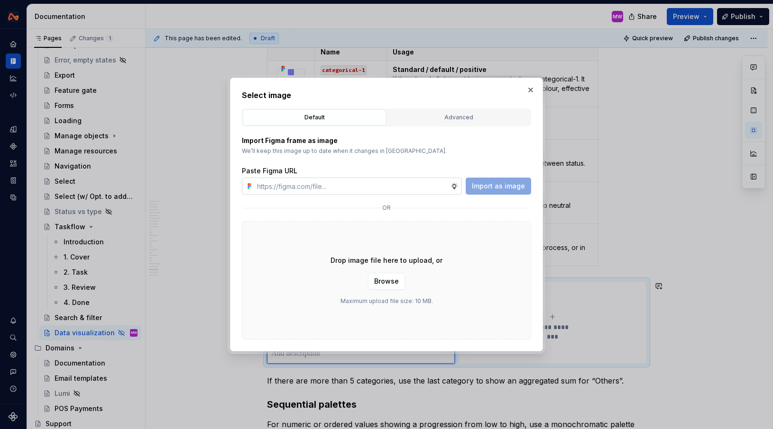
click at [345, 185] on input "text" at bounding box center [351, 186] width 197 height 17
type input "[URL][DOMAIN_NAME]"
click at [494, 188] on span "Import as image" at bounding box center [498, 186] width 53 height 9
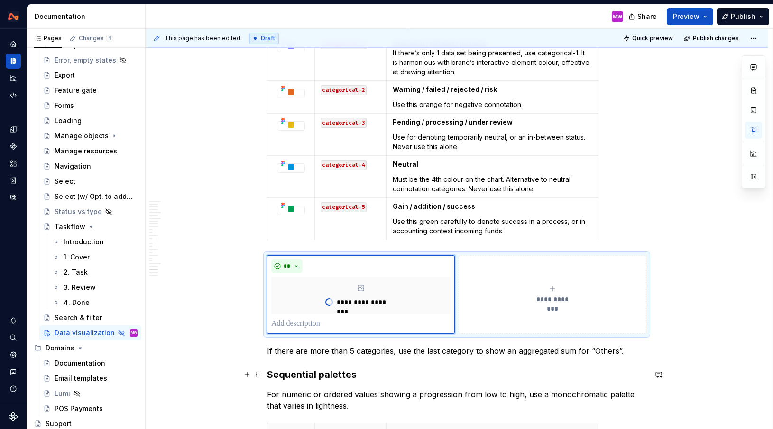
scroll to position [5103, 0]
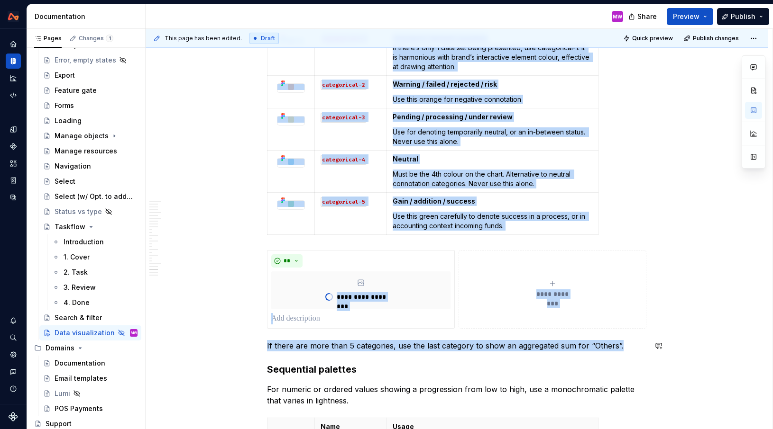
drag, startPoint x: 627, startPoint y: 347, endPoint x: 412, endPoint y: 359, distance: 215.0
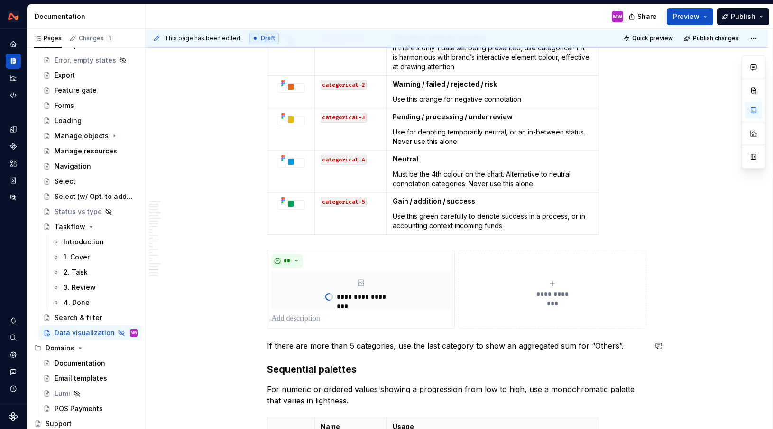
click at [626, 342] on p "If there are more than 5 categories, use the last category to show an aggregate…" at bounding box center [456, 345] width 379 height 11
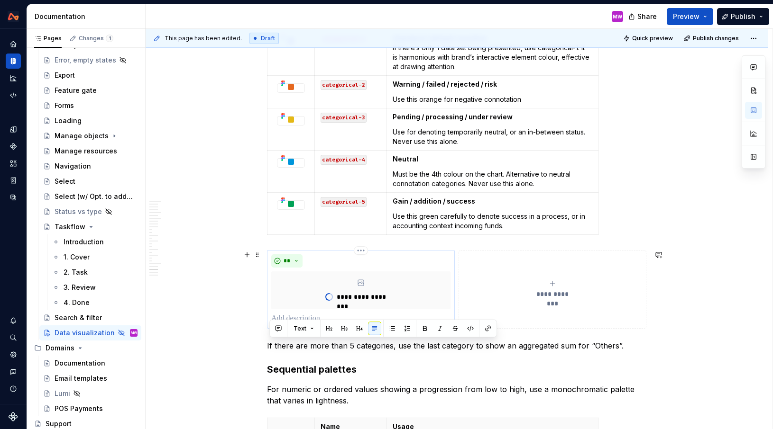
click at [315, 317] on p at bounding box center [360, 318] width 179 height 11
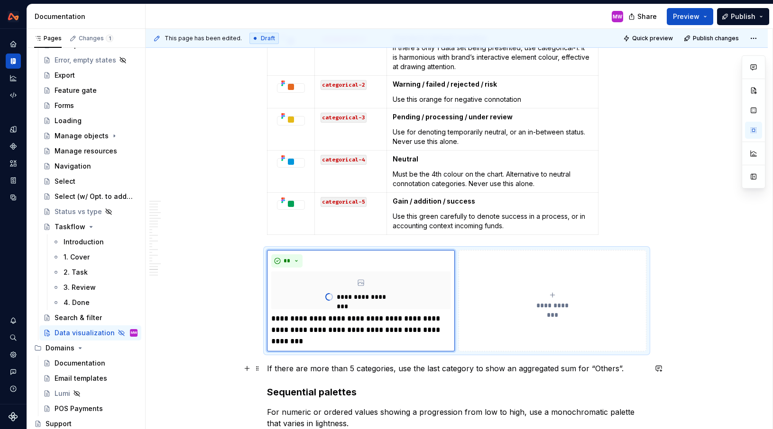
click at [636, 371] on p "If there are more than 5 categories, use the last category to show an aggregate…" at bounding box center [456, 368] width 379 height 11
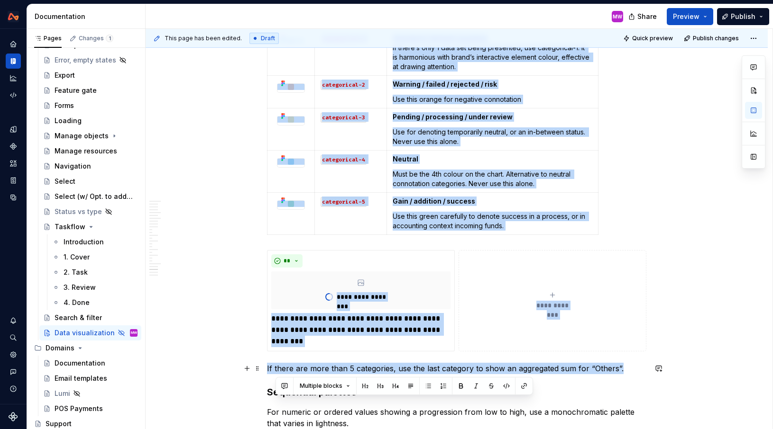
click at [636, 371] on p "If there are more than 5 categories, use the last category to show an aggregate…" at bounding box center [456, 368] width 379 height 11
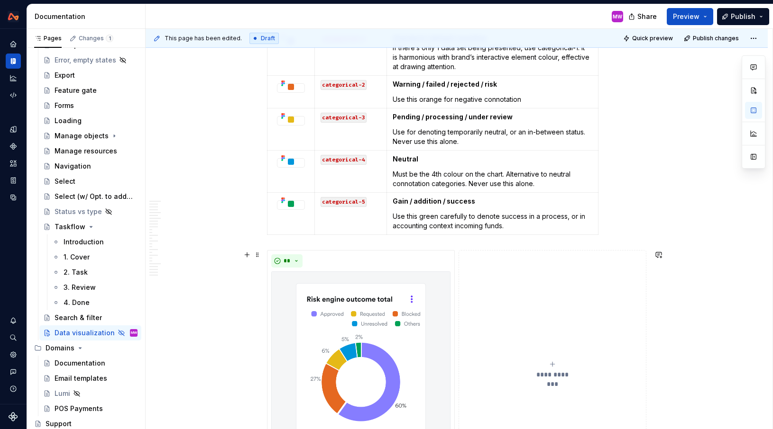
click at [559, 379] on span "**********" at bounding box center [552, 374] width 44 height 9
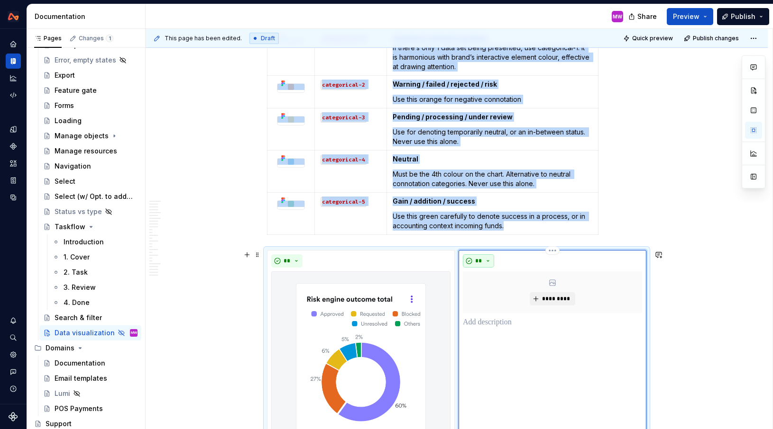
click at [486, 264] on button "**" at bounding box center [478, 261] width 31 height 13
type textarea "*"
click at [498, 293] on div "Don't" at bounding box center [503, 295] width 18 height 9
click at [547, 299] on span "*********" at bounding box center [555, 299] width 29 height 8
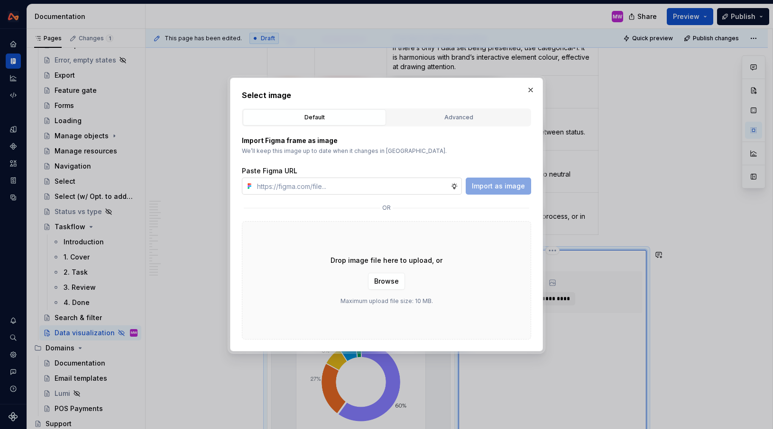
click at [427, 189] on input "text" at bounding box center [351, 186] width 197 height 17
type input "[URL][DOMAIN_NAME]"
click at [505, 189] on span "Import as image" at bounding box center [498, 186] width 53 height 9
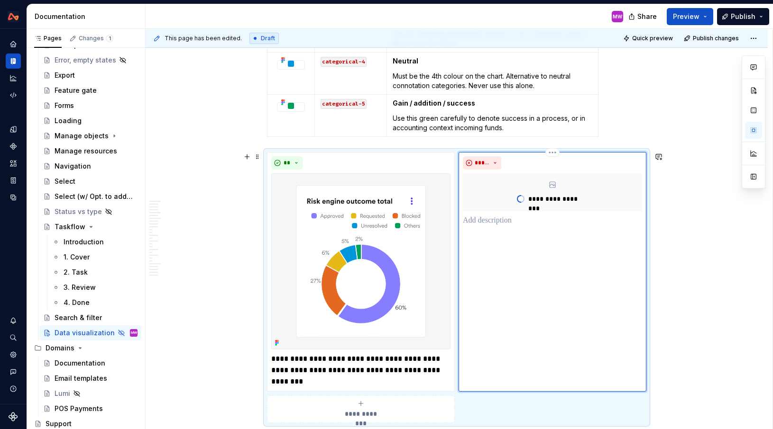
scroll to position [5246, 0]
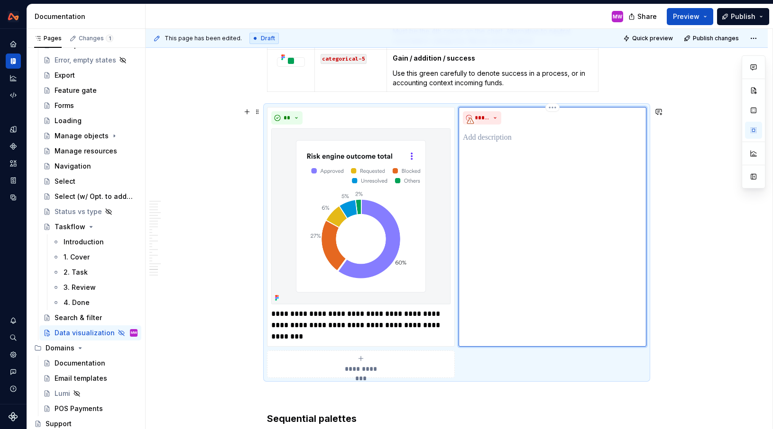
click at [522, 140] on p at bounding box center [552, 137] width 179 height 11
paste div
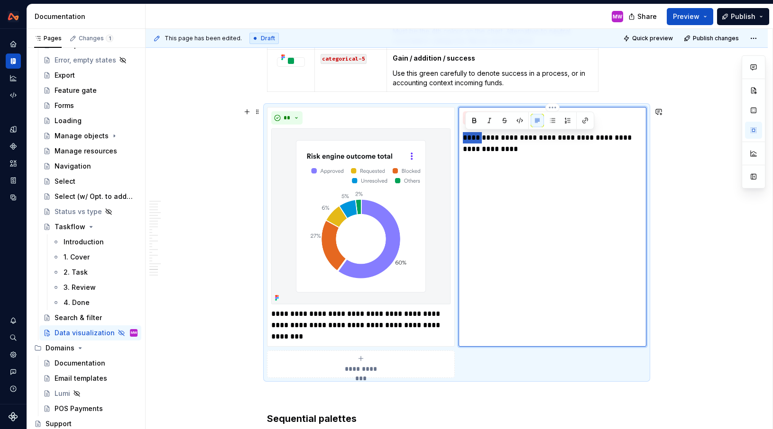
drag, startPoint x: 486, startPoint y: 137, endPoint x: 466, endPoint y: 137, distance: 19.5
click at [466, 137] on p "**********" at bounding box center [552, 143] width 179 height 23
type textarea "*"
drag, startPoint x: 516, startPoint y: 137, endPoint x: 503, endPoint y: 136, distance: 12.3
click at [503, 136] on p "**********" at bounding box center [552, 143] width 179 height 23
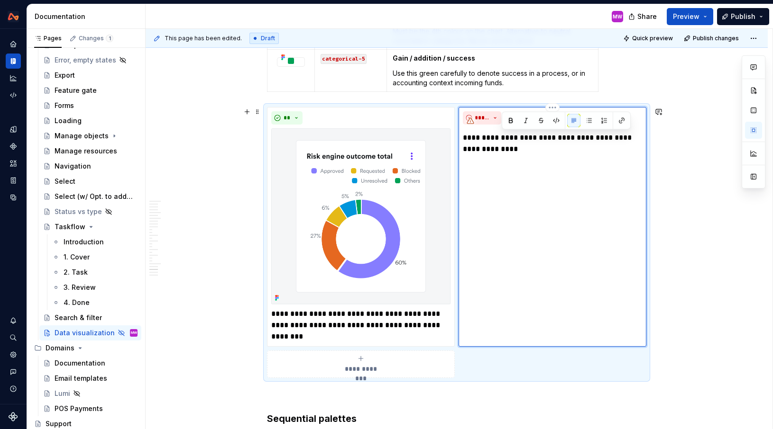
click at [563, 139] on p "**********" at bounding box center [552, 143] width 179 height 23
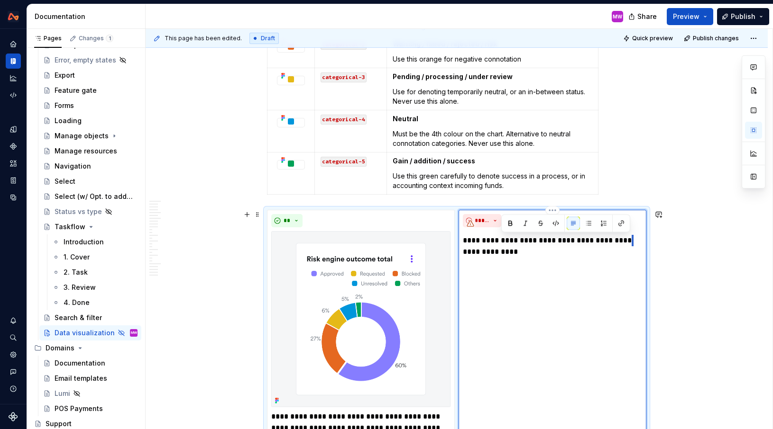
click at [627, 240] on p "**********" at bounding box center [552, 246] width 179 height 23
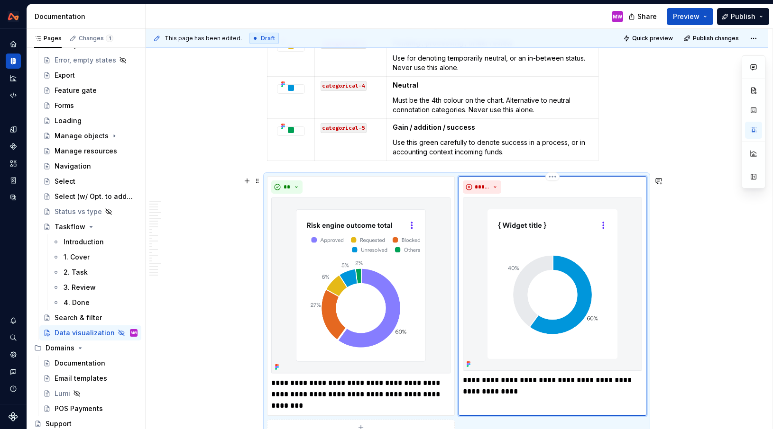
scroll to position [5210, 0]
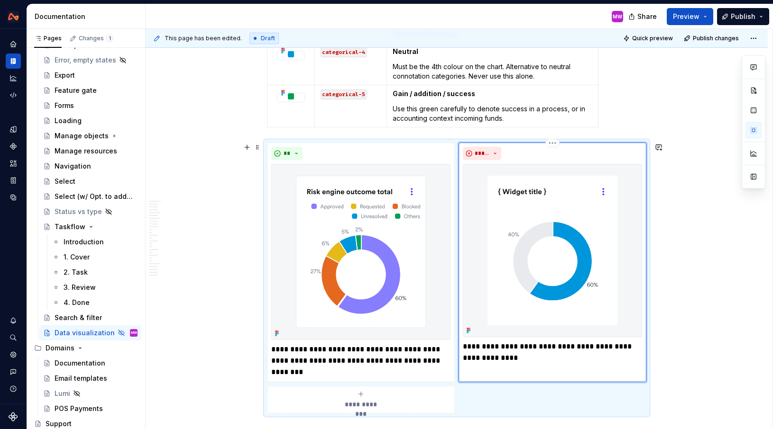
click at [509, 372] on div "**********" at bounding box center [552, 262] width 188 height 239
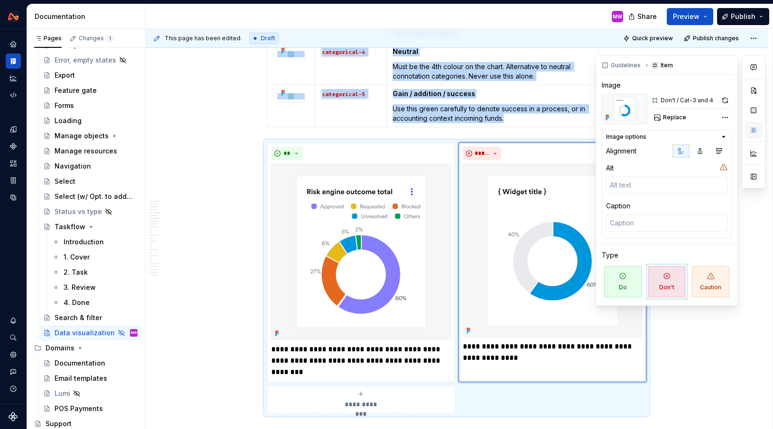
click at [752, 128] on button "button" at bounding box center [753, 130] width 17 height 17
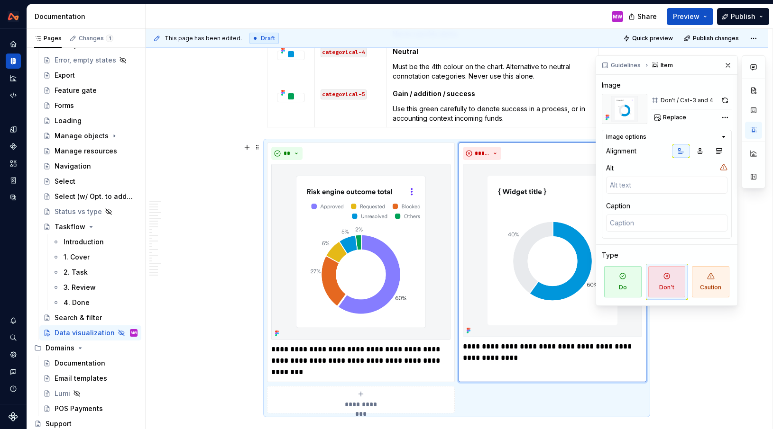
click at [747, 205] on div at bounding box center [753, 180] width 24 height 251
click at [537, 350] on p "**********" at bounding box center [552, 352] width 179 height 23
click at [722, 65] on button "button" at bounding box center [727, 65] width 13 height 13
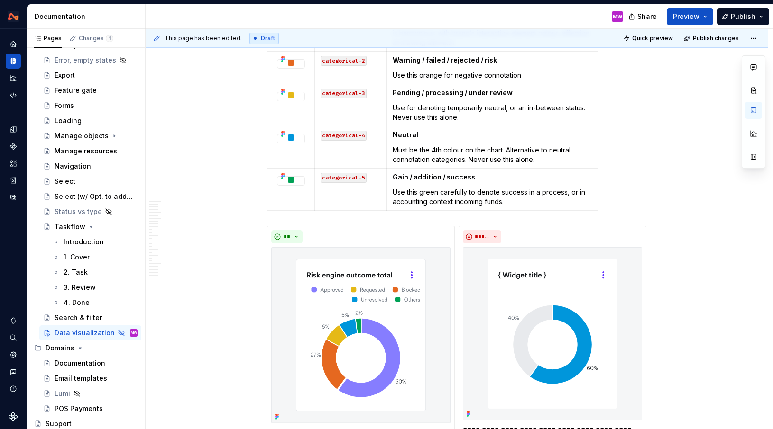
scroll to position [5152, 0]
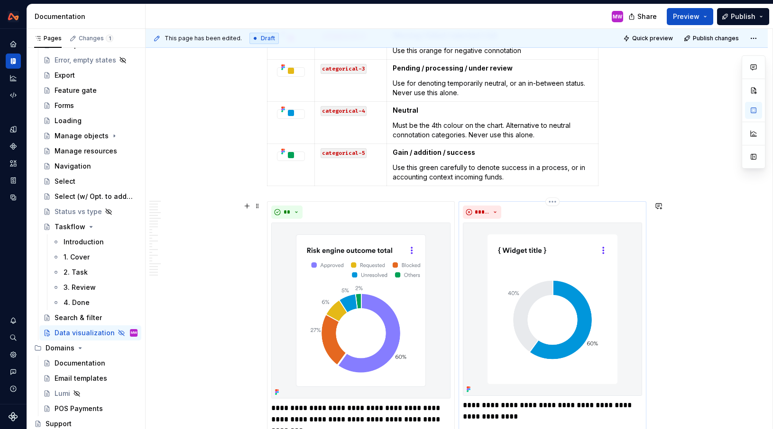
click at [518, 406] on p "**********" at bounding box center [552, 411] width 179 height 23
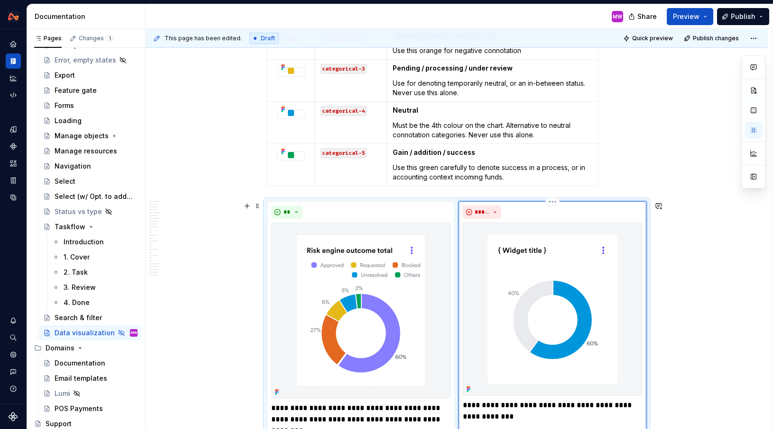
scroll to position [5179, 0]
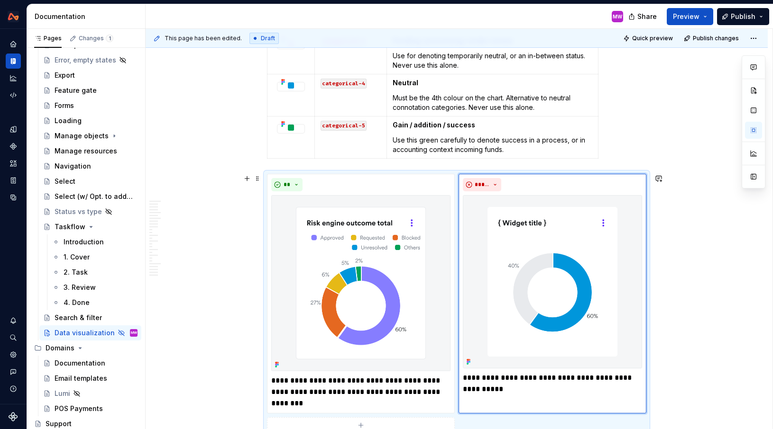
click at [682, 236] on div "This page has been edited. Draft Quick preview Publish changes Hidden page Data…" at bounding box center [459, 229] width 627 height 401
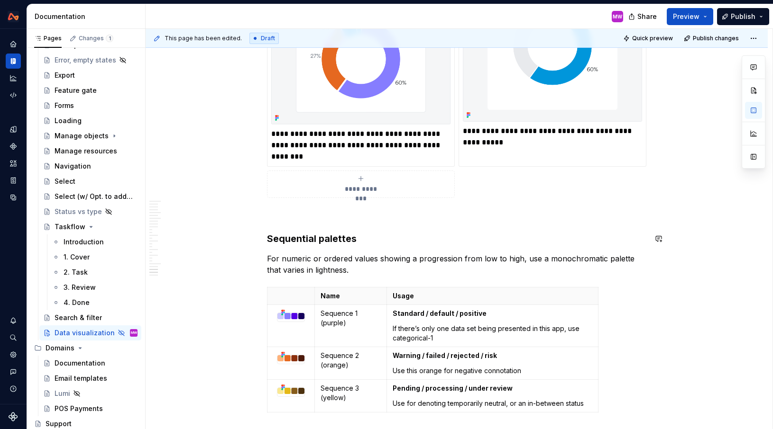
scroll to position [5450, 0]
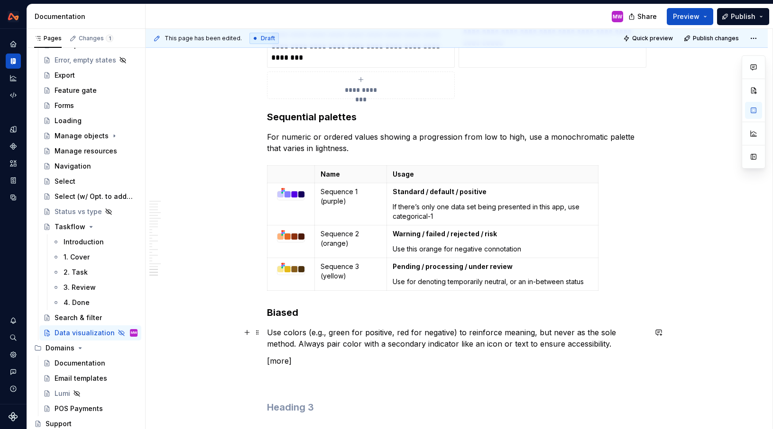
scroll to position [5556, 0]
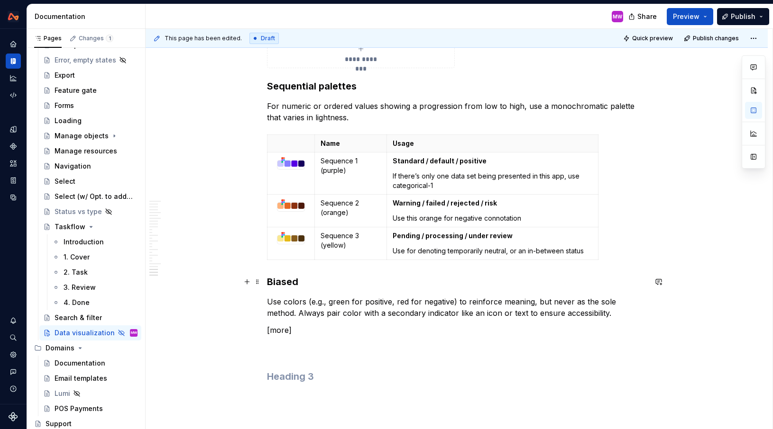
click at [270, 281] on h3 "Biased" at bounding box center [456, 281] width 379 height 13
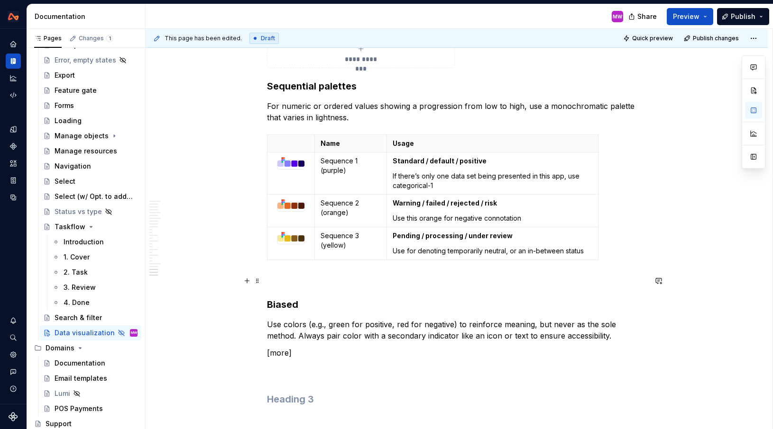
click at [280, 281] on p at bounding box center [456, 280] width 379 height 11
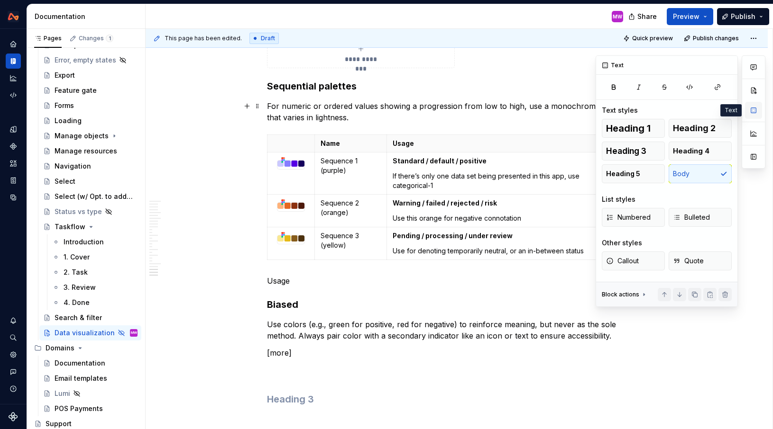
click at [755, 112] on button "button" at bounding box center [753, 110] width 17 height 17
click at [314, 282] on p "Usage" at bounding box center [456, 280] width 379 height 11
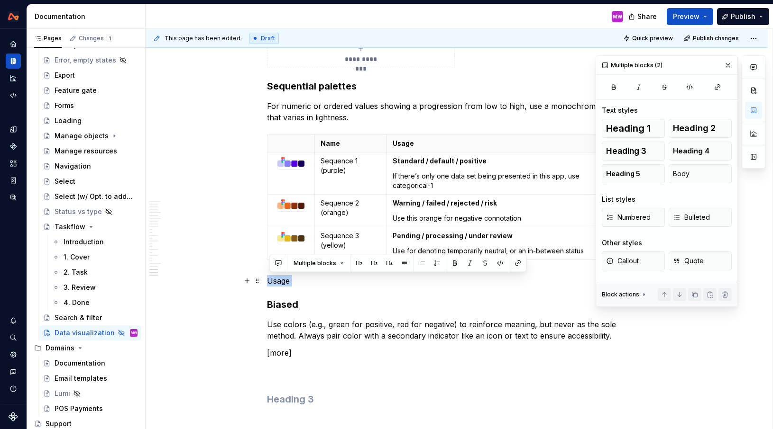
drag, startPoint x: 314, startPoint y: 282, endPoint x: 264, endPoint y: 281, distance: 49.8
click at [641, 150] on span "Heading 3" at bounding box center [626, 150] width 40 height 9
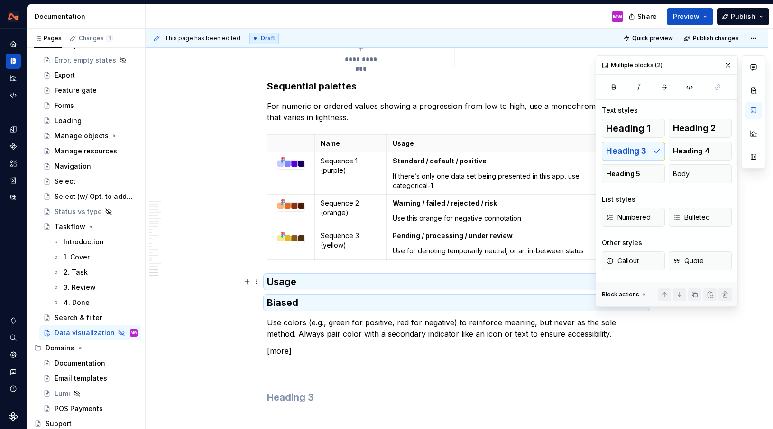
click at [319, 280] on h3 "Usage" at bounding box center [456, 281] width 379 height 13
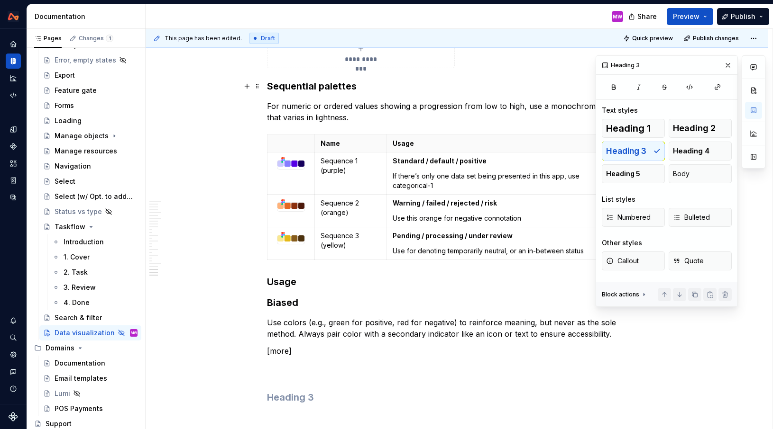
click at [363, 92] on h3 "Sequential palettes" at bounding box center [456, 86] width 379 height 13
click at [301, 284] on h3 "Usage" at bounding box center [456, 281] width 379 height 13
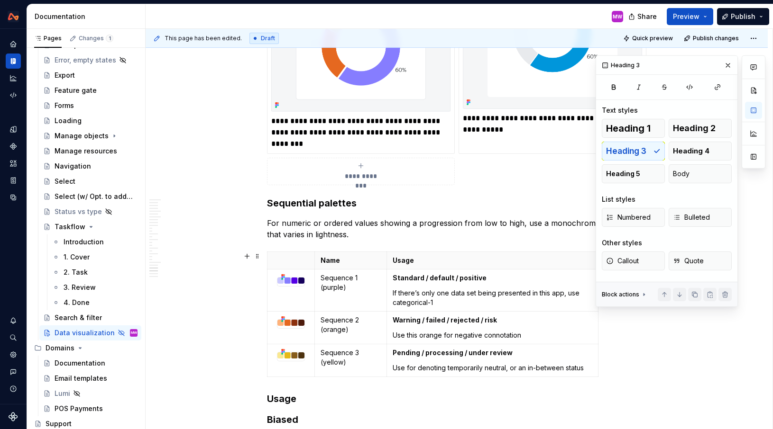
scroll to position [5536, 0]
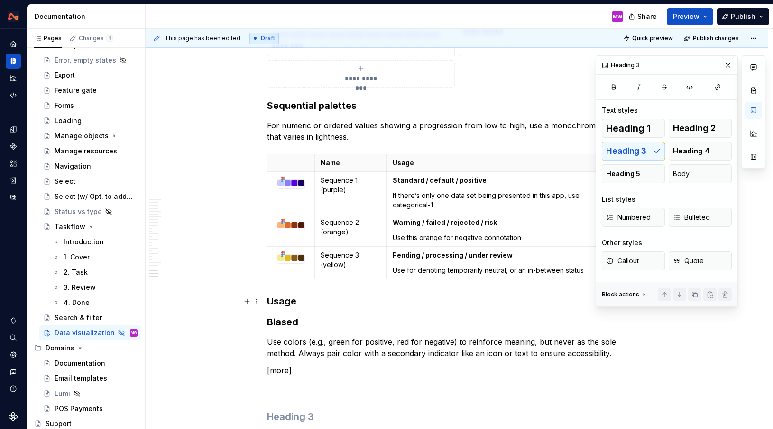
click at [307, 303] on h3 "Usage" at bounding box center [456, 301] width 379 height 13
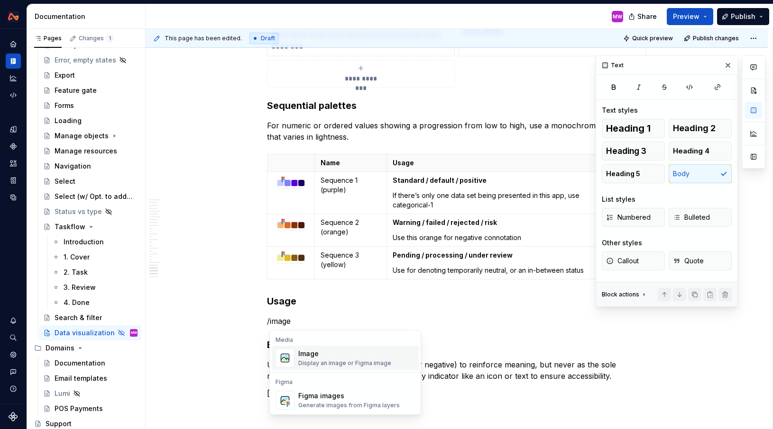
click at [326, 361] on div "Display an image or Figma image" at bounding box center [344, 364] width 93 height 8
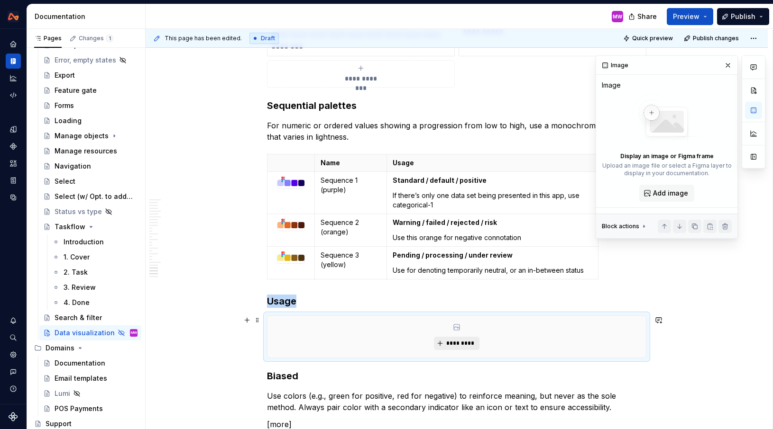
click at [456, 344] on span "*********" at bounding box center [460, 344] width 29 height 8
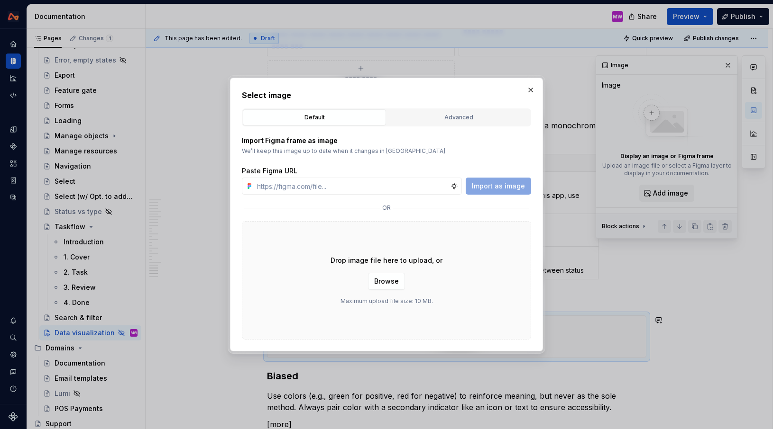
type textarea "*"
click at [418, 191] on input "text" at bounding box center [351, 186] width 197 height 17
type input "[URL][DOMAIN_NAME]"
click at [493, 184] on span "Import as image" at bounding box center [498, 186] width 53 height 9
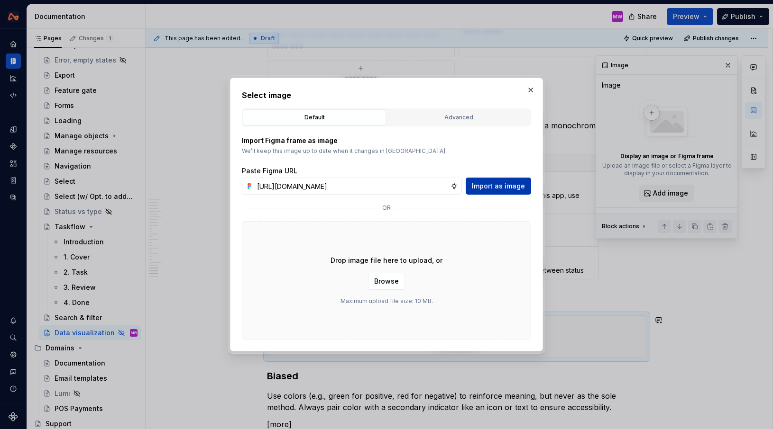
scroll to position [0, 0]
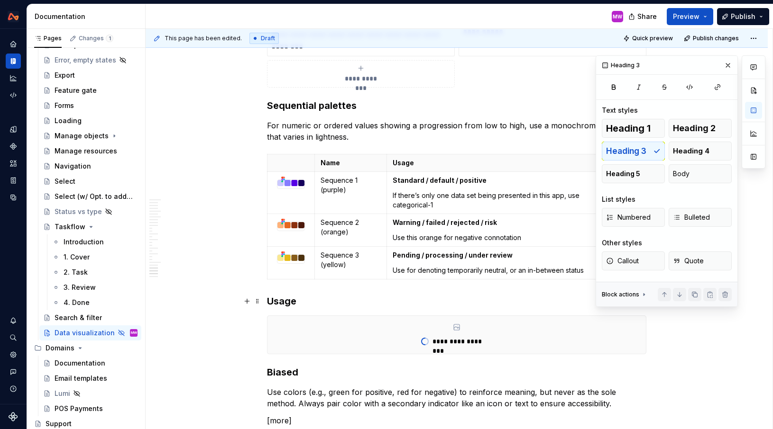
click at [309, 297] on h3 "Usage" at bounding box center [456, 301] width 379 height 13
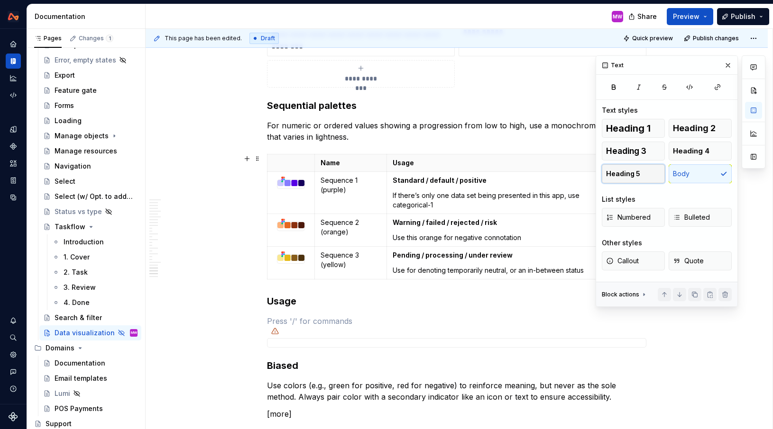
click at [635, 173] on span "Heading 5" at bounding box center [623, 173] width 34 height 9
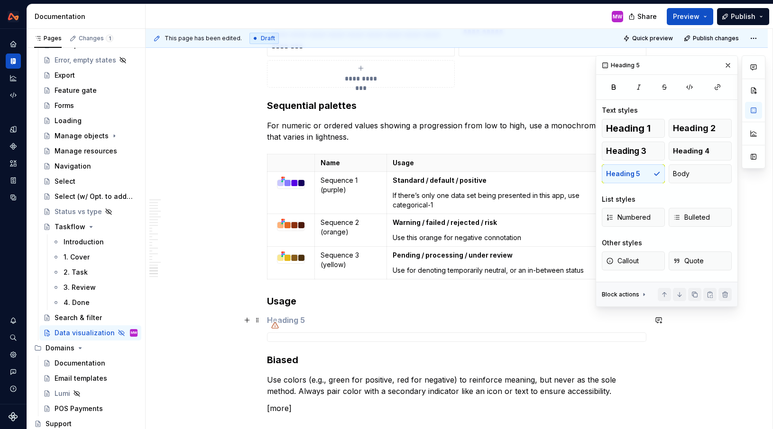
click at [313, 321] on h5 at bounding box center [456, 320] width 379 height 9
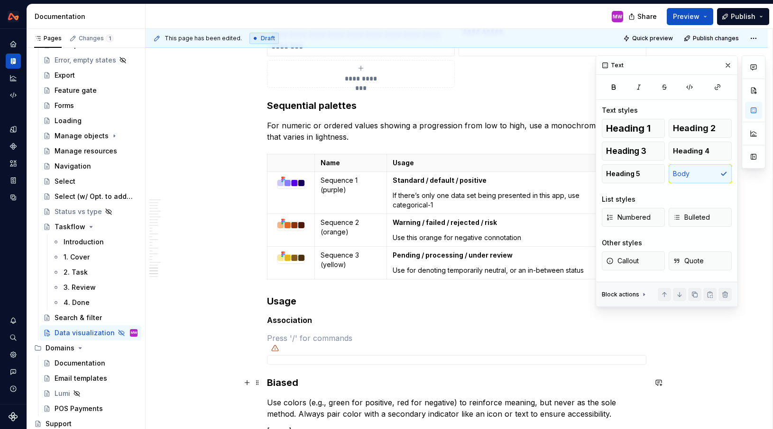
click at [300, 382] on h3 "Biased" at bounding box center [456, 382] width 379 height 13
click at [629, 174] on span "Heading 5" at bounding box center [623, 173] width 34 height 9
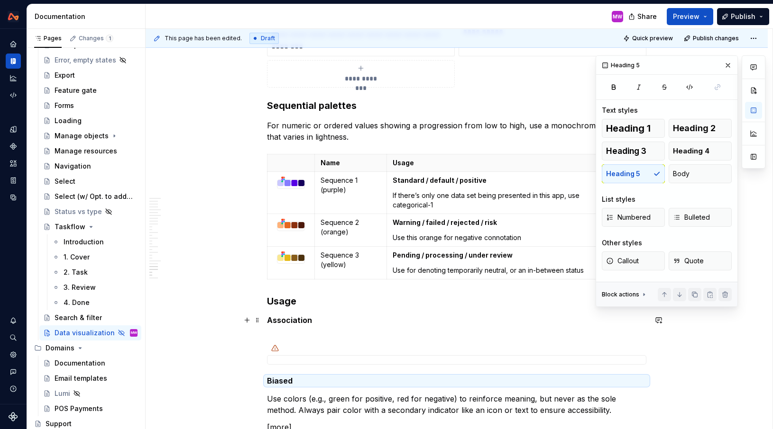
click at [328, 320] on h5 "Association" at bounding box center [456, 320] width 379 height 9
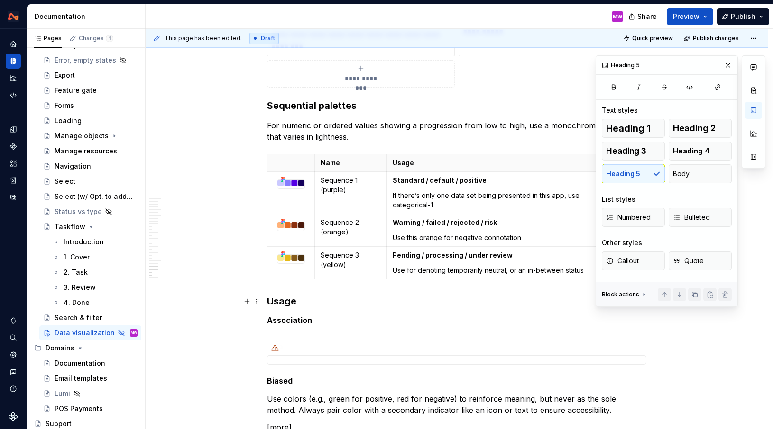
click at [302, 302] on h3 "Usage" at bounding box center [456, 301] width 379 height 13
click at [680, 153] on span "Heading 4" at bounding box center [691, 150] width 36 height 9
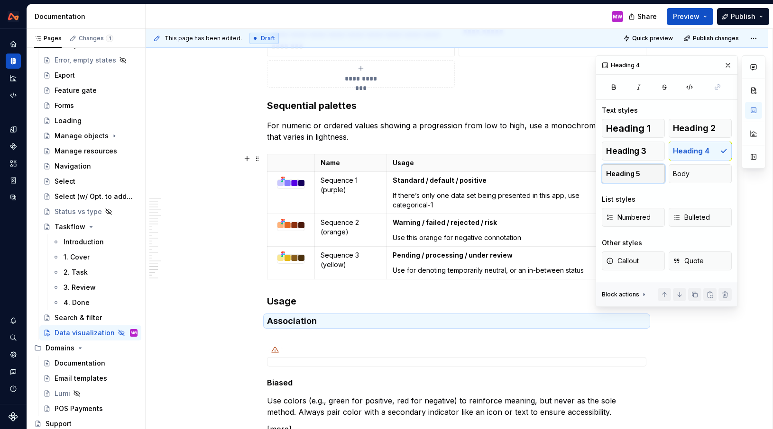
click at [629, 170] on span "Heading 5" at bounding box center [623, 173] width 34 height 9
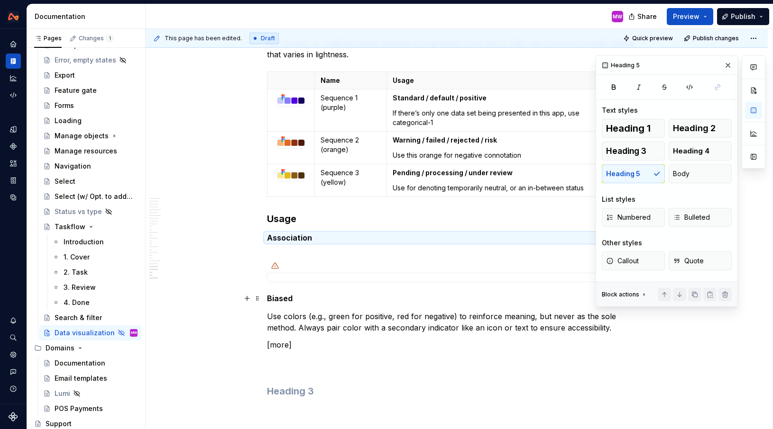
scroll to position [5637, 0]
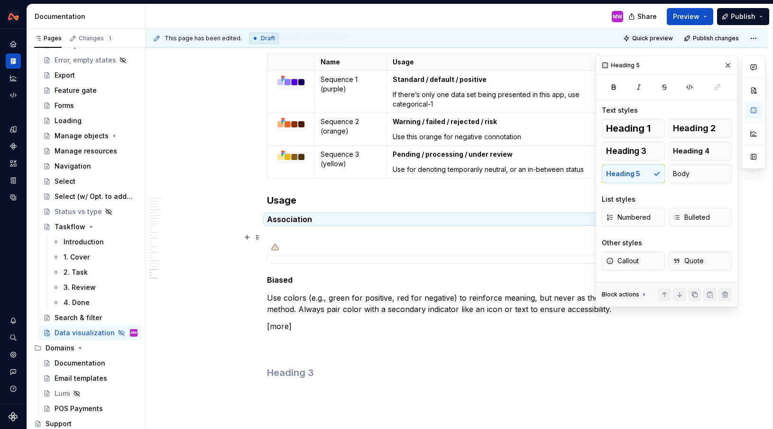
click at [309, 233] on p at bounding box center [456, 237] width 379 height 11
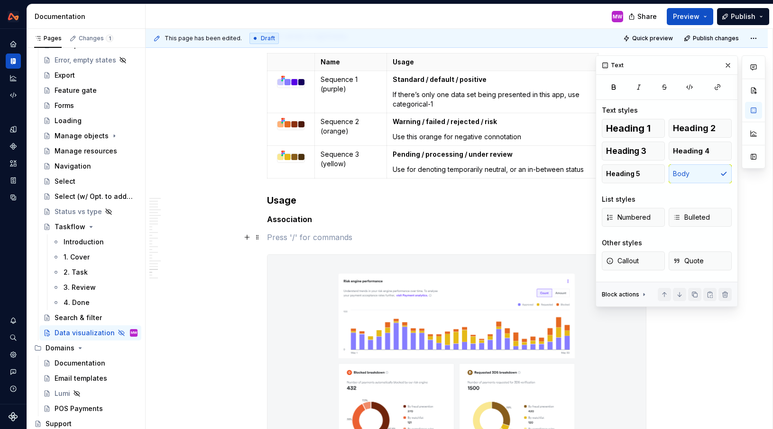
click at [320, 232] on p at bounding box center [456, 237] width 379 height 11
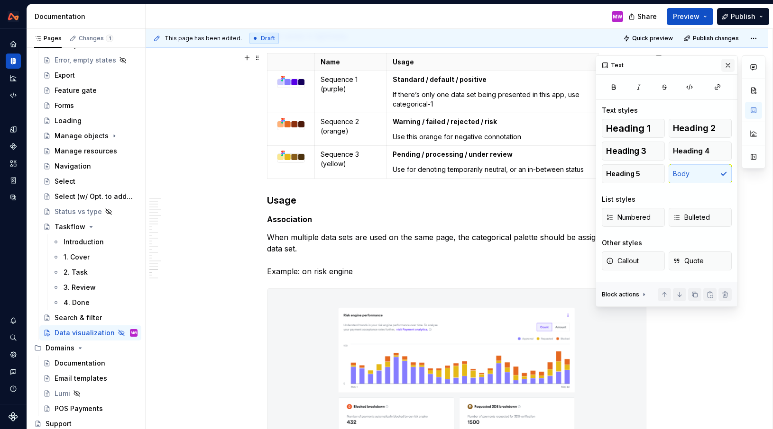
click at [729, 64] on button "button" at bounding box center [727, 65] width 13 height 13
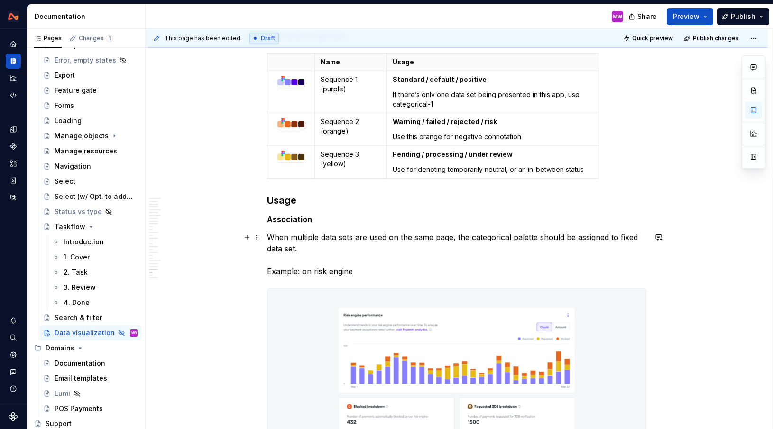
click at [623, 234] on p "When multiple data sets are used on the same page, the categorical palette shou…" at bounding box center [456, 255] width 379 height 46
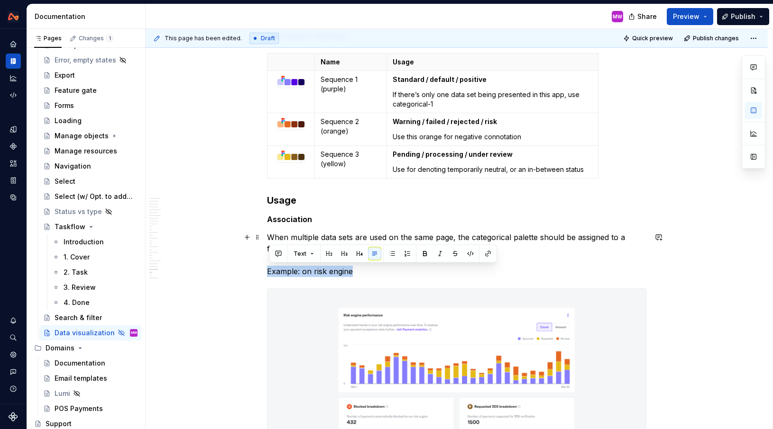
drag, startPoint x: 365, startPoint y: 272, endPoint x: 265, endPoint y: 273, distance: 100.0
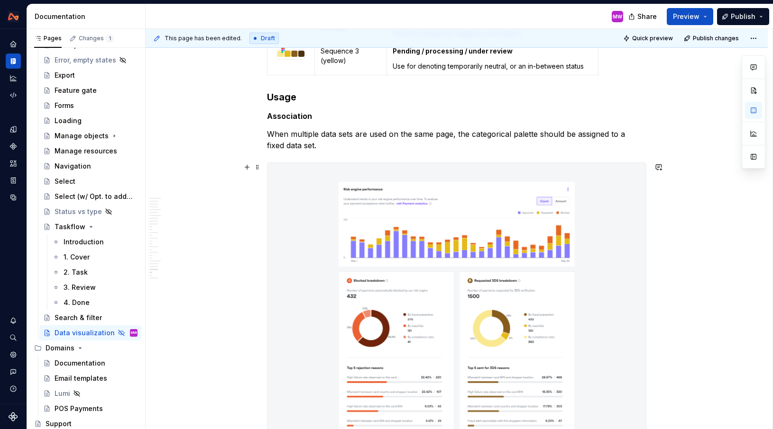
scroll to position [5705, 0]
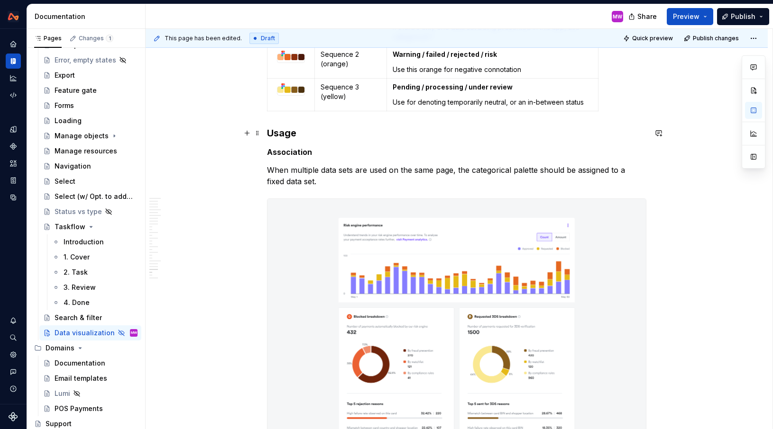
click at [300, 134] on h3 "Usage" at bounding box center [456, 133] width 379 height 13
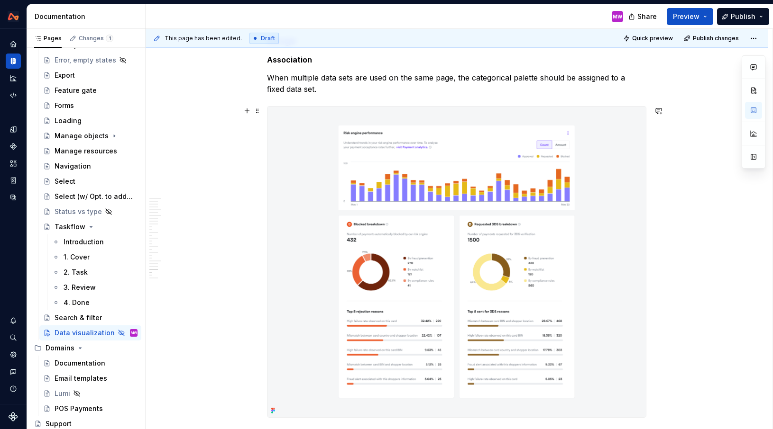
scroll to position [5899, 0]
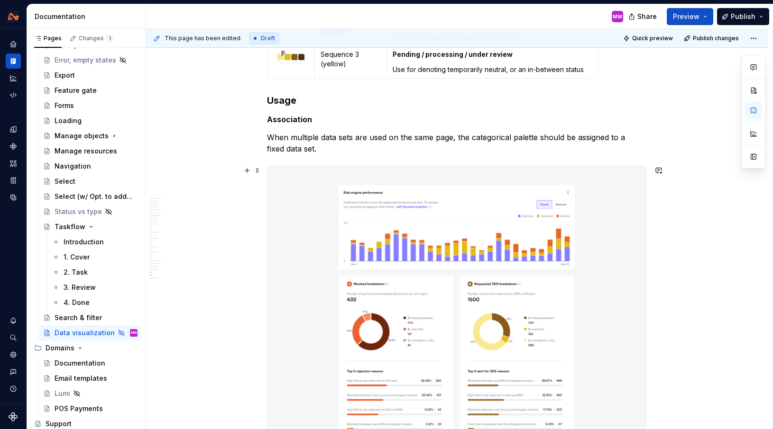
scroll to position [5705, 0]
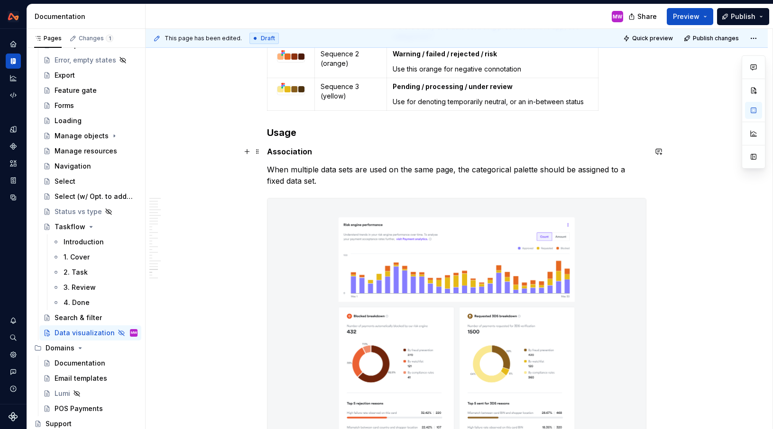
click at [329, 155] on h5 "Association" at bounding box center [456, 151] width 379 height 9
click at [332, 181] on p "When multiple data sets are used on the same page, the categorical palette shou…" at bounding box center [456, 175] width 379 height 23
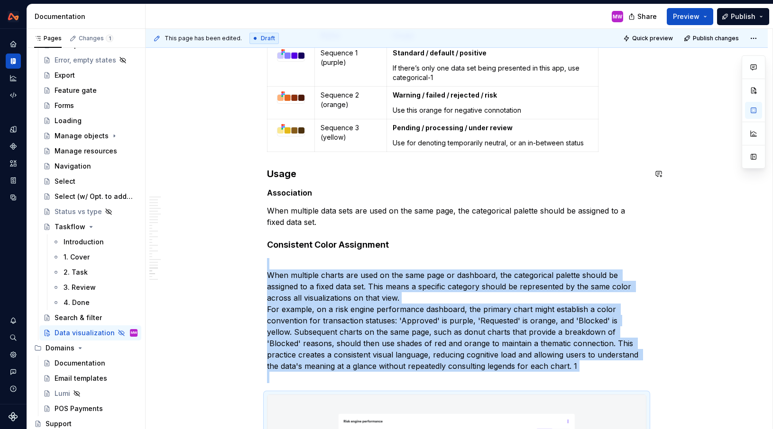
scroll to position [5645, 0]
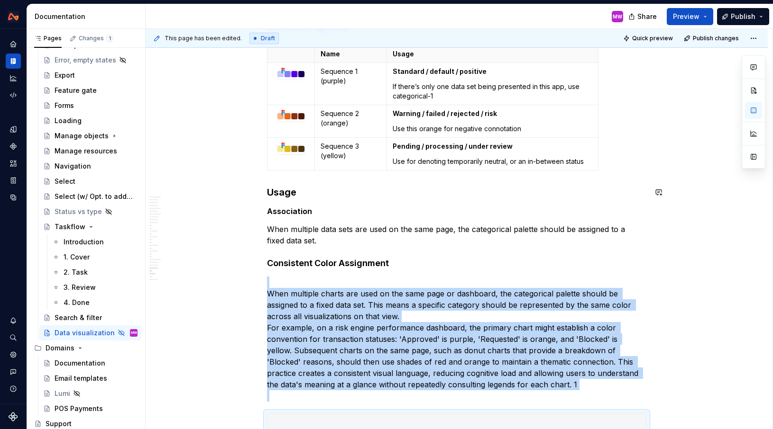
click at [305, 195] on h3 "Usage" at bounding box center [456, 192] width 379 height 13
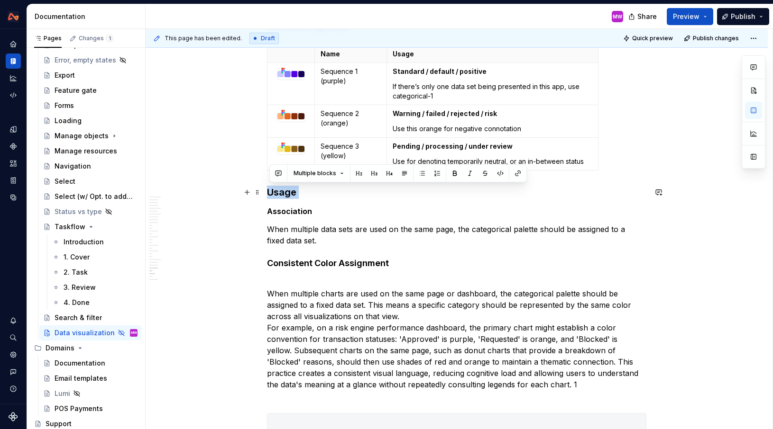
drag, startPoint x: 305, startPoint y: 195, endPoint x: 268, endPoint y: 193, distance: 36.5
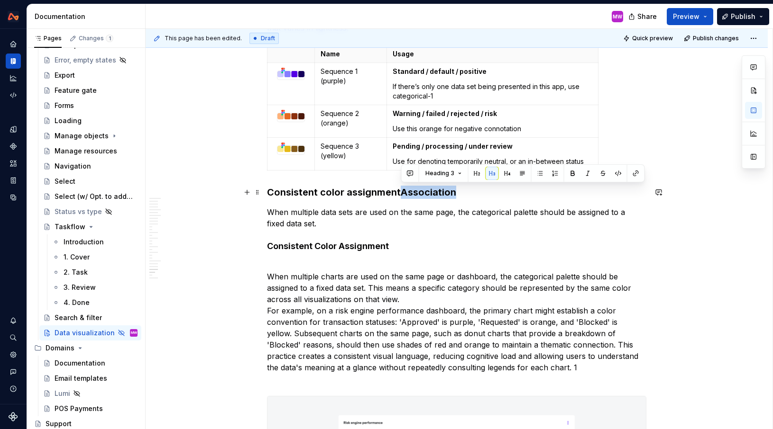
drag, startPoint x: 402, startPoint y: 191, endPoint x: 477, endPoint y: 195, distance: 74.5
click at [477, 195] on h3 "Consistent color assignmentAssociation" at bounding box center [456, 192] width 379 height 13
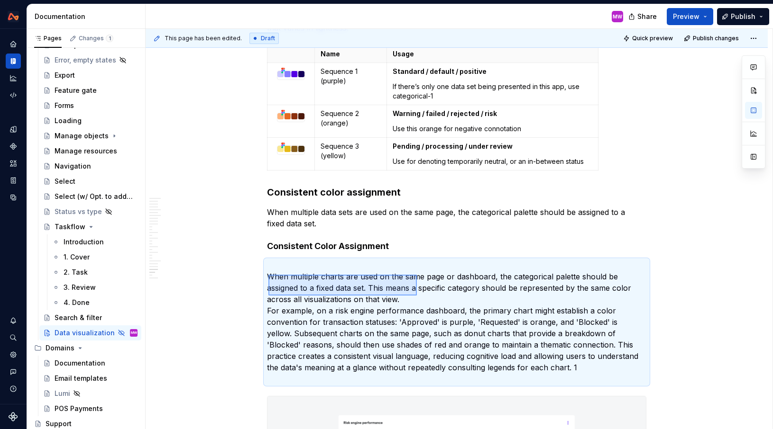
drag, startPoint x: 268, startPoint y: 275, endPoint x: 416, endPoint y: 296, distance: 148.9
click at [416, 296] on div "This page has been edited. Draft Quick preview Publish changes Hidden page Data…" at bounding box center [459, 229] width 627 height 401
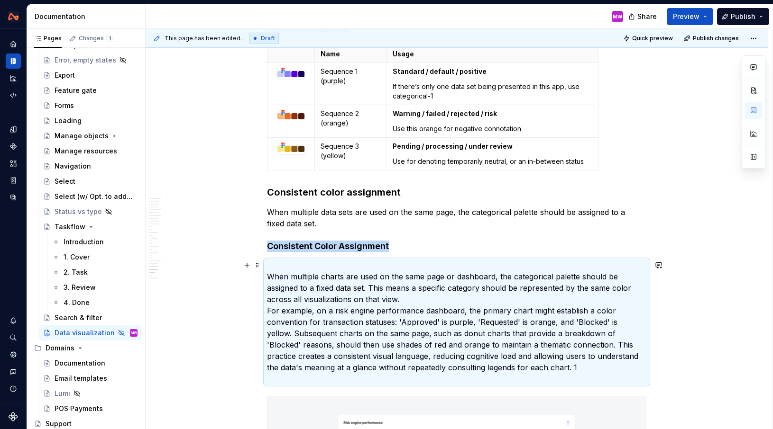
click at [416, 296] on p "When multiple charts are used on the same page or dashboard, the categorical pa…" at bounding box center [456, 322] width 379 height 125
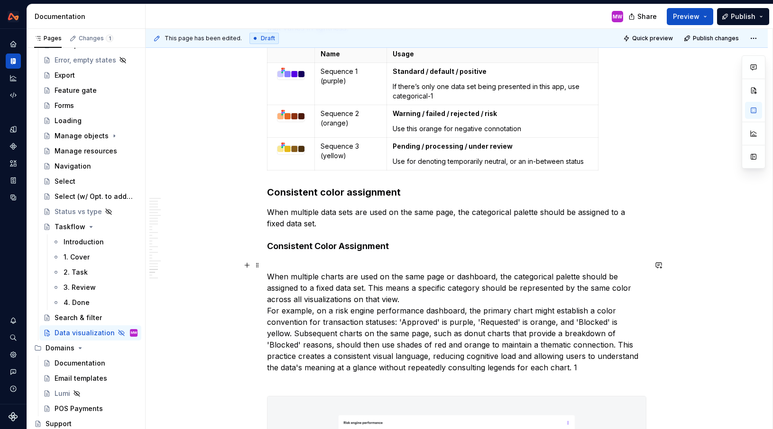
click at [412, 296] on p "When multiple charts are used on the same page or dashboard, the categorical pa…" at bounding box center [456, 322] width 379 height 125
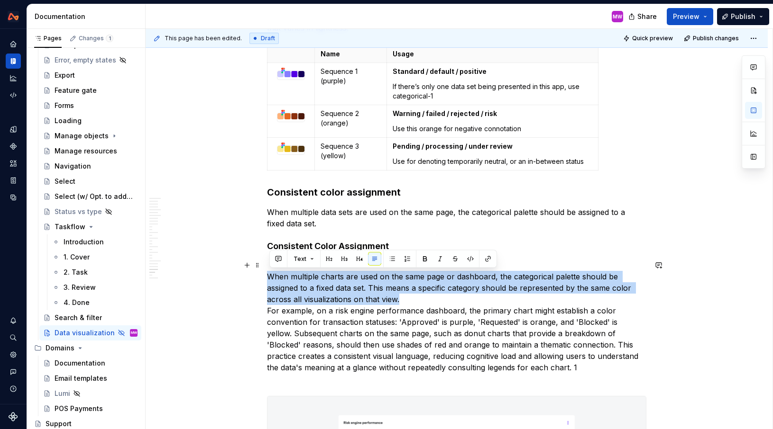
drag, startPoint x: 406, startPoint y: 300, endPoint x: 270, endPoint y: 279, distance: 137.3
click at [270, 279] on p "When multiple charts are used on the same page or dashboard, the categorical pa…" at bounding box center [456, 322] width 379 height 125
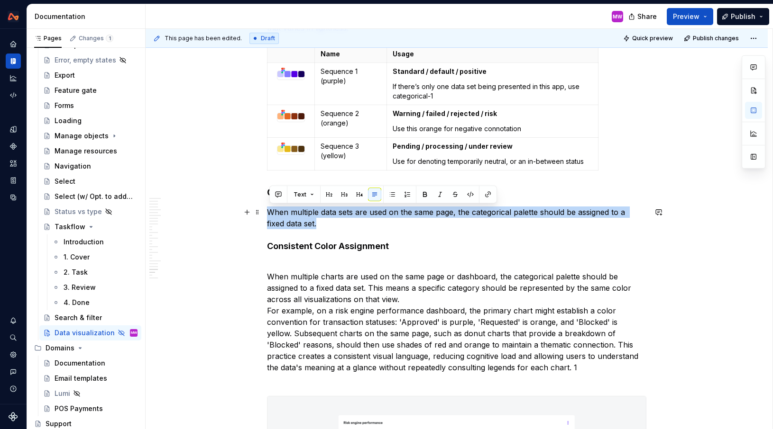
drag, startPoint x: 328, startPoint y: 224, endPoint x: 271, endPoint y: 213, distance: 58.4
click at [271, 213] on p "When multiple data sets are used on the same page, the categorical palette shou…" at bounding box center [456, 218] width 379 height 23
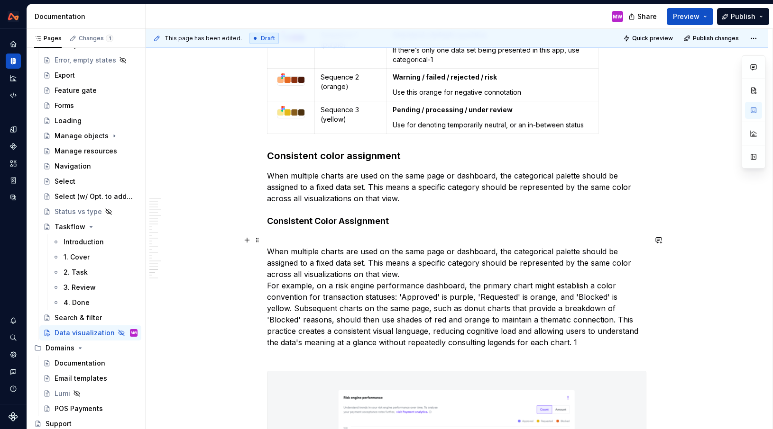
scroll to position [5694, 0]
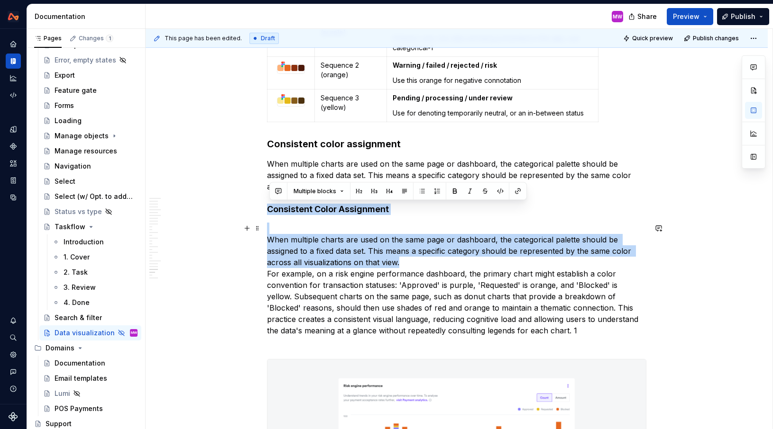
drag, startPoint x: 270, startPoint y: 209, endPoint x: 402, endPoint y: 260, distance: 142.1
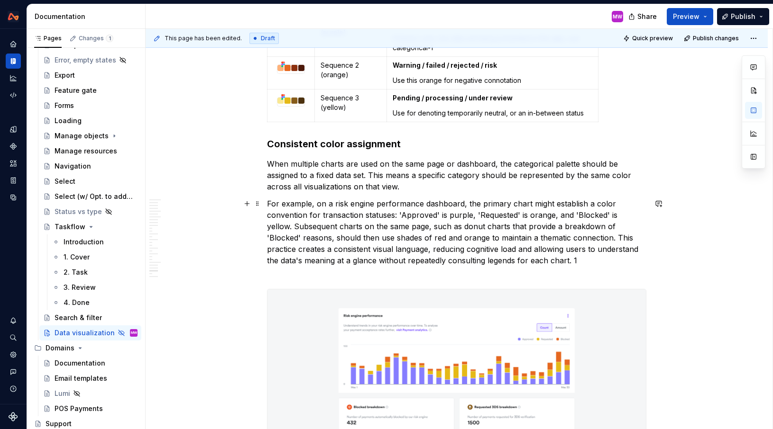
click at [332, 205] on p "For example, on a risk engine performance dashboard, the primary chart might es…" at bounding box center [456, 238] width 379 height 80
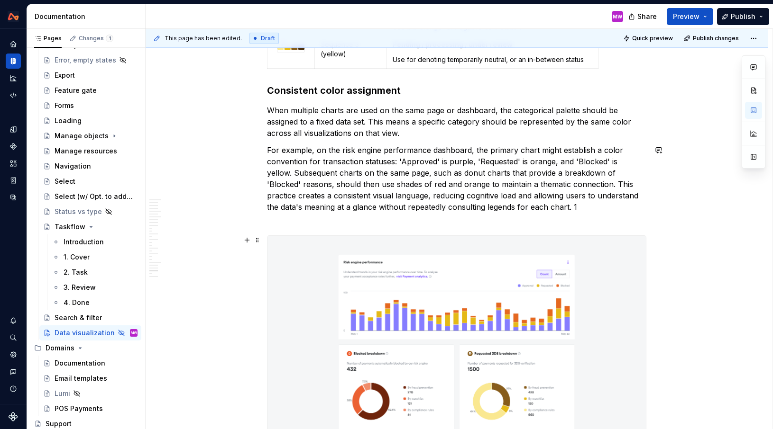
scroll to position [5754, 0]
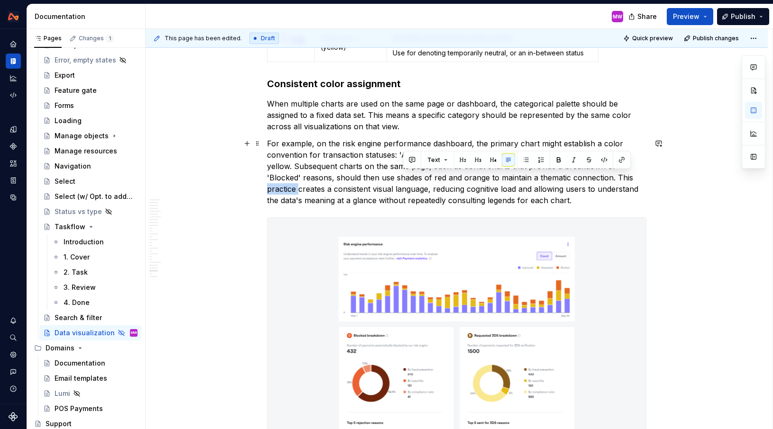
drag, startPoint x: 599, startPoint y: 177, endPoint x: 642, endPoint y: 179, distance: 42.7
click at [642, 179] on p "For example, on the risk engine performance dashboard, the primary chart might …" at bounding box center [456, 172] width 379 height 68
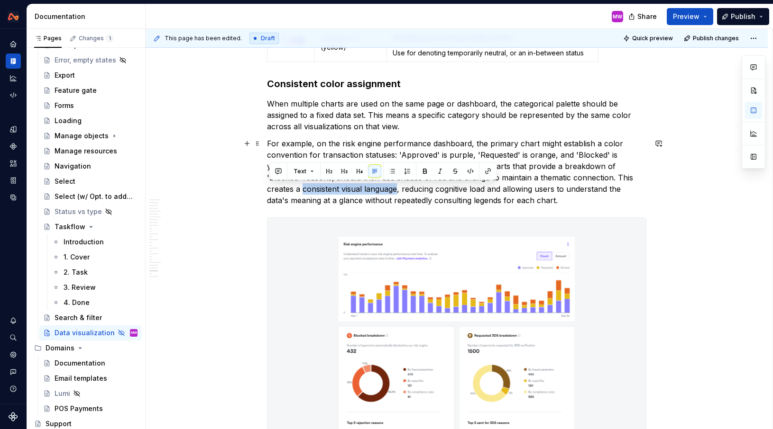
drag, startPoint x: 364, startPoint y: 187, endPoint x: 268, endPoint y: 188, distance: 95.3
click at [524, 200] on p "For example, on the risk engine performance dashboard, the primary chart might …" at bounding box center [456, 172] width 379 height 68
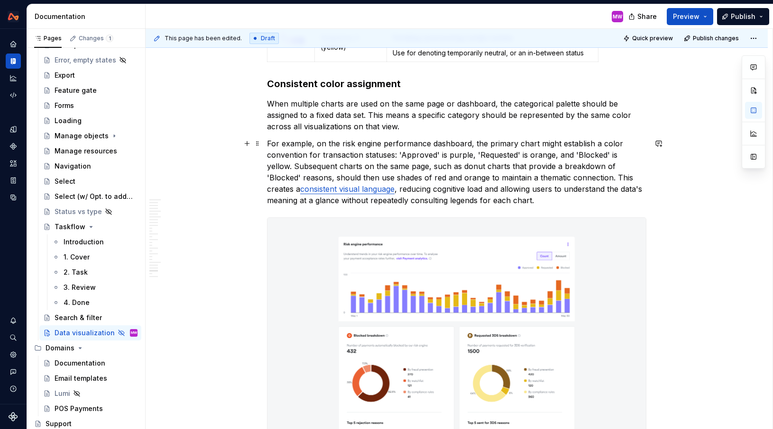
click at [369, 188] on p "For example, on the risk engine performance dashboard, the primary chart might …" at bounding box center [456, 172] width 379 height 68
click at [412, 189] on p "For example, on the risk engine performance dashboard, the primary chart might …" at bounding box center [456, 172] width 379 height 68
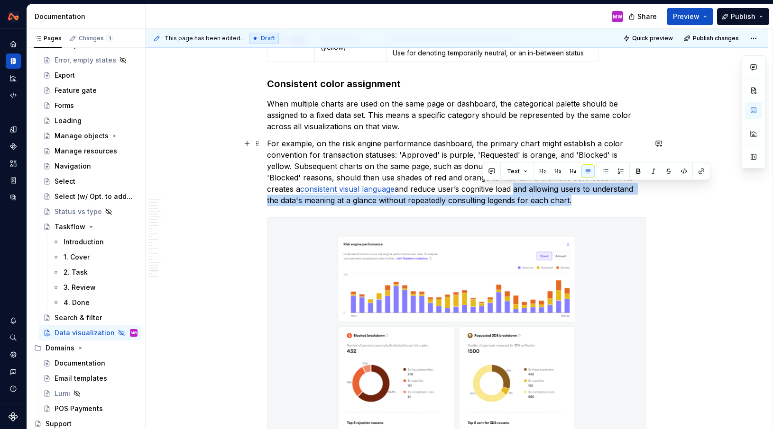
drag, startPoint x: 483, startPoint y: 188, endPoint x: 532, endPoint y: 204, distance: 52.3
click at [532, 204] on p "For example, on the risk engine performance dashboard, the primary chart might …" at bounding box center [456, 172] width 379 height 68
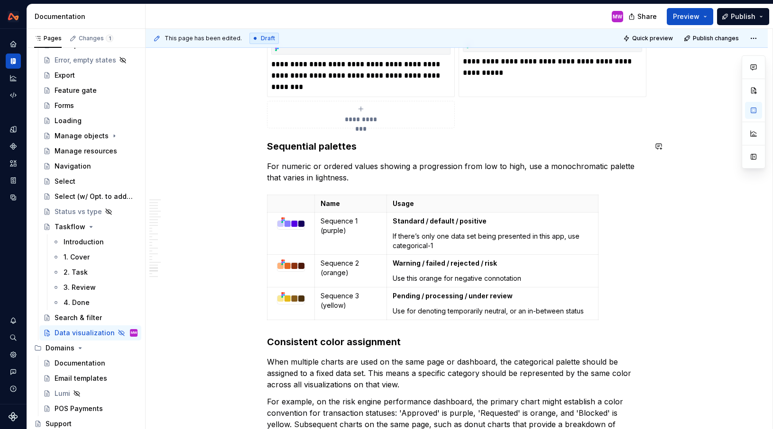
scroll to position [5583, 0]
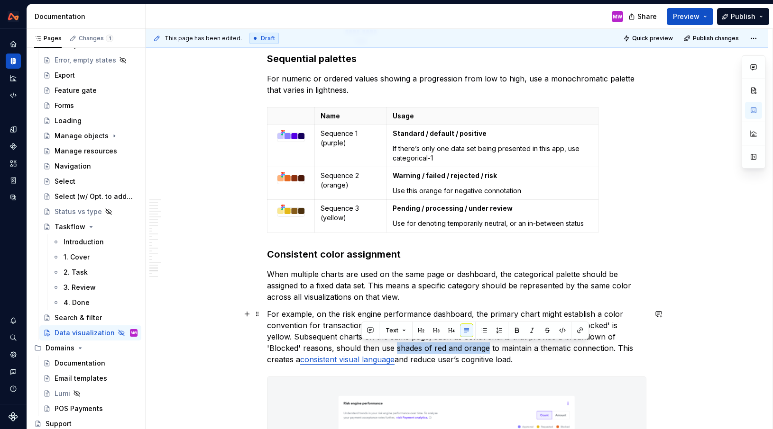
drag, startPoint x: 362, startPoint y: 348, endPoint x: 452, endPoint y: 345, distance: 90.1
click at [452, 345] on p "For example, on the risk engine performance dashboard, the primary chart might …" at bounding box center [456, 337] width 379 height 57
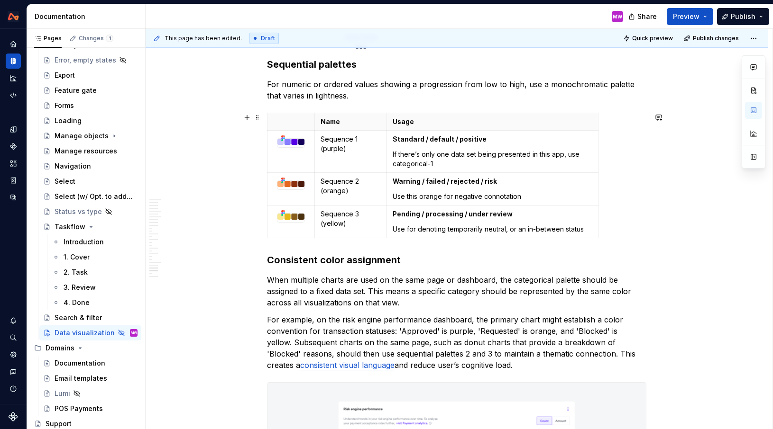
scroll to position [5651, 0]
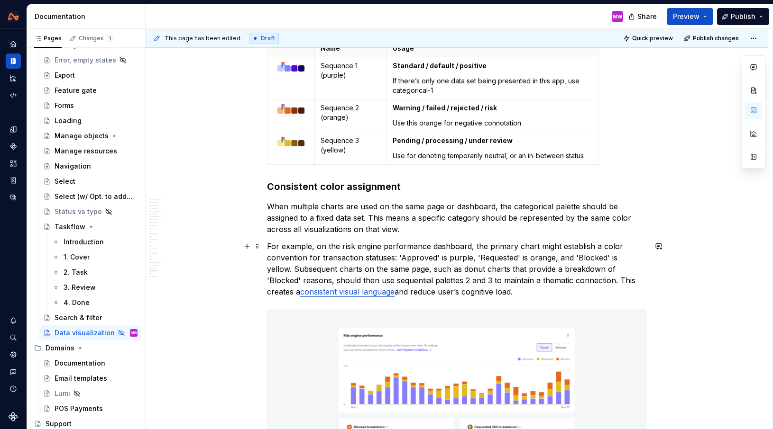
click at [471, 259] on p "For example, on the risk engine performance dashboard, the primary chart might …" at bounding box center [456, 269] width 379 height 57
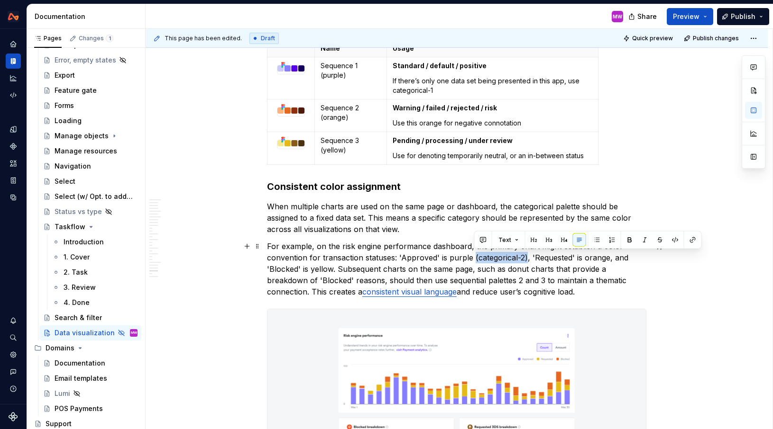
drag, startPoint x: 527, startPoint y: 255, endPoint x: 474, endPoint y: 255, distance: 53.1
click at [474, 255] on p "For example, on the risk engine performance dashboard, the primary chart might …" at bounding box center [456, 269] width 379 height 57
click at [609, 259] on p "For example, on the risk engine performance dashboard, the primary chart might …" at bounding box center [456, 269] width 379 height 57
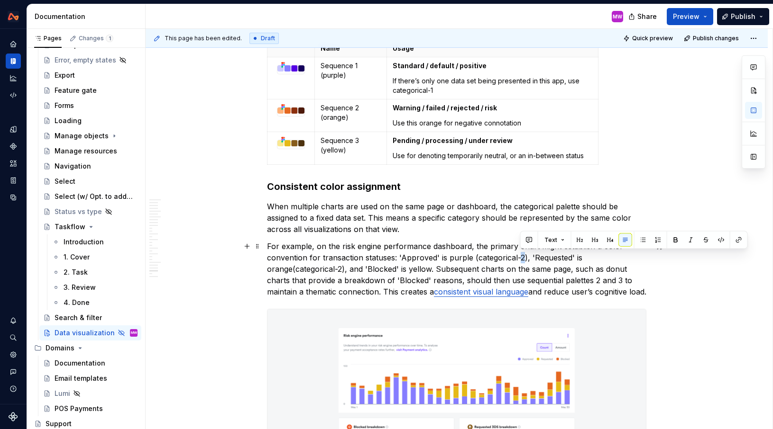
click at [521, 255] on p "For example, on the risk engine performance dashboard, the primary chart might …" at bounding box center [456, 269] width 379 height 57
click at [433, 270] on p "For example, on the risk engine performance dashboard, the primary chart might …" at bounding box center [456, 269] width 379 height 57
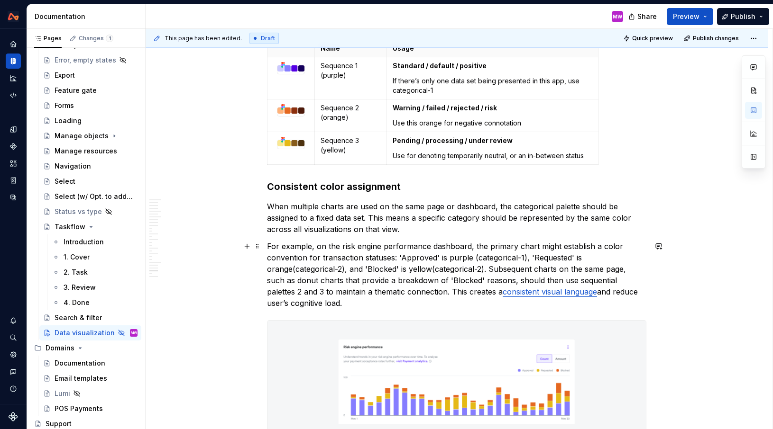
click at [434, 269] on p "For example, on the risk engine performance dashboard, the primary chart might …" at bounding box center [456, 275] width 379 height 68
click at [291, 271] on p "For example, on the risk engine performance dashboard, the primary chart might …" at bounding box center [456, 275] width 379 height 68
click at [295, 271] on p "For example, on the risk engine performance dashboard, the primary chart might …" at bounding box center [456, 275] width 379 height 68
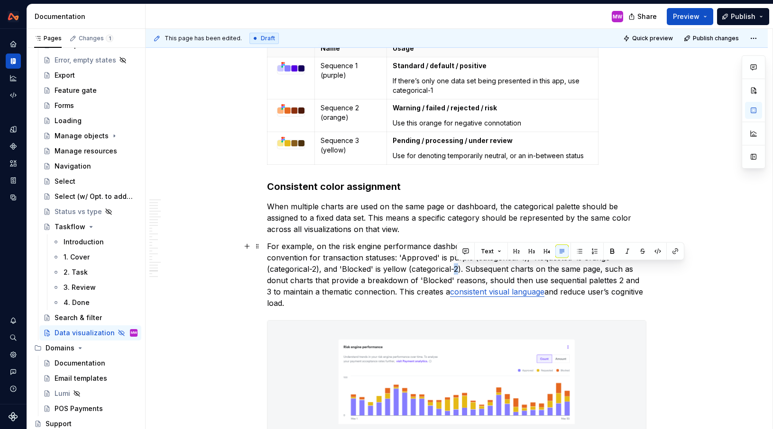
drag, startPoint x: 461, startPoint y: 268, endPoint x: 456, endPoint y: 268, distance: 5.2
click at [456, 268] on p "For example, on the risk engine performance dashboard, the primary chart might …" at bounding box center [456, 275] width 379 height 68
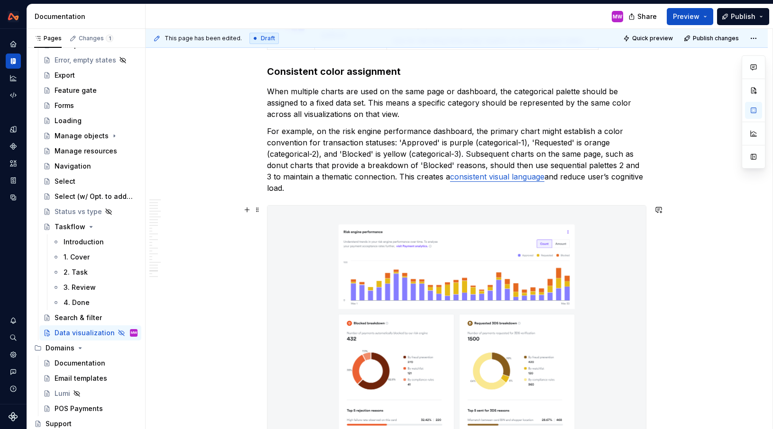
scroll to position [5719, 0]
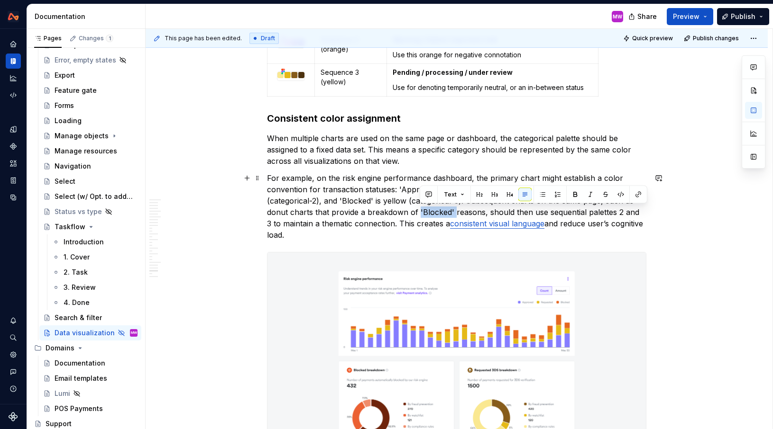
drag, startPoint x: 455, startPoint y: 212, endPoint x: 419, endPoint y: 212, distance: 35.6
click at [419, 212] on p "For example, on the risk engine performance dashboard, the primary chart might …" at bounding box center [456, 207] width 379 height 68
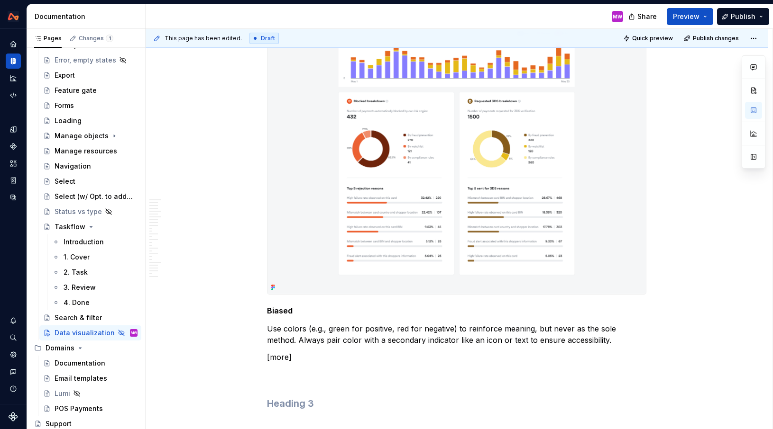
scroll to position [6016, 0]
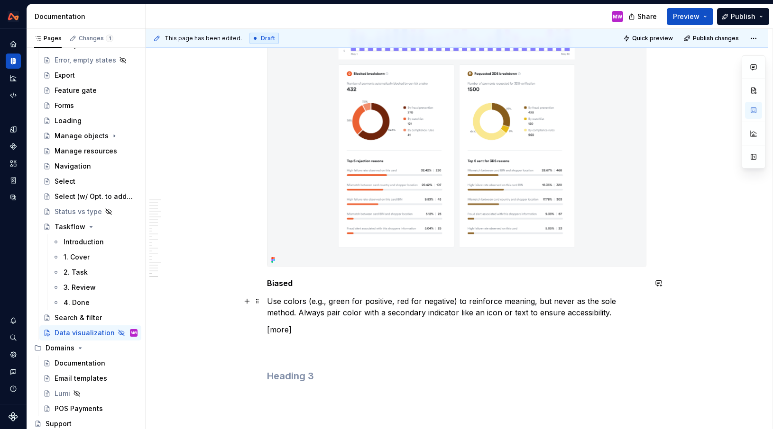
click at [352, 332] on p "[more]" at bounding box center [456, 341] width 379 height 34
click at [338, 326] on p "[more]" at bounding box center [456, 341] width 379 height 34
drag, startPoint x: 353, startPoint y: 328, endPoint x: 270, endPoint y: 329, distance: 82.5
click at [270, 329] on p "[more]" at bounding box center [456, 341] width 379 height 34
click at [319, 279] on h5 "Biased" at bounding box center [456, 283] width 379 height 9
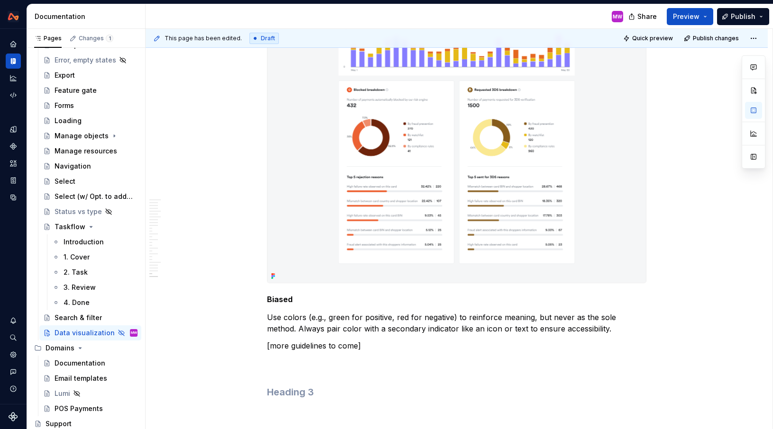
scroll to position [6008, 0]
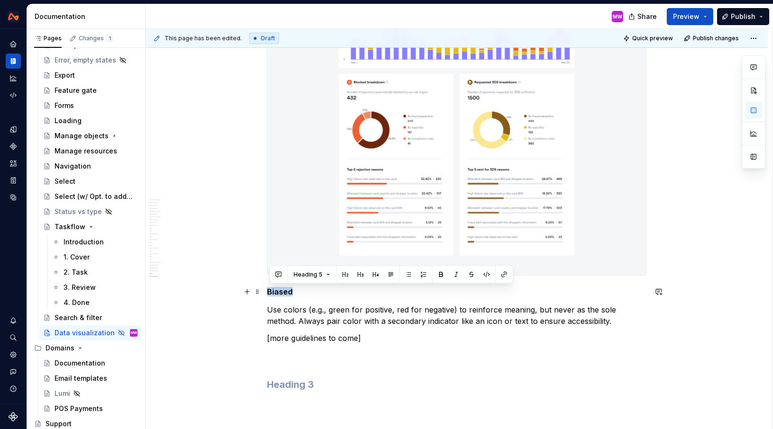
drag, startPoint x: 300, startPoint y: 293, endPoint x: 267, endPoint y: 293, distance: 33.7
click at [756, 110] on button "button" at bounding box center [753, 110] width 17 height 17
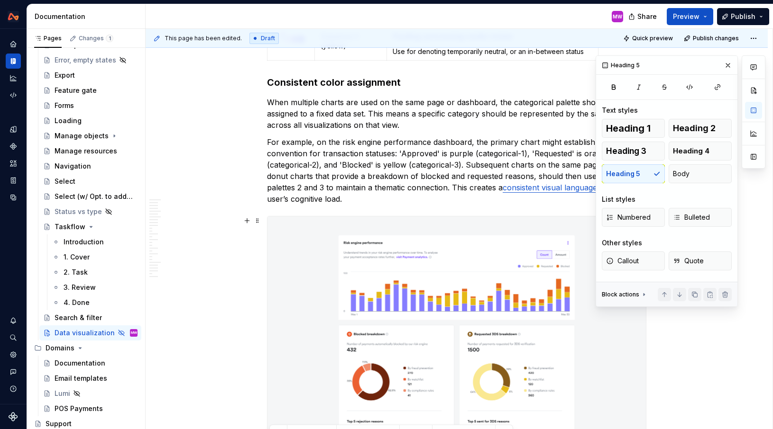
scroll to position [5684, 0]
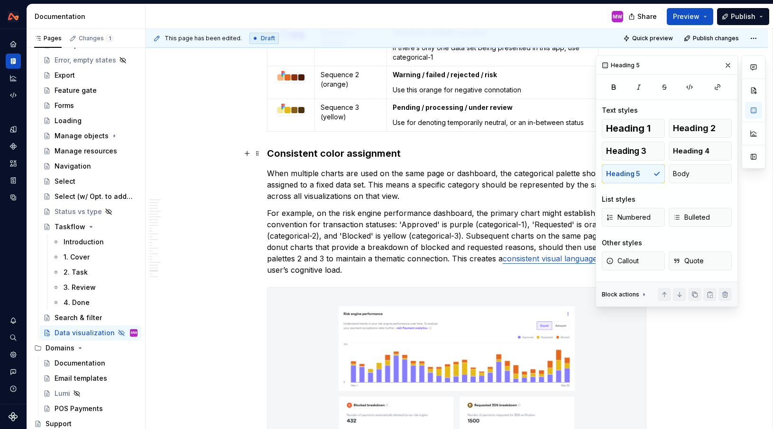
click at [410, 153] on h3 "Consistent color assignment" at bounding box center [456, 153] width 379 height 13
click at [270, 154] on h3 "Consistent color assignment" at bounding box center [456, 153] width 379 height 13
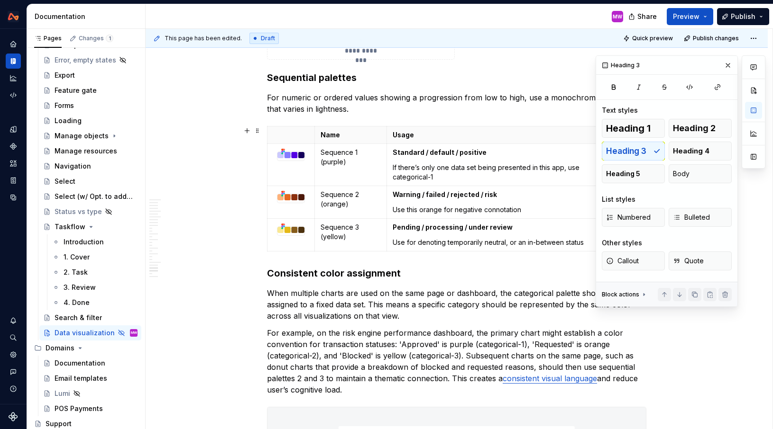
scroll to position [5620, 0]
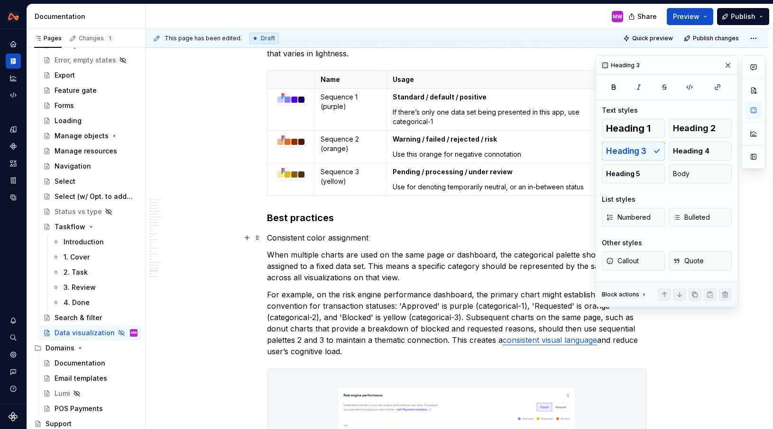
click at [382, 237] on p "Consistent color assignment" at bounding box center [456, 237] width 379 height 11
click at [700, 153] on span "Heading 4" at bounding box center [691, 150] width 36 height 9
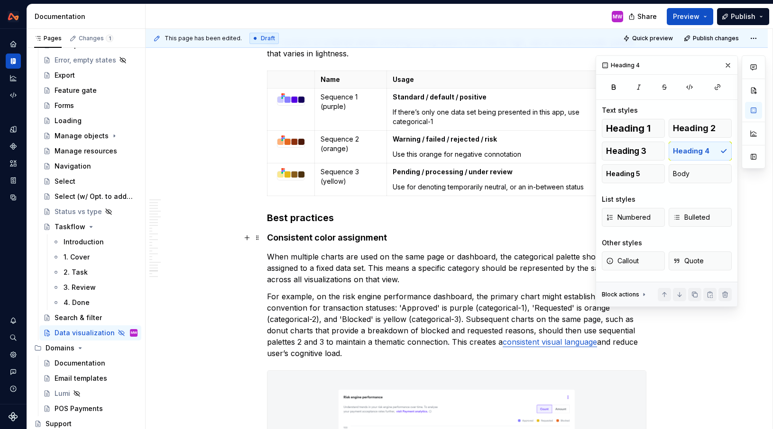
click at [510, 239] on h4 "Consistent color assignment" at bounding box center [456, 237] width 379 height 11
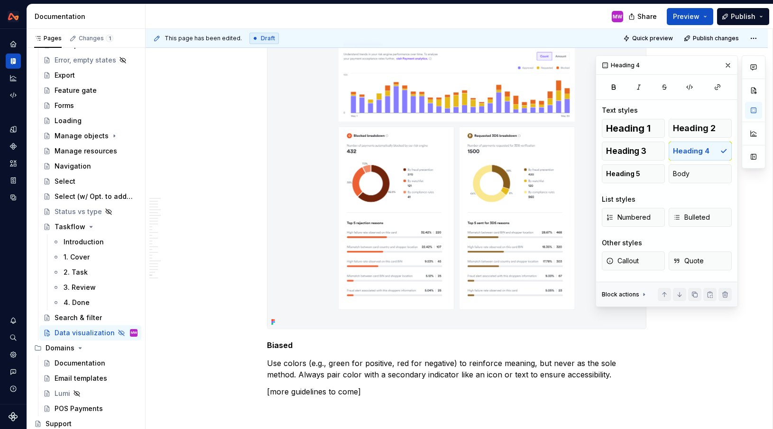
scroll to position [5980, 0]
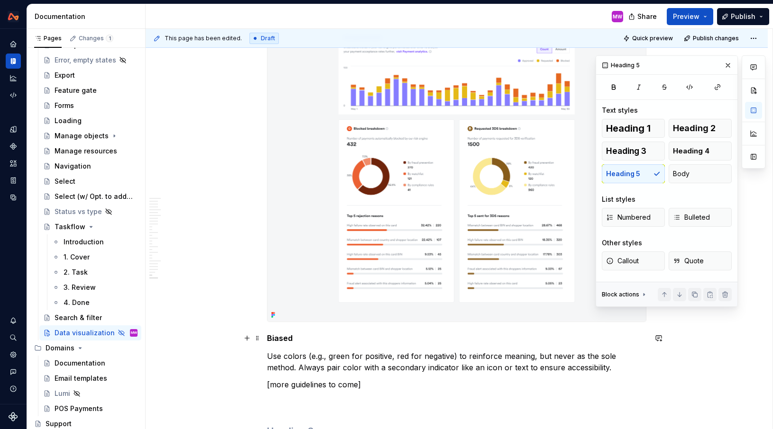
click at [271, 340] on h5 "Biased" at bounding box center [456, 338] width 379 height 9
click at [685, 149] on span "Heading 4" at bounding box center [691, 150] width 36 height 9
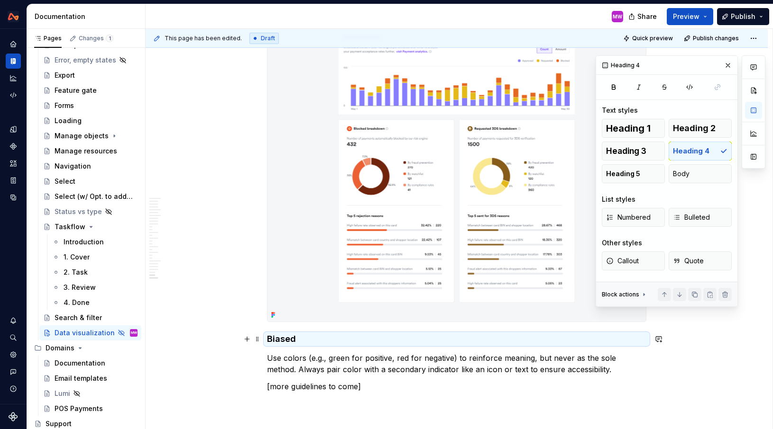
click at [320, 339] on h4 "Biased" at bounding box center [456, 339] width 379 height 11
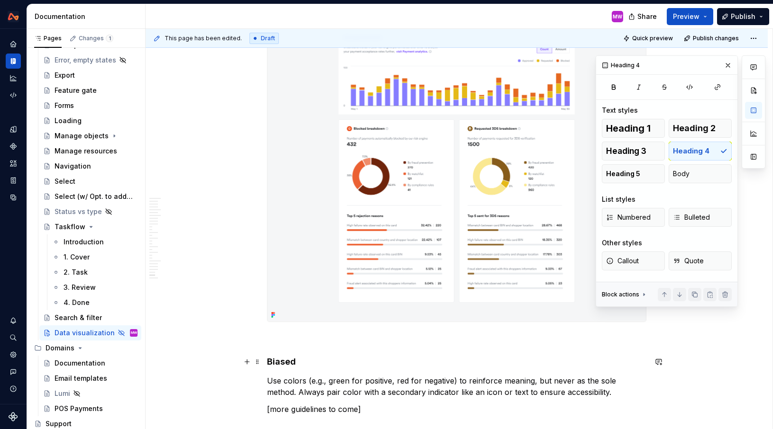
click at [271, 363] on h4 "Biased" at bounding box center [456, 361] width 379 height 11
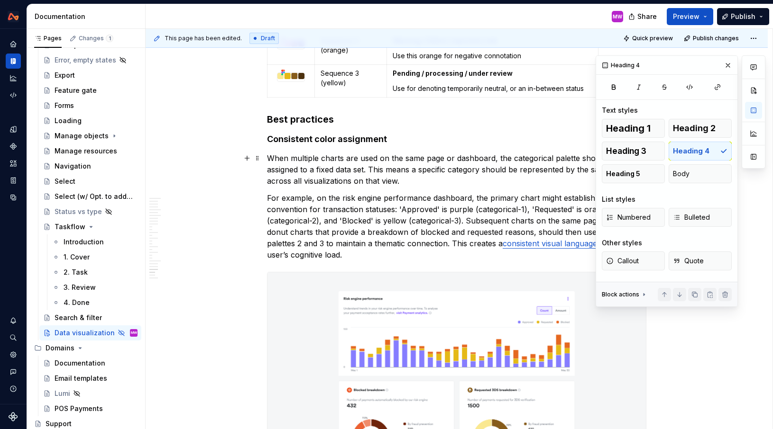
scroll to position [5654, 0]
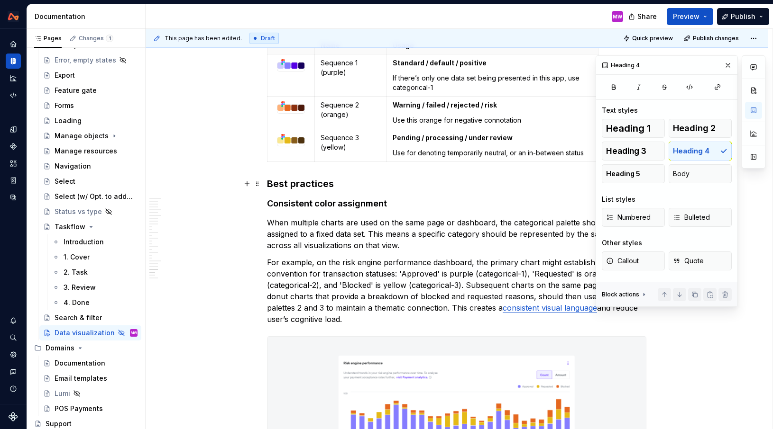
click at [269, 182] on h3 "Best practices" at bounding box center [456, 183] width 379 height 13
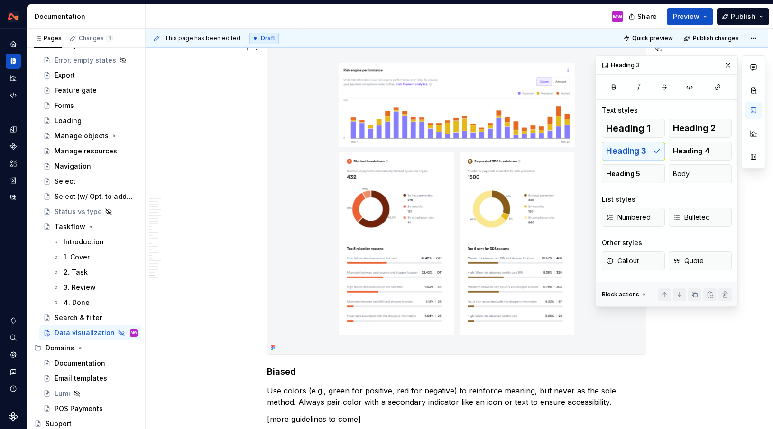
scroll to position [6078, 0]
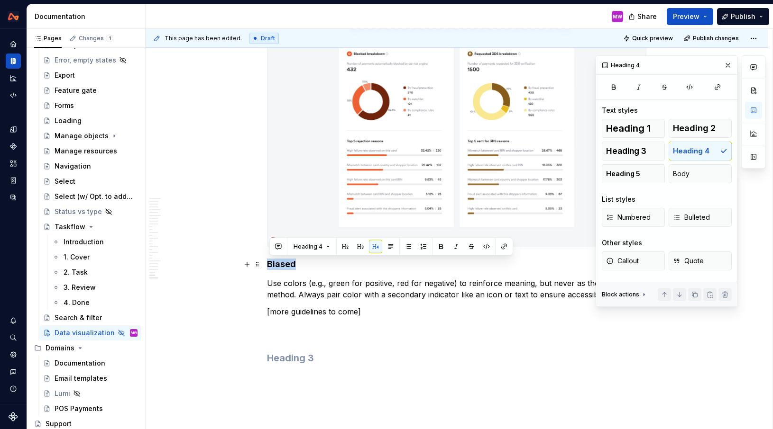
drag, startPoint x: 305, startPoint y: 268, endPoint x: 267, endPoint y: 268, distance: 38.4
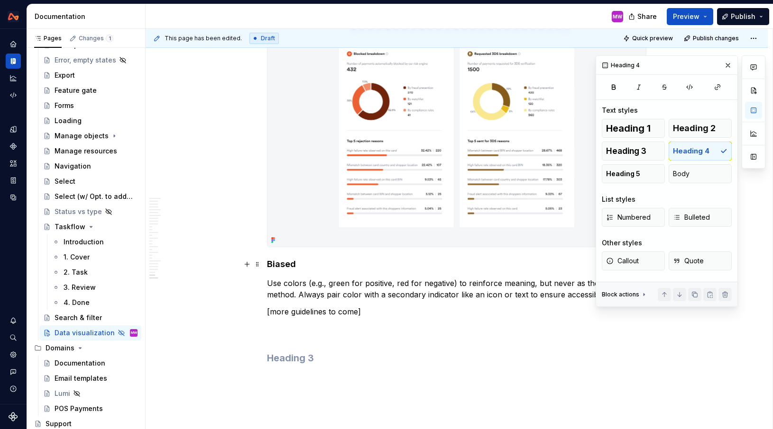
click at [304, 265] on h4 "Biased" at bounding box center [456, 264] width 379 height 11
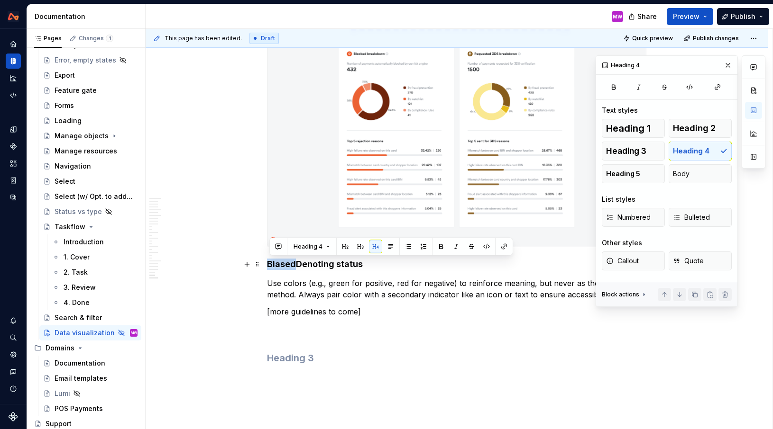
drag, startPoint x: 298, startPoint y: 265, endPoint x: 270, endPoint y: 263, distance: 28.6
click at [270, 263] on h4 "BiasedDenoting status" at bounding box center [456, 264] width 379 height 11
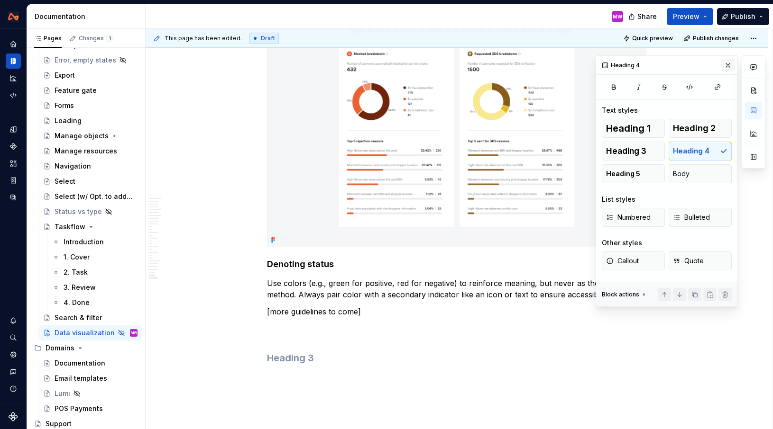
click at [730, 62] on button "button" at bounding box center [727, 65] width 13 height 13
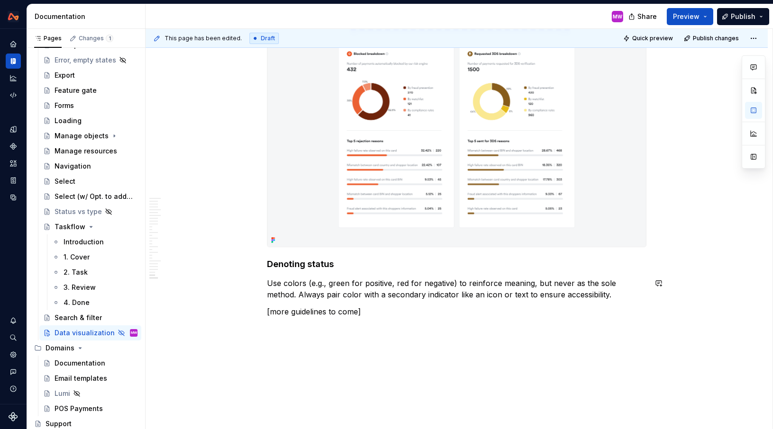
click at [389, 315] on p "[more guidelines to come]" at bounding box center [456, 323] width 379 height 34
click at [353, 268] on h4 "Denoting status" at bounding box center [456, 264] width 379 height 11
click at [270, 283] on p "Use colors (e.g., green for positive, red for negative) to reinforce meaning, b…" at bounding box center [456, 289] width 379 height 23
drag, startPoint x: 293, startPoint y: 312, endPoint x: 273, endPoint y: 310, distance: 20.5
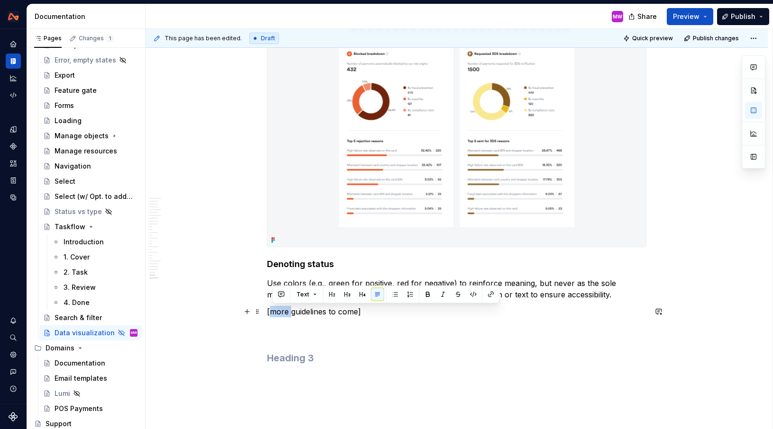
click at [273, 310] on p "[more guidelines to come]" at bounding box center [456, 323] width 379 height 34
click at [379, 317] on p "[guidelines to come]" at bounding box center [456, 323] width 379 height 34
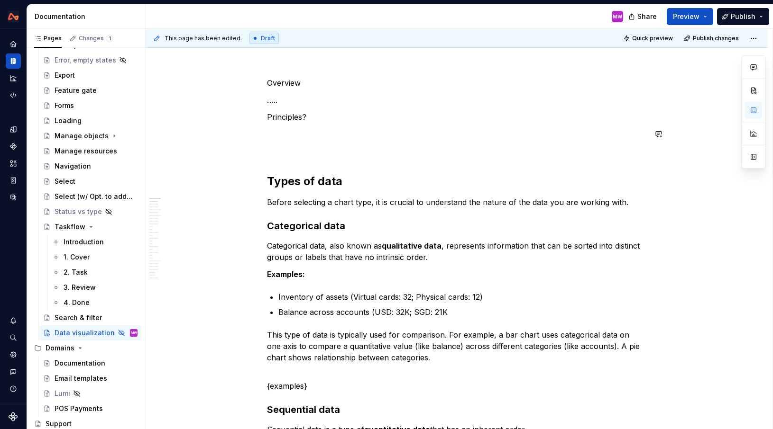
scroll to position [0, 0]
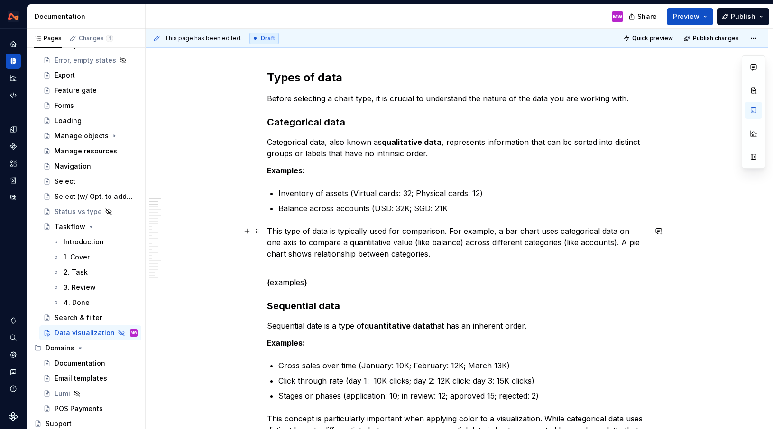
scroll to position [223, 0]
click at [473, 209] on p "Balance across accounts (USD: 32K; SGD: 21K" at bounding box center [462, 207] width 368 height 11
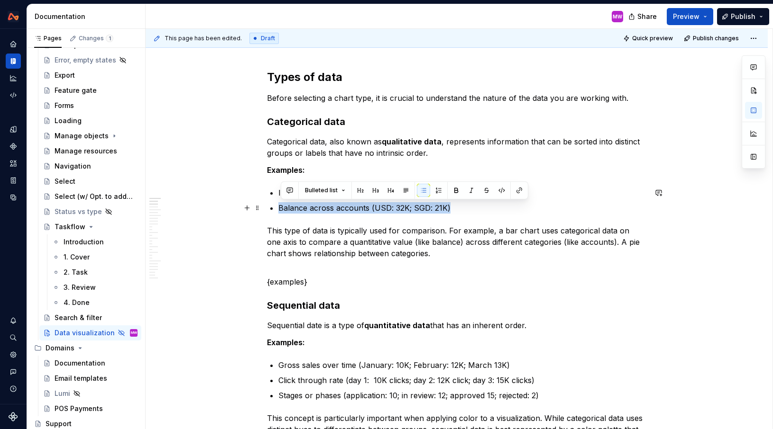
drag, startPoint x: 472, startPoint y: 212, endPoint x: 274, endPoint y: 211, distance: 197.6
click at [278, 211] on li "Balance across accounts (USD: 32K; SGD: 21K)" at bounding box center [462, 207] width 368 height 11
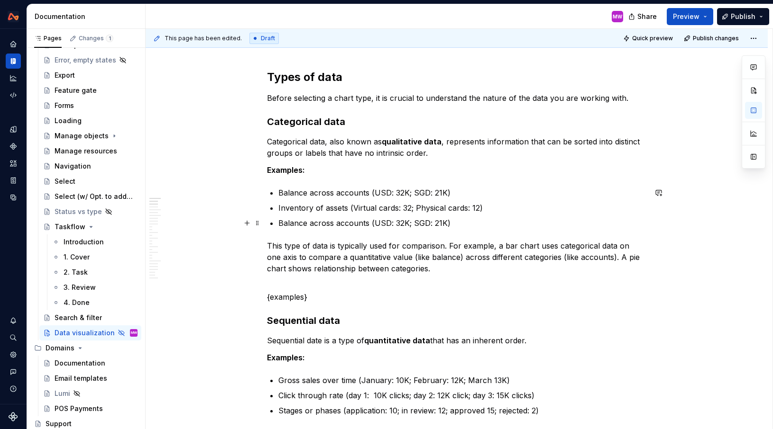
click at [457, 222] on p "Balance across accounts (USD: 32K; SGD: 21K)" at bounding box center [462, 223] width 368 height 11
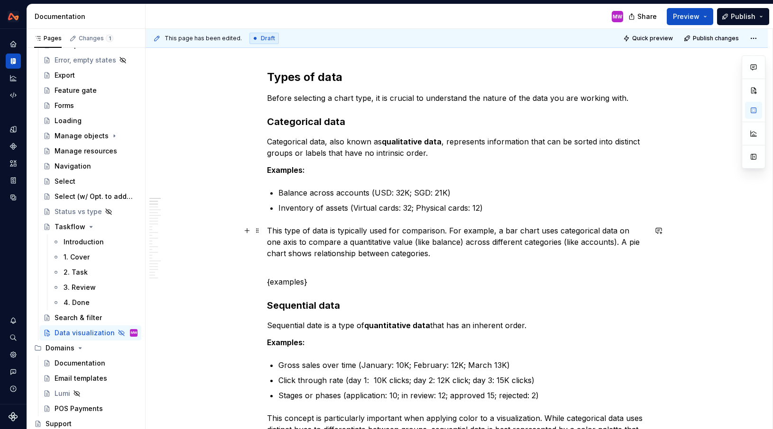
click at [446, 255] on p "This type of data is typically used for comparison. For example, a bar chart us…" at bounding box center [456, 248] width 379 height 46
click at [346, 277] on p "{examples}" at bounding box center [456, 281] width 379 height 11
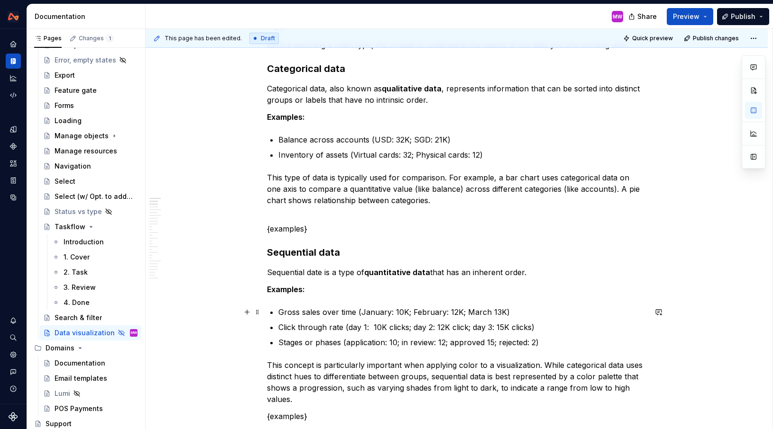
scroll to position [313, 0]
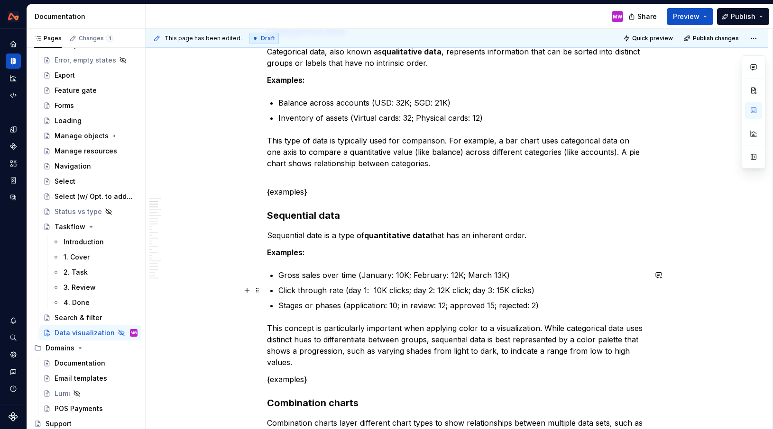
click at [553, 289] on p "Click through rate (day 1: 10K clicks; day 2: 12K click; day 3: 15K clicks)" at bounding box center [462, 290] width 368 height 11
click at [428, 347] on p "This concept is particularly important when applying color to a visualization. …" at bounding box center [456, 346] width 379 height 46
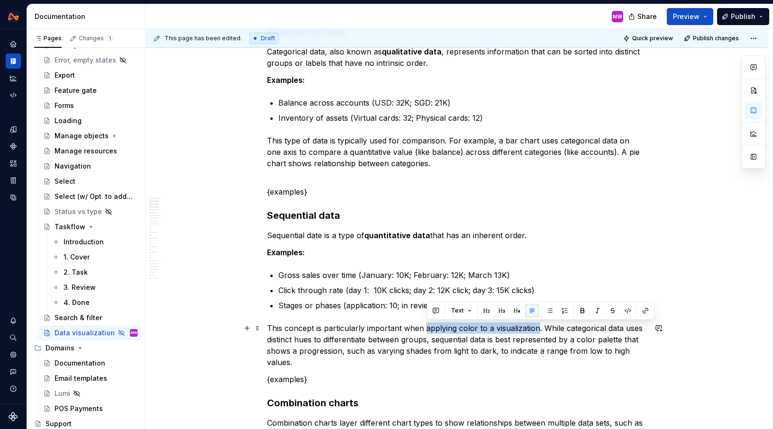
drag, startPoint x: 427, startPoint y: 328, endPoint x: 538, endPoint y: 328, distance: 111.4
click at [538, 329] on p "This concept is particularly important when applying color to a visualization. …" at bounding box center [456, 346] width 379 height 46
click at [648, 310] on button "button" at bounding box center [644, 310] width 13 height 13
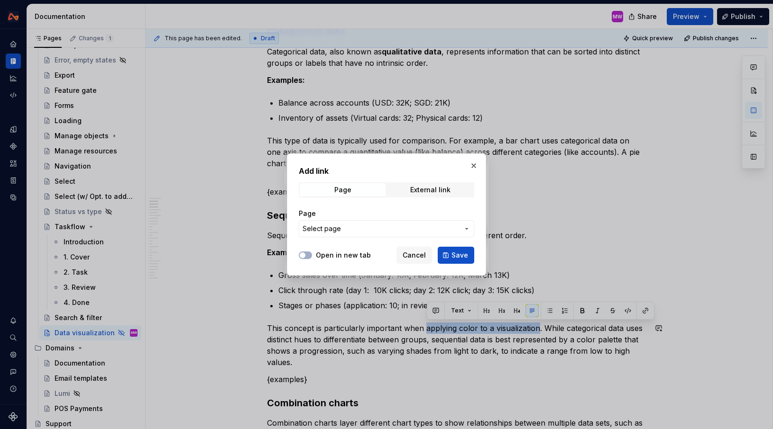
click at [403, 227] on span "Select page" at bounding box center [380, 228] width 156 height 9
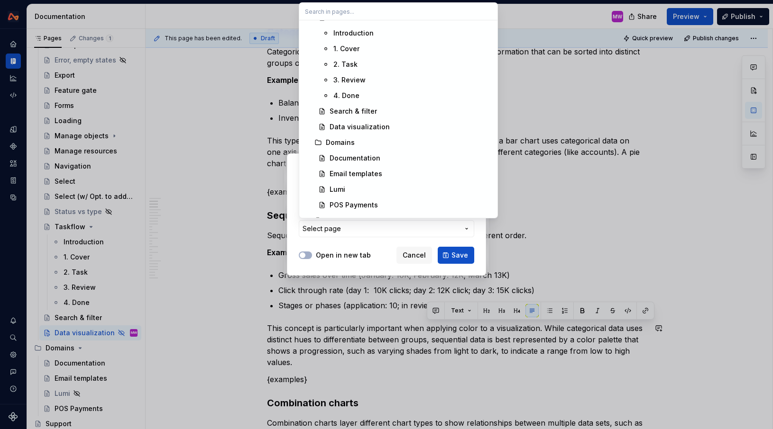
scroll to position [1010, 0]
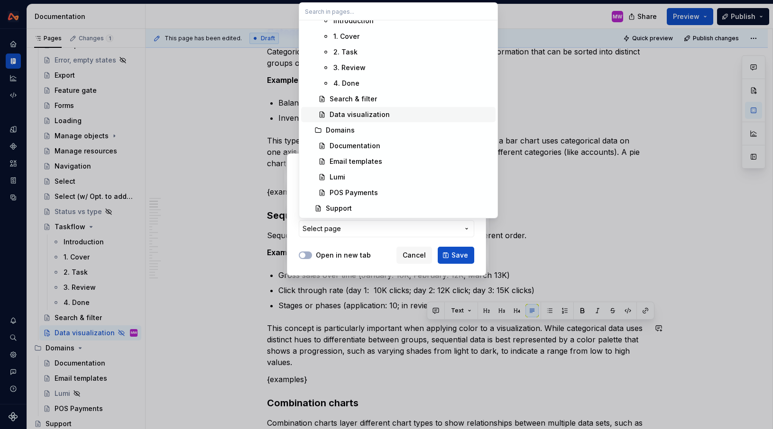
click at [336, 116] on div "Data visualization" at bounding box center [359, 114] width 60 height 9
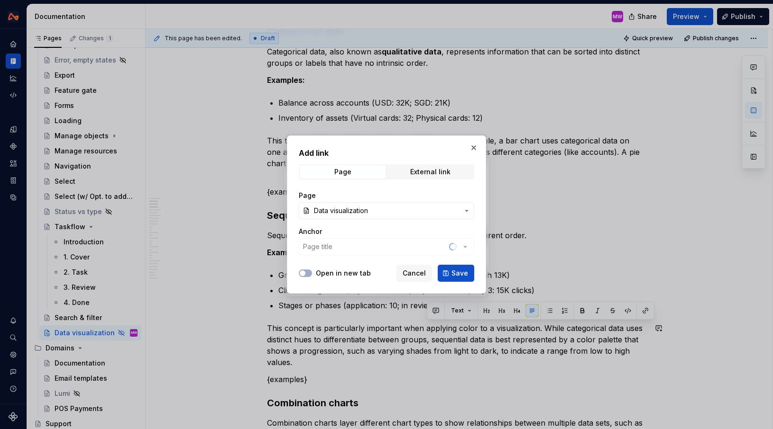
click at [465, 245] on div "Anchor Page title" at bounding box center [386, 241] width 175 height 28
click at [464, 246] on icon "button" at bounding box center [464, 246] width 9 height 9
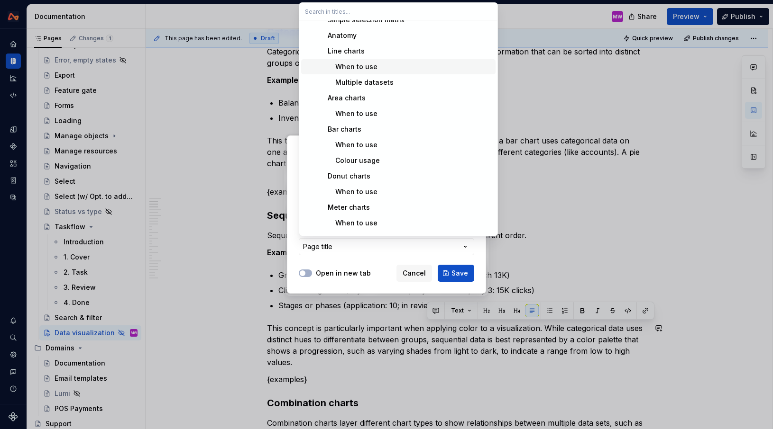
scroll to position [221, 0]
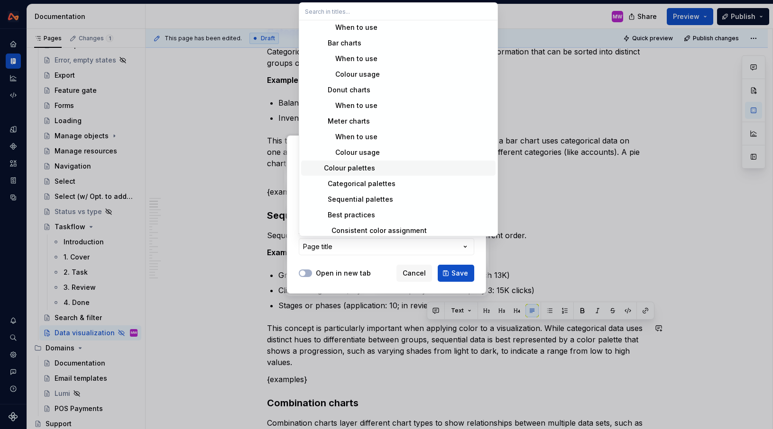
click at [356, 169] on div "Colour palettes" at bounding box center [345, 168] width 59 height 9
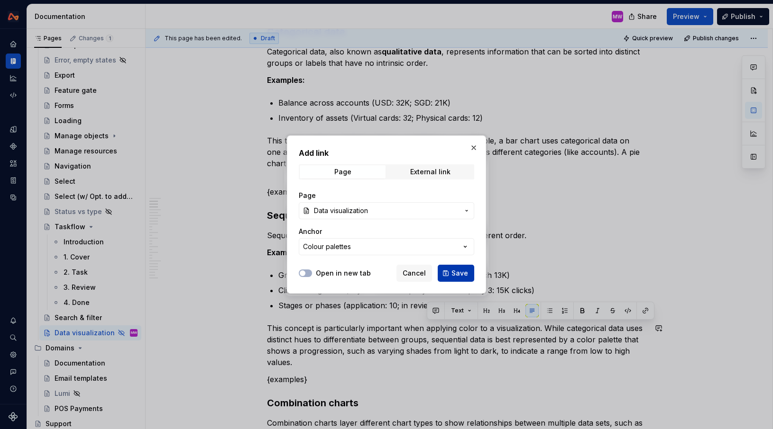
click at [450, 271] on button "Save" at bounding box center [455, 273] width 36 height 17
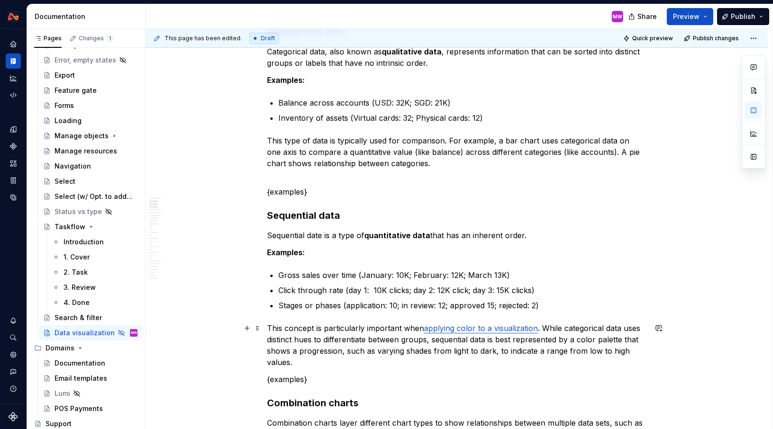
click at [546, 328] on p "This concept is particularly important when applying color to a visualization .…" at bounding box center [456, 346] width 379 height 46
click at [548, 329] on p "This concept is particularly important when applying color to a visualization .…" at bounding box center [456, 346] width 379 height 46
click at [544, 327] on p "This concept is particularly important when applying color to a visualization .…" at bounding box center [456, 346] width 379 height 46
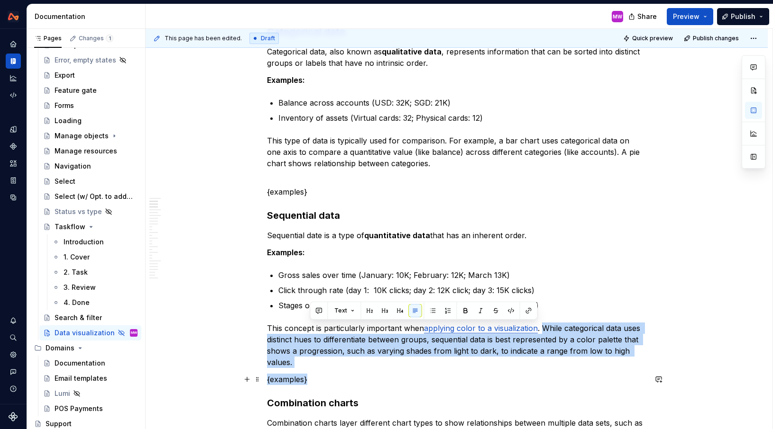
drag, startPoint x: 544, startPoint y: 327, endPoint x: 576, endPoint y: 378, distance: 61.1
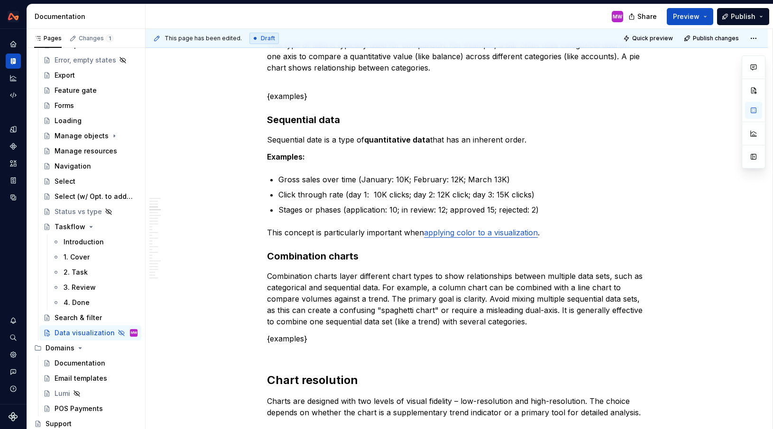
scroll to position [367, 0]
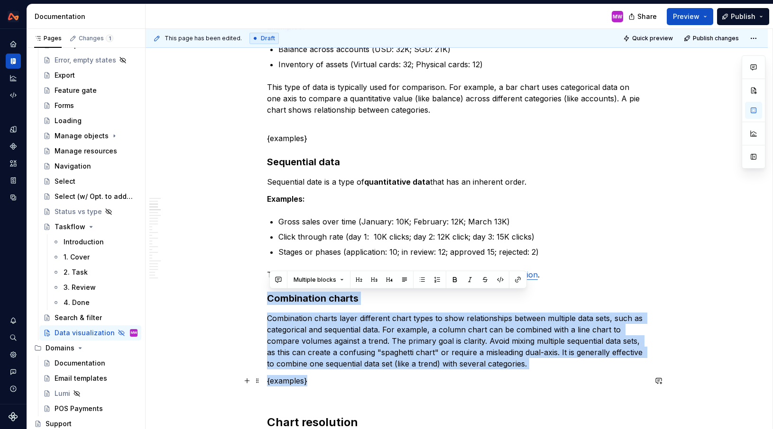
drag, startPoint x: 271, startPoint y: 297, endPoint x: 350, endPoint y: 381, distance: 115.3
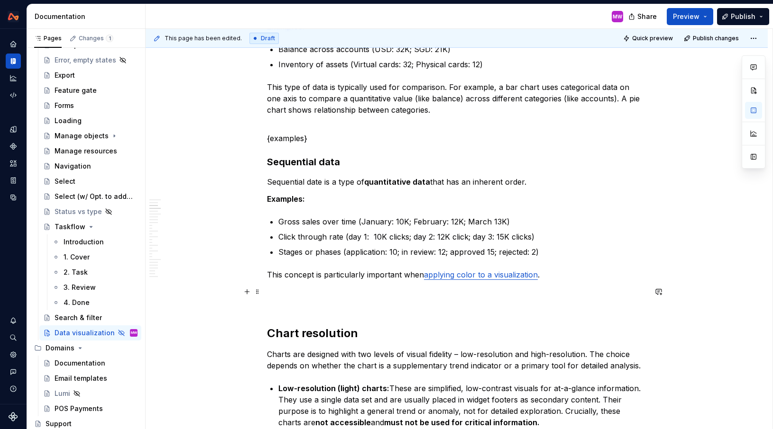
click at [285, 307] on p at bounding box center [456, 297] width 379 height 23
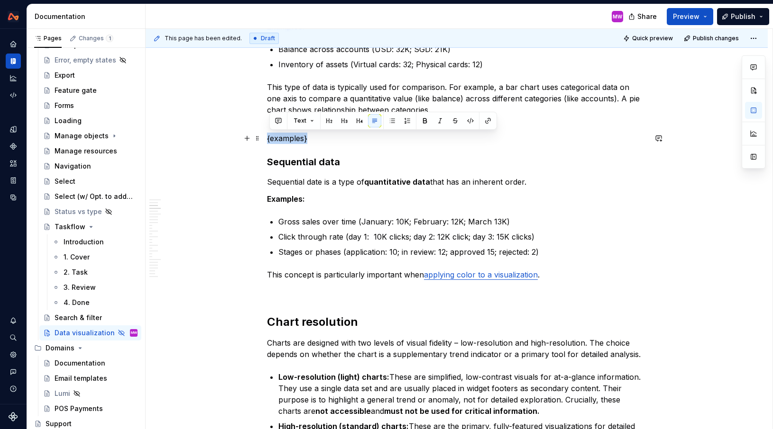
drag, startPoint x: 335, startPoint y: 138, endPoint x: 270, endPoint y: 138, distance: 64.5
click at [270, 138] on p "{examples}" at bounding box center [456, 138] width 379 height 11
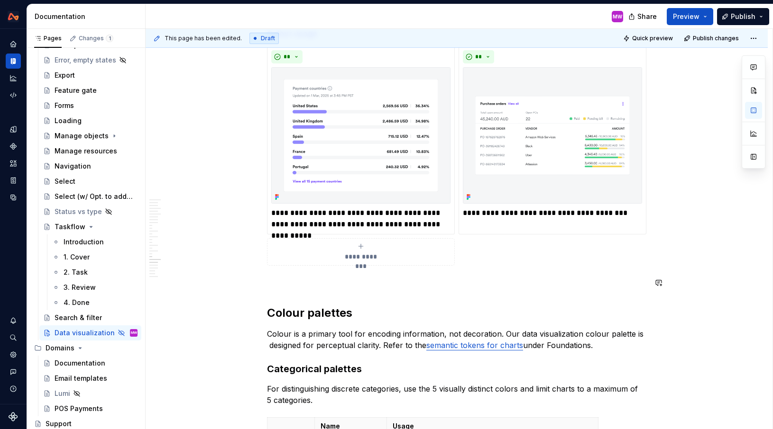
scroll to position [4522, 0]
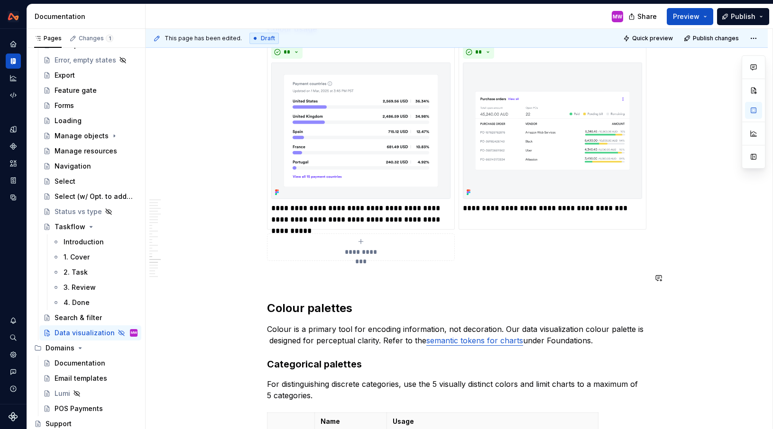
click at [294, 279] on p at bounding box center [456, 278] width 379 height 11
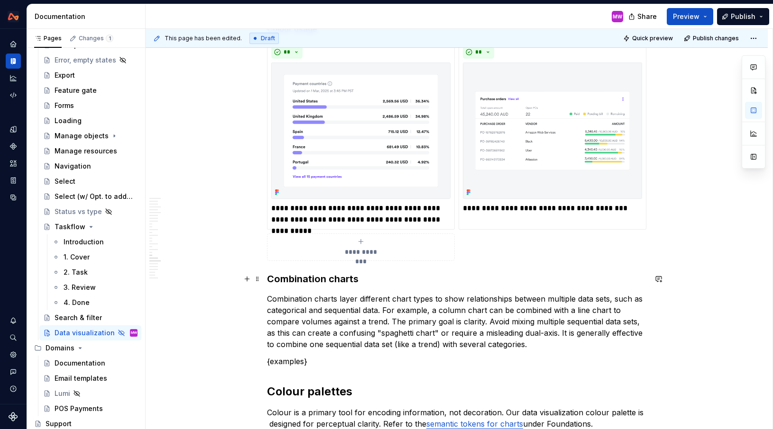
click at [270, 279] on h3 "Combination charts" at bounding box center [456, 279] width 379 height 13
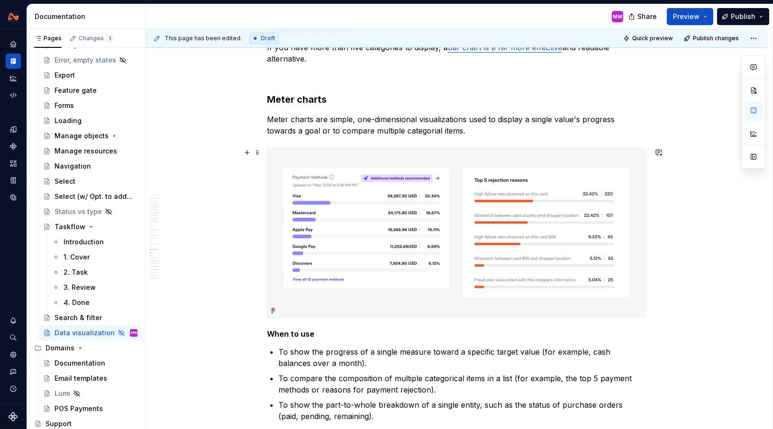
scroll to position [4066, 0]
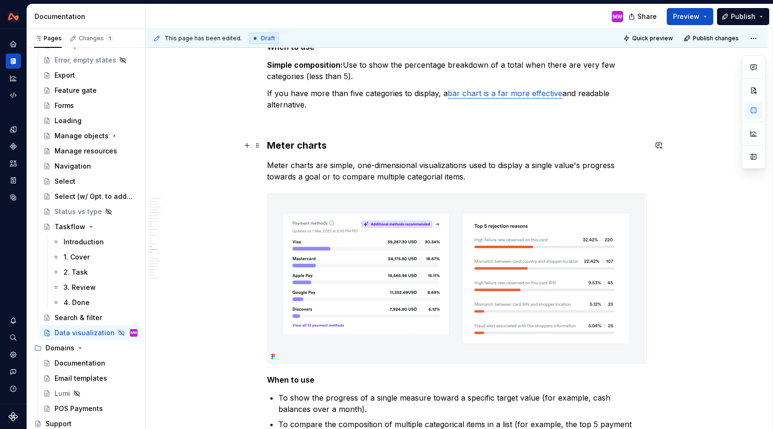
click at [270, 147] on h3 "Meter charts" at bounding box center [456, 145] width 379 height 13
click at [752, 113] on button "button" at bounding box center [753, 110] width 17 height 17
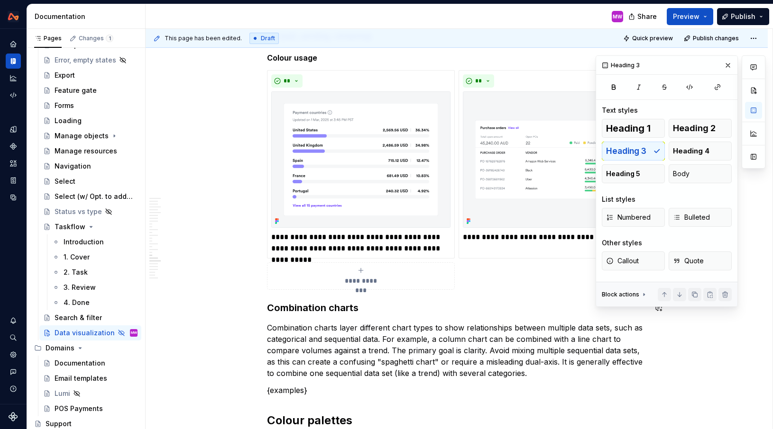
scroll to position [4570, 0]
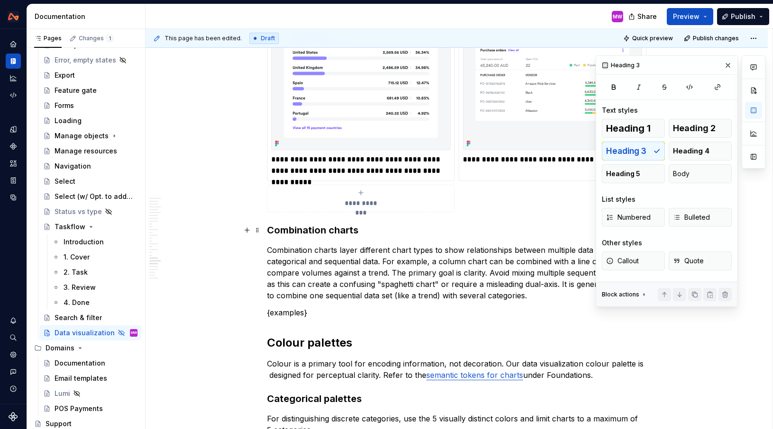
click at [400, 283] on p "Combination charts layer different chart types to show relationships between mu…" at bounding box center [456, 273] width 379 height 57
click at [729, 62] on button "button" at bounding box center [727, 65] width 13 height 13
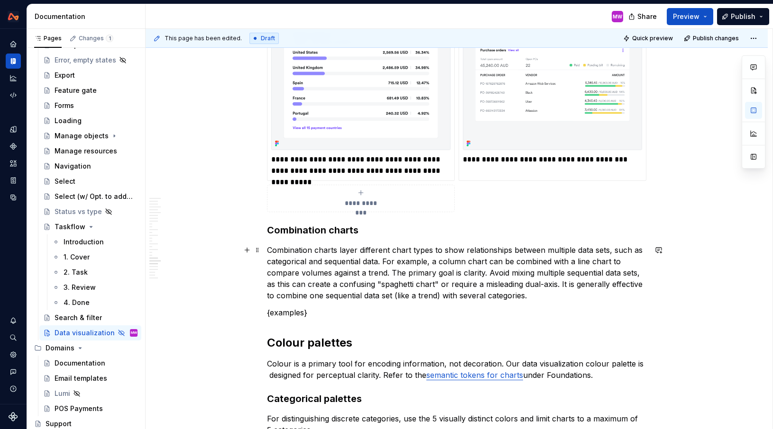
click at [490, 274] on p "Combination charts layer different chart types to show relationships between mu…" at bounding box center [456, 273] width 379 height 57
click at [269, 341] on strong "Colour palettes" at bounding box center [309, 343] width 85 height 14
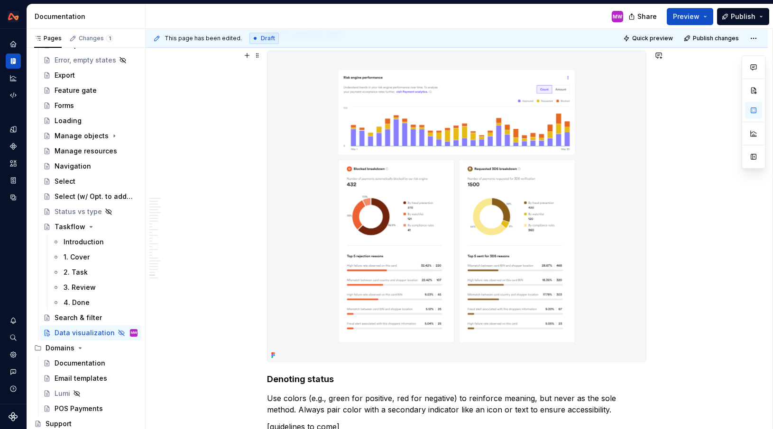
scroll to position [6127, 0]
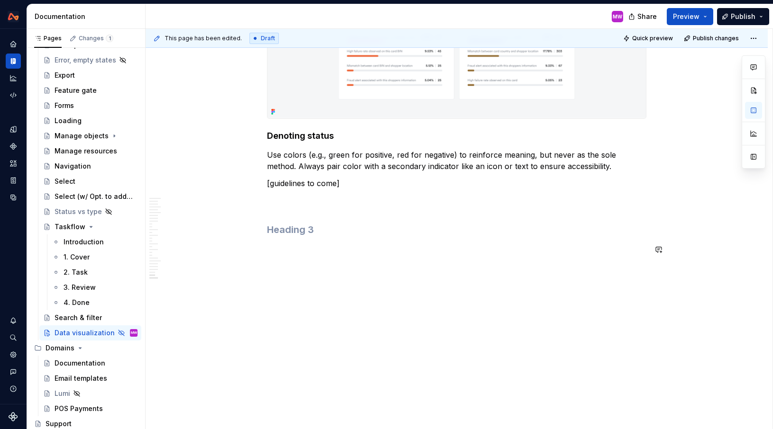
click at [337, 236] on h3 at bounding box center [456, 229] width 379 height 13
click at [341, 248] on p "Tooltips" at bounding box center [462, 249] width 368 height 11
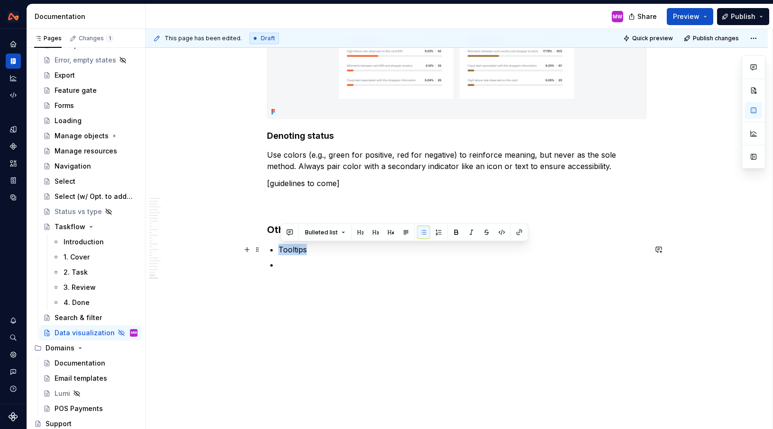
drag, startPoint x: 341, startPoint y: 248, endPoint x: 280, endPoint y: 246, distance: 61.2
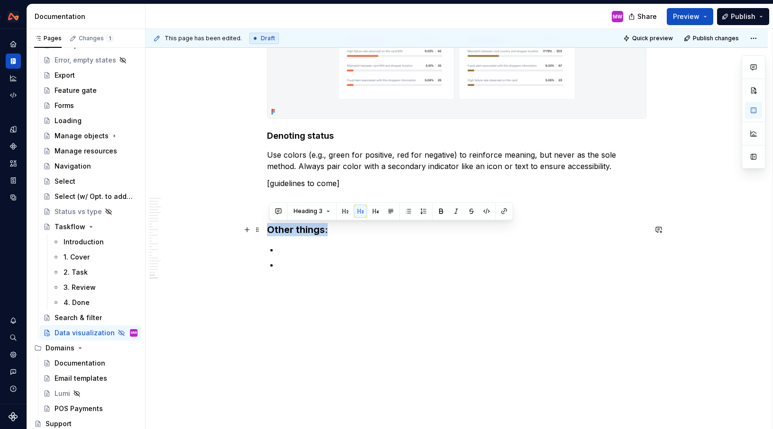
drag, startPoint x: 363, startPoint y: 226, endPoint x: 266, endPoint y: 226, distance: 97.2
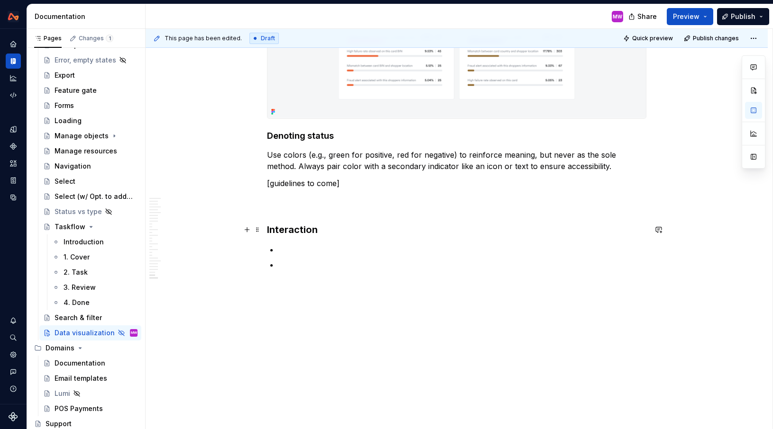
click at [340, 228] on h3 "Interaction" at bounding box center [456, 229] width 379 height 13
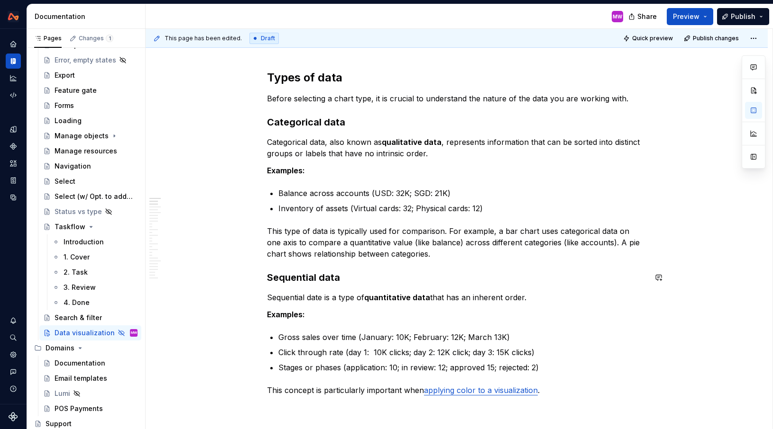
scroll to position [224, 0]
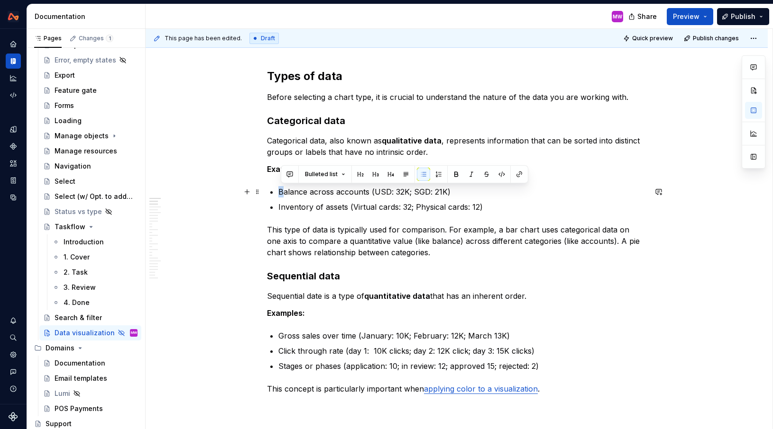
click at [282, 190] on p "Balance across accounts (USD: 32K; SGD: 21K)" at bounding box center [462, 191] width 368 height 11
click at [285, 197] on p "Balance across accounts (USD: 32K; SGD: 21K)" at bounding box center [462, 191] width 368 height 11
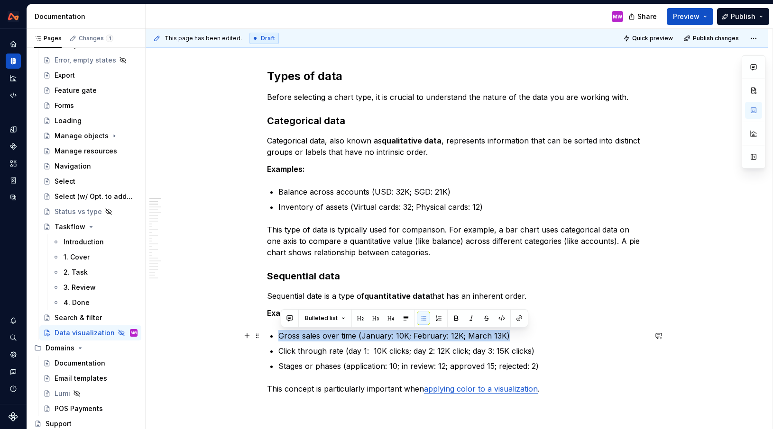
drag, startPoint x: 518, startPoint y: 333, endPoint x: 281, endPoint y: 339, distance: 237.1
click at [281, 339] on p "Gross sales over time (January: 10K; February: 12K; March 13K)" at bounding box center [462, 335] width 368 height 11
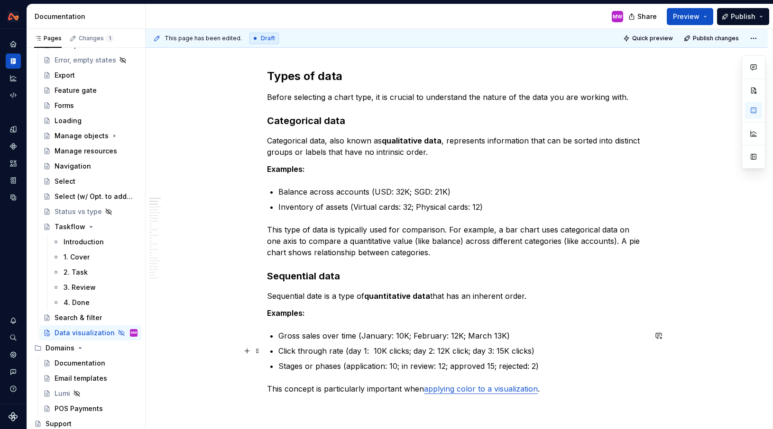
click at [548, 352] on p "Click through rate (day 1: 10K clicks; day 2: 12K click; day 3: 15K clicks)" at bounding box center [462, 351] width 368 height 11
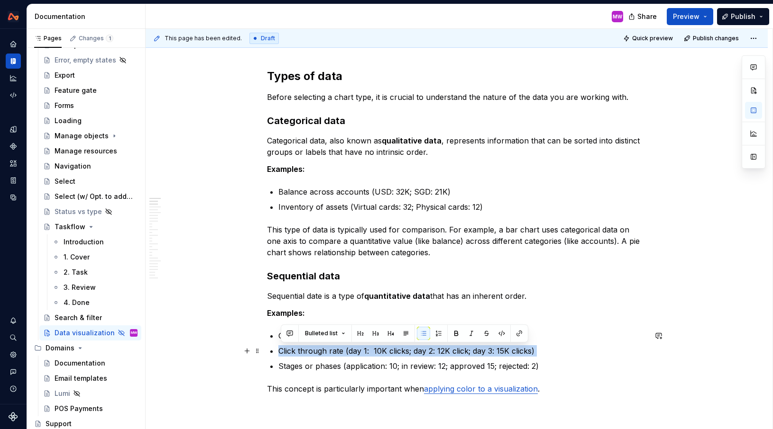
drag, startPoint x: 548, startPoint y: 352, endPoint x: 279, endPoint y: 351, distance: 269.2
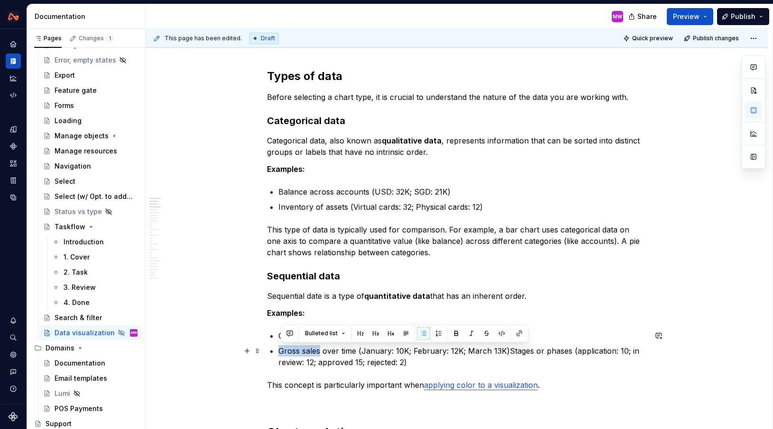
drag, startPoint x: 320, startPoint y: 352, endPoint x: 281, endPoint y: 350, distance: 39.4
click at [281, 350] on p "Gross sales over time (January: 10K; February: 12K; March 13K)Stages or phases …" at bounding box center [462, 357] width 368 height 23
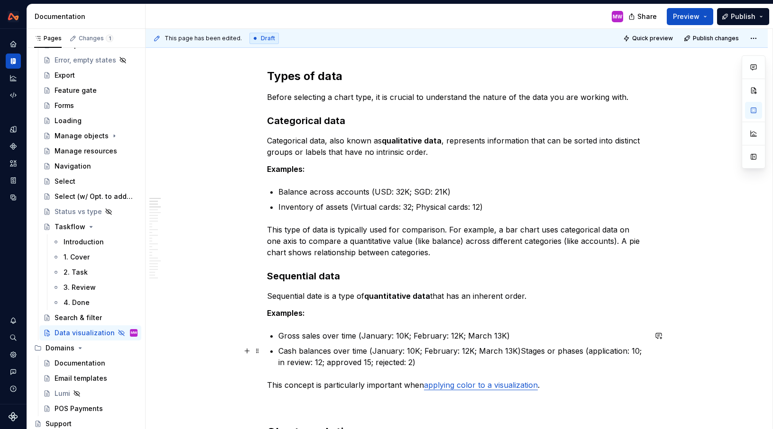
click at [520, 350] on p "Cash balances over time (January: 10K; February: 12K; March 13K)Stages or phase…" at bounding box center [462, 357] width 368 height 23
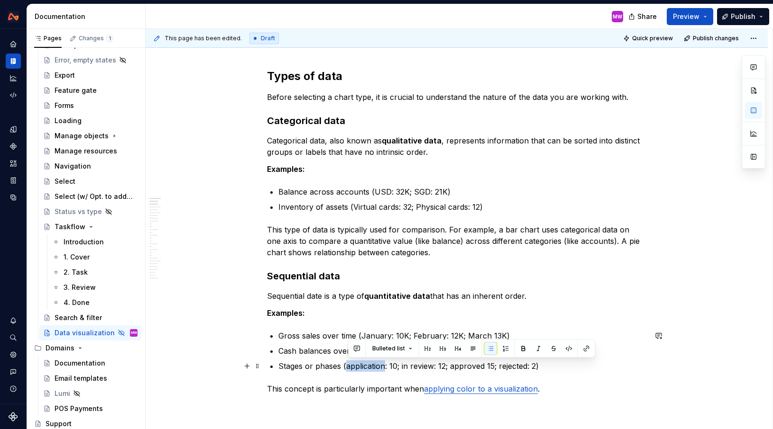
drag, startPoint x: 386, startPoint y: 366, endPoint x: 348, endPoint y: 365, distance: 37.9
click at [348, 365] on p "Stages or phases (application: 10; in review: 12; approved 15; rejected: 2)" at bounding box center [462, 366] width 368 height 11
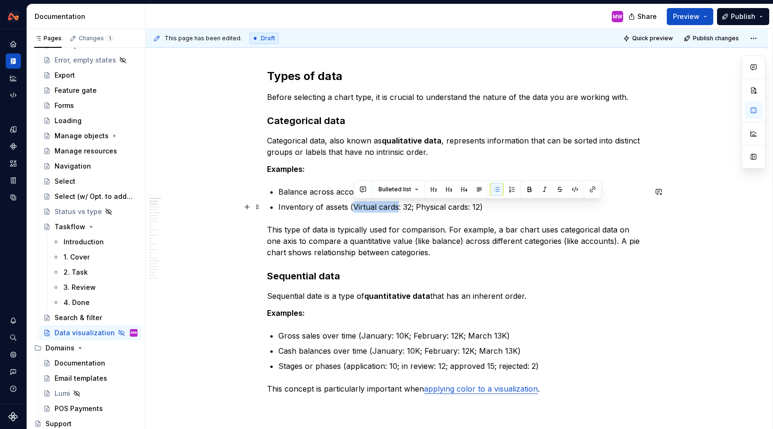
drag, startPoint x: 398, startPoint y: 209, endPoint x: 355, endPoint y: 208, distance: 42.7
click at [355, 208] on p "Inventory of assets (Virtual cards: 32; Physical cards: 12)" at bounding box center [462, 206] width 368 height 11
drag, startPoint x: 423, startPoint y: 208, endPoint x: 416, endPoint y: 208, distance: 6.6
click at [416, 208] on p "Inventory of assets (Company cards: 32; Physical cards: 12)" at bounding box center [462, 206] width 368 height 11
drag, startPoint x: 460, startPoint y: 206, endPoint x: 428, endPoint y: 205, distance: 31.8
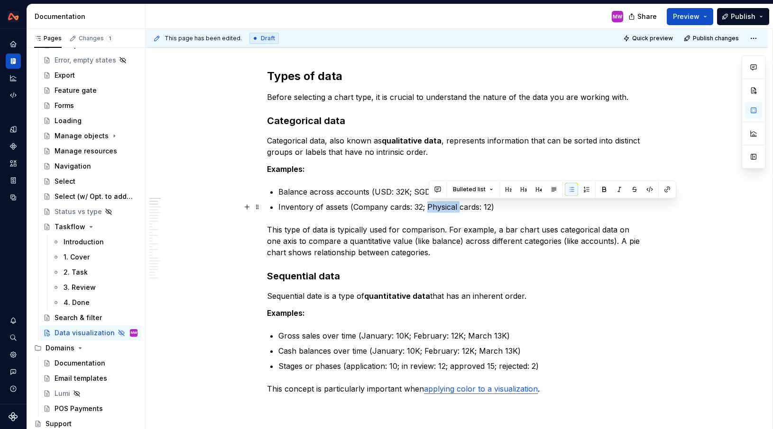
click at [428, 205] on p "Inventory of assets (Company cards: 32; Physical cards: 12)" at bounding box center [462, 206] width 368 height 11
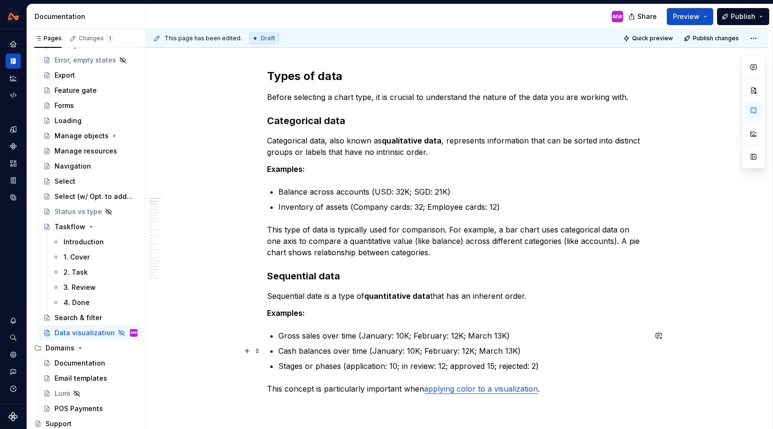
click at [375, 349] on p "Cash balances over time (January: 10K; February: 12K; March 13K)" at bounding box center [462, 351] width 368 height 11
click at [408, 352] on p "Cash balances over time ([DATE]: 10K; February: 12K; March 13K)" at bounding box center [462, 351] width 368 height 11
click at [452, 350] on p "Cash balances over time ([DATE]: 10K; February: 12K; March 13K)" at bounding box center [462, 351] width 368 height 11
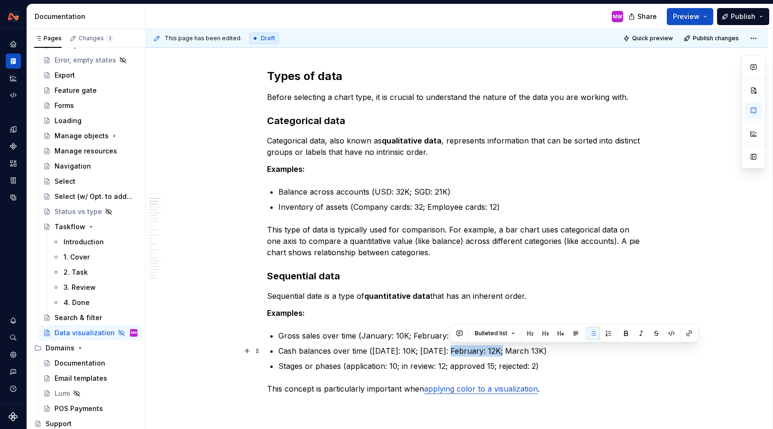
drag, startPoint x: 505, startPoint y: 351, endPoint x: 450, endPoint y: 349, distance: 54.5
click at [450, 349] on p "Cash balances over time ([DATE]: 10K; [DATE]: February: 12K; March 13K)" at bounding box center [462, 351] width 368 height 11
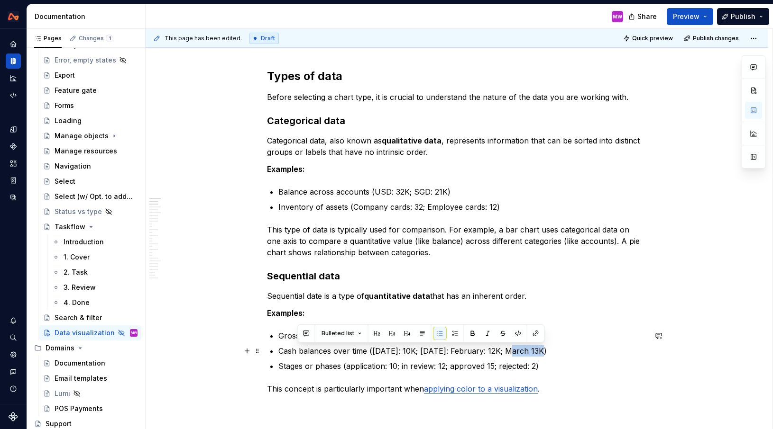
drag, startPoint x: 542, startPoint y: 350, endPoint x: 513, endPoint y: 350, distance: 29.4
click at [513, 350] on p "Cash balances over time ([DATE]: 10K; [DATE]: February: 12K; March 13K)" at bounding box center [462, 351] width 368 height 11
drag, startPoint x: 554, startPoint y: 352, endPoint x: 528, endPoint y: 349, distance: 25.2
click at [528, 349] on p "Cash balances over time ([DATE]: 10K; [DATE]: 12K; March 13K)" at bounding box center [462, 351] width 368 height 11
click at [532, 350] on p "Cash balances over time ([DATE]: 10K; [DATE]: 12K; [DATE]: 13K)" at bounding box center [462, 351] width 368 height 11
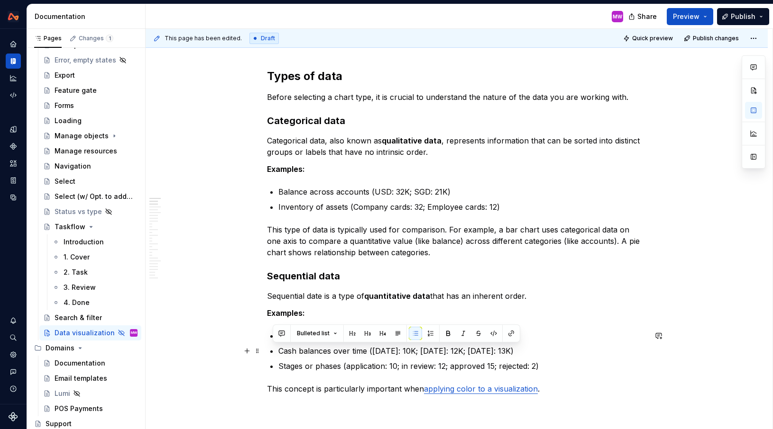
click at [516, 351] on p "Cash balances over time ([DATE]: 10K; [DATE]: 12K; [DATE]: 13K)" at bounding box center [462, 351] width 368 height 11
click at [594, 352] on p "Cash balances over time ([DATE]: 10K; [DATE]: 10K; [DATE]: 13K)" at bounding box center [462, 351] width 368 height 11
click at [623, 356] on p "Cash balances over time ([DATE]: 10K; [DATE]: 10K; [DATE]: 15K)" at bounding box center [462, 351] width 368 height 11
click at [619, 350] on p "Cash balances over time ([DATE]: 10K; [DATE]: 10K; [DATE]: 15K)" at bounding box center [462, 351] width 368 height 11
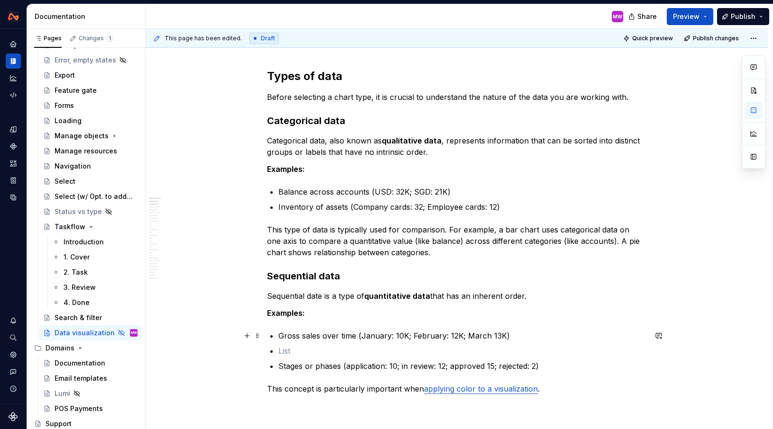
click at [281, 338] on p "Gross sales over time (January: 10K; February: 12K; March 13K)" at bounding box center [462, 335] width 368 height 11
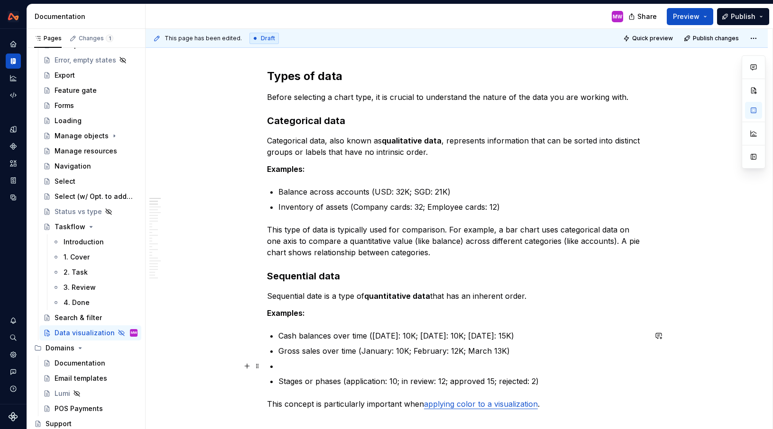
click at [294, 364] on p at bounding box center [462, 366] width 368 height 11
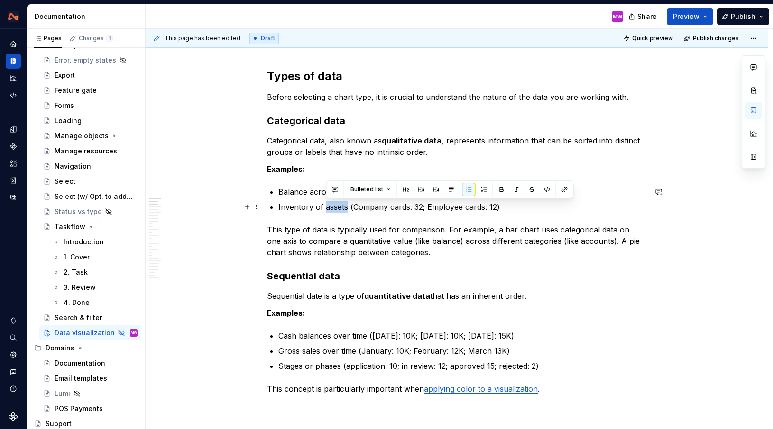
drag, startPoint x: 347, startPoint y: 210, endPoint x: 327, endPoint y: 209, distance: 20.9
click at [327, 209] on p "Inventory of assets (Company cards: 32; Employee cards: 12)" at bounding box center [462, 206] width 368 height 11
click at [414, 209] on p "Inventory of cards (Company cards: 32; Employee cards: 12)" at bounding box center [462, 206] width 368 height 11
click at [510, 206] on p "Inventory of cards (Company cards: 32; Employee cards: 12)" at bounding box center [462, 206] width 368 height 11
click at [488, 206] on p "Inventory of cards (Company cards: 32; Employee cards: 12)" at bounding box center [462, 206] width 368 height 11
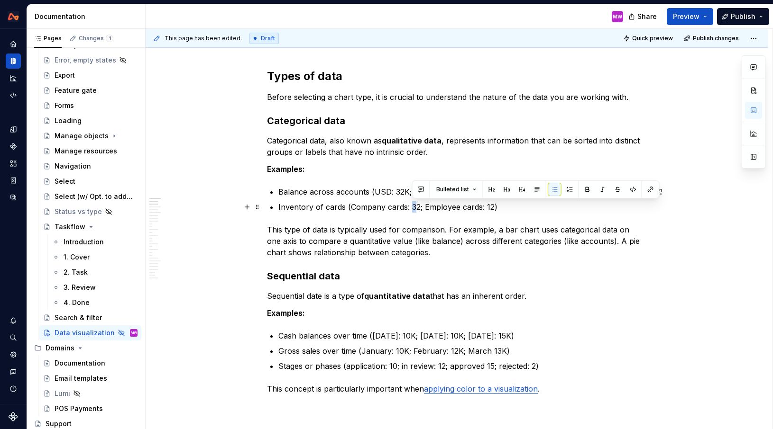
click at [413, 207] on p "Inventory of cards (Company cards: 32; Employee cards: 12)" at bounding box center [462, 206] width 368 height 11
click at [504, 209] on p "Inventory of cards (Company cards: 32; Employee cards: 12)" at bounding box center [462, 206] width 368 height 11
click at [555, 364] on p "Stages or phases (application: 10; in review: 12; approved 15; rejected: 2)" at bounding box center [462, 366] width 368 height 11
click at [549, 362] on p "Stages or phases (application: 10; in review: 12; approved 15; rejected: 2)" at bounding box center [462, 366] width 368 height 11
click at [554, 367] on p "Stages or phases (application: 10; in review: 12; approved 15; rejected: 2)" at bounding box center [462, 366] width 368 height 11
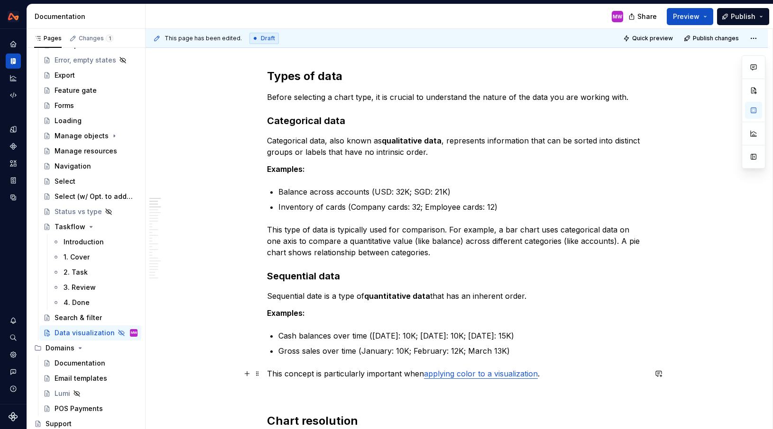
click at [284, 372] on p "This concept is particularly important when applying color to a visualization ." at bounding box center [456, 373] width 379 height 11
click at [322, 374] on p "These concept is particularly important when applying color to a visualization ." at bounding box center [456, 373] width 379 height 11
click at [334, 376] on p "These concepts is particularly important when applying color to a visualization…" at bounding box center [456, 373] width 379 height 11
click at [422, 388] on p at bounding box center [456, 390] width 379 height 11
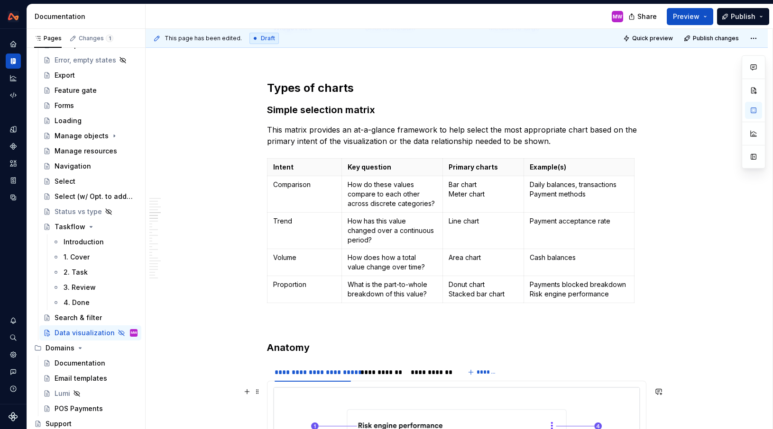
scroll to position [1483, 0]
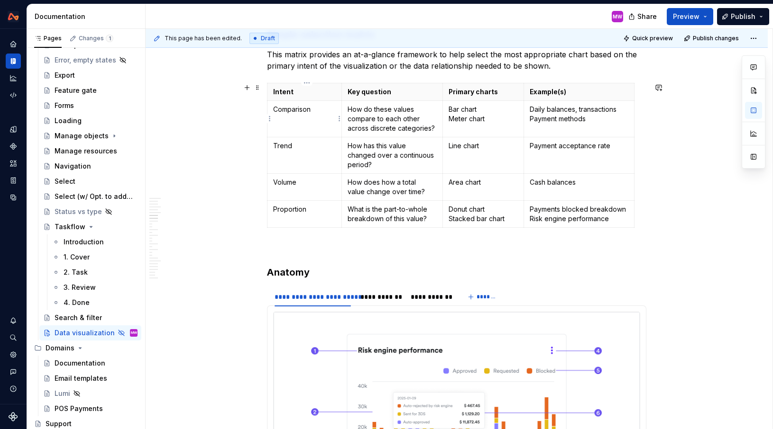
click at [274, 109] on td "Comparison" at bounding box center [304, 118] width 74 height 36
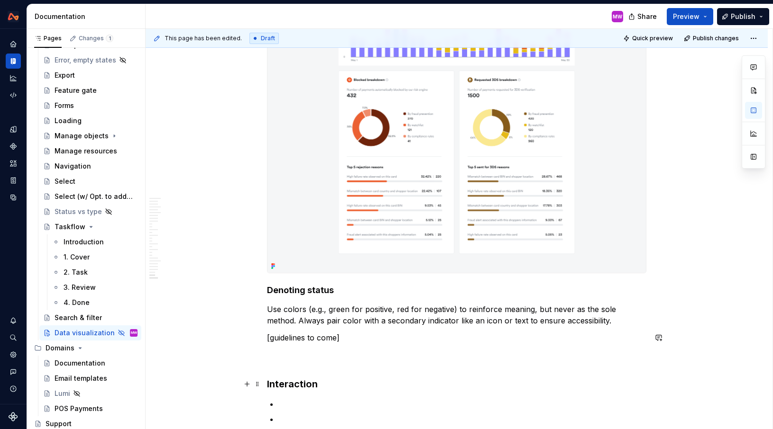
scroll to position [6078, 0]
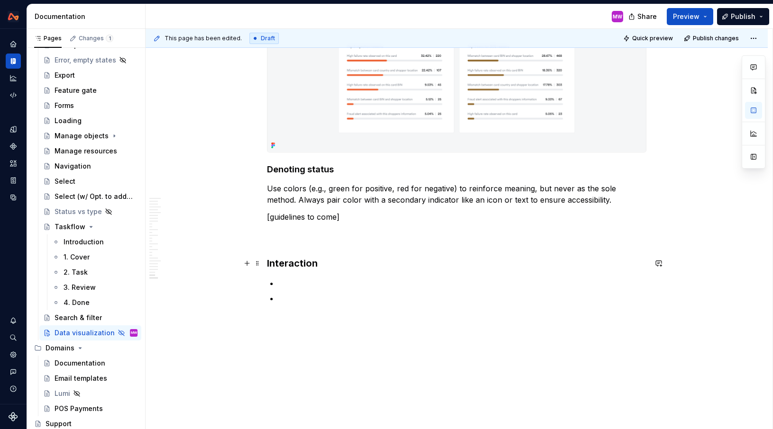
click at [339, 262] on h3 "Interaction" at bounding box center [456, 263] width 379 height 13
click at [309, 282] on p at bounding box center [462, 283] width 368 height 11
click at [316, 281] on p at bounding box center [462, 283] width 368 height 11
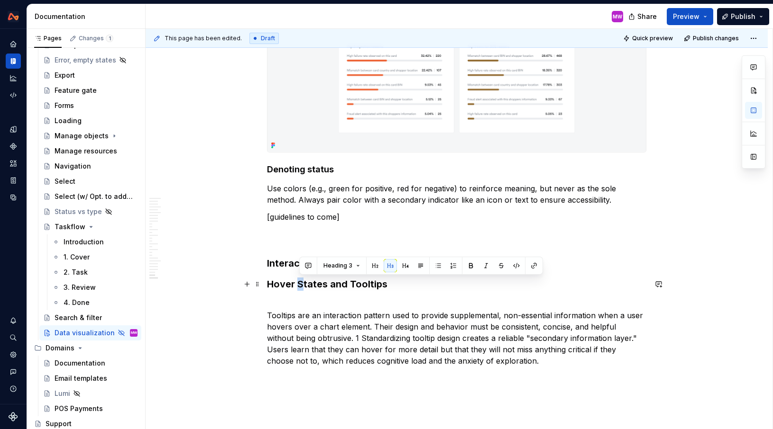
click at [301, 284] on h3 "Hover States and Tooltips" at bounding box center [456, 284] width 379 height 13
drag, startPoint x: 355, startPoint y: 285, endPoint x: 346, endPoint y: 284, distance: 9.0
click at [346, 284] on h3 "Hover states and Tooltips" at bounding box center [456, 284] width 379 height 13
click at [346, 282] on h3 "Hover states andtooltips" at bounding box center [456, 284] width 379 height 13
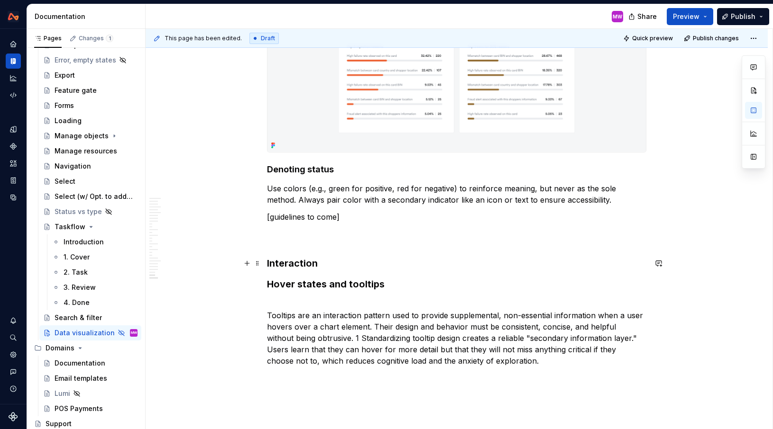
click at [328, 268] on h3 "Interaction" at bounding box center [456, 263] width 379 height 13
drag, startPoint x: 328, startPoint y: 268, endPoint x: 270, endPoint y: 265, distance: 58.4
click at [270, 265] on h3 "Interaction" at bounding box center [456, 263] width 379 height 13
click at [755, 106] on button "button" at bounding box center [753, 110] width 17 height 17
click at [401, 286] on h3 "Hover states and tooltips" at bounding box center [456, 284] width 379 height 13
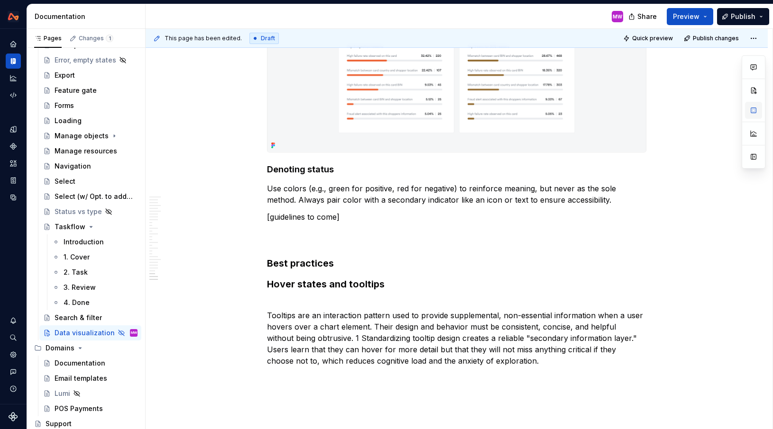
click at [752, 114] on button "button" at bounding box center [753, 110] width 17 height 17
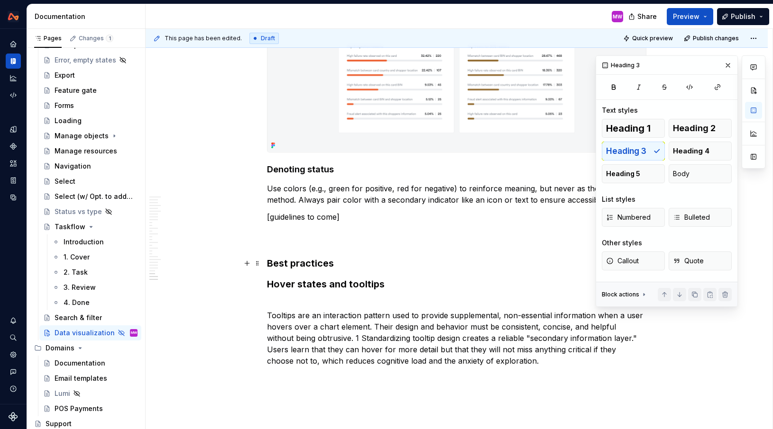
click at [347, 268] on h3 "Best practices" at bounding box center [456, 263] width 379 height 13
click at [694, 127] on span "Heading 2" at bounding box center [694, 128] width 43 height 9
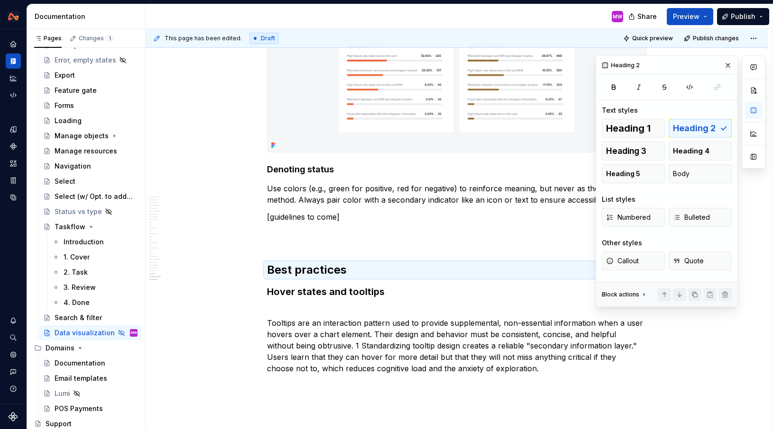
click at [411, 292] on h3 "Hover states and tooltips" at bounding box center [456, 291] width 379 height 13
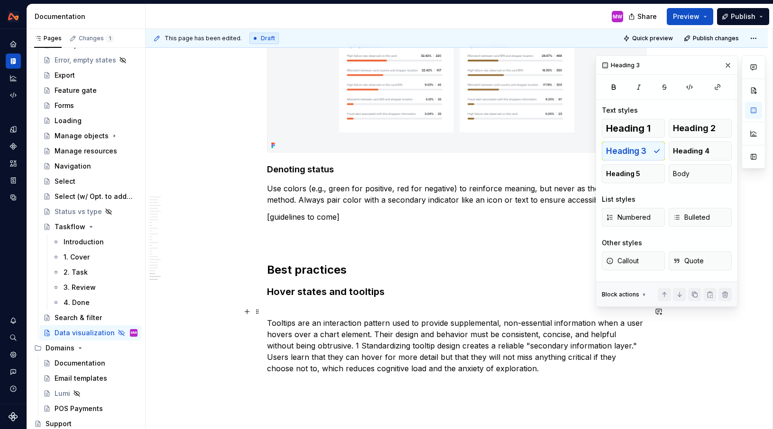
click at [270, 319] on p "Tooltips are an interaction pattern used to provide supplemental, non-essential…" at bounding box center [456, 340] width 379 height 68
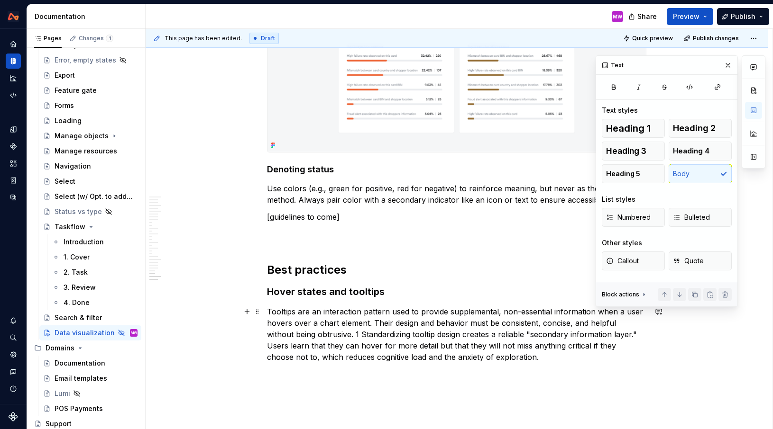
click at [524, 358] on p "Tooltips are an interaction pattern used to provide supplemental, non-essential…" at bounding box center [456, 334] width 379 height 57
click at [508, 360] on p "Tooltips are an interaction pattern used to provide supplemental, non-essential…" at bounding box center [456, 334] width 379 height 57
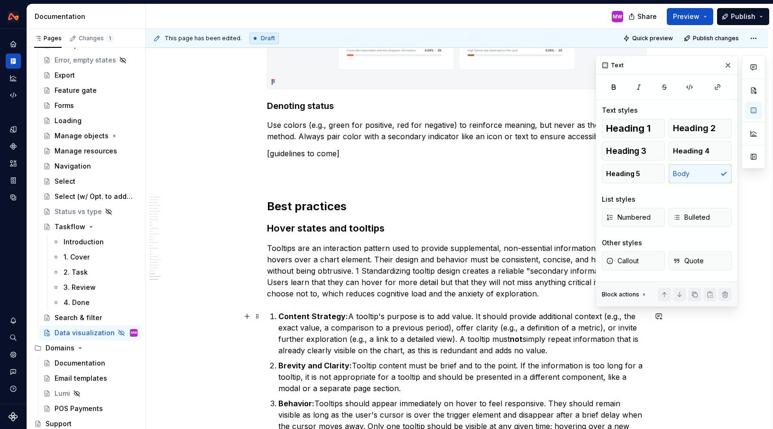
scroll to position [6159, 0]
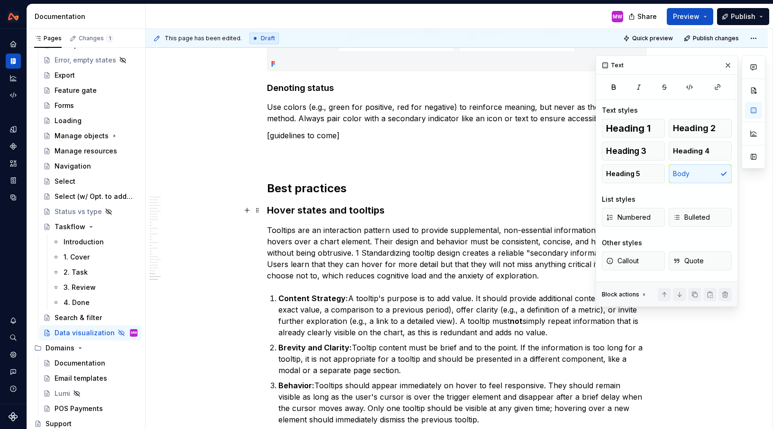
click at [408, 216] on h3 "Hover states and tooltips" at bounding box center [456, 210] width 379 height 13
click at [728, 64] on button "button" at bounding box center [727, 65] width 13 height 13
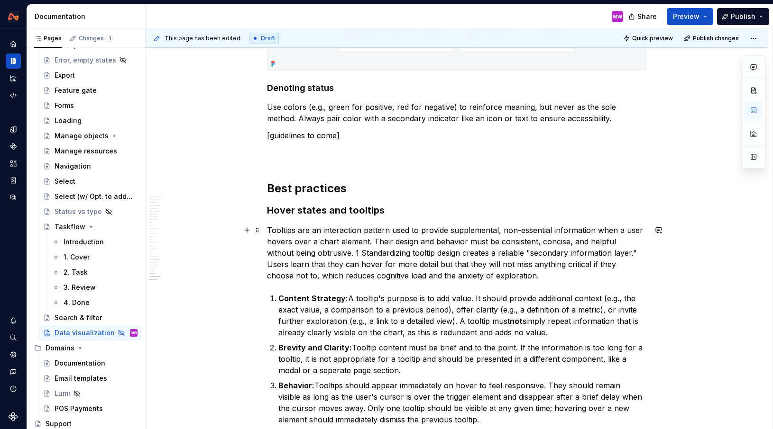
click at [406, 261] on p "Tooltips are an interaction pattern used to provide supplemental, non-essential…" at bounding box center [456, 253] width 379 height 57
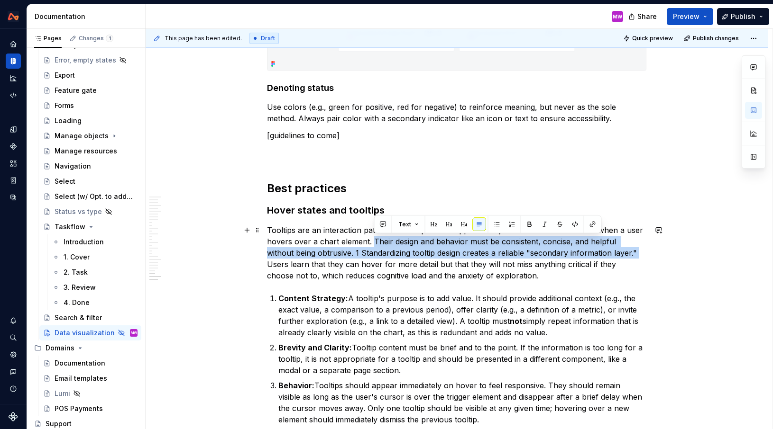
drag, startPoint x: 374, startPoint y: 240, endPoint x: 611, endPoint y: 250, distance: 237.2
click at [611, 250] on p "Tooltips are an interaction pattern used to provide supplemental, non-essential…" at bounding box center [456, 253] width 379 height 57
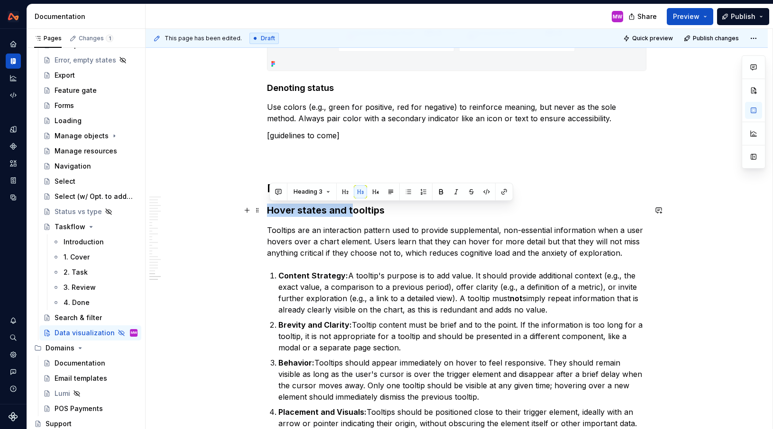
drag, startPoint x: 354, startPoint y: 209, endPoint x: 268, endPoint y: 209, distance: 85.8
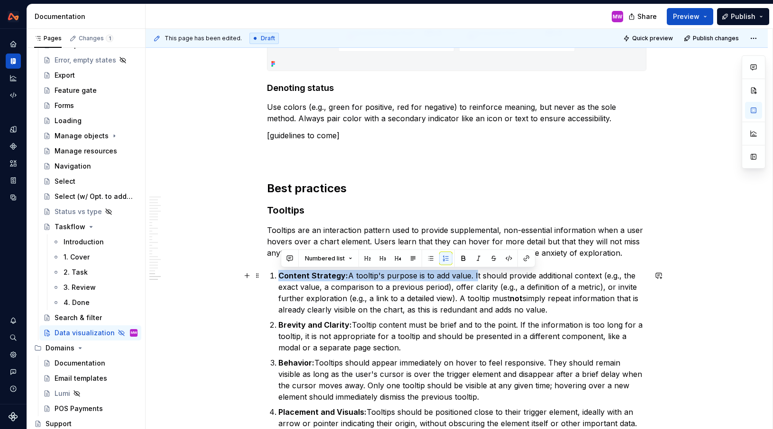
drag, startPoint x: 473, startPoint y: 274, endPoint x: 269, endPoint y: 275, distance: 204.8
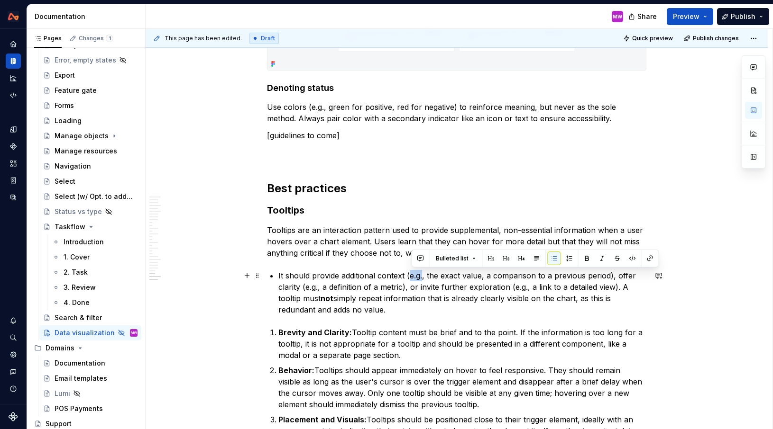
drag, startPoint x: 423, startPoint y: 277, endPoint x: 412, endPoint y: 276, distance: 11.4
click at [412, 276] on p "It should provide additional context (e.g., the exact value, a comparison to a …" at bounding box center [462, 293] width 368 height 46
drag, startPoint x: 455, startPoint y: 276, endPoint x: 411, endPoint y: 275, distance: 44.1
click at [411, 275] on p "It should provide additional context (for example, the exact value, a compariso…" at bounding box center [462, 293] width 368 height 46
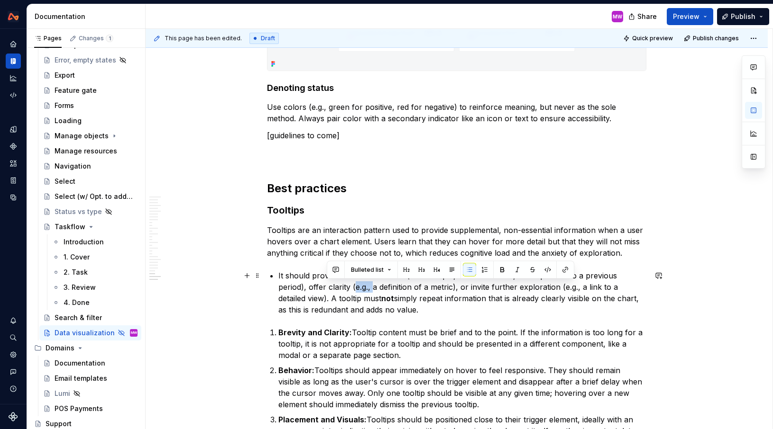
drag, startPoint x: 344, startPoint y: 288, endPoint x: 327, endPoint y: 287, distance: 16.6
click at [327, 287] on p "It should provide additional context (for example, the exact value, a compariso…" at bounding box center [462, 293] width 368 height 46
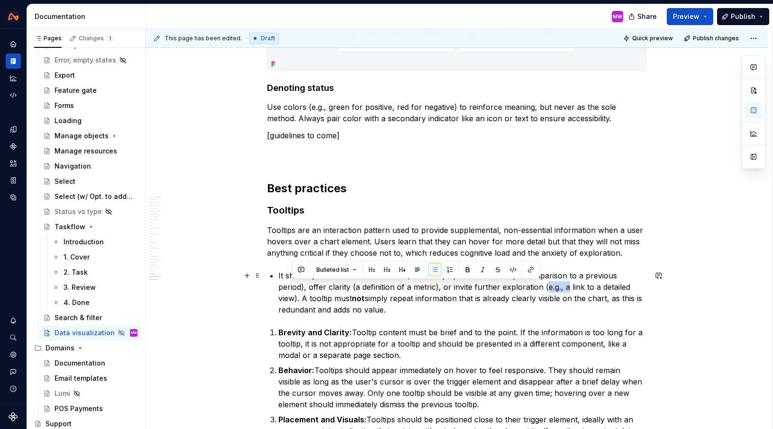
drag, startPoint x: 537, startPoint y: 289, endPoint x: 516, endPoint y: 289, distance: 21.3
click at [516, 289] on p "It should provide additional context (for example, the exact value, a compariso…" at bounding box center [462, 293] width 368 height 46
click at [556, 286] on p "It should provide additional context (for example, the exact value, a compariso…" at bounding box center [462, 293] width 368 height 46
click at [633, 289] on p "It should provide additional context (for example, the exact value, a compariso…" at bounding box center [462, 293] width 368 height 46
click at [449, 307] on p "It should provide additional context (for example, the exact value, a compariso…" at bounding box center [462, 293] width 368 height 46
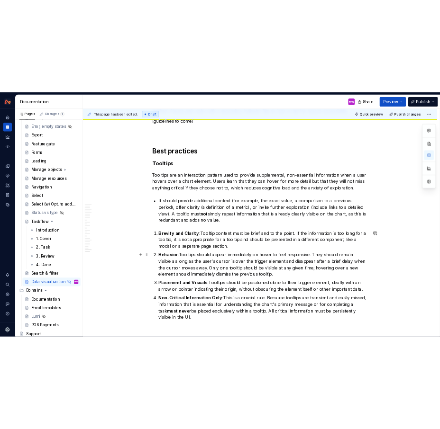
scroll to position [6262, 0]
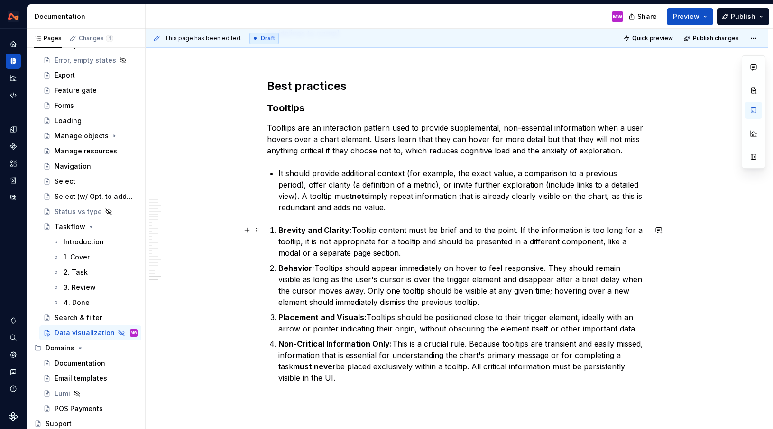
click at [419, 256] on p "Brevity and Clarity: Tooltip content must be brief and to the point. If the inf…" at bounding box center [462, 242] width 368 height 34
click at [353, 229] on p "Brevity and Clarity: Tooltip content must be brief and to the point. If the inf…" at bounding box center [462, 242] width 368 height 34
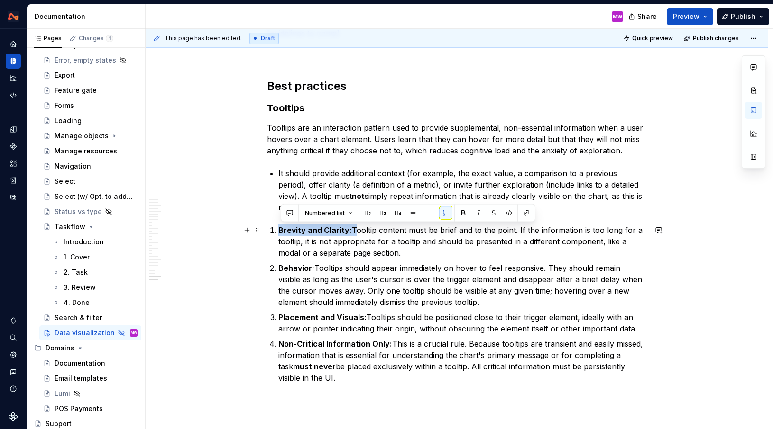
drag, startPoint x: 353, startPoint y: 229, endPoint x: 271, endPoint y: 228, distance: 81.5
click at [278, 228] on li "Brevity and Clarity: Tooltip content must be brief and to the point. If the inf…" at bounding box center [462, 242] width 368 height 34
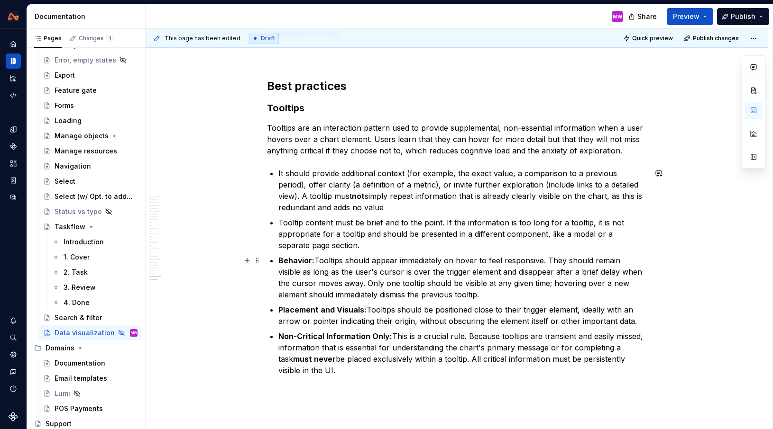
click at [319, 260] on p "Behavior: Tooltips should appear immediately on hover to feel responsive. They …" at bounding box center [462, 278] width 368 height 46
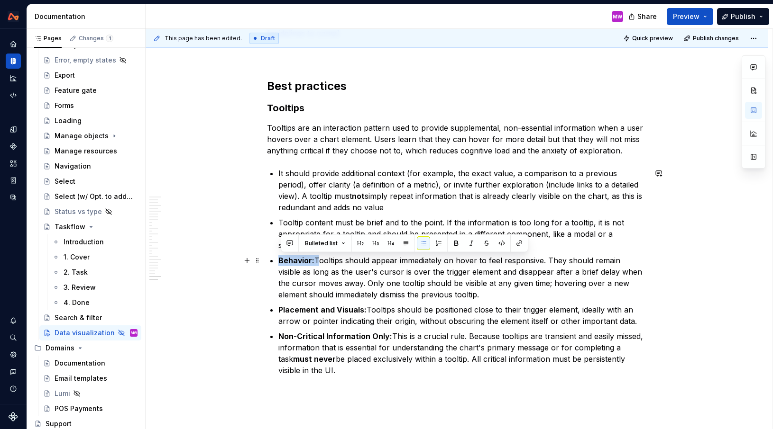
drag, startPoint x: 319, startPoint y: 261, endPoint x: 275, endPoint y: 260, distance: 44.1
click at [278, 260] on li "Behavior: Tooltips should appear immediately on hover to feel responsive. They …" at bounding box center [462, 278] width 368 height 46
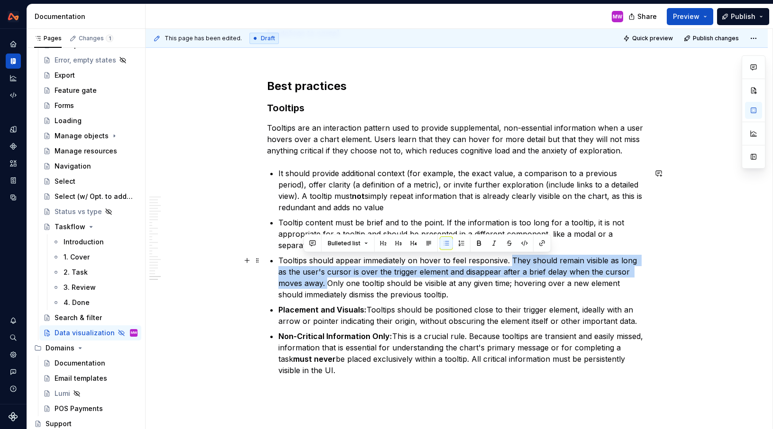
drag, startPoint x: 511, startPoint y: 260, endPoint x: 304, endPoint y: 285, distance: 208.2
click at [304, 285] on p "Tooltips should appear immediately on hover to feel responsive. They should rem…" at bounding box center [462, 278] width 368 height 46
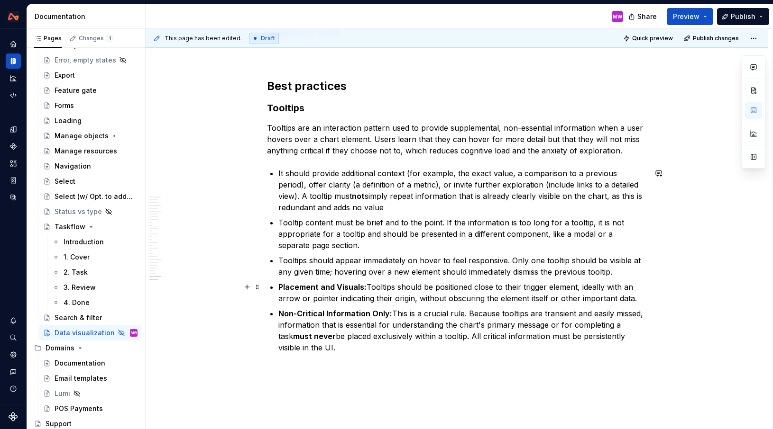
click at [369, 286] on p "Placement and Visuals: Tooltips should be positioned close to their trigger ele…" at bounding box center [462, 293] width 368 height 23
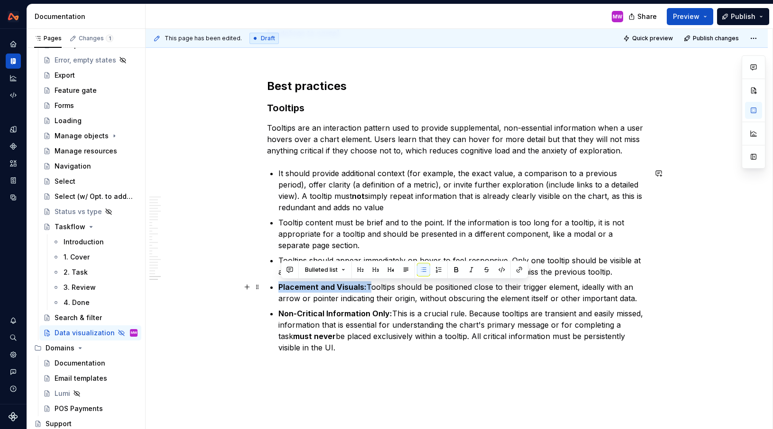
drag, startPoint x: 369, startPoint y: 286, endPoint x: 264, endPoint y: 281, distance: 104.9
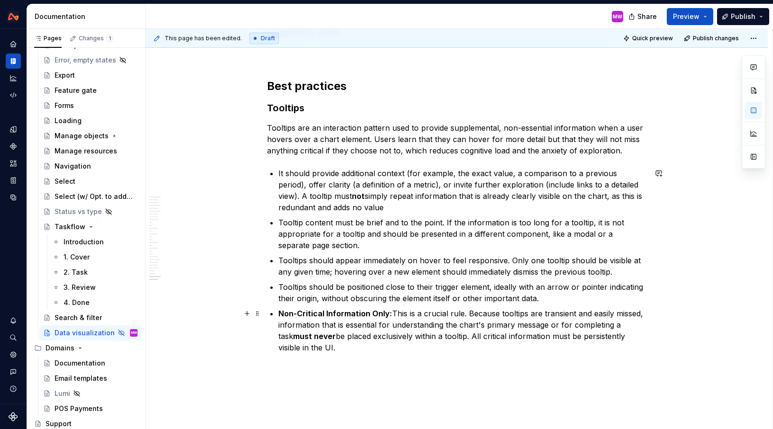
click at [409, 346] on p "Non-Critical Information Only: This is a crucial rule. Because tooltips are tra…" at bounding box center [462, 331] width 368 height 46
drag, startPoint x: 409, startPoint y: 346, endPoint x: 392, endPoint y: 345, distance: 17.1
click at [392, 346] on p "Non-Critical Information Only: This is a crucial rule. Because tooltips are tra…" at bounding box center [462, 331] width 368 height 46
click at [398, 344] on p "Non-Critical Information Only: This is a crucial rule. Because tooltips are tra…" at bounding box center [462, 331] width 368 height 46
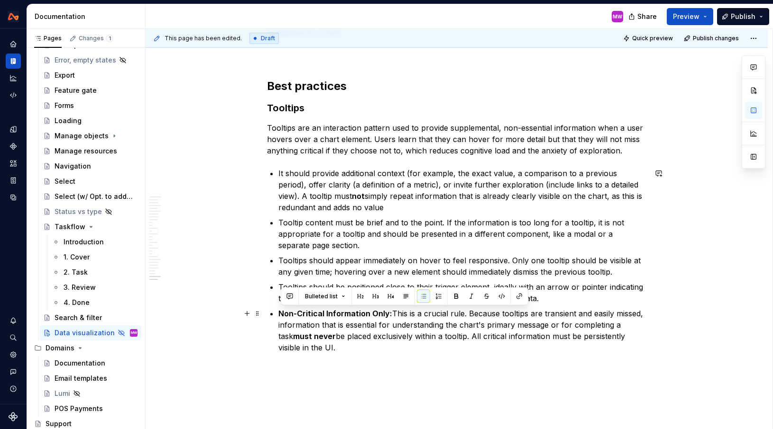
drag, startPoint x: 326, startPoint y: 349, endPoint x: 269, endPoint y: 316, distance: 65.8
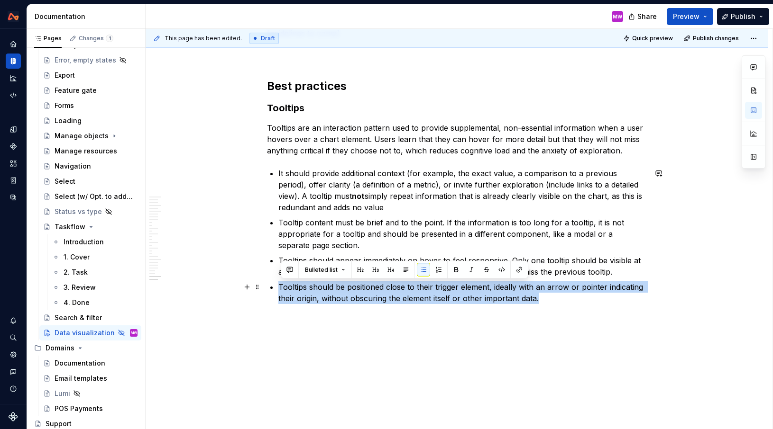
drag, startPoint x: 558, startPoint y: 298, endPoint x: 277, endPoint y: 285, distance: 280.9
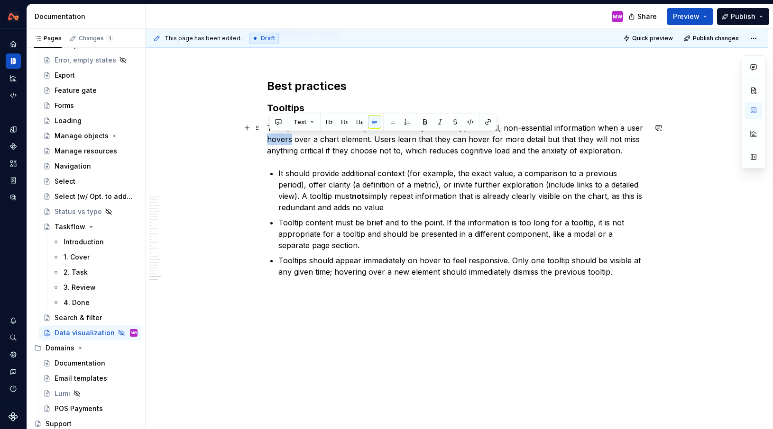
drag, startPoint x: 294, startPoint y: 137, endPoint x: 269, endPoint y: 137, distance: 24.6
click at [269, 137] on p "Tooltips are an interaction pattern used to provide supplemental, non-essential…" at bounding box center [456, 139] width 379 height 34
click at [423, 122] on button "button" at bounding box center [424, 122] width 13 height 13
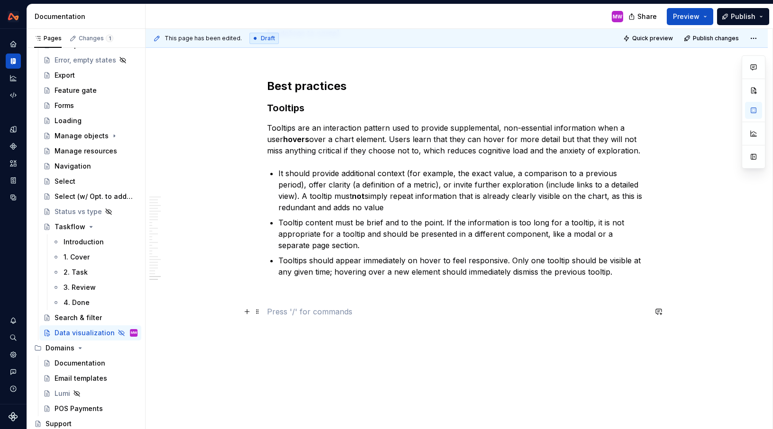
click at [358, 315] on p at bounding box center [456, 311] width 379 height 11
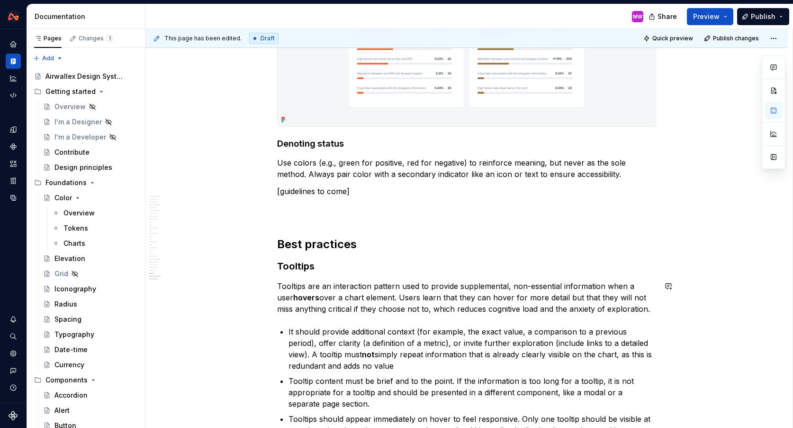
scroll to position [6196, 0]
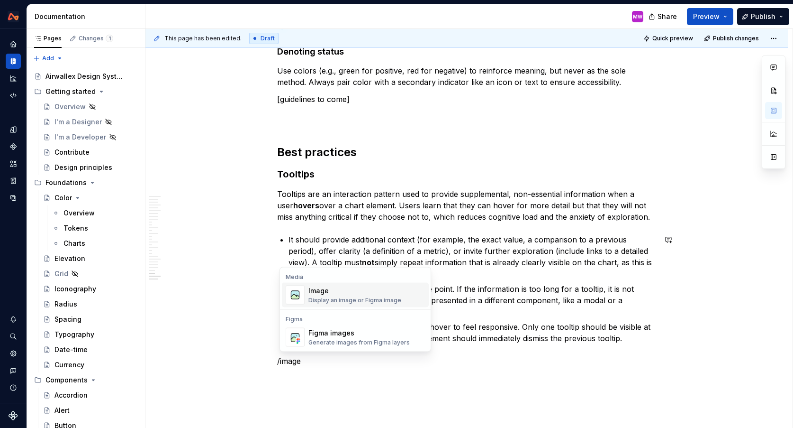
click at [409, 299] on div "Image Display an image or Figma image" at bounding box center [367, 294] width 117 height 19
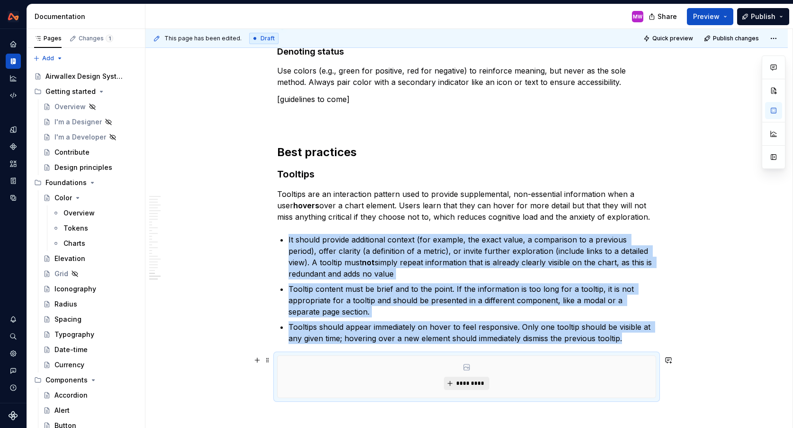
click at [471, 387] on button "*********" at bounding box center [466, 382] width 45 height 13
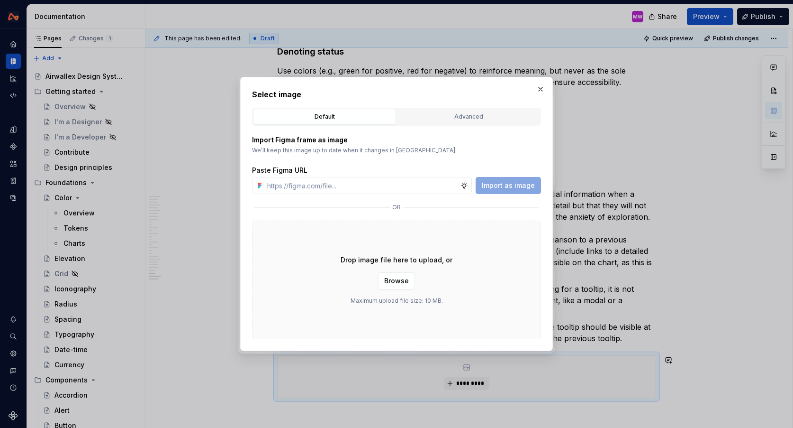
type textarea "*"
click at [418, 186] on input "text" at bounding box center [362, 185] width 197 height 17
type input "[URL][DOMAIN_NAME]"
click at [514, 187] on span "Import as image" at bounding box center [508, 185] width 53 height 9
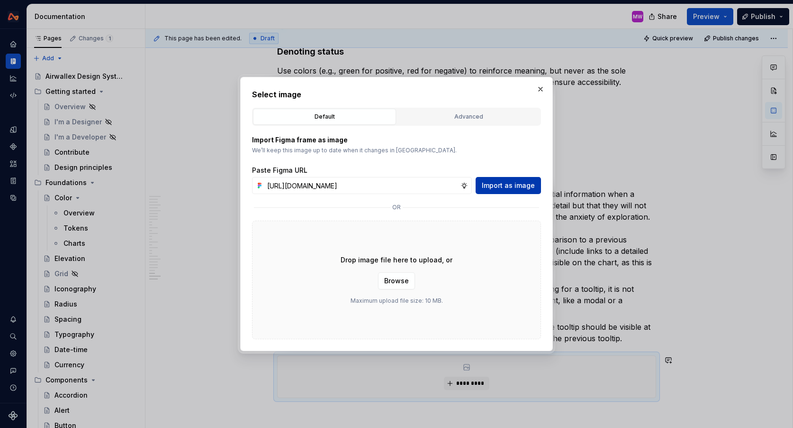
scroll to position [0, 0]
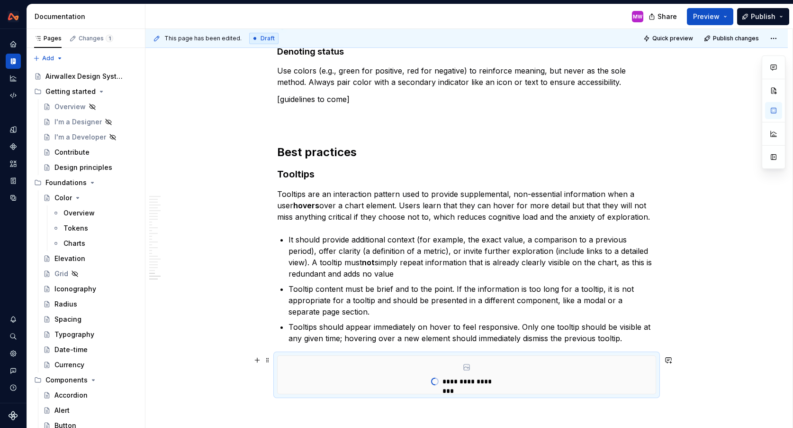
click at [500, 373] on div "**********" at bounding box center [467, 374] width 378 height 38
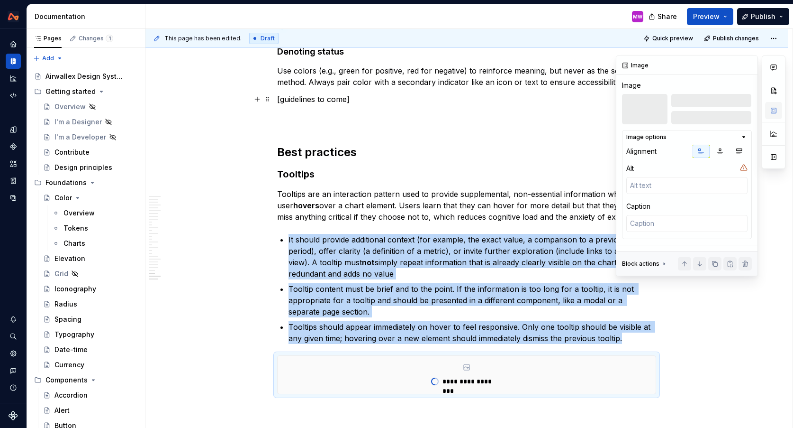
click at [772, 115] on button "button" at bounding box center [773, 110] width 17 height 17
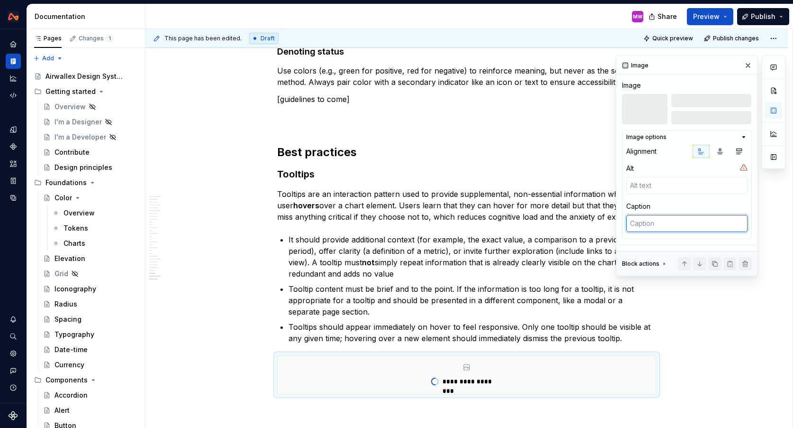
click at [657, 229] on textarea at bounding box center [687, 223] width 121 height 17
type textarea "*"
type textarea "T"
type textarea "*"
type textarea "To"
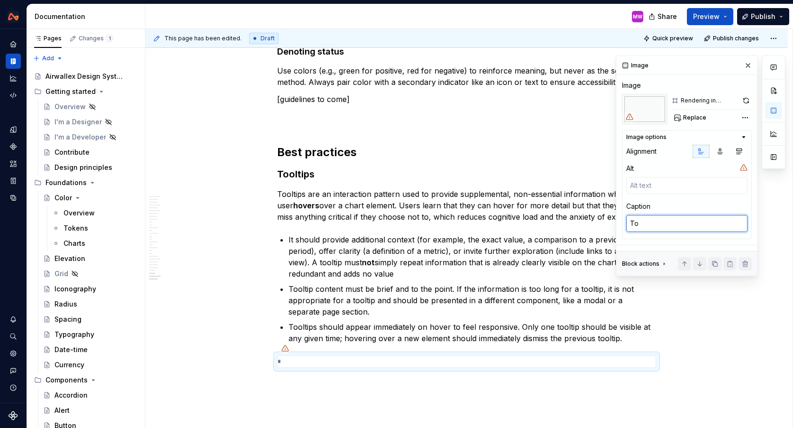
type textarea "*"
type textarea "Too"
type textarea "*"
type textarea "Tool"
type textarea "*"
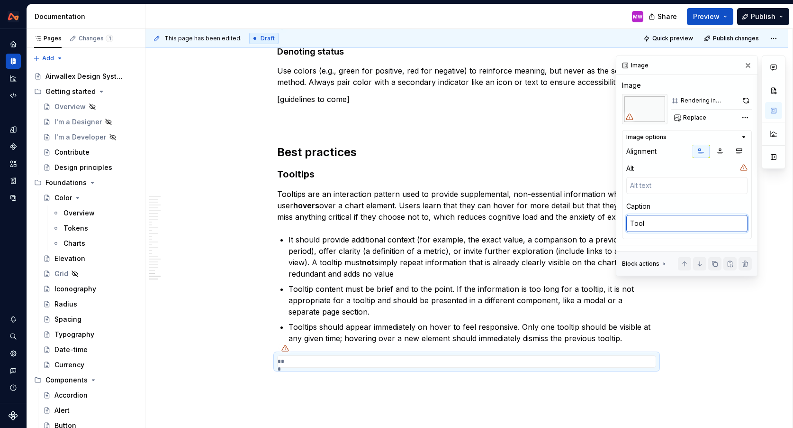
type textarea "Toolt"
type textarea "*"
type textarea "Toolti"
type textarea "*"
type textarea "Tooltip"
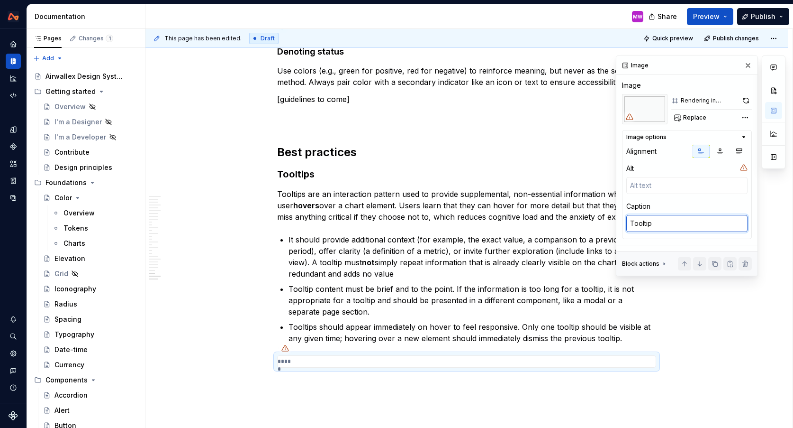
type textarea "*"
type textarea "Tooltip"
type textarea "*"
type textarea "Tooltip a"
type textarea "*"
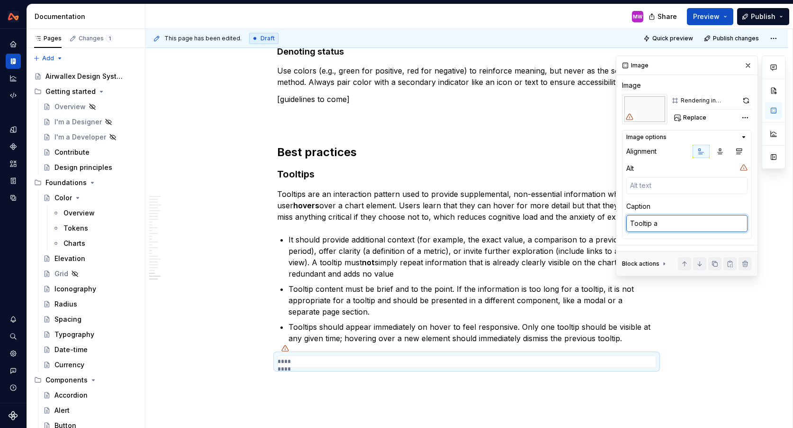
type textarea "Tooltip ap"
type textarea "*"
type textarea "Tooltip app"
type textarea "*"
type textarea "Tooltip appe"
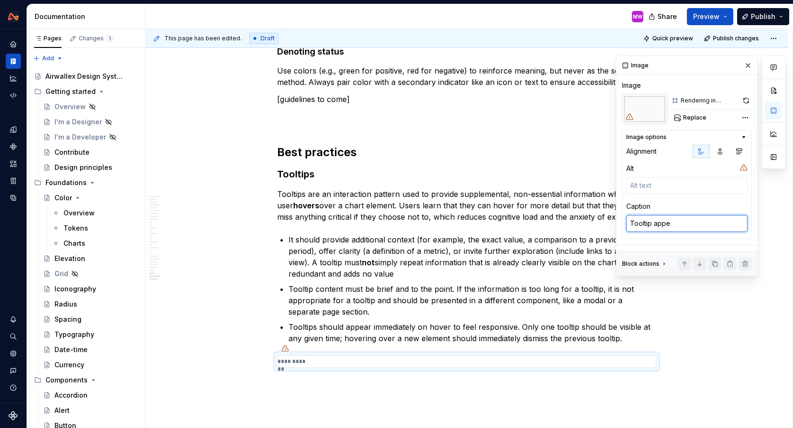
type textarea "*"
type textarea "Tooltip appea"
type textarea "*"
type textarea "Tooltip appear"
type textarea "*"
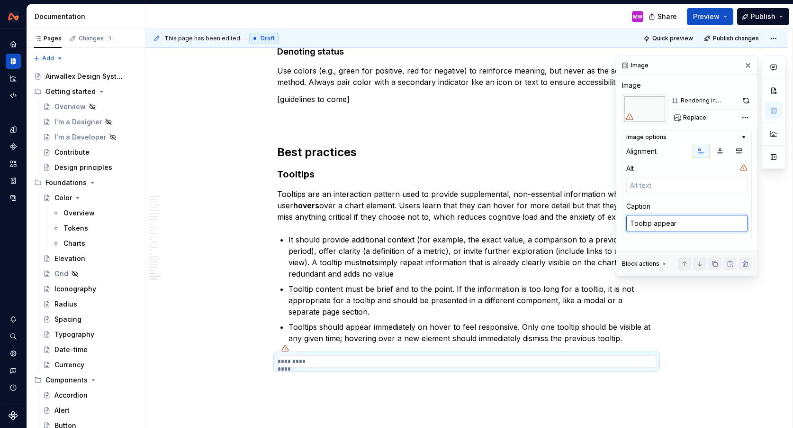
type textarea "Tooltip appears"
type textarea "*"
type textarea "Tooltip appears"
type textarea "*"
type textarea "Tooltip appears im"
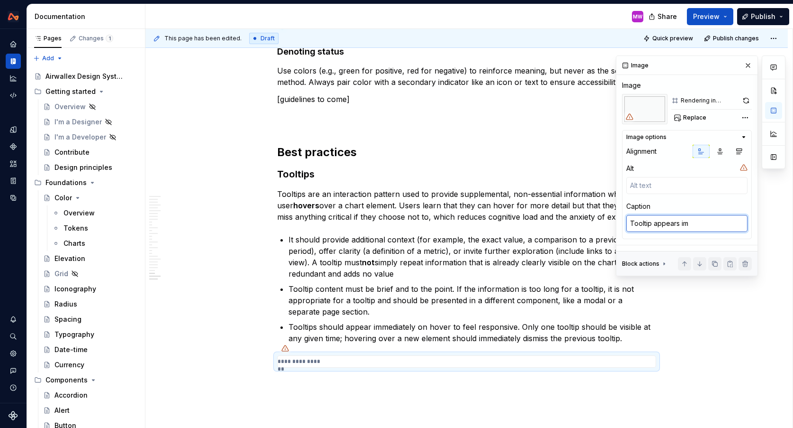
type textarea "*"
type textarea "Tooltip appears imm"
type textarea "*"
type textarea "Tooltip appears imme"
type textarea "*"
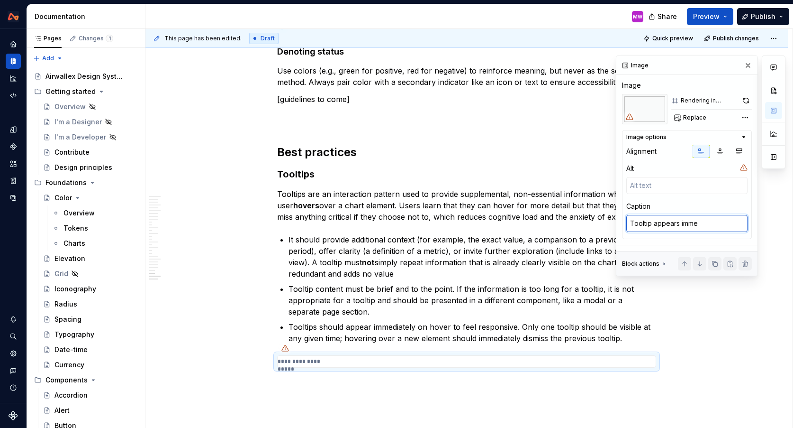
type textarea "Tooltip appears immed"
type textarea "*"
type textarea "Tooltip appears immedi"
type textarea "*"
type textarea "Tooltip appears immedia"
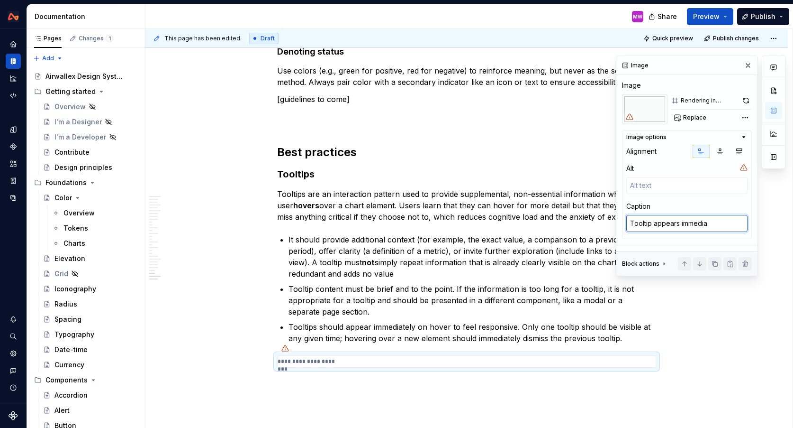
type textarea "*"
type textarea "Tooltip appears immediat"
type textarea "*"
type textarea "Tooltip appears immediate"
type textarea "*"
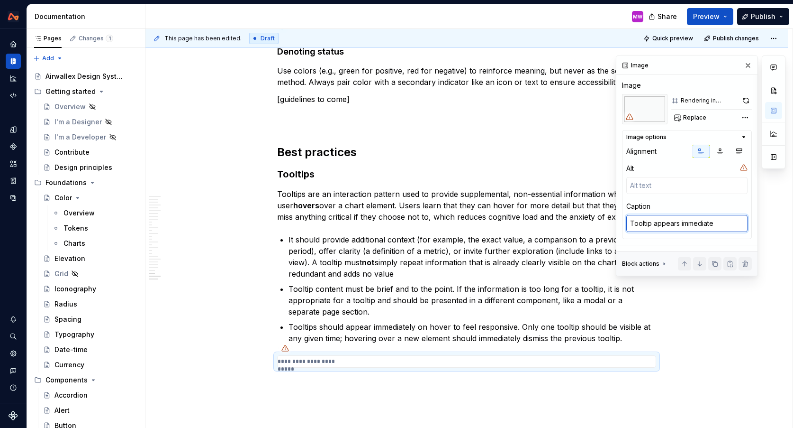
type textarea "Tooltip appears immediatel"
type textarea "*"
type textarea "Tooltip appears immediately"
type textarea "*"
type textarea "Tooltip appears immediately"
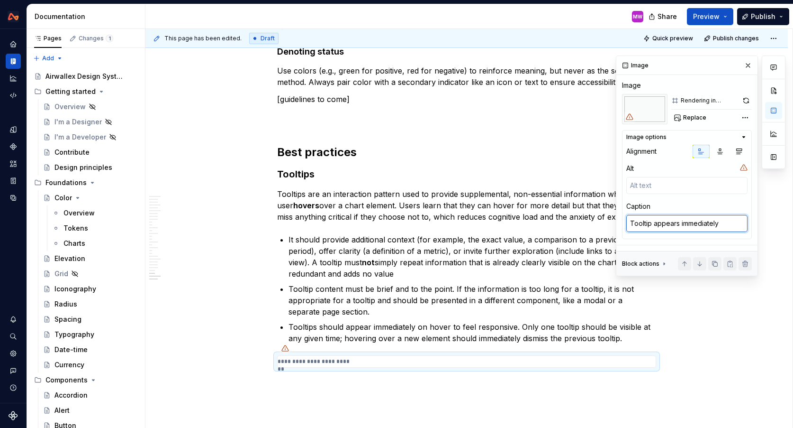
type textarea "*"
type textarea "Tooltip appears immediately o"
type textarea "*"
type textarea "Tooltip appears immediately oo"
type textarea "*"
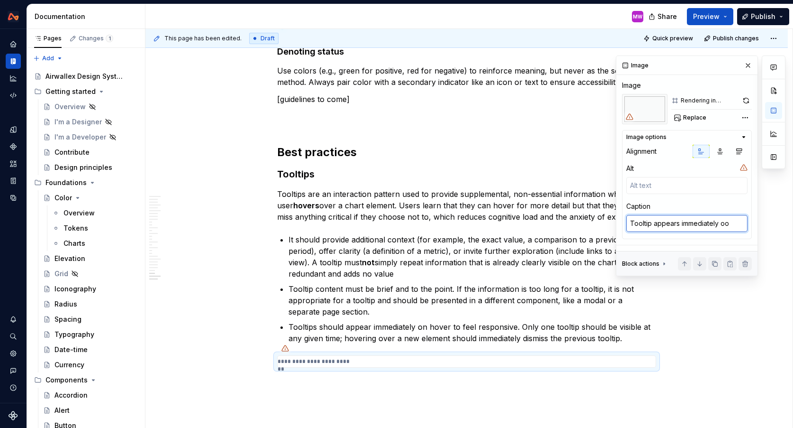
type textarea "Tooltip appears immediately oon"
type textarea "*"
type textarea "Tooltip appears immediately oon"
type textarea "*"
type textarea "Tooltip appears immediately oon h"
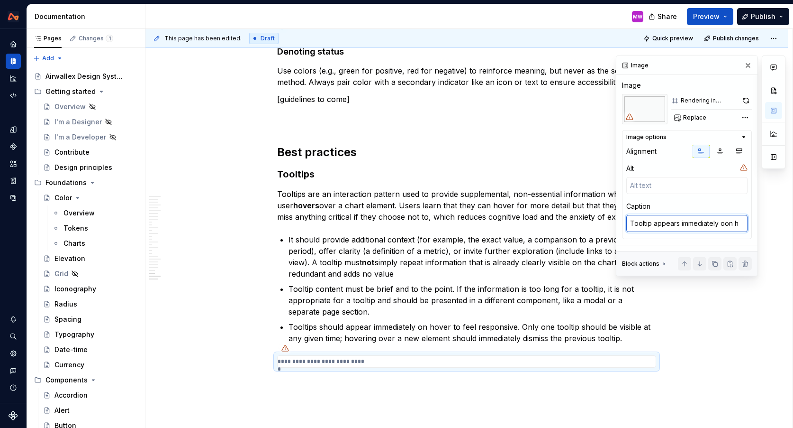
type textarea "*"
type textarea "Tooltip appears immediately oon ho"
type textarea "*"
type textarea "Tooltip appears immediately oon hov"
type textarea "*"
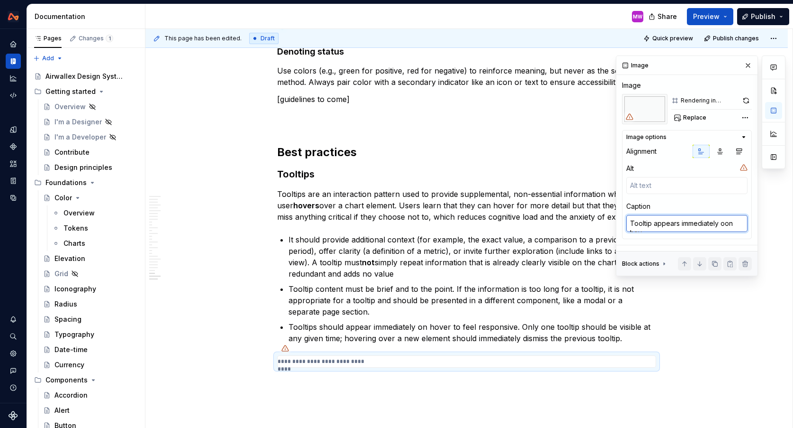
type textarea "Tooltip appears immediately oon hove"
type textarea "*"
type textarea "Tooltip appears immediately oon hover"
type textarea "*"
type textarea "Tooltip appears immediately oon hove"
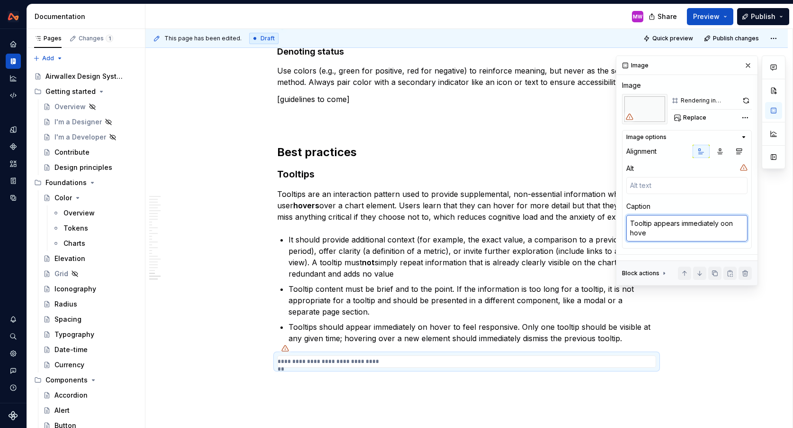
type textarea "*"
type textarea "Tooltip appears immediately oon ho"
type textarea "*"
type textarea "Tooltip appears immediately oon h"
type textarea "*"
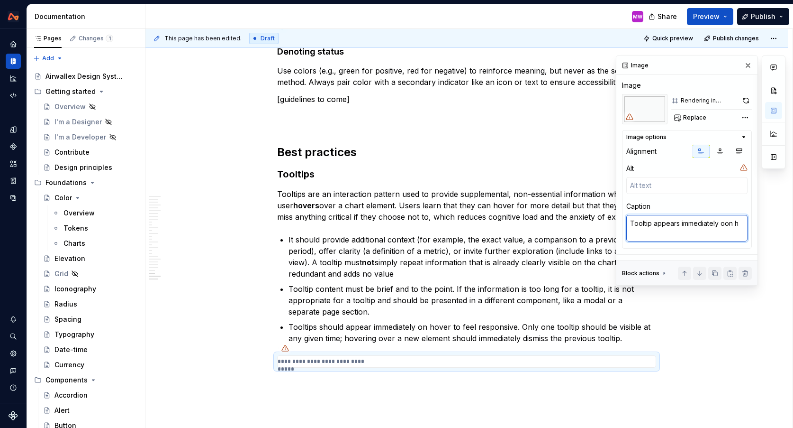
type textarea "Tooltip appears immediately oon"
type textarea "*"
type textarea "Tooltip appears immediately oon"
type textarea "*"
type textarea "Tooltip appears immediately oo"
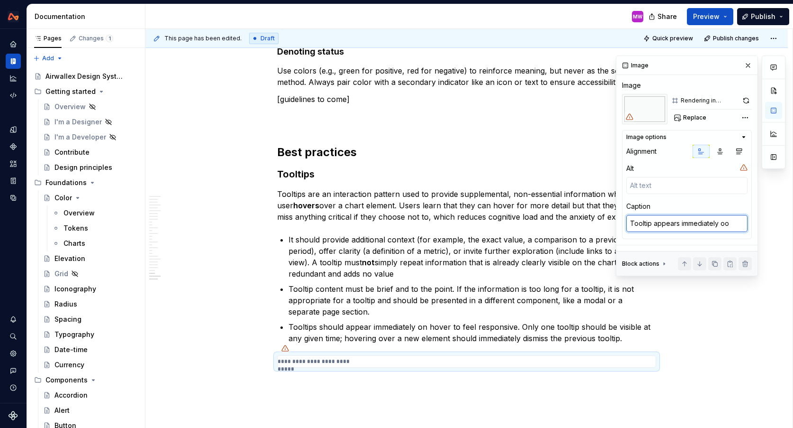
type textarea "*"
type textarea "Tooltip appears immediately o"
type textarea "*"
type textarea "Tooltip appears immediately on"
type textarea "*"
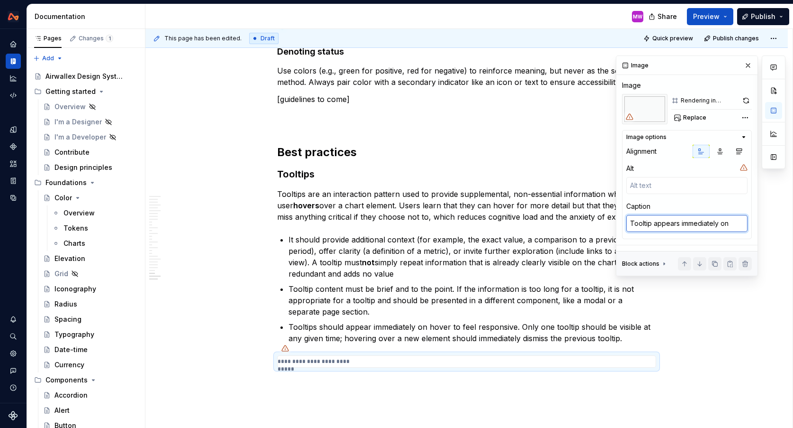
type textarea "Tooltip appears immediately on"
type textarea "*"
type textarea "Tooltip appears immediately on h"
type textarea "*"
type textarea "Tooltip appears immediately on ho"
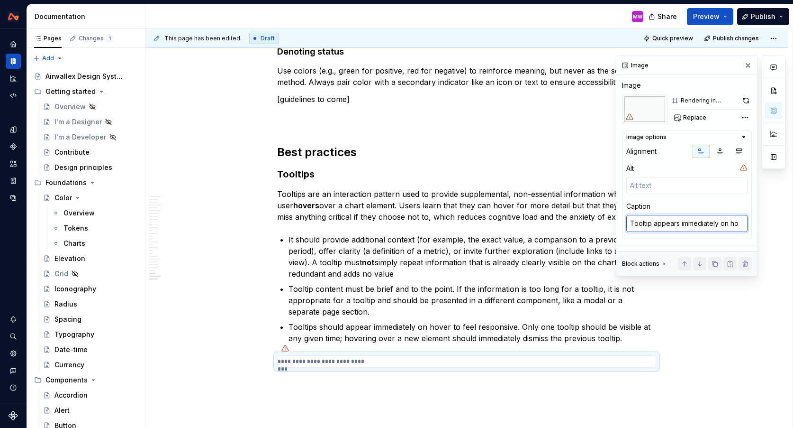
type textarea "*"
type textarea "Tooltip appears immediately on hov"
type textarea "*"
type textarea "Tooltip appears immediately on hove"
type textarea "*"
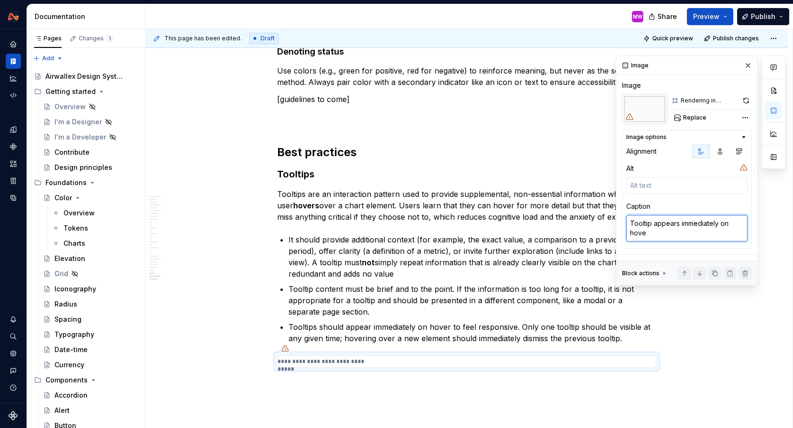
type textarea "Tooltip appears immediately on hover"
type textarea "*"
type textarea "Tooltip appears immediately on hover"
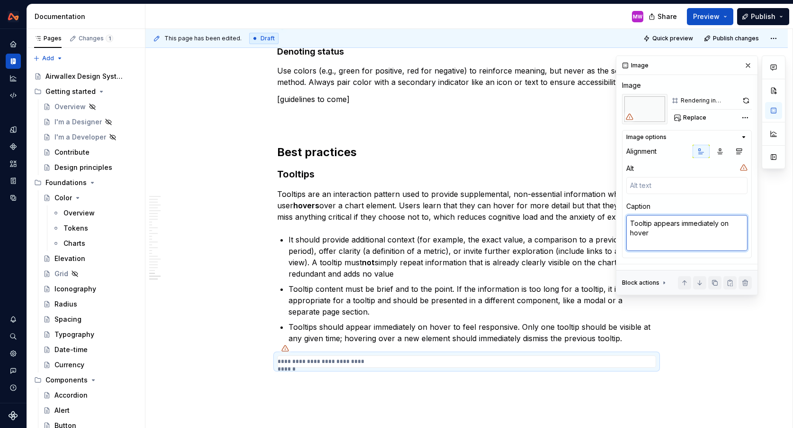
type textarea "*"
type textarea "Tooltip appears immediately on hover"
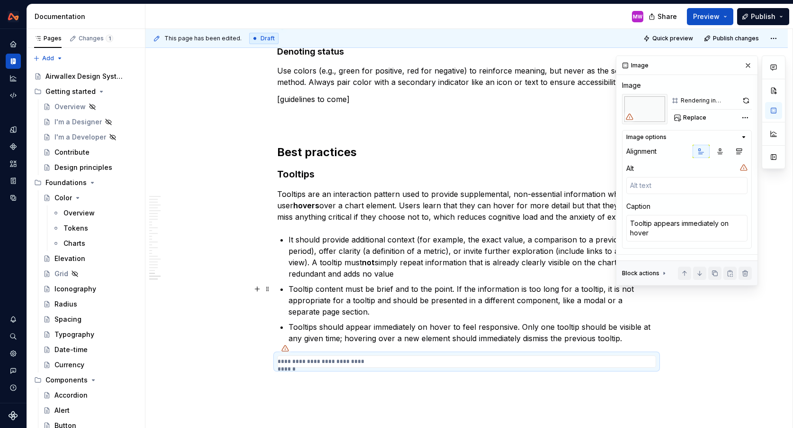
click at [727, 330] on div "This page has been edited. Draft Quick preview Publish changes Hidden page Data…" at bounding box center [469, 228] width 647 height 399
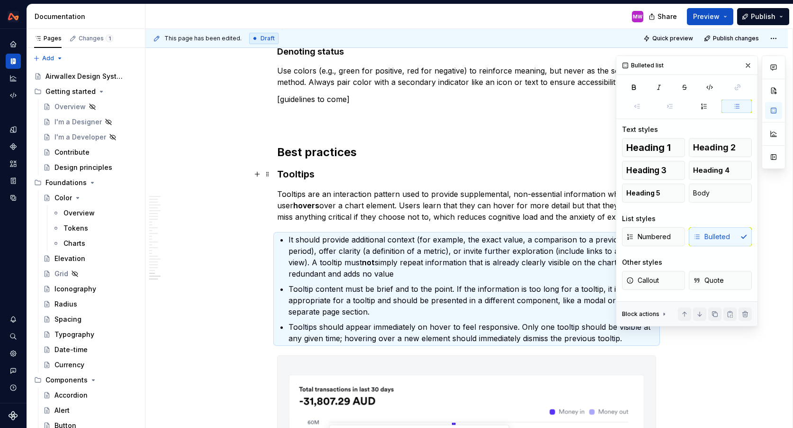
click at [346, 171] on h3 "Tooltips" at bounding box center [466, 173] width 379 height 13
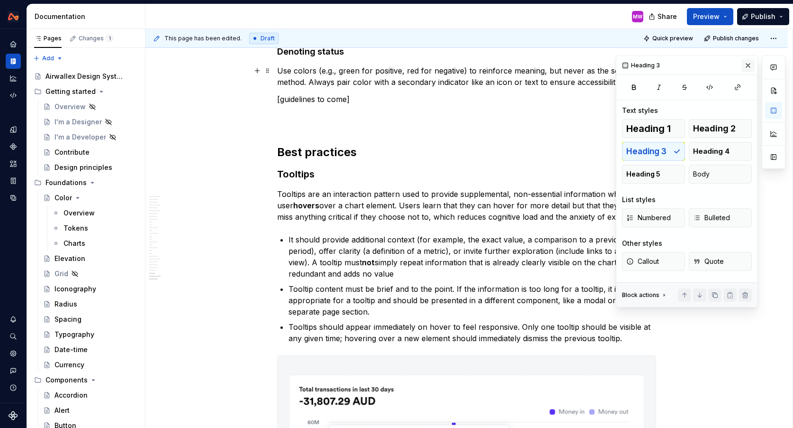
click at [746, 68] on button "button" at bounding box center [748, 65] width 13 height 13
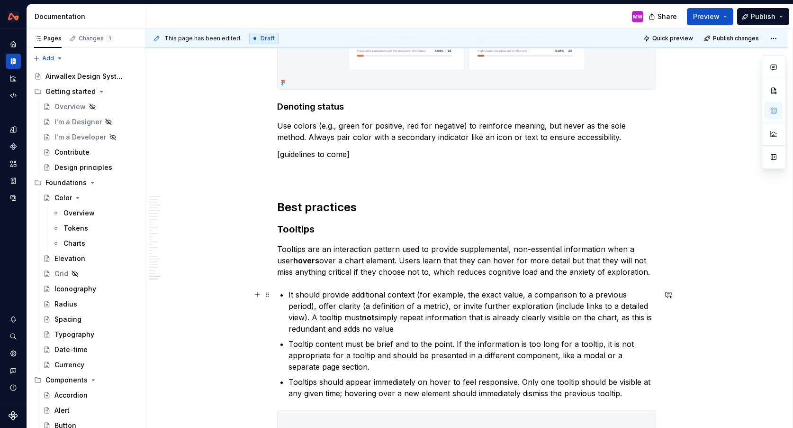
scroll to position [6082, 0]
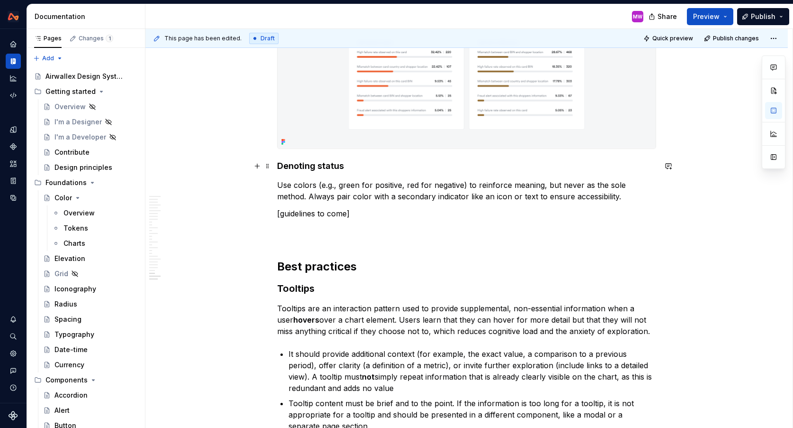
click at [347, 168] on h4 "Denoting status" at bounding box center [466, 165] width 379 height 11
drag, startPoint x: 317, startPoint y: 166, endPoint x: 281, endPoint y: 165, distance: 36.0
click at [281, 165] on h4 "Denoting status or trends" at bounding box center [466, 165] width 379 height 11
click at [361, 196] on p "Use colors (e.g., green for positive, red for negative) to reinforce meaning, b…" at bounding box center [466, 190] width 379 height 23
click at [279, 184] on p "Use colors (e.g., green for positive, red for negative) to reinforce meaning, b…" at bounding box center [466, 190] width 379 height 23
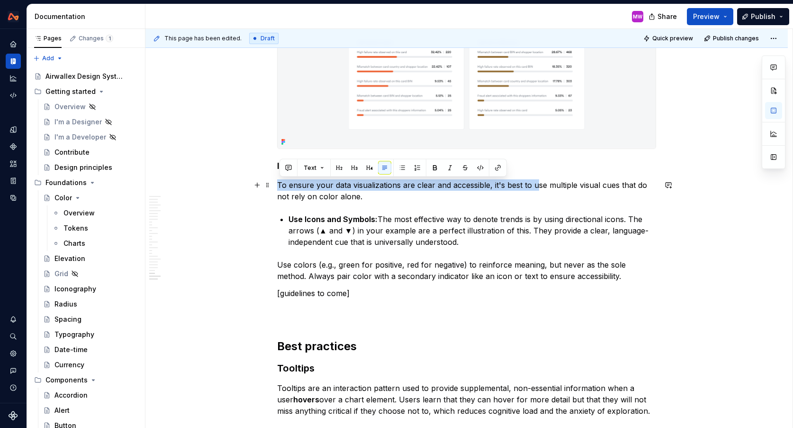
drag, startPoint x: 538, startPoint y: 186, endPoint x: 282, endPoint y: 184, distance: 256.9
click at [282, 184] on p "To ensure your data visualizations are clear and accessible, it's best to use m…" at bounding box center [466, 190] width 379 height 23
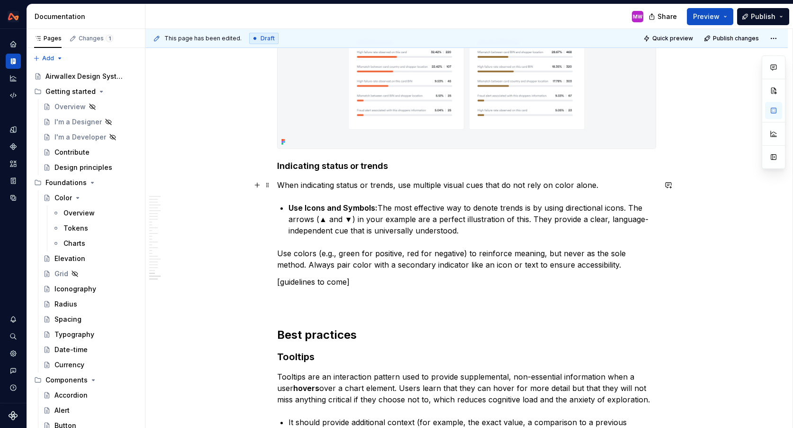
click at [605, 187] on p "When indicating status or trends, use multiple visual cues that do not rely on …" at bounding box center [466, 184] width 379 height 11
click at [291, 205] on strong "Use Icons and Symbols:" at bounding box center [333, 207] width 89 height 9
click at [311, 207] on strong "Use Icons and Symbols:" at bounding box center [333, 207] width 89 height 9
click at [350, 209] on strong "Use icons and Symbols:" at bounding box center [333, 207] width 89 height 9
click at [292, 207] on strong "Use icons and symbols:" at bounding box center [333, 207] width 88 height 9
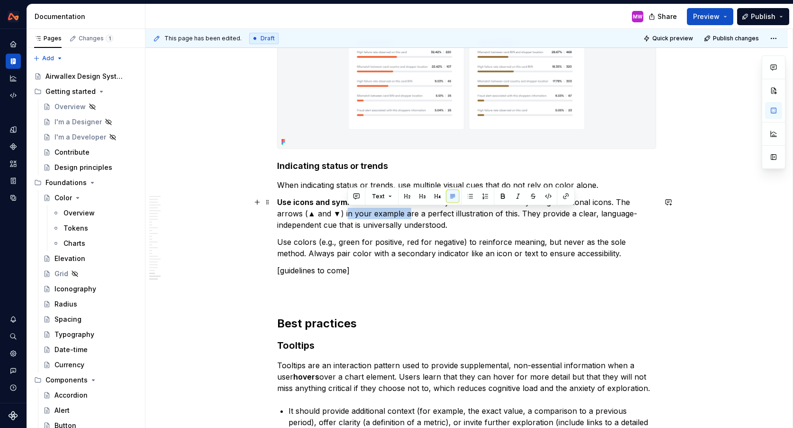
drag, startPoint x: 407, startPoint y: 216, endPoint x: 347, endPoint y: 215, distance: 59.2
click at [347, 215] on p "Use icons and symbols: The most effective way to denote trends is by using dire…" at bounding box center [466, 213] width 379 height 34
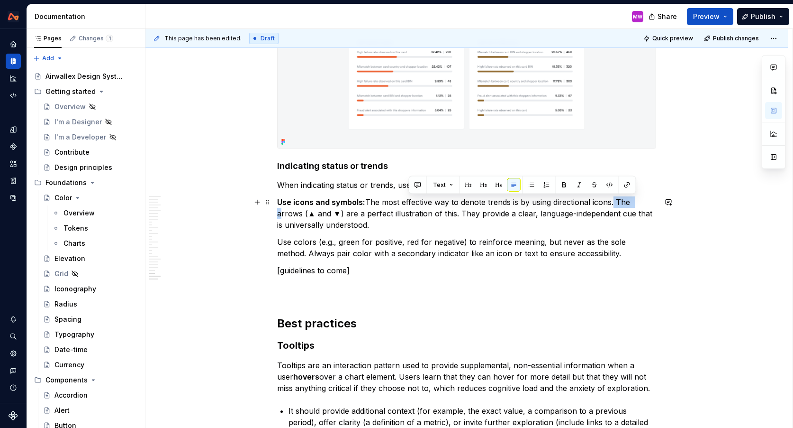
drag, startPoint x: 614, startPoint y: 203, endPoint x: 639, endPoint y: 203, distance: 24.7
click at [640, 204] on p "Use icons and symbols: The most effective way to denote trends is by using dire…" at bounding box center [466, 213] width 379 height 34
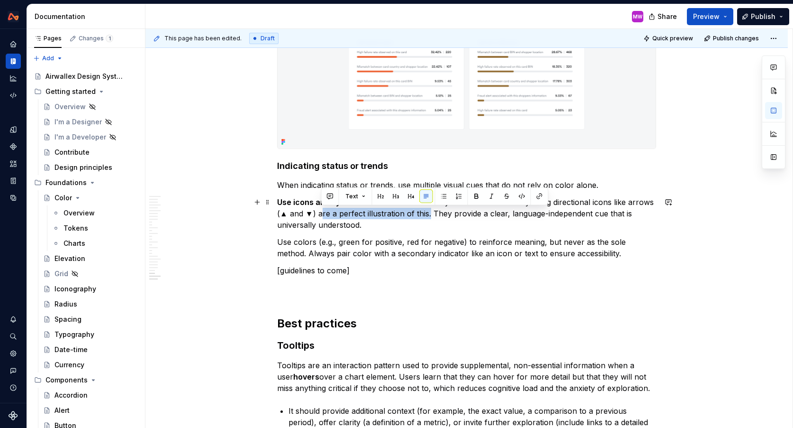
drag, startPoint x: 429, startPoint y: 215, endPoint x: 322, endPoint y: 217, distance: 107.6
click at [322, 217] on p "Use icons and symbols: The most effective way to denote trends is by using dire…" at bounding box center [466, 213] width 379 height 34
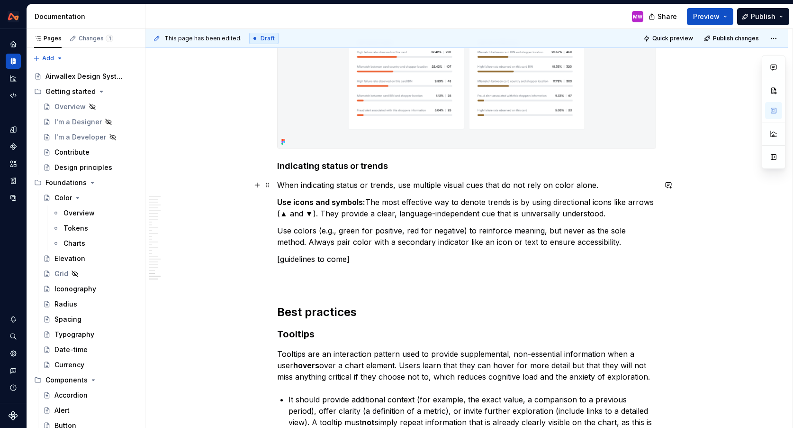
click at [608, 187] on p "When indicating status or trends, use multiple visual cues that do not rely on …" at bounding box center [466, 184] width 379 height 11
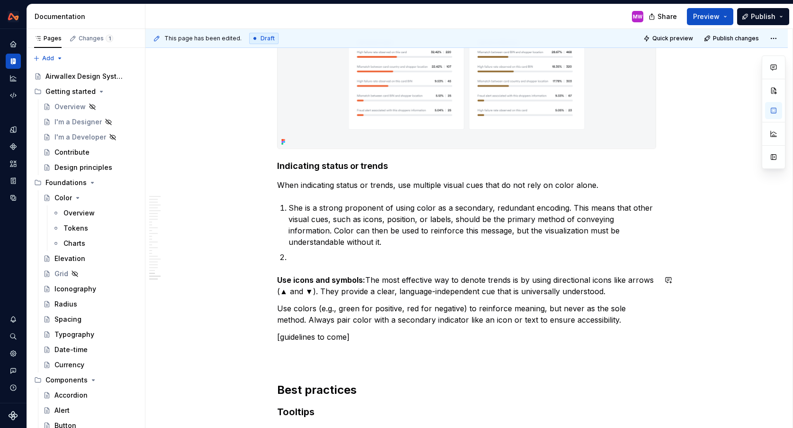
click at [628, 291] on p "Use icons and symbols: The most effective way to denote trends is by using dire…" at bounding box center [466, 285] width 379 height 23
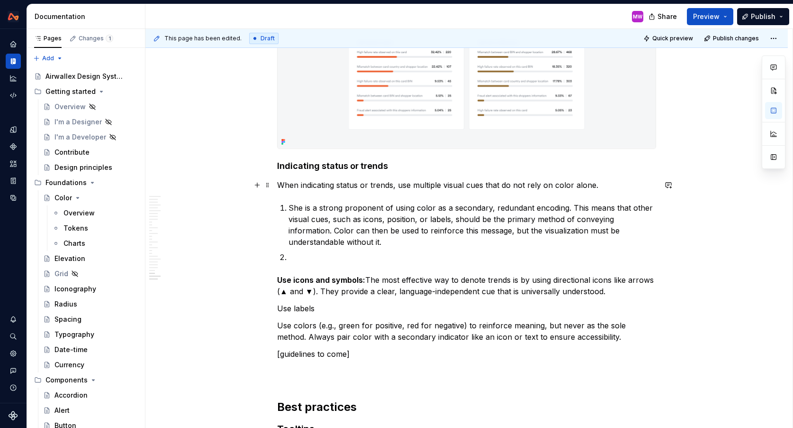
click at [618, 185] on p "When indicating status or trends, use multiple visual cues that do not rely on …" at bounding box center [466, 184] width 379 height 11
click at [280, 278] on strong "Use icons and symbols:" at bounding box center [321, 279] width 88 height 9
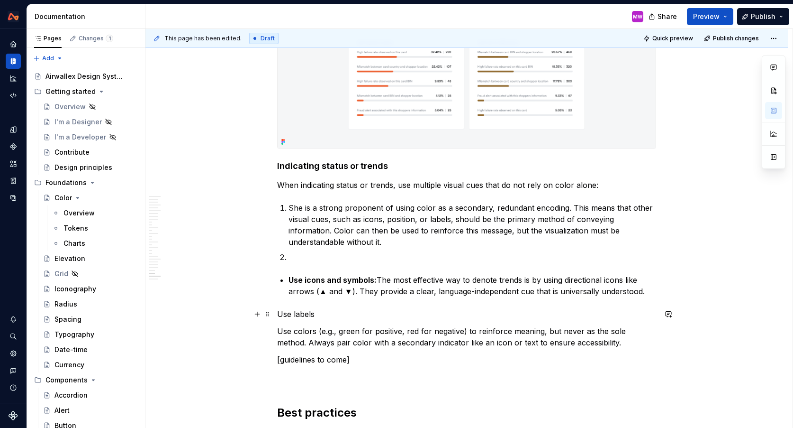
click at [280, 312] on p "Use labels" at bounding box center [466, 313] width 379 height 11
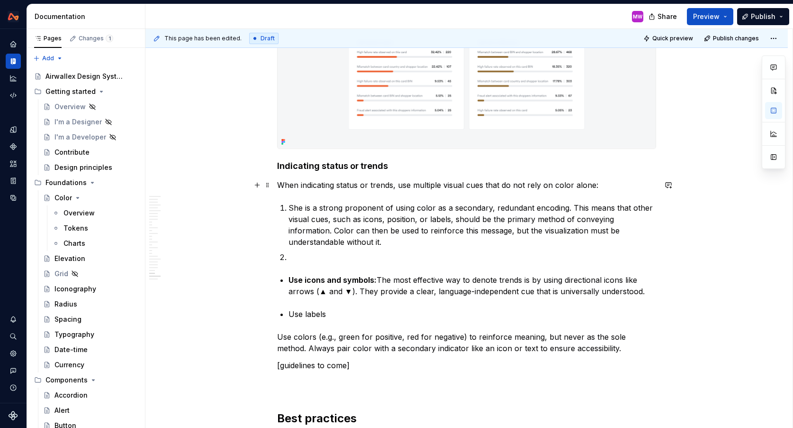
click at [489, 184] on p "When indicating status or trends, use multiple visual cues that do not rely on …" at bounding box center [466, 184] width 379 height 11
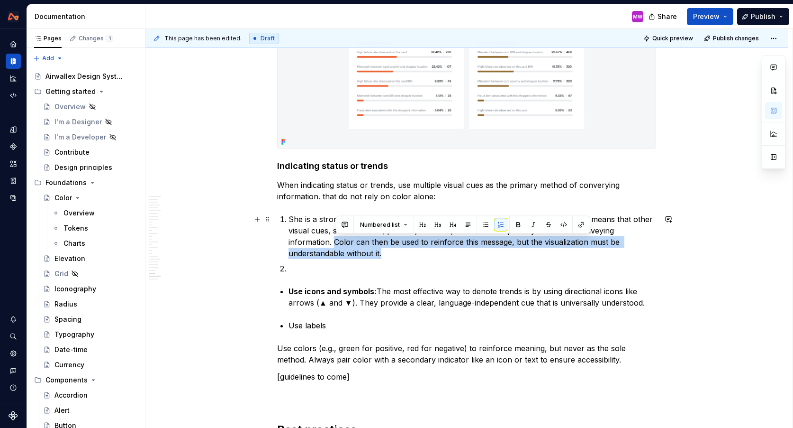
drag, startPoint x: 336, startPoint y: 241, endPoint x: 402, endPoint y: 254, distance: 67.6
click at [403, 254] on p "She is a strong proponent of using color as a secondary, redundant encoding. Th…" at bounding box center [473, 236] width 368 height 46
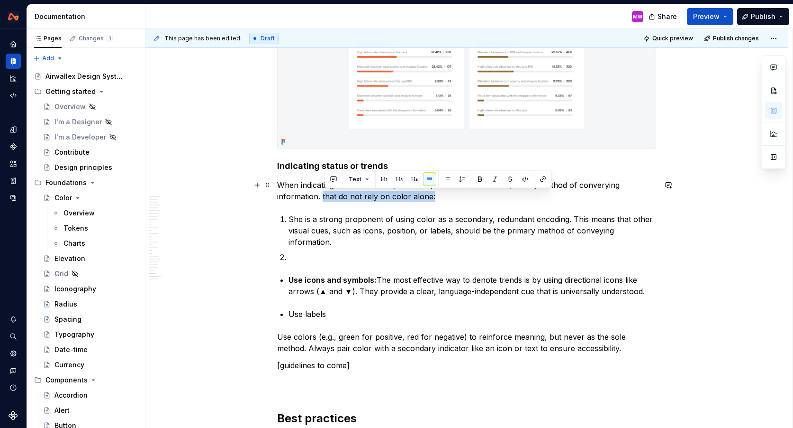
drag, startPoint x: 455, startPoint y: 197, endPoint x: 325, endPoint y: 197, distance: 129.4
click at [325, 197] on p "When indicating status or trends, use multiple visual cues as the primary metho…" at bounding box center [466, 190] width 379 height 23
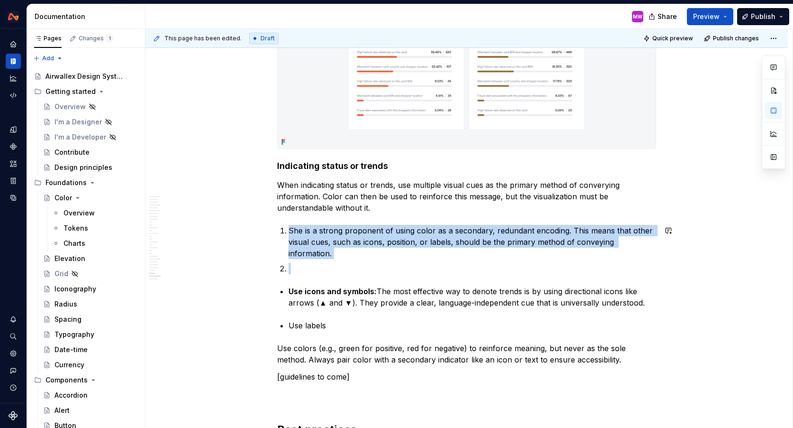
drag, startPoint x: 299, startPoint y: 283, endPoint x: 288, endPoint y: 224, distance: 59.8
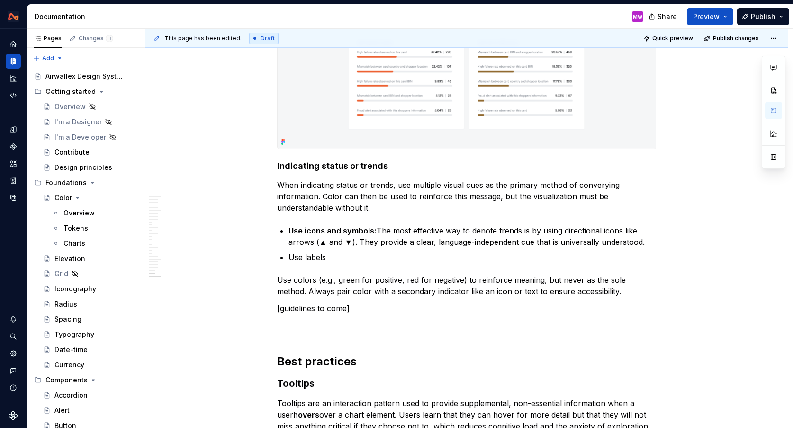
click at [339, 260] on p "Use labels" at bounding box center [473, 256] width 368 height 11
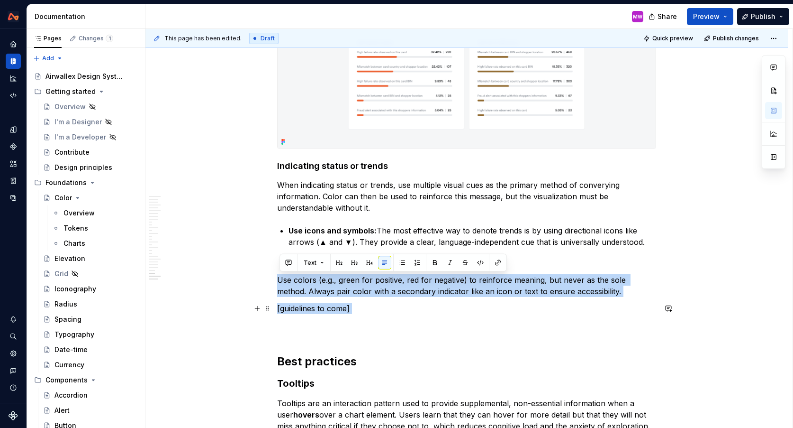
drag, startPoint x: 281, startPoint y: 277, endPoint x: 429, endPoint y: 315, distance: 153.1
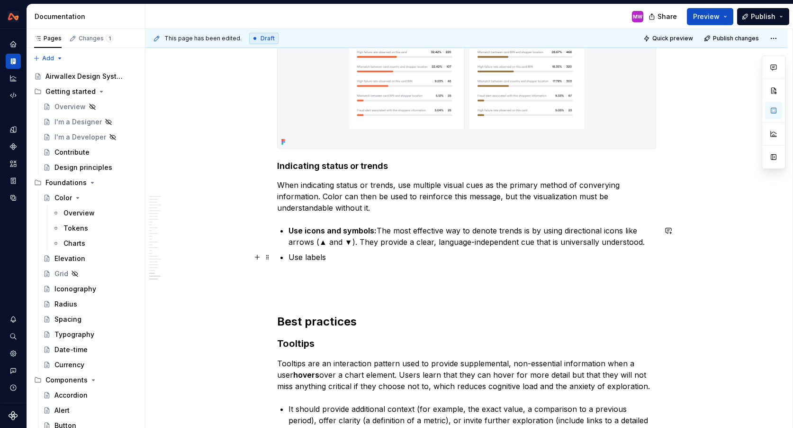
click at [364, 260] on p "Use labels" at bounding box center [473, 256] width 368 height 11
click at [279, 164] on h4 "Indicating status or trends" at bounding box center [466, 165] width 379 height 11
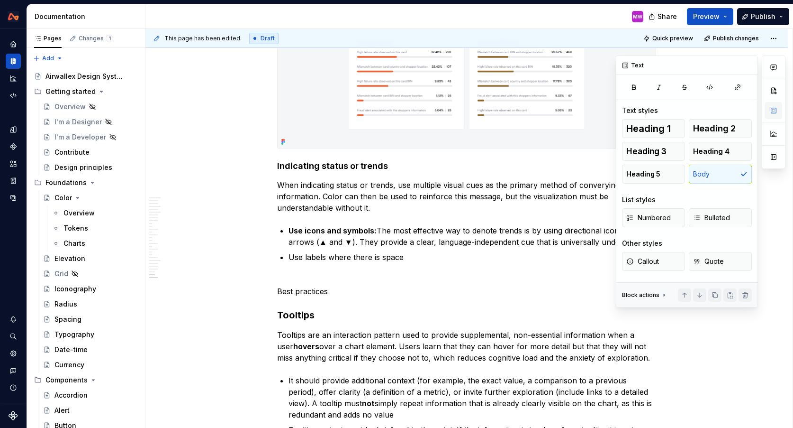
click at [772, 116] on button "button" at bounding box center [773, 110] width 17 height 17
click at [723, 126] on span "Heading 2" at bounding box center [714, 128] width 43 height 9
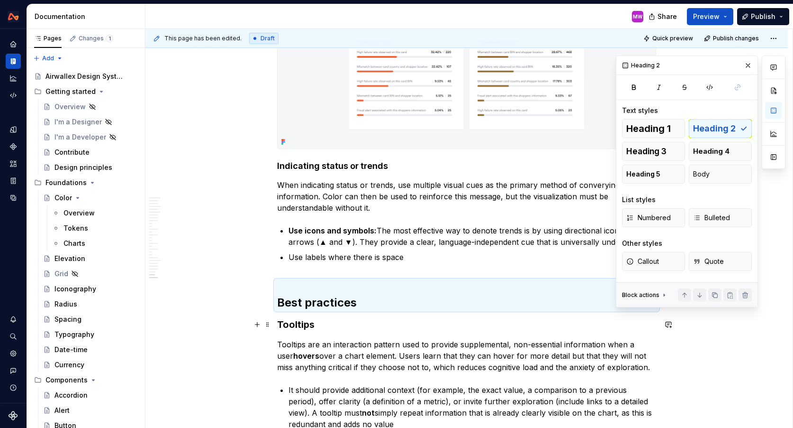
click at [402, 318] on h3 "Tooltips" at bounding box center [466, 324] width 379 height 13
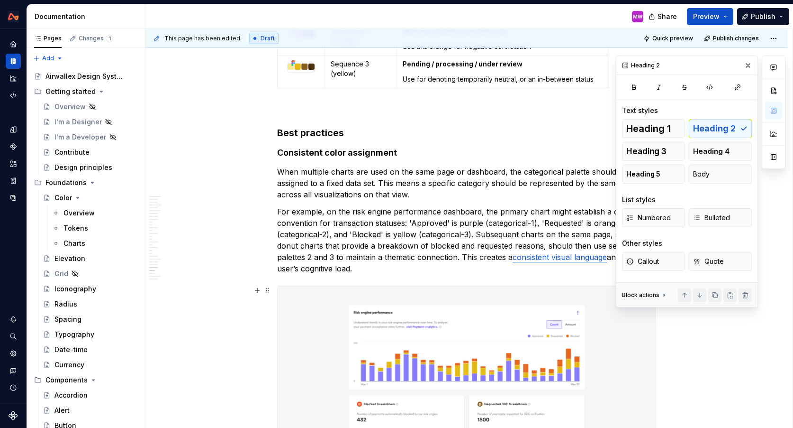
scroll to position [5573, 0]
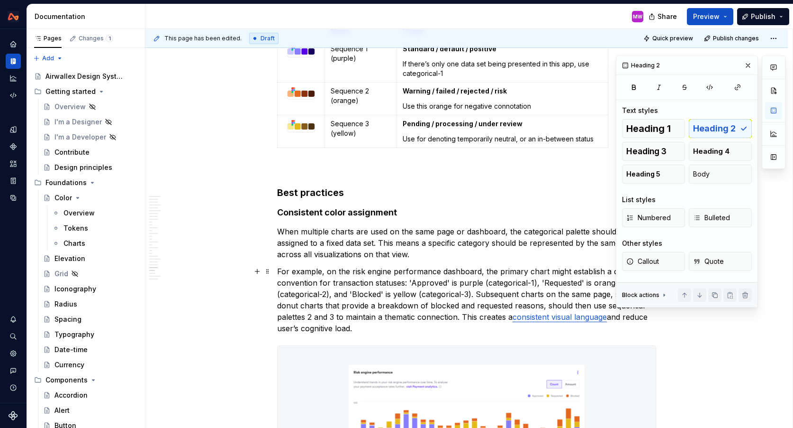
click at [421, 270] on p "For example, on the risk engine performance dashboard, the primary chart might …" at bounding box center [466, 299] width 379 height 68
click at [747, 66] on button "button" at bounding box center [748, 65] width 13 height 13
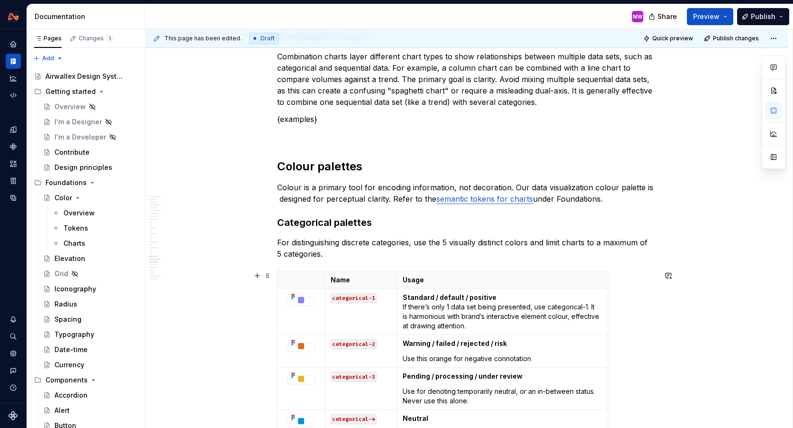
scroll to position [4748, 0]
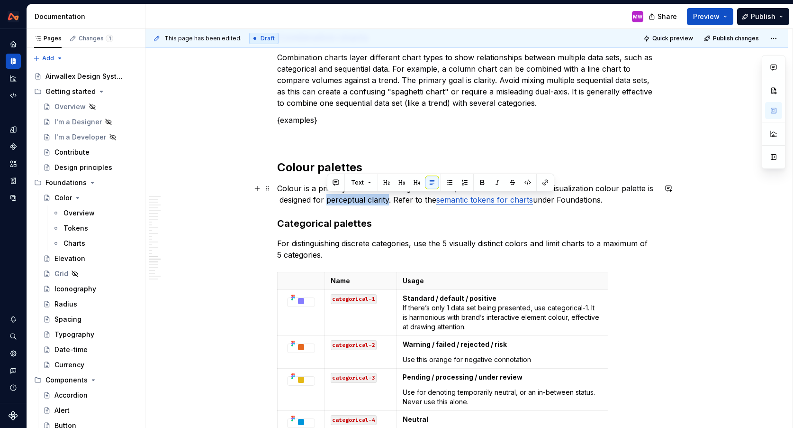
drag, startPoint x: 389, startPoint y: 201, endPoint x: 328, endPoint y: 200, distance: 60.7
click at [328, 200] on p "Colour is a primary tool for encoding information, not decoration. Our data vis…" at bounding box center [466, 193] width 379 height 23
click at [374, 200] on link "perceptual clarity" at bounding box center [355, 199] width 63 height 9
click at [429, 165] on h2 "Colour palettes" at bounding box center [466, 167] width 379 height 15
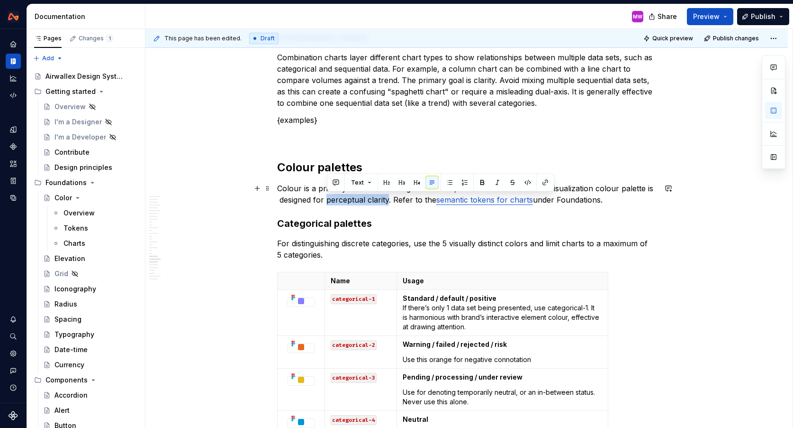
drag, startPoint x: 389, startPoint y: 200, endPoint x: 328, endPoint y: 199, distance: 61.6
click at [328, 199] on p "Colour is a primary tool for encoding information, not decoration. Our data vis…" at bounding box center [466, 193] width 379 height 23
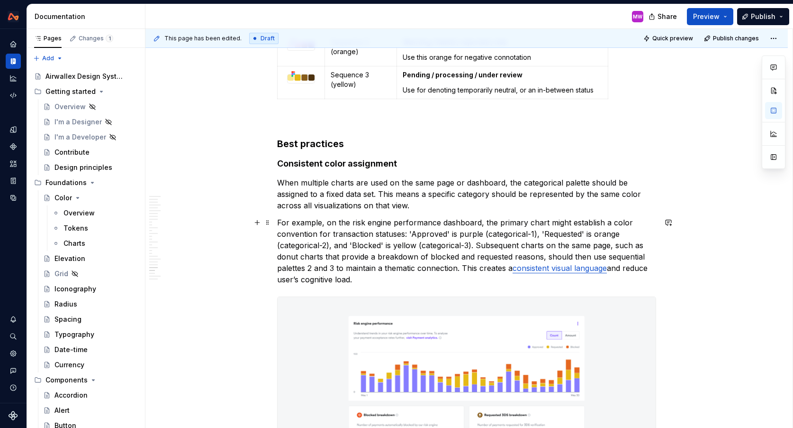
scroll to position [5645, 0]
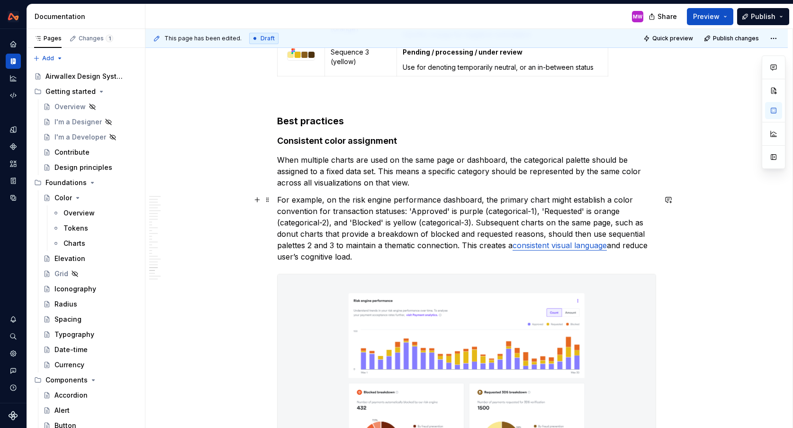
click at [591, 246] on link "consistent visual language" at bounding box center [560, 244] width 94 height 9
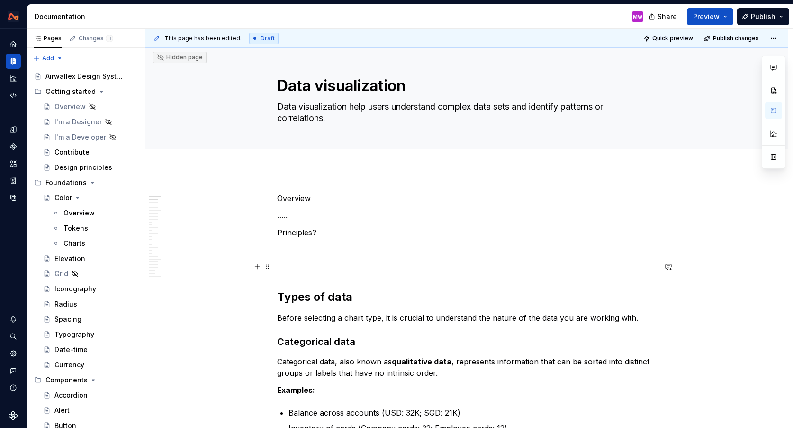
scroll to position [0, 0]
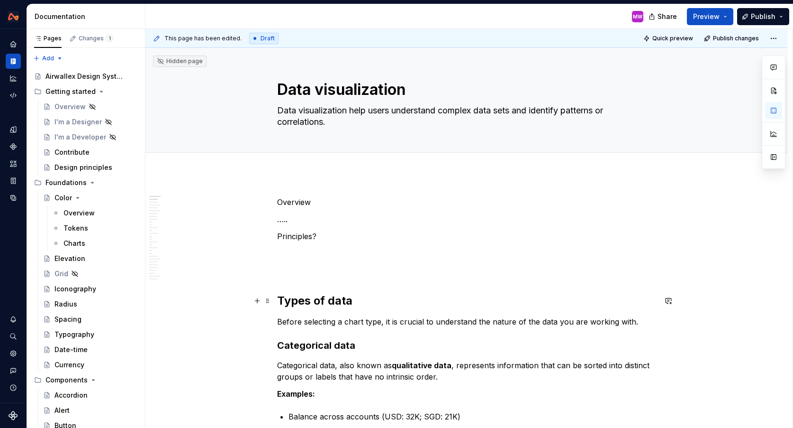
click at [280, 297] on h2 "Types of data" at bounding box center [466, 300] width 379 height 15
click at [280, 203] on p "Overview" at bounding box center [466, 201] width 379 height 11
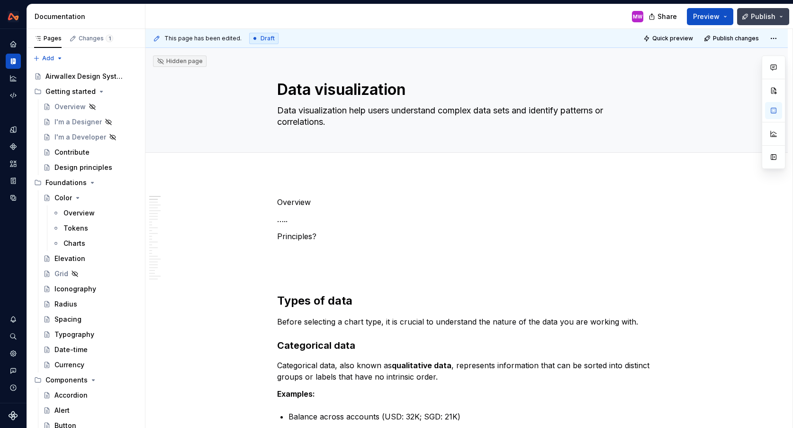
click at [770, 13] on span "Publish" at bounding box center [763, 16] width 25 height 9
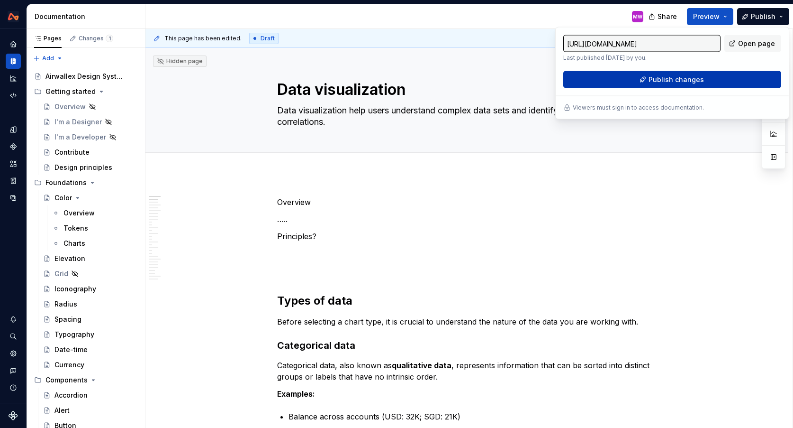
click at [666, 78] on span "Publish changes" at bounding box center [676, 79] width 55 height 9
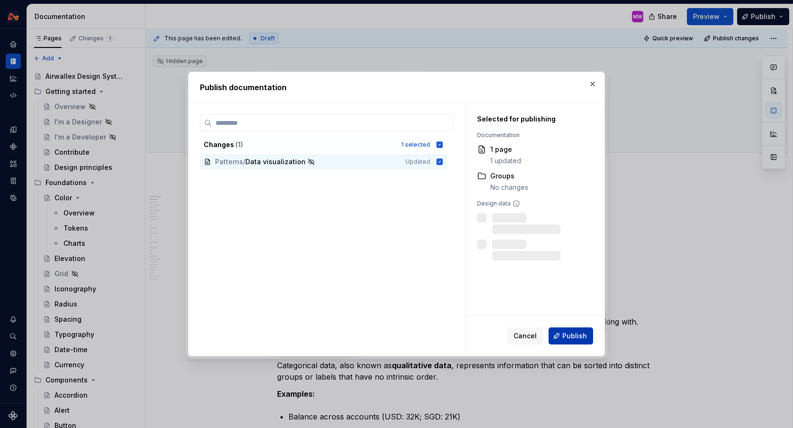
click at [581, 333] on span "Publish" at bounding box center [575, 335] width 25 height 9
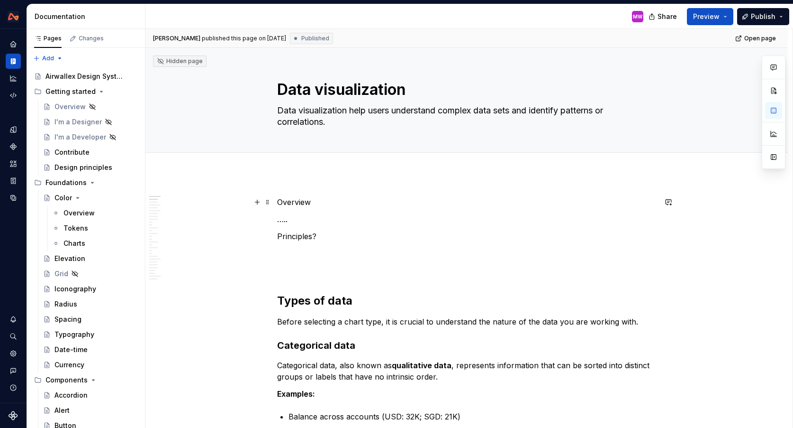
click at [281, 200] on p "Overview" at bounding box center [466, 201] width 379 height 11
click at [772, 110] on button "button" at bounding box center [773, 110] width 17 height 17
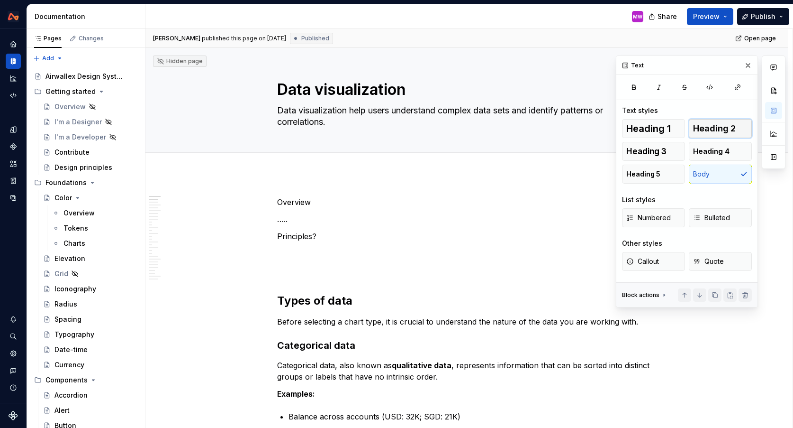
click at [706, 130] on span "Heading 2" at bounding box center [714, 128] width 43 height 9
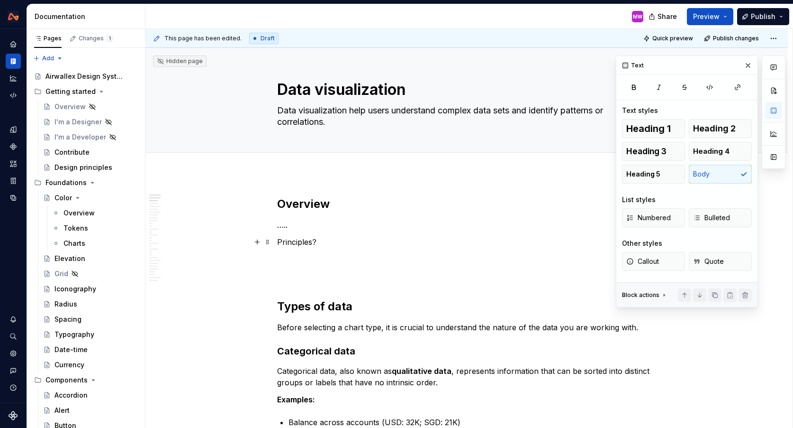
click at [317, 244] on p "Principles?" at bounding box center [466, 241] width 379 height 11
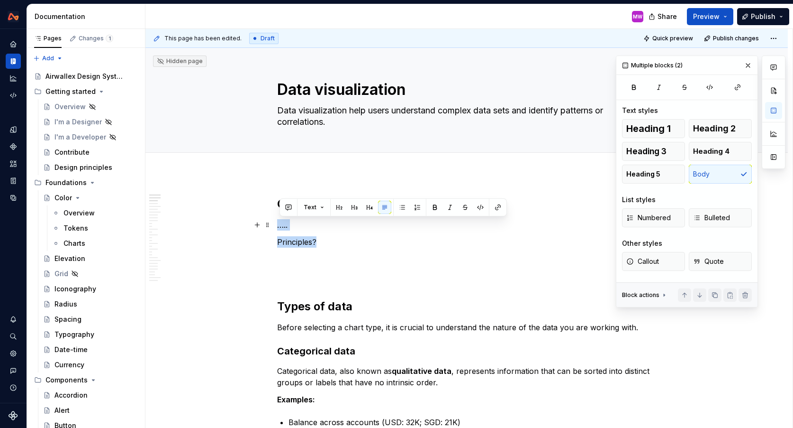
drag, startPoint x: 339, startPoint y: 244, endPoint x: 276, endPoint y: 225, distance: 66.4
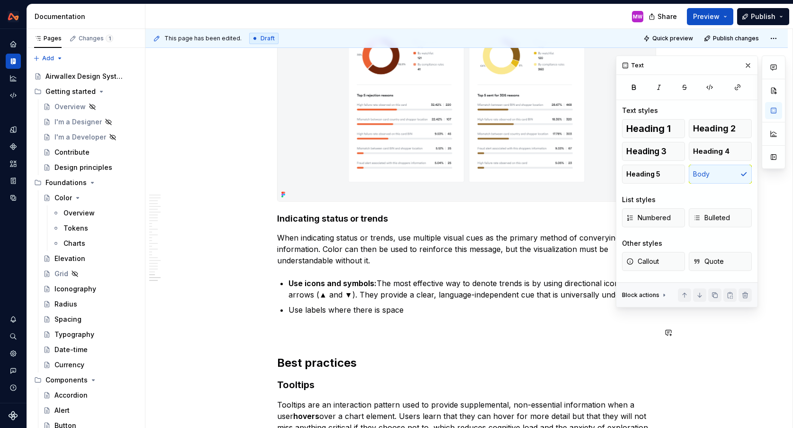
scroll to position [6103, 0]
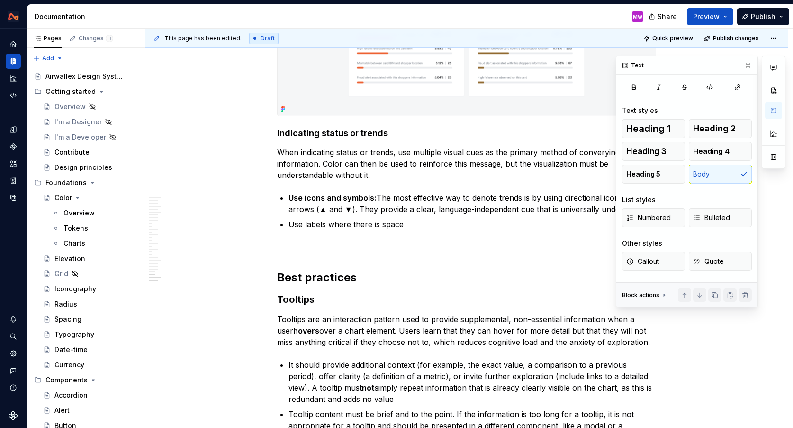
click at [432, 228] on p "Use labels where there is space" at bounding box center [473, 223] width 368 height 11
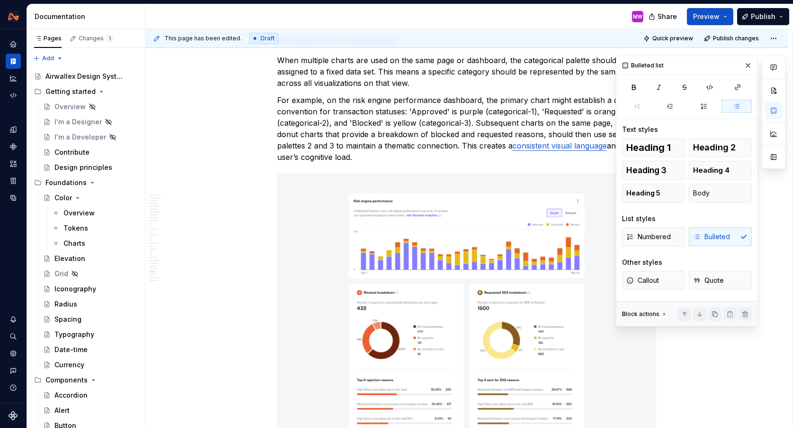
scroll to position [5526, 0]
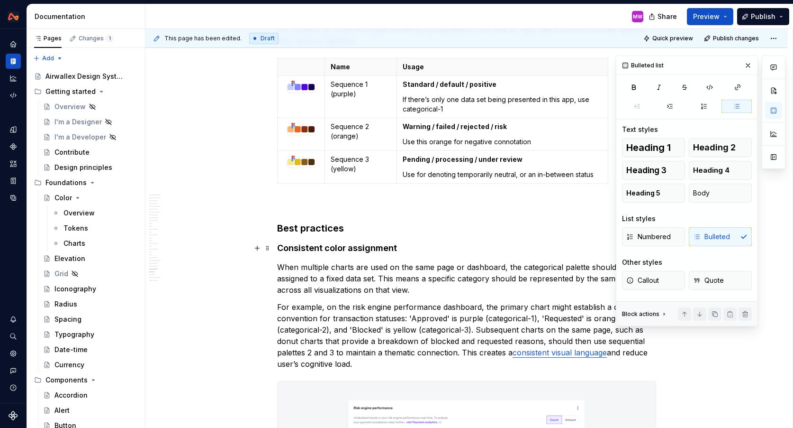
click at [281, 247] on h4 "Consistent color assignment" at bounding box center [466, 247] width 379 height 11
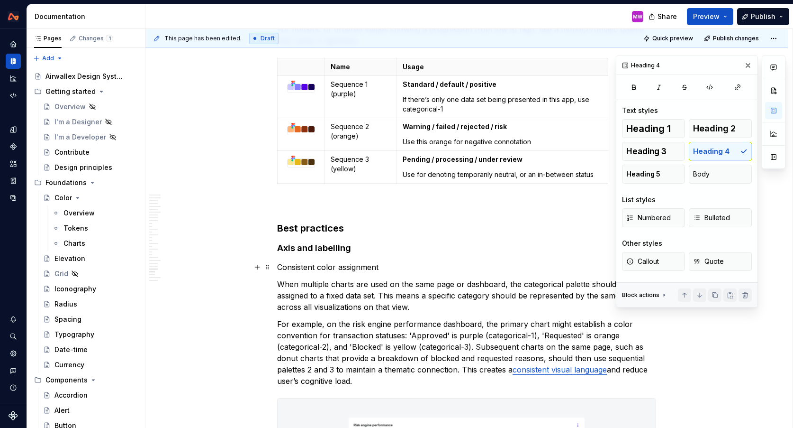
click at [409, 262] on p "Consistent color assignment" at bounding box center [466, 266] width 379 height 11
click at [373, 247] on h4 "Axis and labelling" at bounding box center [466, 247] width 379 height 11
click at [365, 223] on h3 "Best practices" at bounding box center [466, 227] width 379 height 13
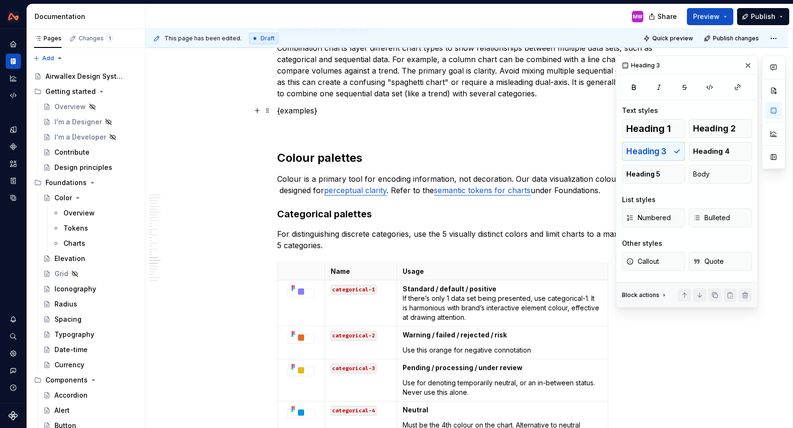
scroll to position [4645, 0]
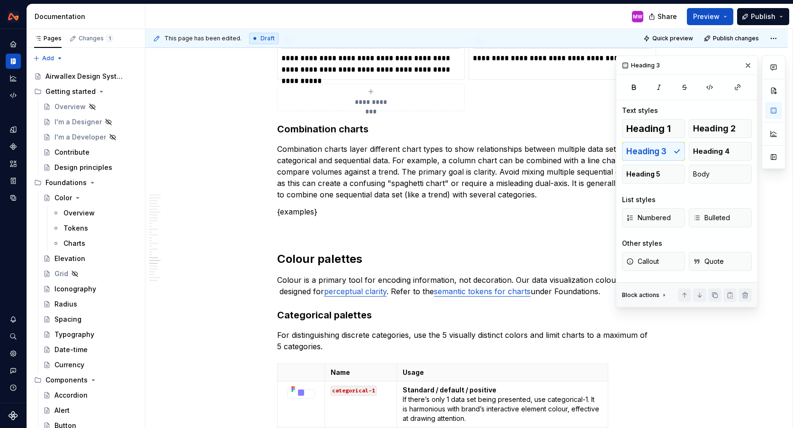
click at [372, 262] on h2 "Colour palettes" at bounding box center [466, 258] width 379 height 15
click at [390, 315] on h3 "Categorical palettes" at bounding box center [466, 314] width 379 height 13
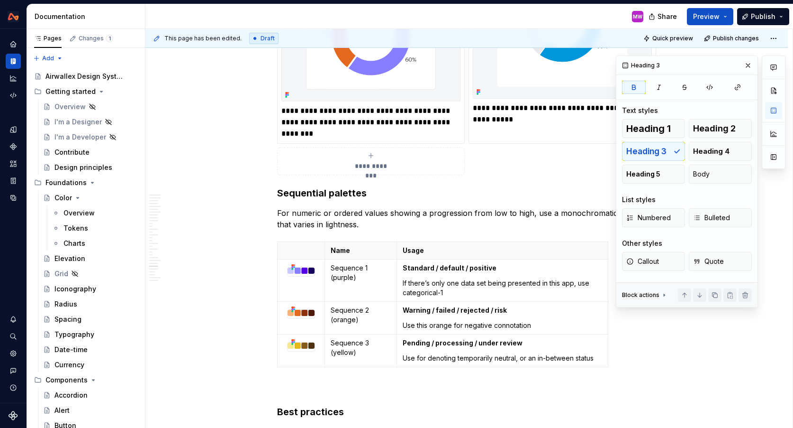
scroll to position [5411, 0]
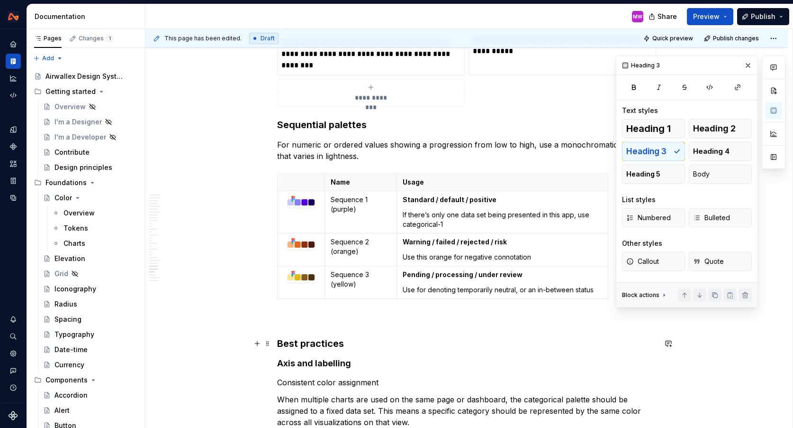
click at [355, 345] on h3 "Best practices" at bounding box center [466, 343] width 379 height 13
click at [708, 124] on span "Heading 2" at bounding box center [714, 128] width 43 height 9
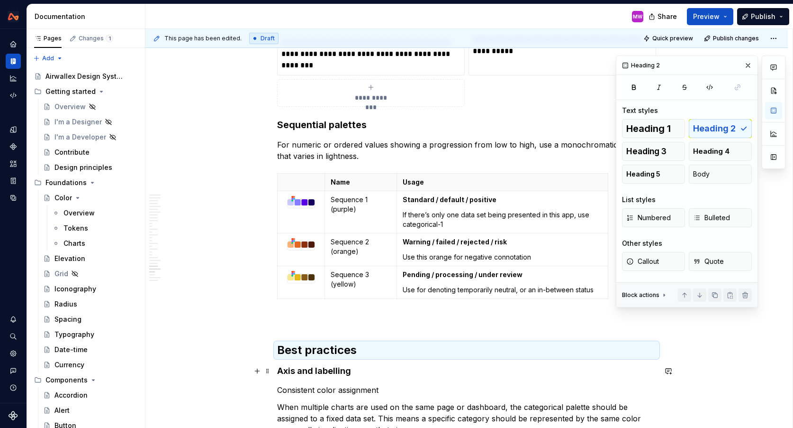
click at [282, 369] on h4 "Axis and labelling" at bounding box center [466, 370] width 379 height 11
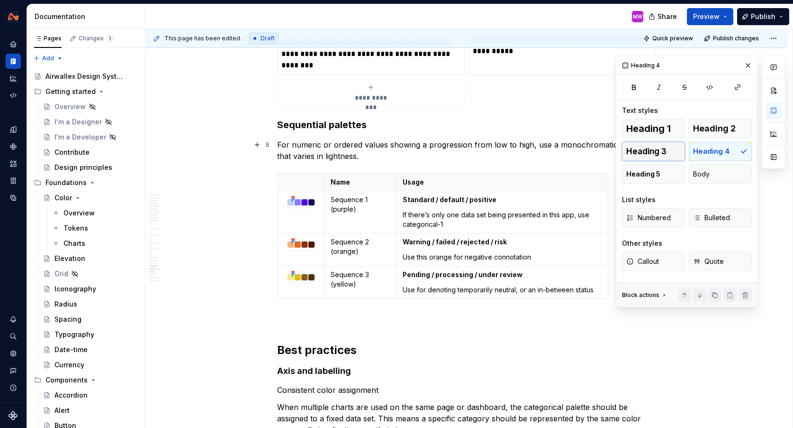
click at [657, 151] on span "Heading 3" at bounding box center [647, 150] width 40 height 9
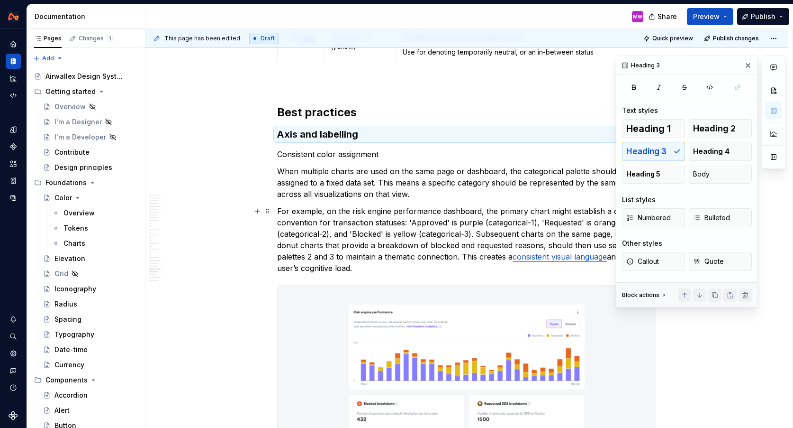
scroll to position [5658, 0]
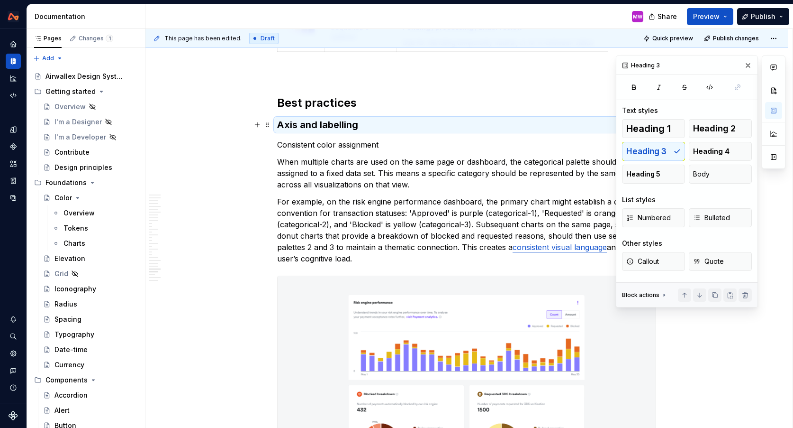
click at [382, 126] on h3 "Axis and labelling" at bounding box center [466, 124] width 379 height 13
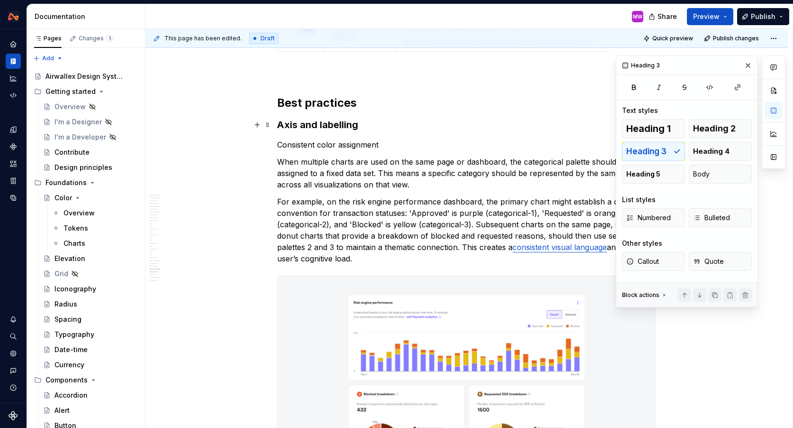
click at [370, 123] on h3 "Axis and labelling" at bounding box center [466, 124] width 379 height 13
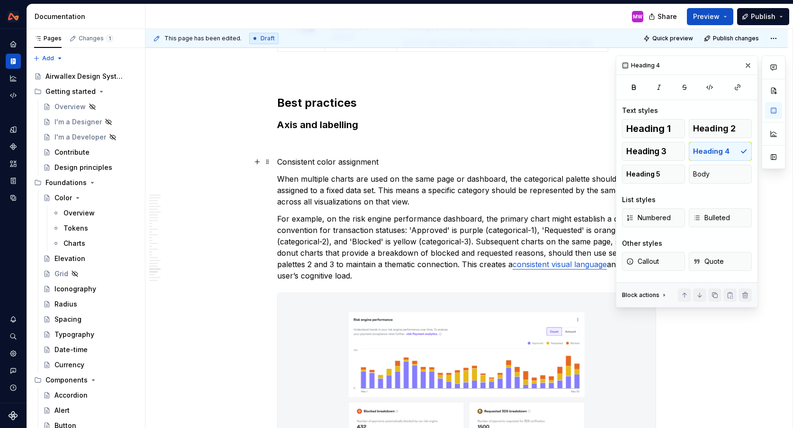
click at [281, 159] on p "Consistent color assignment" at bounding box center [466, 161] width 379 height 11
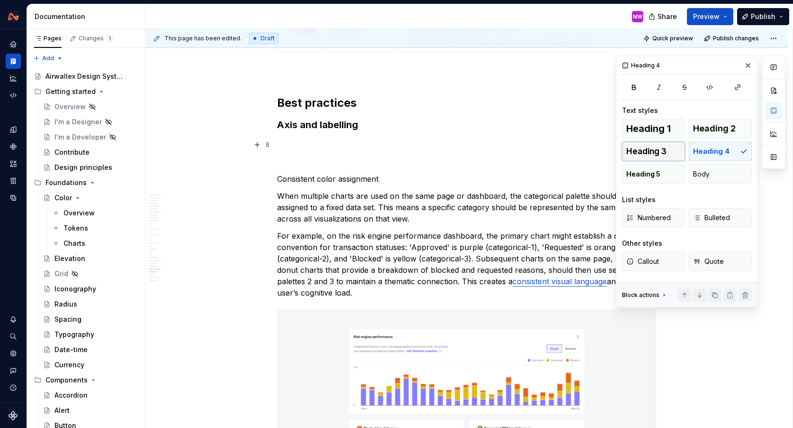
click at [643, 148] on span "Heading 3" at bounding box center [647, 150] width 40 height 9
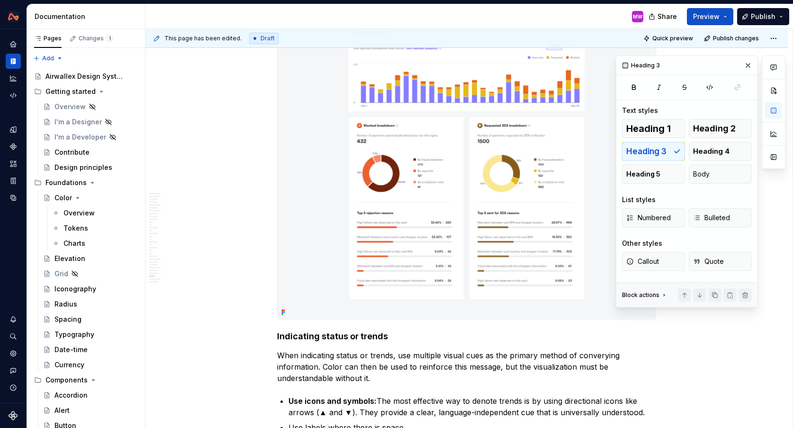
scroll to position [6011, 0]
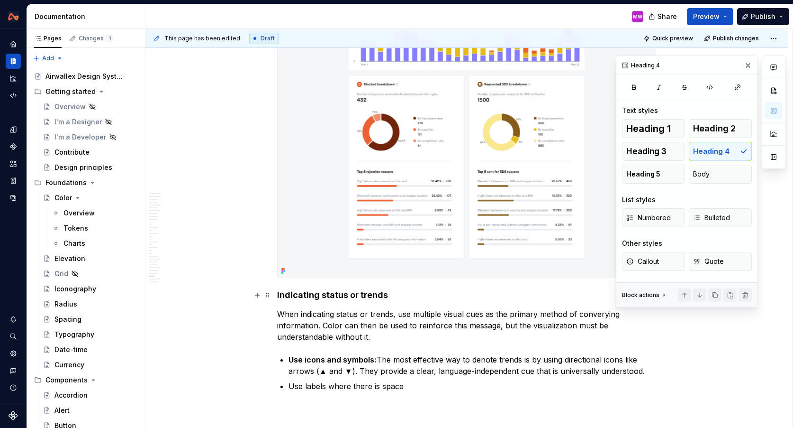
click at [279, 291] on h4 "Indicating status or trends" at bounding box center [466, 294] width 379 height 11
click at [652, 148] on span "Heading 3" at bounding box center [647, 150] width 40 height 9
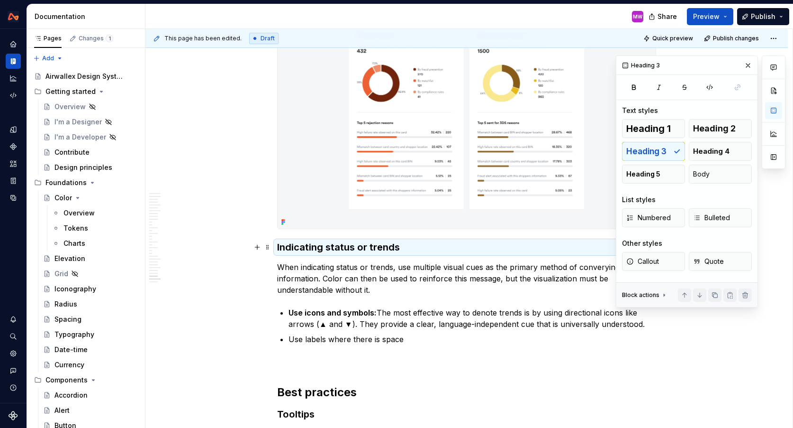
scroll to position [6068, 0]
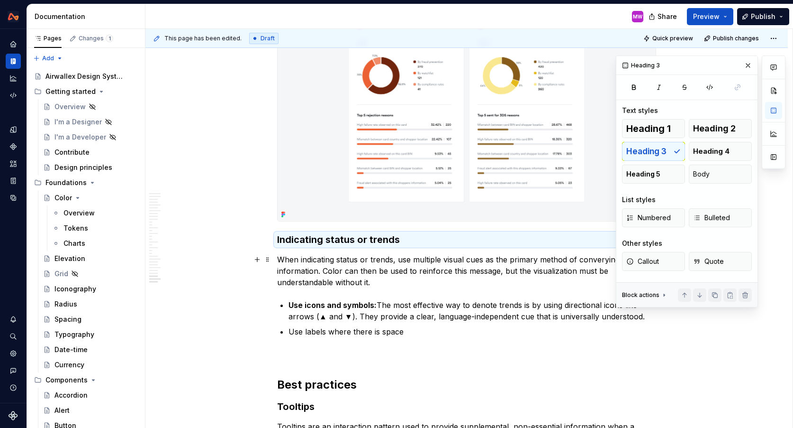
click at [279, 243] on h3 "Indicating status or trends" at bounding box center [466, 239] width 379 height 13
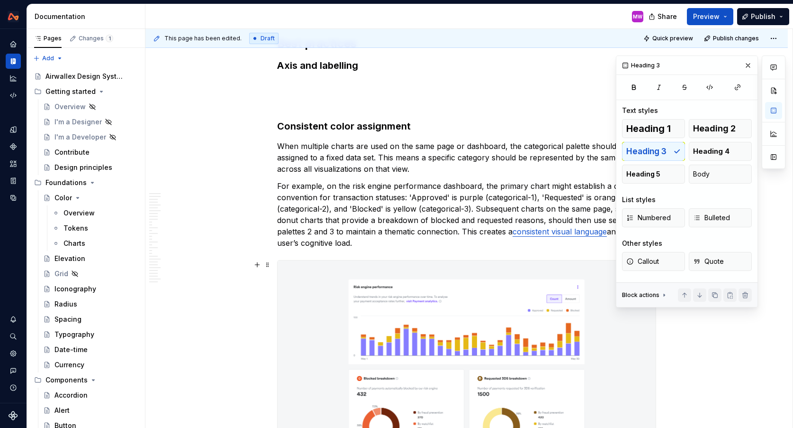
scroll to position [5631, 0]
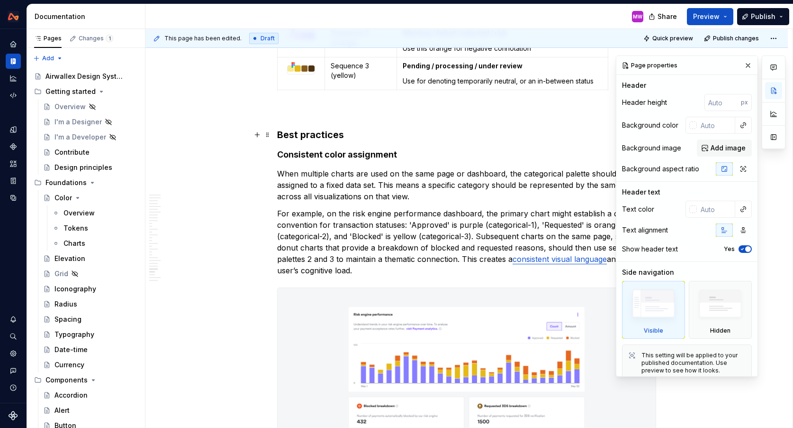
click at [352, 135] on h3 "Best practices" at bounding box center [466, 134] width 379 height 13
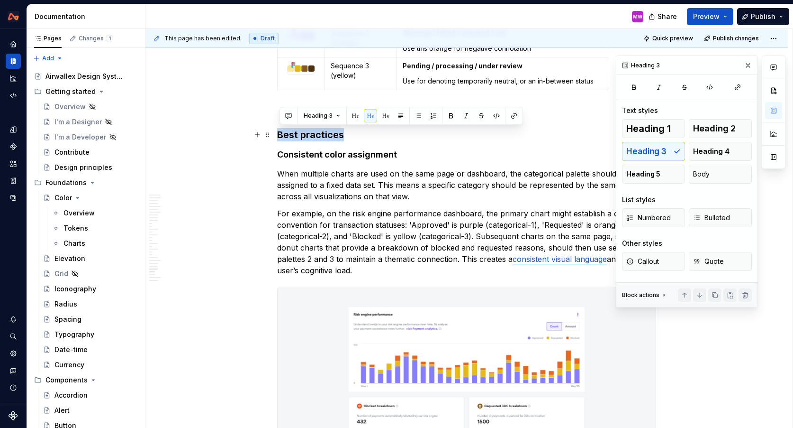
drag, startPoint x: 364, startPoint y: 135, endPoint x: 276, endPoint y: 134, distance: 88.2
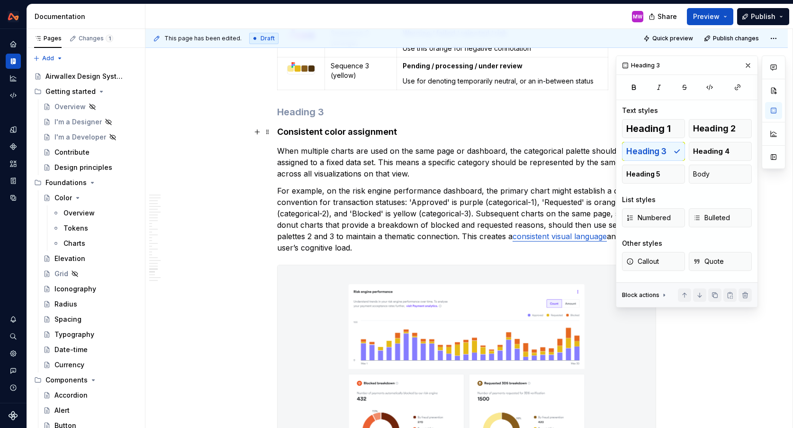
click at [281, 132] on h4 "Consistent color assignment" at bounding box center [466, 131] width 379 height 11
click at [646, 154] on span "Heading 3" at bounding box center [647, 150] width 40 height 9
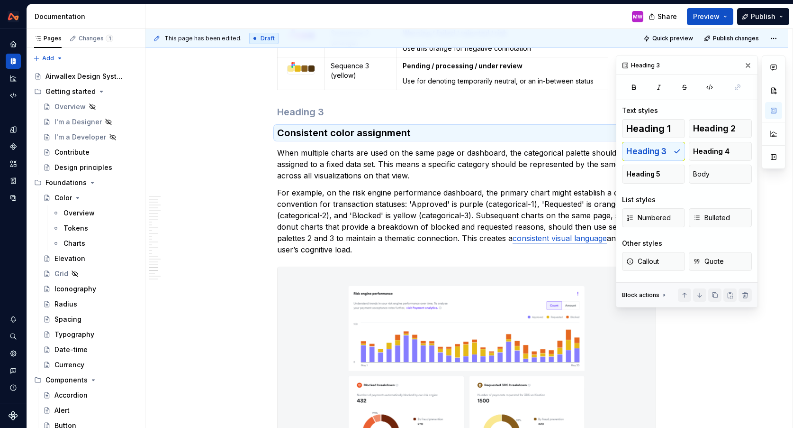
click at [352, 118] on h3 at bounding box center [466, 111] width 379 height 13
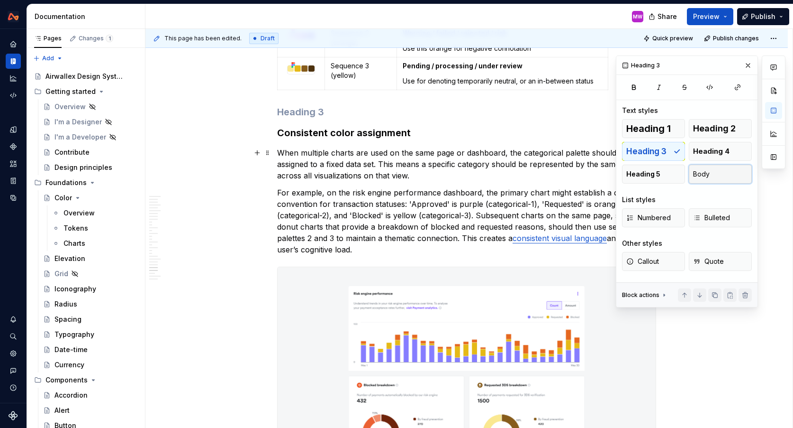
click at [709, 172] on span "Body" at bounding box center [701, 173] width 17 height 9
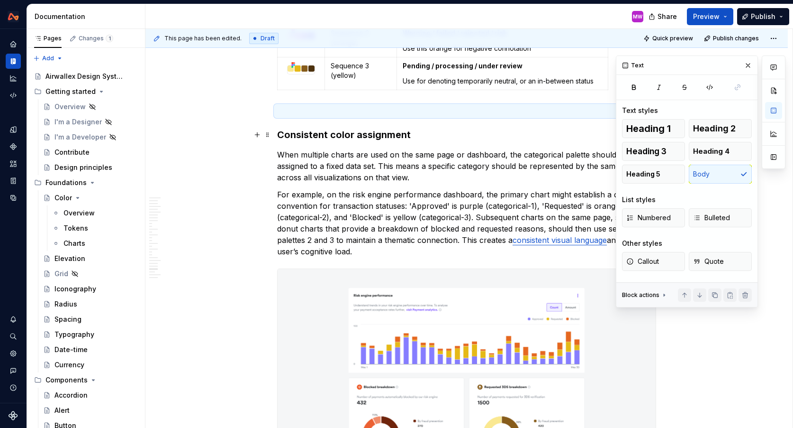
click at [282, 133] on h3 "Consistent color assignment" at bounding box center [466, 134] width 379 height 13
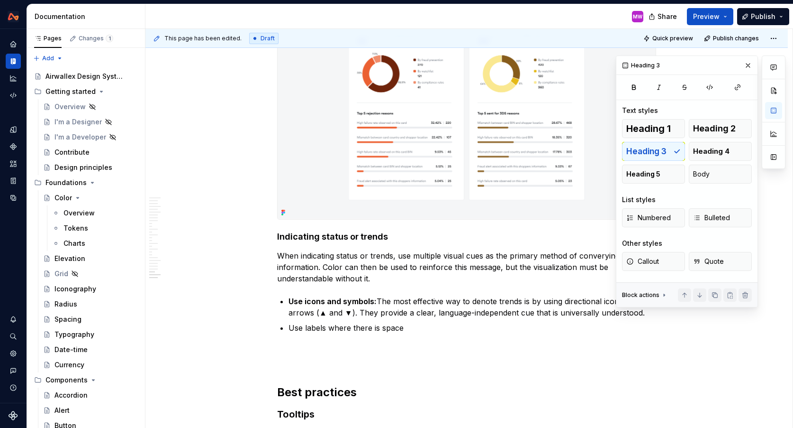
scroll to position [5999, 0]
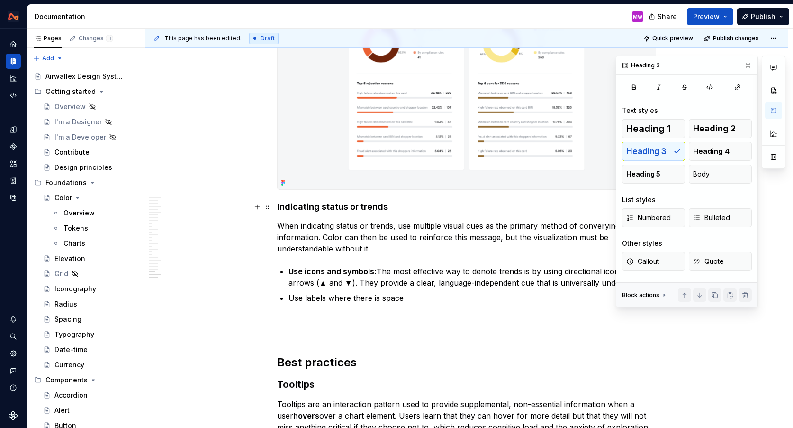
click at [637, 148] on span "Heading 3" at bounding box center [647, 150] width 40 height 9
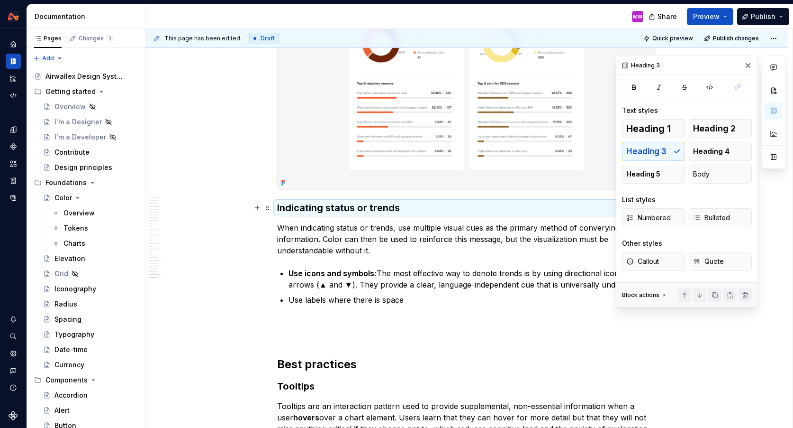
click at [279, 209] on h3 "Indicating status or trends" at bounding box center [466, 207] width 379 height 13
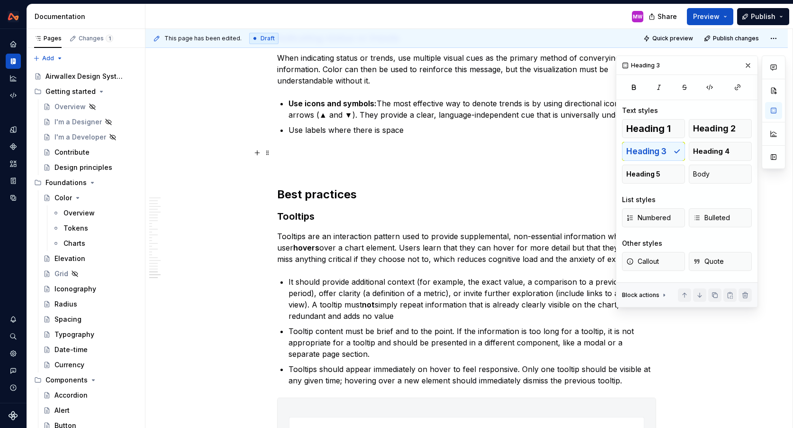
scroll to position [6216, 0]
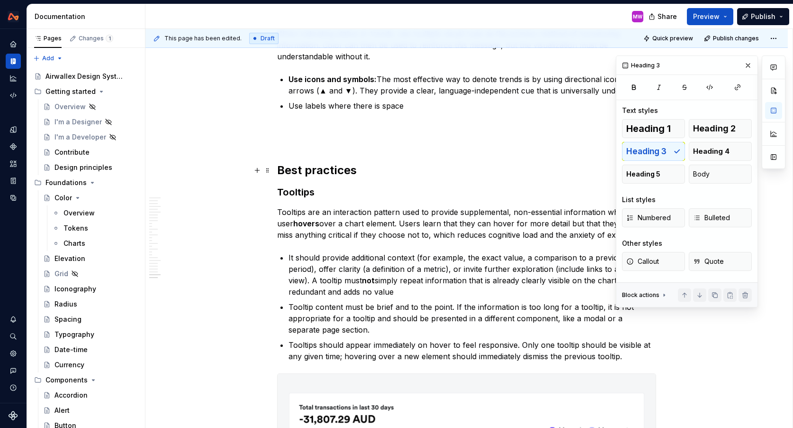
click at [377, 172] on h2 "Best practices" at bounding box center [466, 170] width 379 height 15
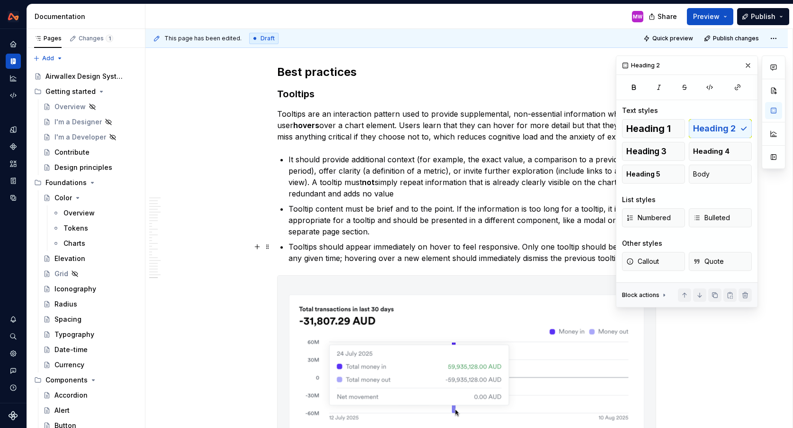
scroll to position [6275, 0]
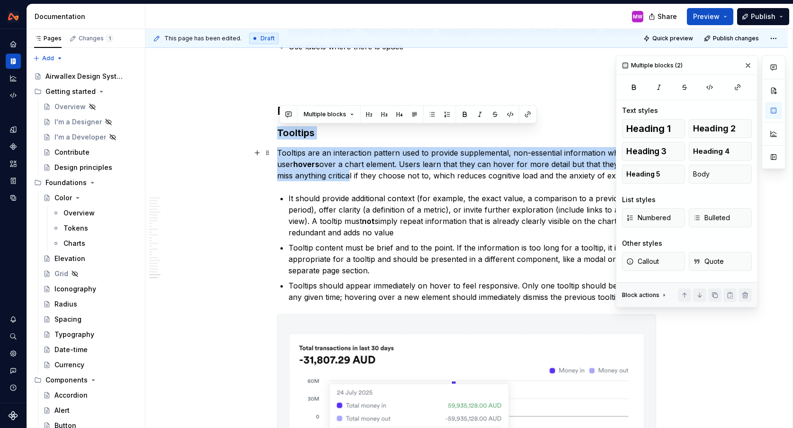
drag, startPoint x: 280, startPoint y: 129, endPoint x: 329, endPoint y: 170, distance: 64.3
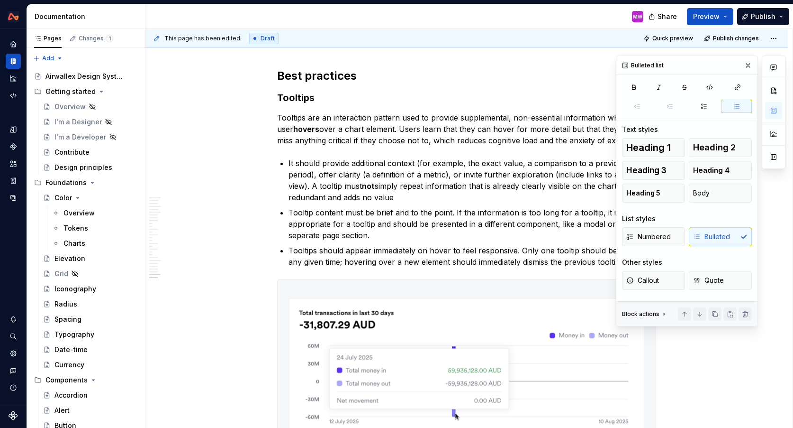
scroll to position [6265, 0]
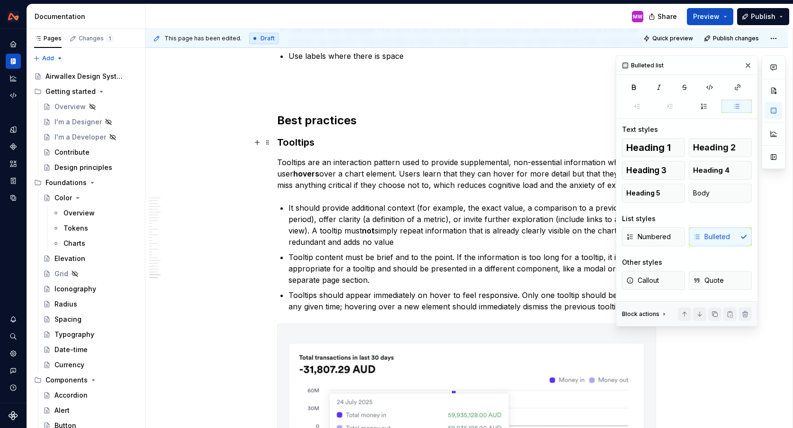
click at [281, 138] on h3 "Tooltips" at bounding box center [466, 142] width 379 height 13
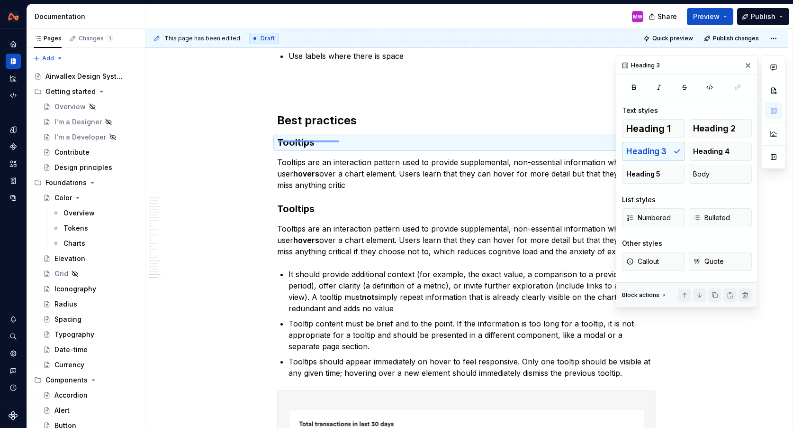
drag, startPoint x: 278, startPoint y: 140, endPoint x: 338, endPoint y: 139, distance: 60.2
click at [338, 140] on div "This page has been edited. Draft Quick preview Publish changes Hidden page Data…" at bounding box center [469, 228] width 647 height 399
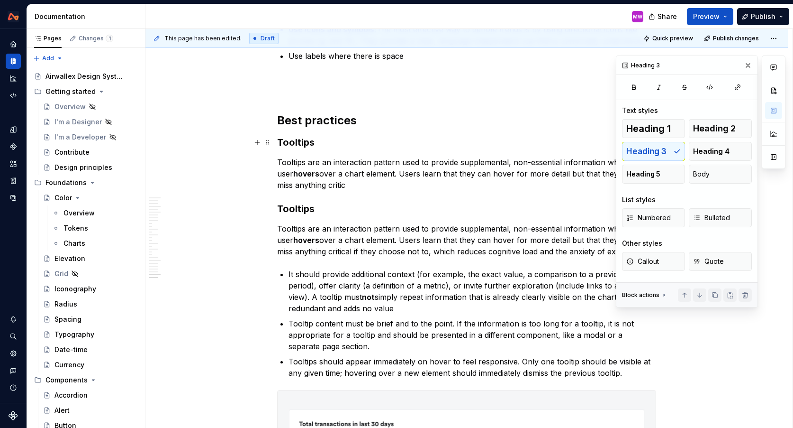
click at [317, 144] on h3 "Tooltips" at bounding box center [466, 142] width 379 height 13
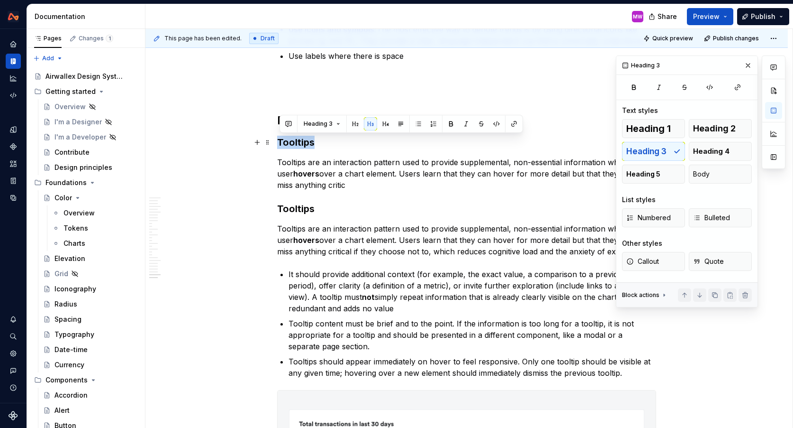
drag, startPoint x: 322, startPoint y: 144, endPoint x: 281, endPoint y: 143, distance: 41.2
click at [281, 144] on h3 "Tooltips" at bounding box center [466, 142] width 379 height 13
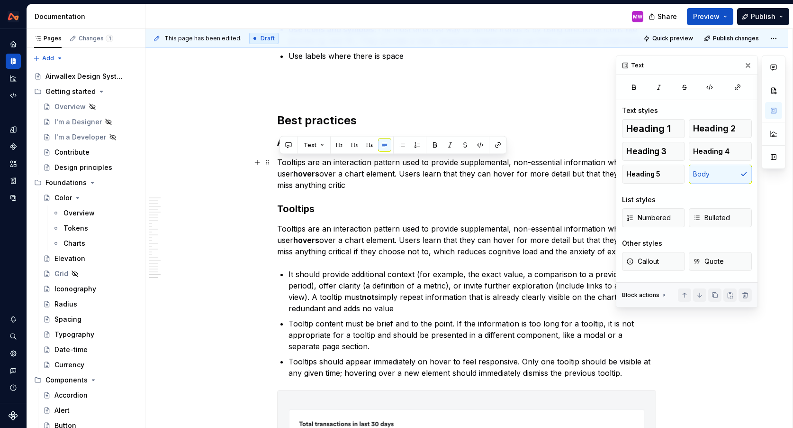
drag, startPoint x: 281, startPoint y: 160, endPoint x: 336, endPoint y: 186, distance: 60.8
click at [336, 186] on p "Tooltips are an interaction pattern used to provide supplemental, non-essential…" at bounding box center [466, 173] width 379 height 34
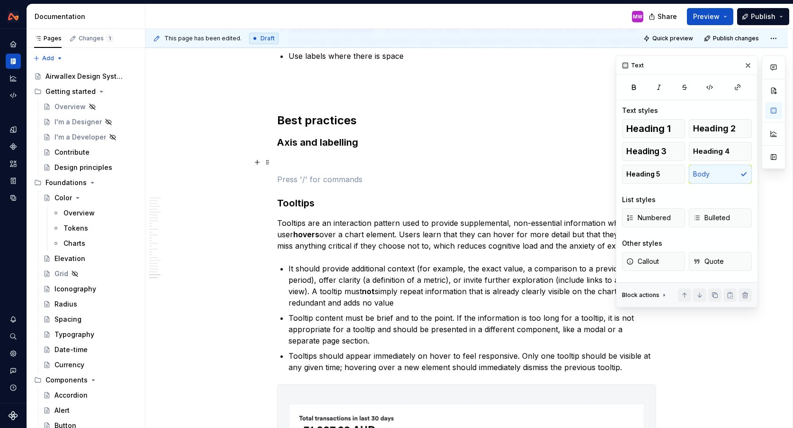
click at [320, 157] on p at bounding box center [466, 161] width 379 height 11
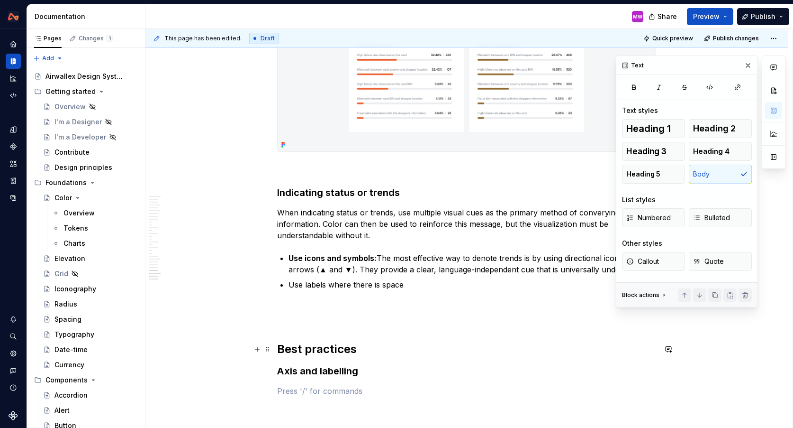
click at [279, 345] on h2 "Best practices" at bounding box center [466, 348] width 379 height 15
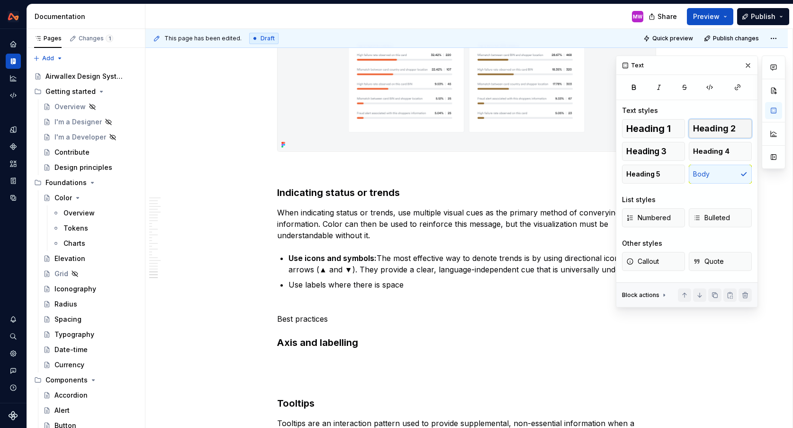
click at [716, 126] on span "Heading 2" at bounding box center [714, 128] width 43 height 9
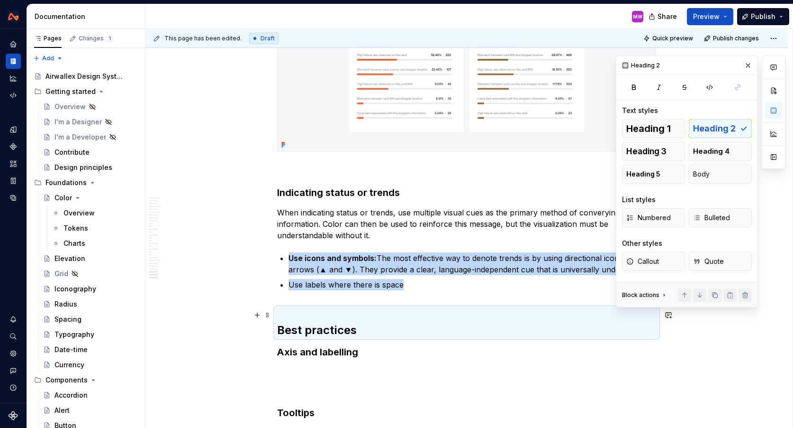
click at [309, 325] on h2 "Best practices" at bounding box center [466, 322] width 379 height 30
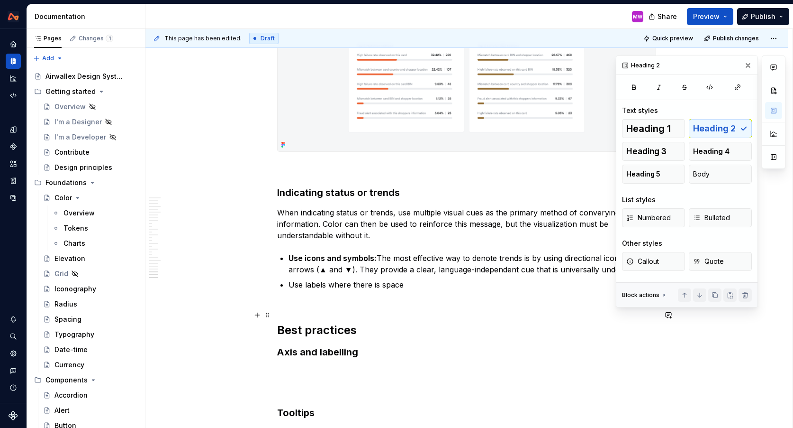
click at [280, 331] on h2 "Best practices" at bounding box center [466, 322] width 379 height 30
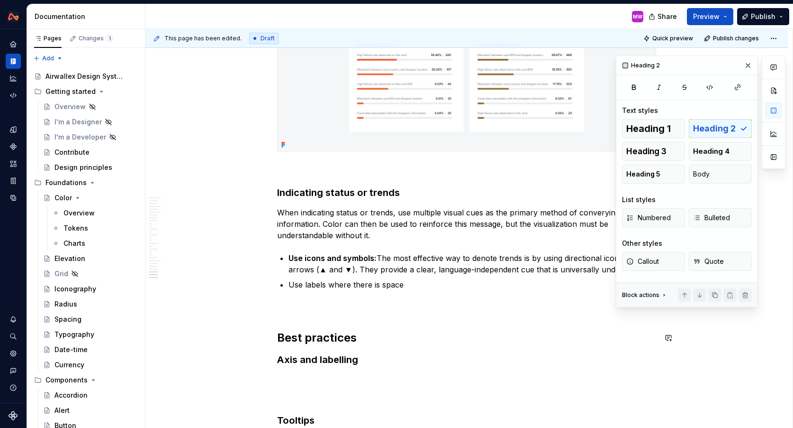
click at [465, 187] on h3 "Indicating status or trends" at bounding box center [466, 192] width 379 height 13
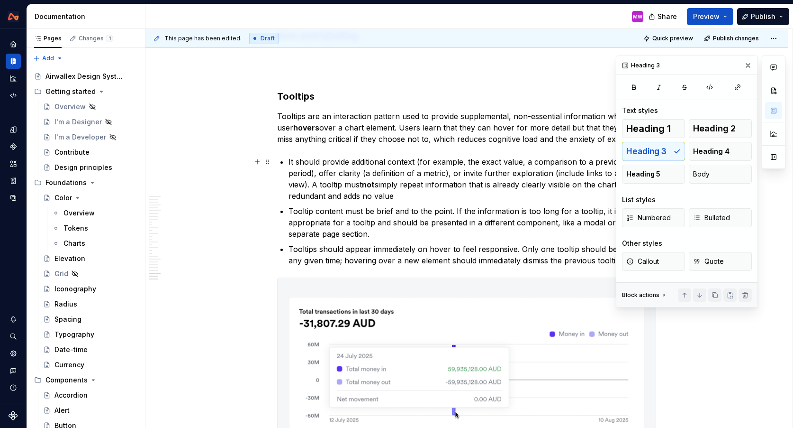
scroll to position [6295, 0]
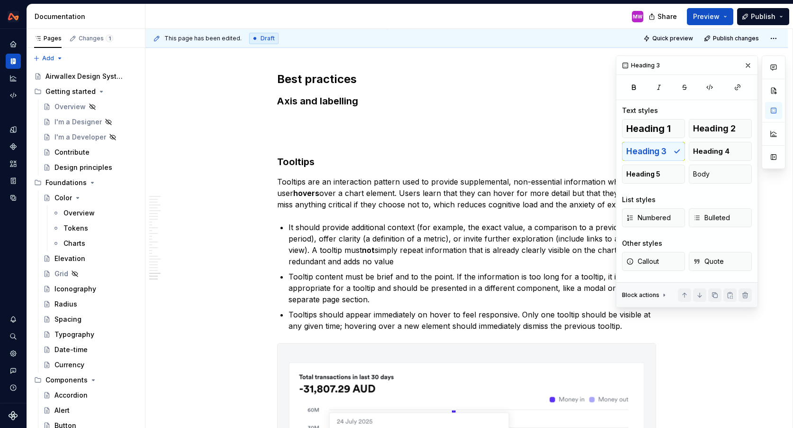
click at [343, 118] on p at bounding box center [466, 120] width 379 height 11
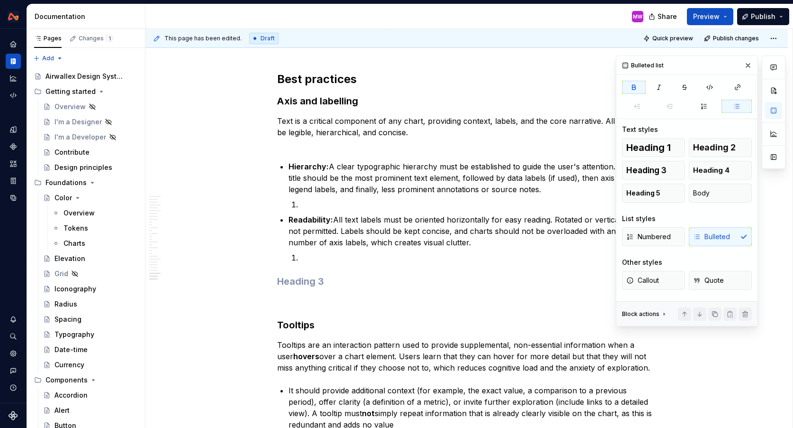
click at [317, 137] on p "Text is a critical component of any chart, providing context, labels, and the c…" at bounding box center [466, 132] width 379 height 34
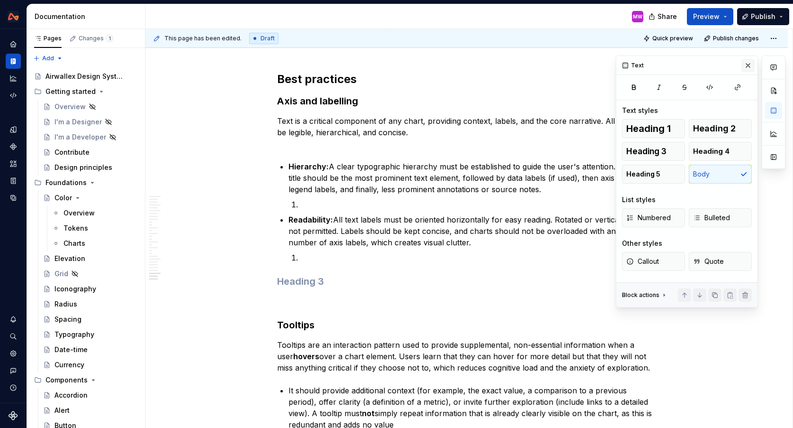
click at [751, 62] on button "button" at bounding box center [748, 65] width 13 height 13
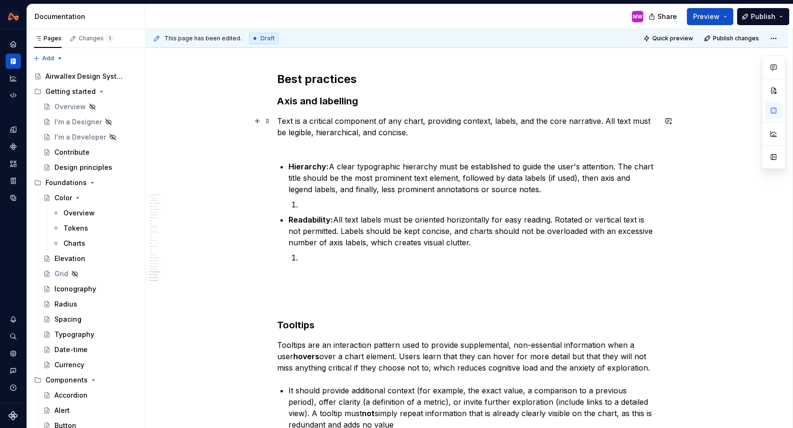
click at [337, 146] on p "Text is a critical component of any chart, providing context, labels, and the c…" at bounding box center [466, 132] width 379 height 34
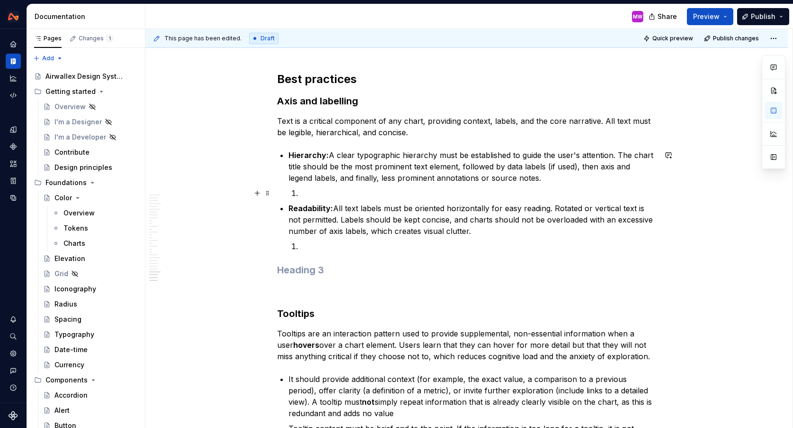
click at [312, 198] on p at bounding box center [478, 192] width 356 height 11
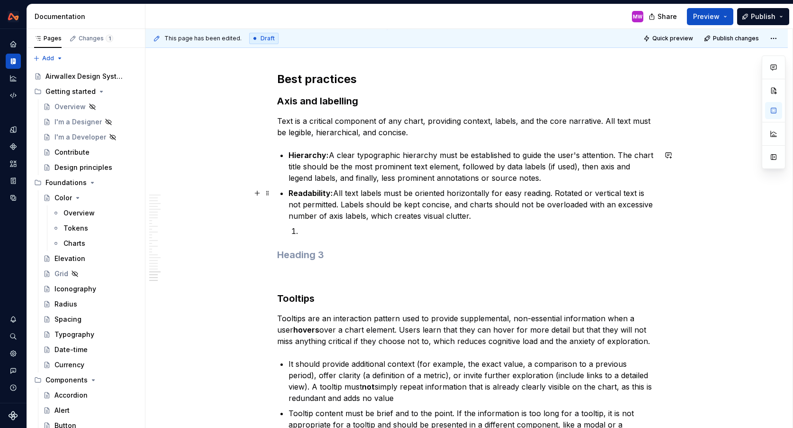
click at [315, 232] on p at bounding box center [478, 230] width 356 height 11
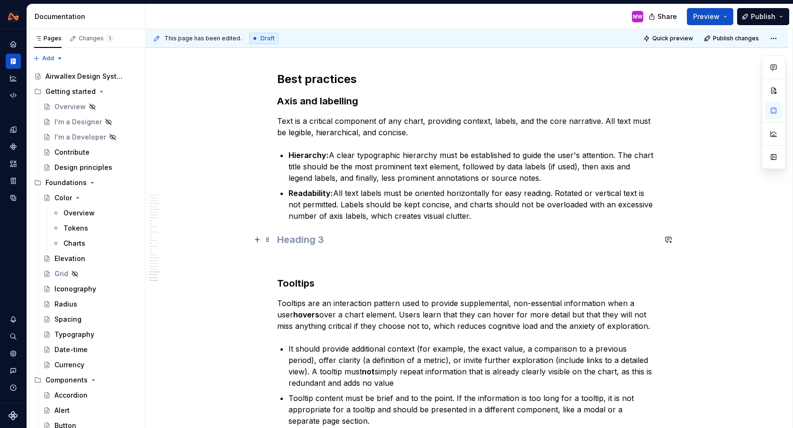
click at [329, 245] on h3 at bounding box center [466, 239] width 379 height 13
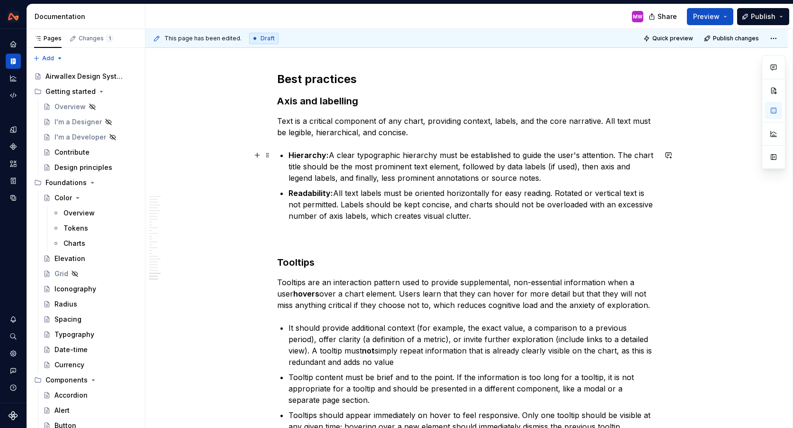
click at [544, 182] on p "Hierarchy: A clear typographic hierarchy must be established to guide the user'…" at bounding box center [473, 166] width 368 height 34
drag, startPoint x: 578, startPoint y: 166, endPoint x: 546, endPoint y: 166, distance: 32.2
click at [546, 166] on p "Hierarchy: A clear typographic hierarchy must be established to guide the user'…" at bounding box center [473, 166] width 368 height 34
click at [503, 182] on p "Hierarchy: A clear typographic hierarchy must be established to guide the user'…" at bounding box center [473, 166] width 368 height 34
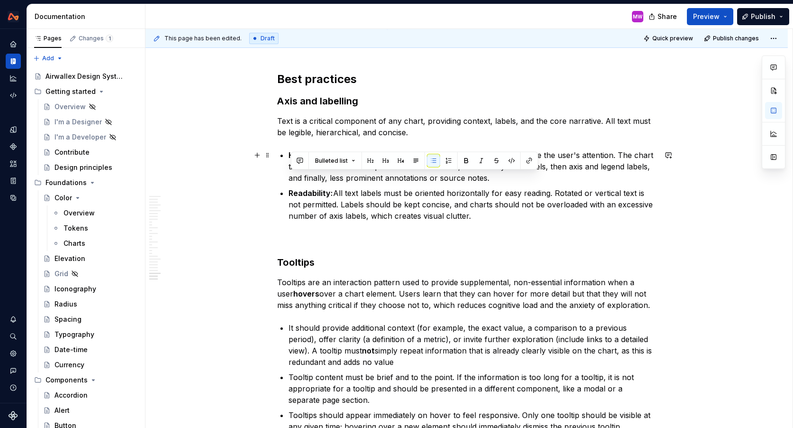
drag, startPoint x: 503, startPoint y: 182, endPoint x: 287, endPoint y: 181, distance: 216.1
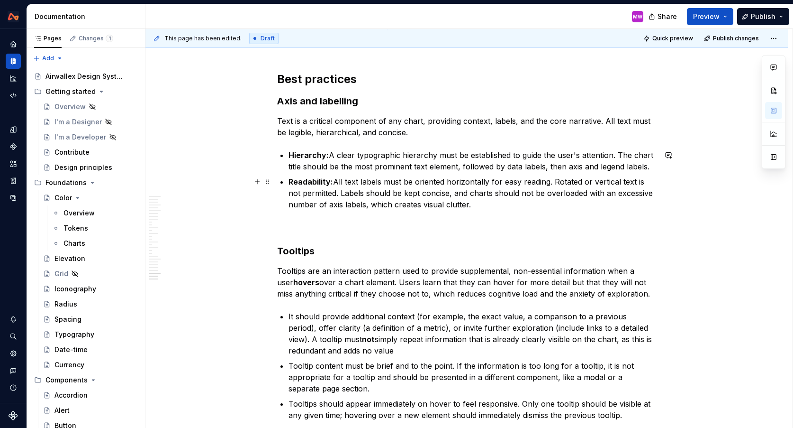
click at [513, 203] on p "Readability: All text labels must be oriented horizontally for easy reading. Ro…" at bounding box center [473, 193] width 368 height 34
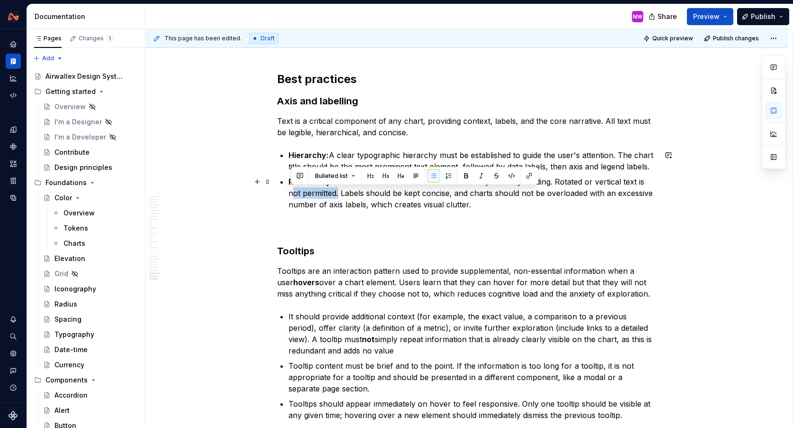
drag, startPoint x: 339, startPoint y: 194, endPoint x: 278, endPoint y: 191, distance: 61.2
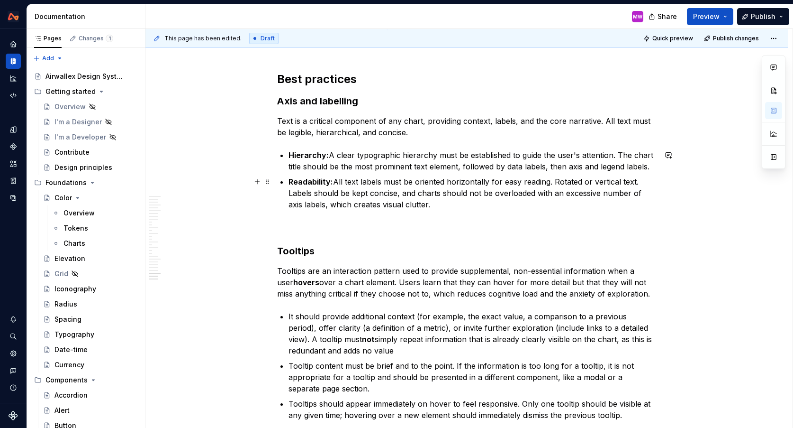
click at [561, 182] on p "Readability: All text labels must be oriented horizontally for easy reading. Ro…" at bounding box center [473, 193] width 368 height 34
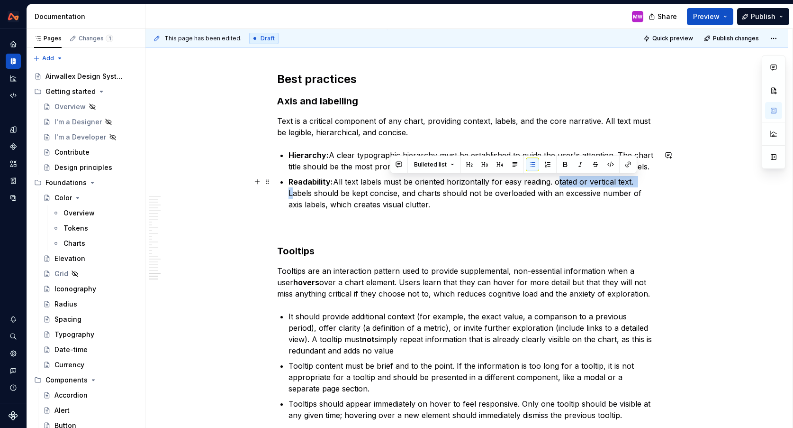
drag, startPoint x: 555, startPoint y: 181, endPoint x: 644, endPoint y: 182, distance: 88.2
click at [644, 182] on p "Readability: All text labels must be oriented horizontally for easy reading. ot…" at bounding box center [473, 193] width 368 height 34
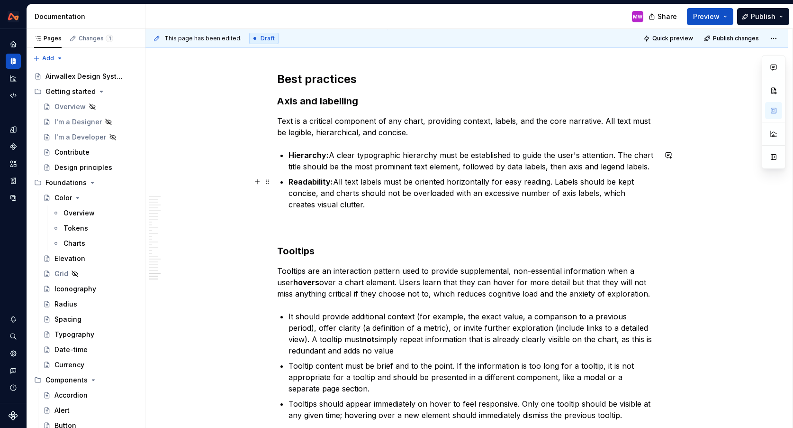
click at [603, 205] on p "Readability: All text labels must be oriented horizontally for easy reading. La…" at bounding box center [473, 193] width 368 height 34
click at [280, 247] on h3 "Tooltips" at bounding box center [466, 250] width 379 height 13
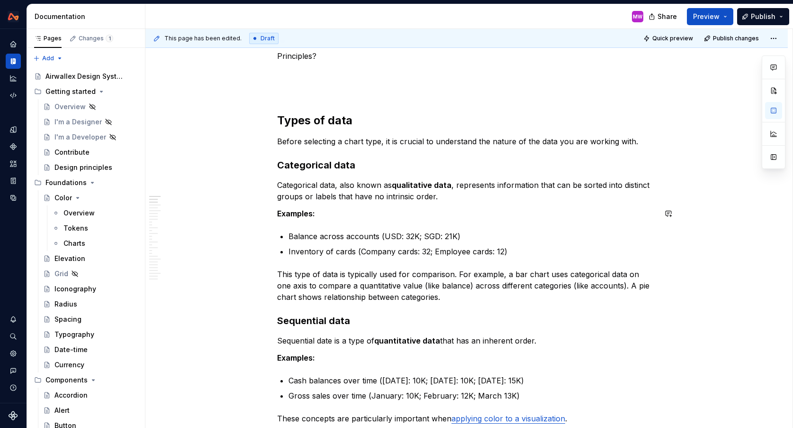
scroll to position [0, 0]
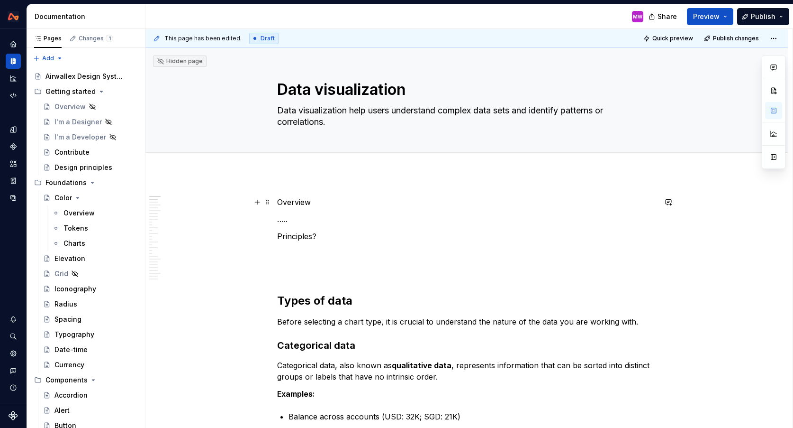
click at [322, 199] on p "Overview" at bounding box center [466, 201] width 379 height 11
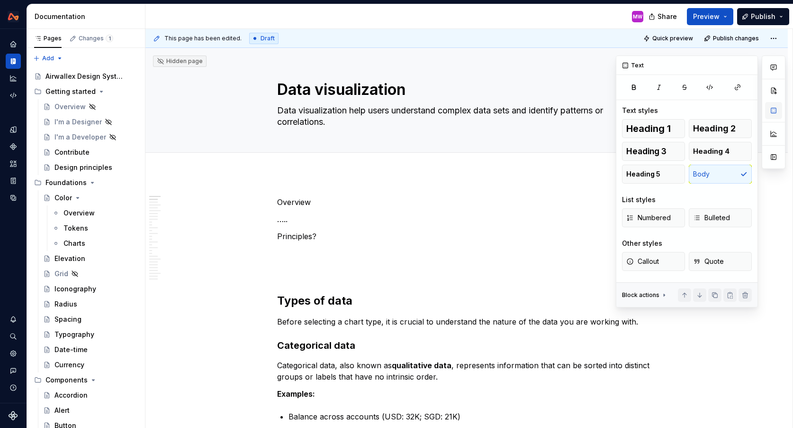
click at [770, 111] on button "button" at bounding box center [773, 110] width 17 height 17
click at [727, 133] on span "Heading 2" at bounding box center [714, 128] width 43 height 9
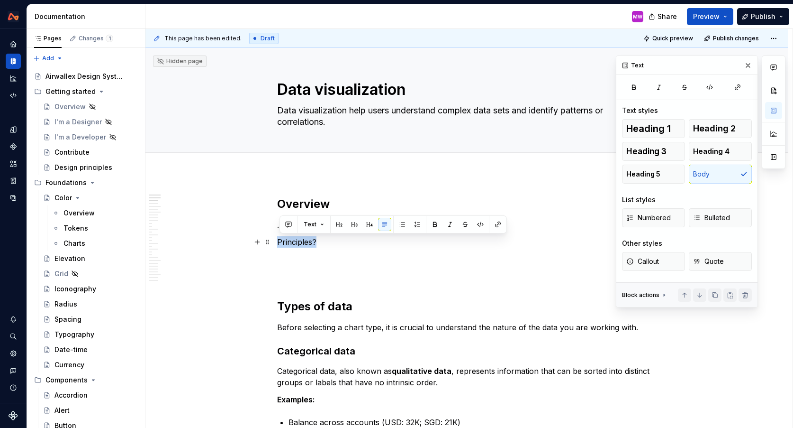
drag, startPoint x: 349, startPoint y: 245, endPoint x: 281, endPoint y: 243, distance: 68.8
click at [281, 243] on p "Principles?" at bounding box center [466, 241] width 379 height 11
click at [310, 228] on p "….." at bounding box center [466, 224] width 379 height 11
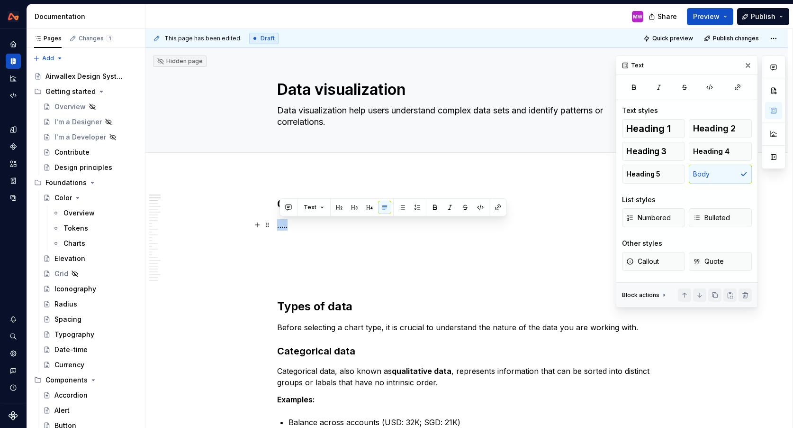
drag, startPoint x: 298, startPoint y: 229, endPoint x: 274, endPoint y: 226, distance: 23.9
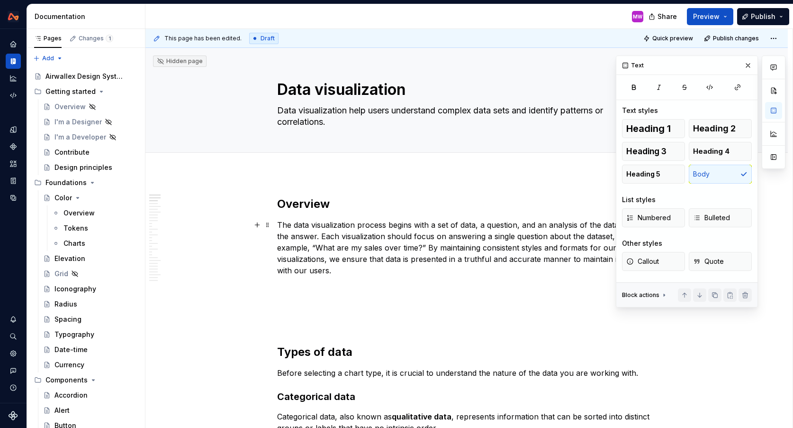
click at [402, 273] on p "The data visualization process begins with a set of data, a question, and an an…" at bounding box center [466, 247] width 379 height 57
click at [747, 67] on button "button" at bounding box center [748, 65] width 13 height 13
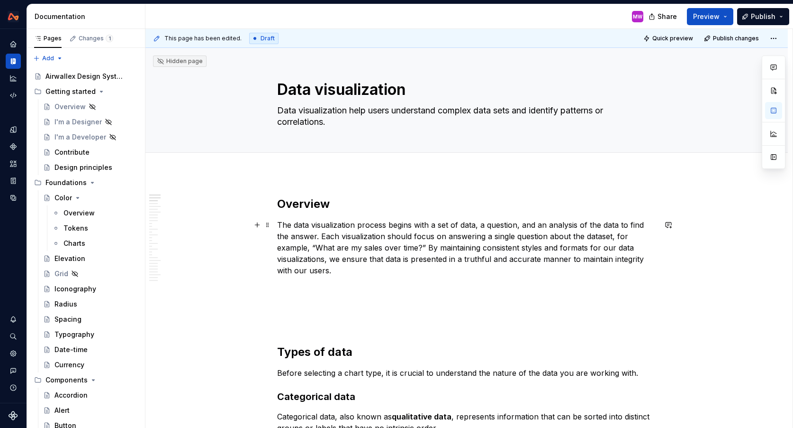
click at [428, 245] on p "The data visualization process begins with a set of data, a question, and an an…" at bounding box center [466, 247] width 379 height 57
click at [365, 247] on p "The data visualization process begins with a set of data, a question, and an an…" at bounding box center [466, 247] width 379 height 57
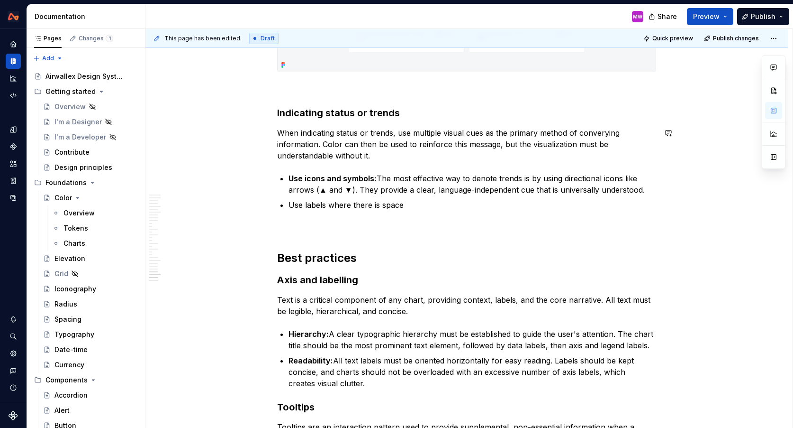
scroll to position [6177, 0]
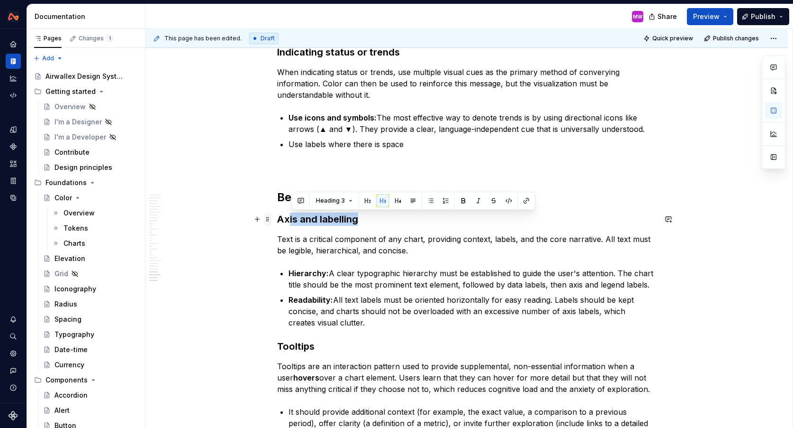
drag, startPoint x: 369, startPoint y: 221, endPoint x: 269, endPoint y: 220, distance: 100.0
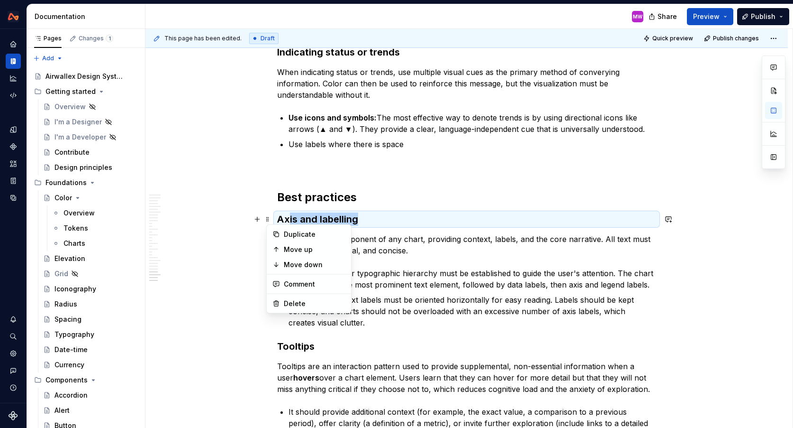
click at [283, 218] on h3 "Axis and labelling" at bounding box center [466, 218] width 379 height 13
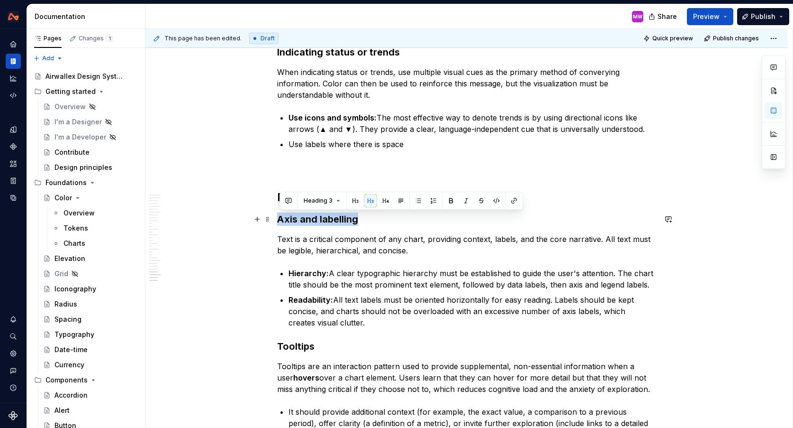
drag, startPoint x: 372, startPoint y: 219, endPoint x: 282, endPoint y: 220, distance: 89.6
click at [282, 220] on h3 "Axis and labelling" at bounding box center [466, 218] width 379 height 13
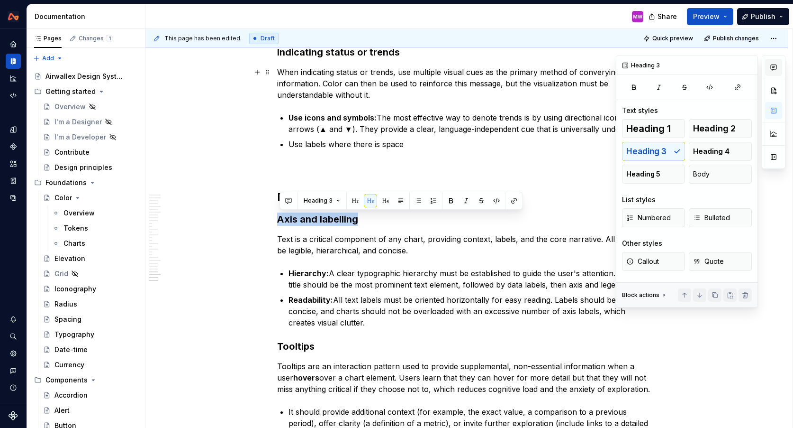
click at [772, 70] on icon "button" at bounding box center [774, 68] width 8 height 8
type textarea "*"
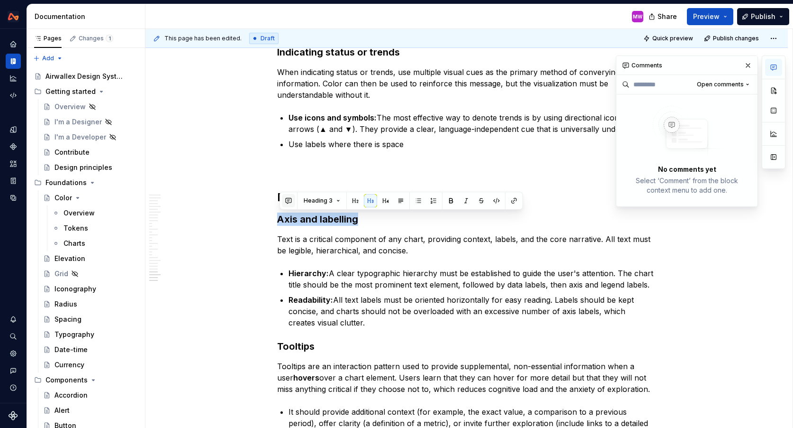
click at [284, 200] on button "button" at bounding box center [288, 200] width 13 height 13
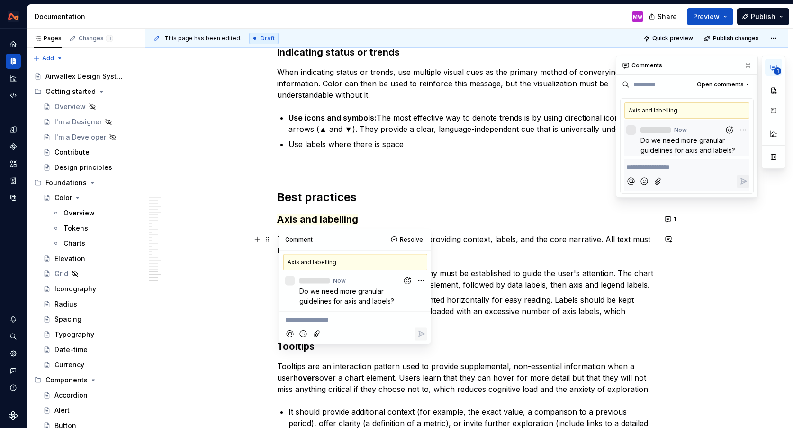
click at [464, 212] on h3 "Axis and labelling" at bounding box center [466, 218] width 379 height 13
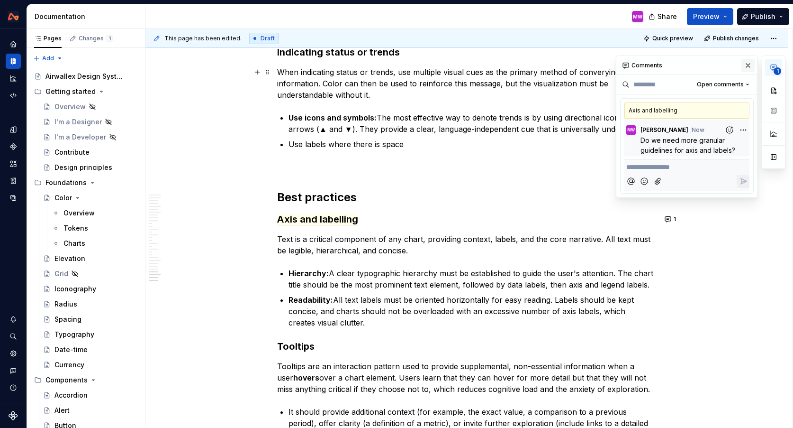
click at [748, 67] on button "button" at bounding box center [748, 65] width 13 height 13
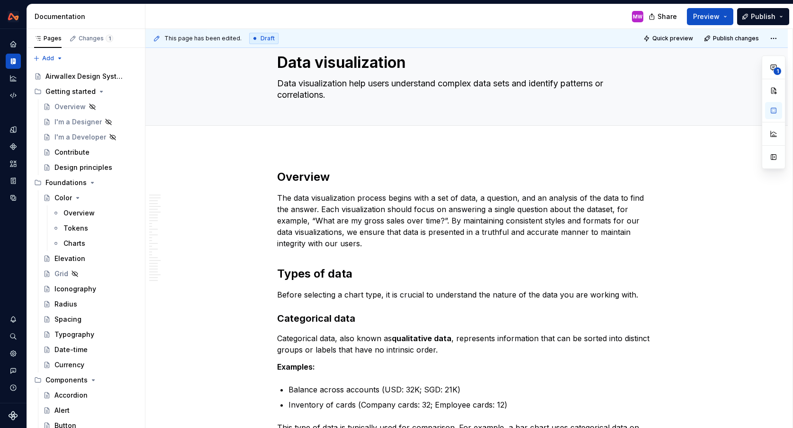
scroll to position [0, 0]
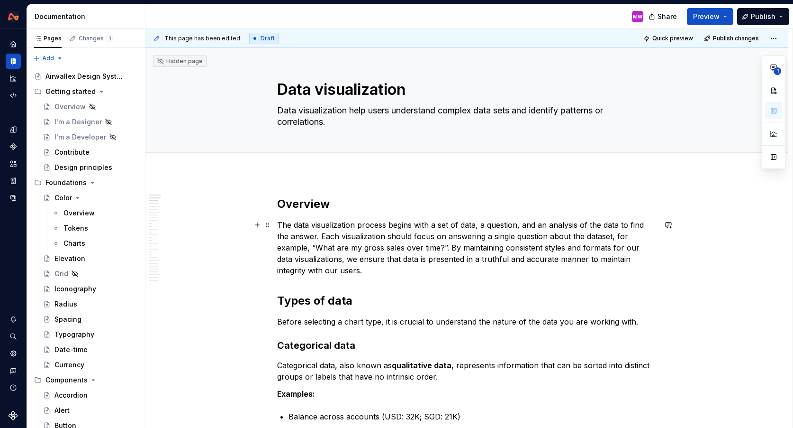
click at [351, 269] on p "The data visualization process begins with a set of data, a question, and an an…" at bounding box center [466, 247] width 379 height 57
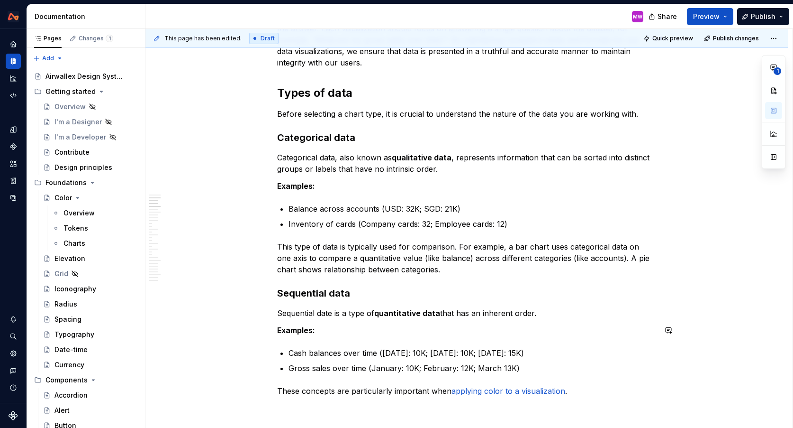
scroll to position [241, 0]
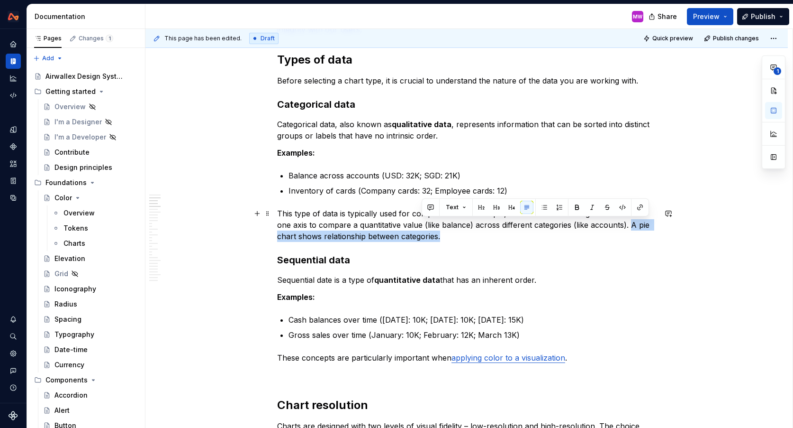
drag, startPoint x: 616, startPoint y: 225, endPoint x: 621, endPoint y: 235, distance: 10.6
click at [621, 236] on p "This type of data is typically used for comparison. For example, a bar chart us…" at bounding box center [466, 225] width 379 height 34
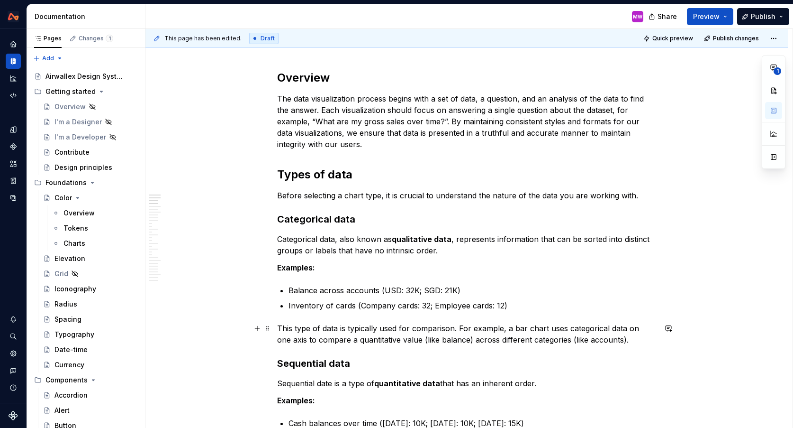
scroll to position [0, 0]
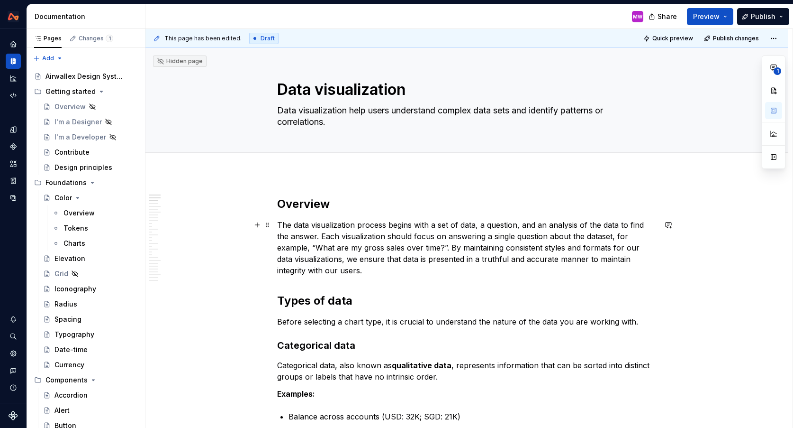
click at [355, 239] on p "The data visualization process begins with a set of data, a question, and an an…" at bounding box center [466, 247] width 379 height 57
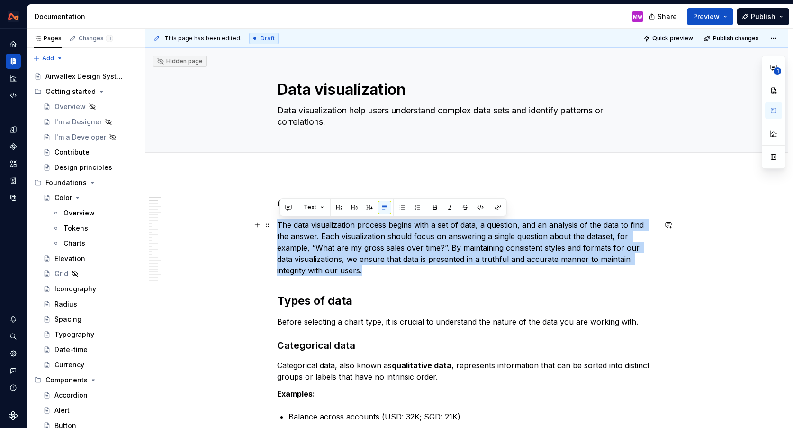
drag, startPoint x: 360, startPoint y: 268, endPoint x: 275, endPoint y: 222, distance: 96.7
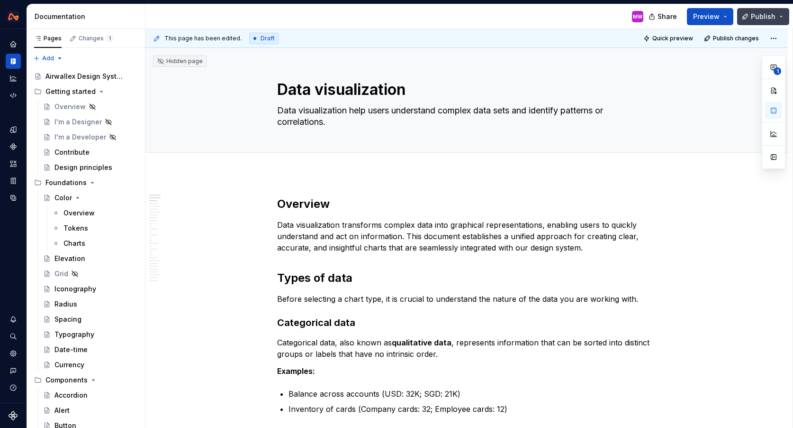
click at [748, 20] on button "Publish" at bounding box center [763, 16] width 52 height 17
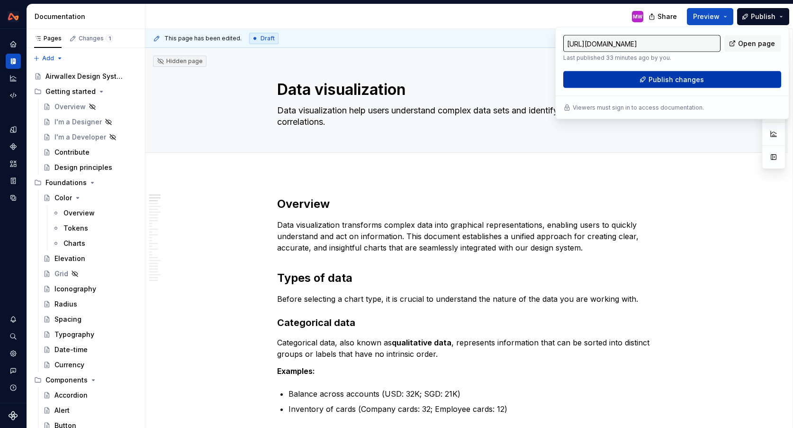
click at [646, 78] on button "Publish changes" at bounding box center [673, 79] width 218 height 17
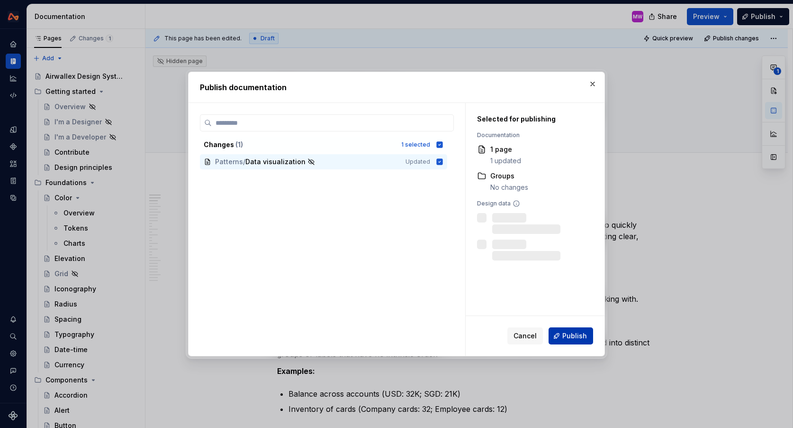
click at [572, 335] on span "Publish" at bounding box center [575, 335] width 25 height 9
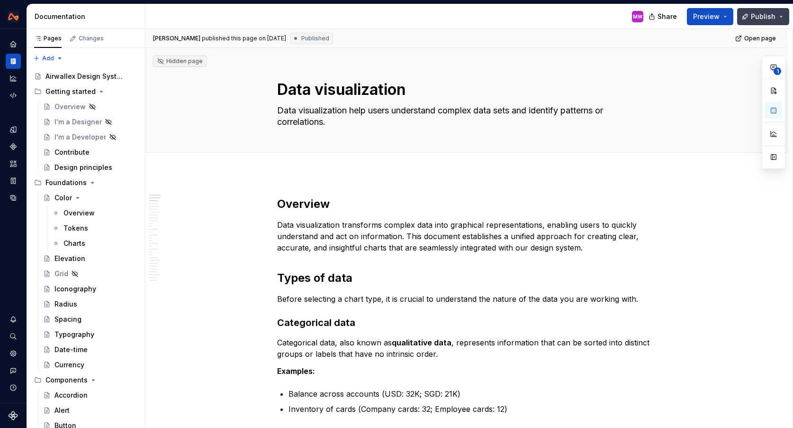
click at [772, 17] on button "Publish" at bounding box center [763, 16] width 52 height 17
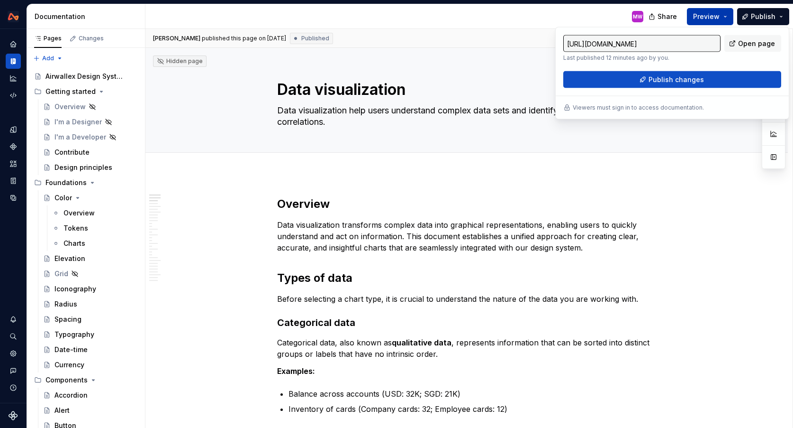
click at [728, 18] on button "Preview" at bounding box center [710, 16] width 46 height 17
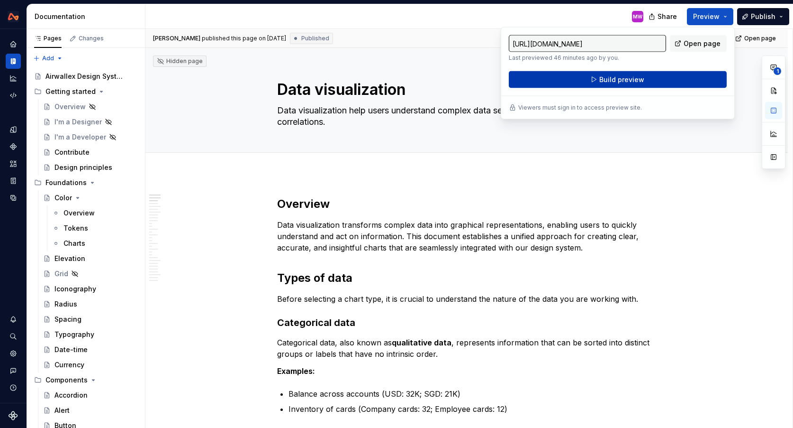
click at [641, 81] on span "Build preview" at bounding box center [622, 79] width 45 height 9
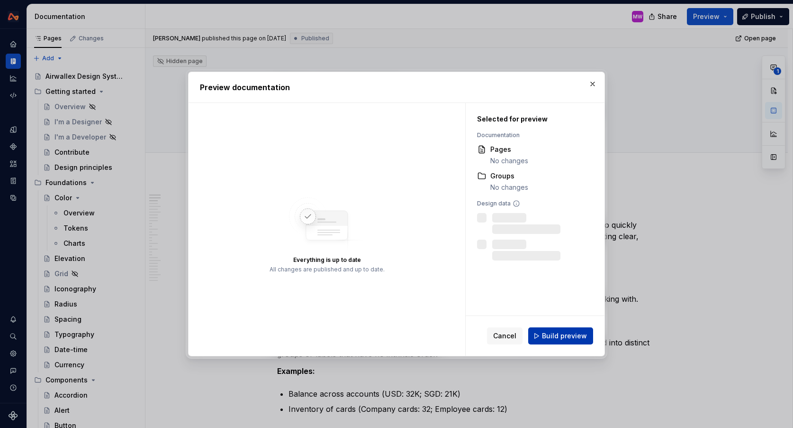
click at [545, 335] on span "Build preview" at bounding box center [564, 335] width 45 height 9
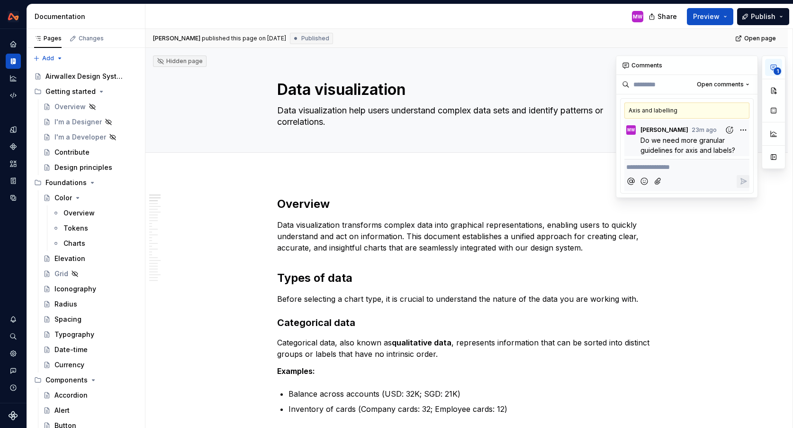
click at [772, 71] on button "1" at bounding box center [773, 67] width 17 height 17
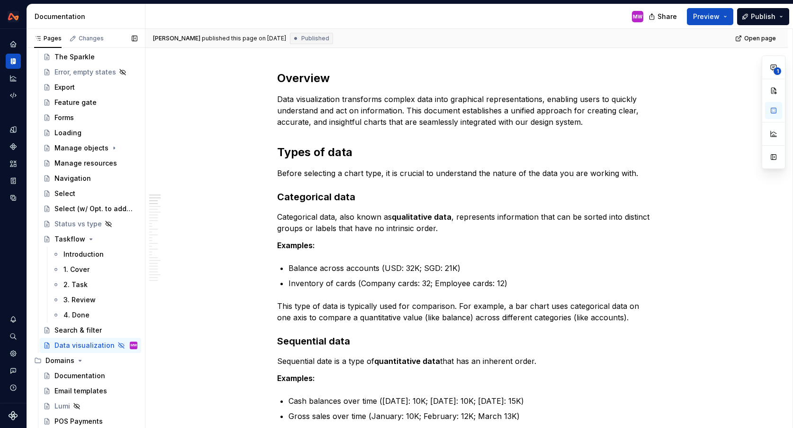
scroll to position [731, 0]
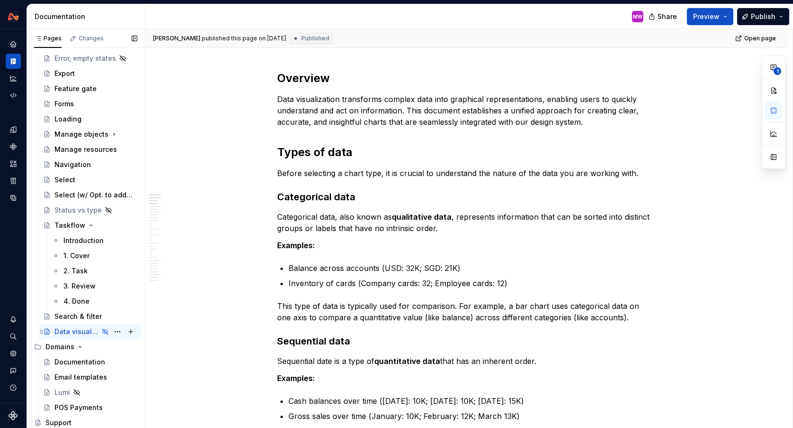
click at [107, 331] on icon "Page tree" at bounding box center [105, 332] width 8 height 8
click at [114, 332] on button "Page tree" at bounding box center [117, 331] width 13 height 13
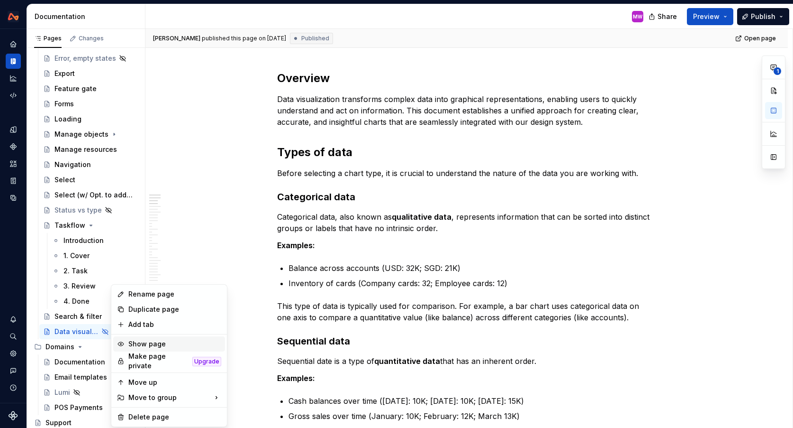
click at [150, 345] on div "Show page" at bounding box center [174, 343] width 93 height 9
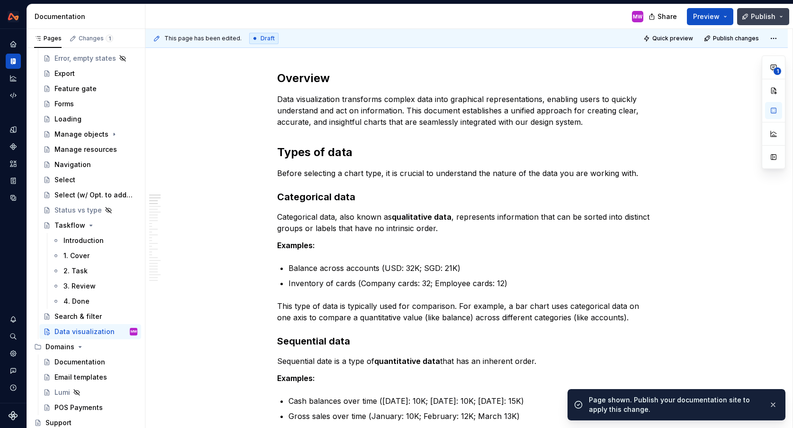
click at [759, 16] on span "Publish" at bounding box center [763, 16] width 25 height 9
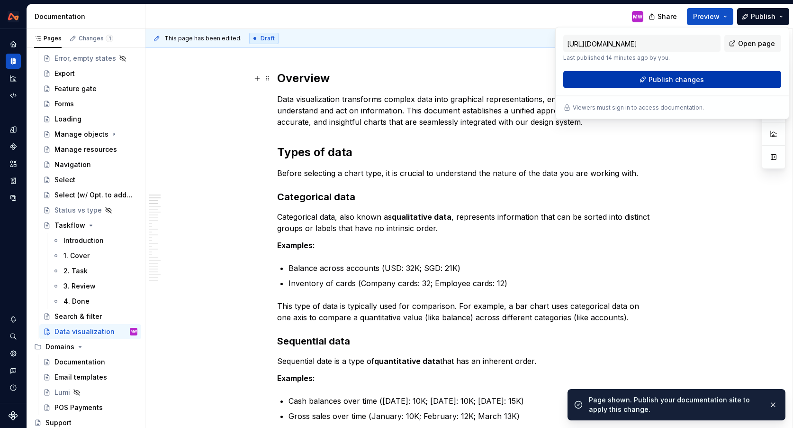
click at [677, 81] on span "Publish changes" at bounding box center [676, 79] width 55 height 9
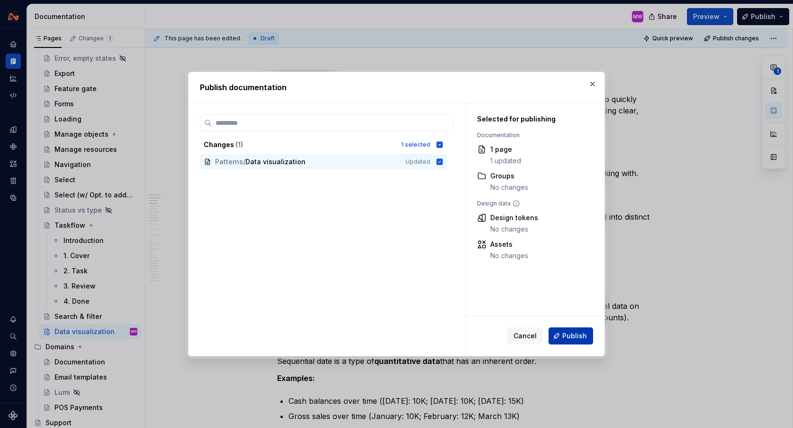
click at [570, 337] on span "Publish" at bounding box center [575, 335] width 25 height 9
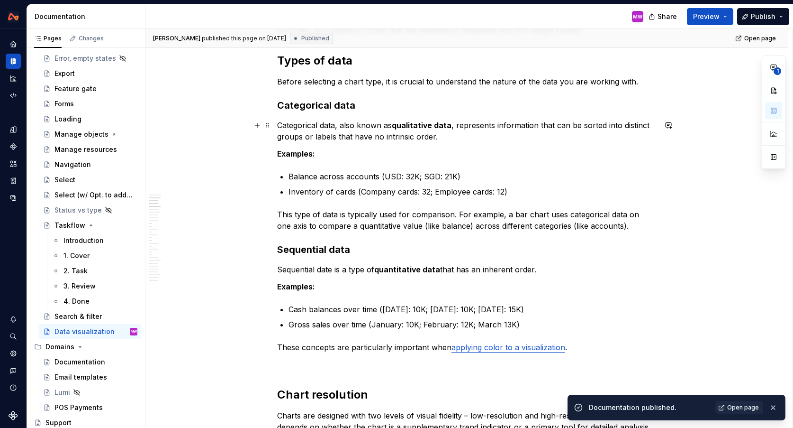
scroll to position [128, 0]
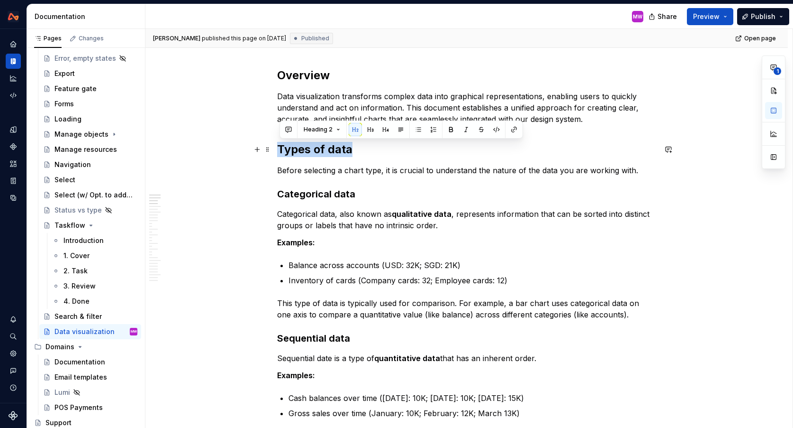
drag, startPoint x: 359, startPoint y: 149, endPoint x: 275, endPoint y: 148, distance: 83.9
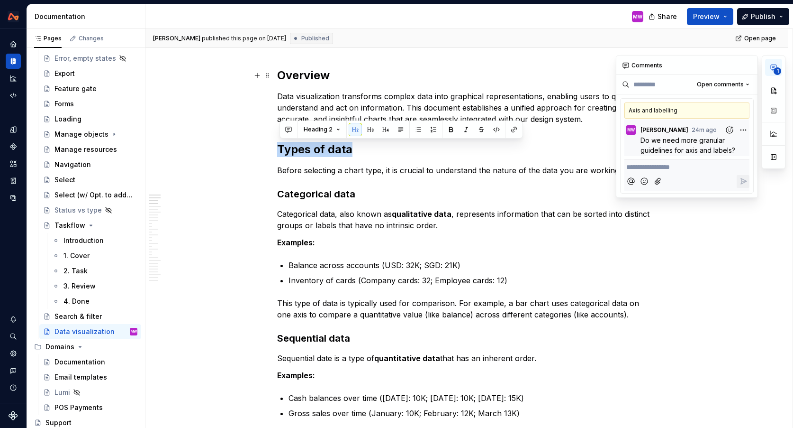
type textarea "*"
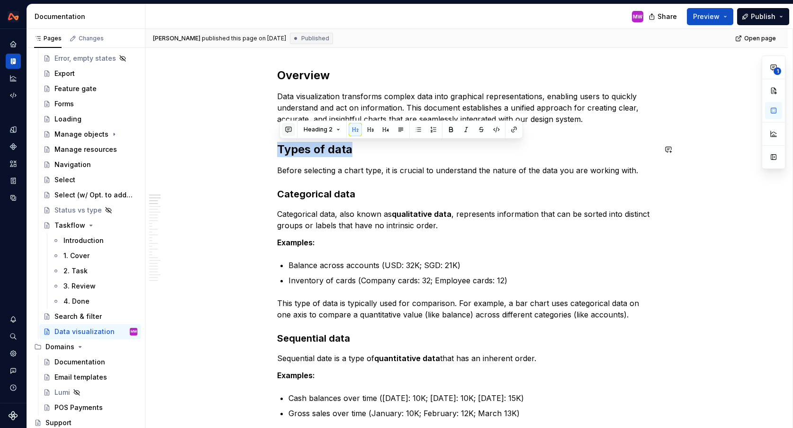
click at [291, 129] on button "button" at bounding box center [288, 129] width 13 height 13
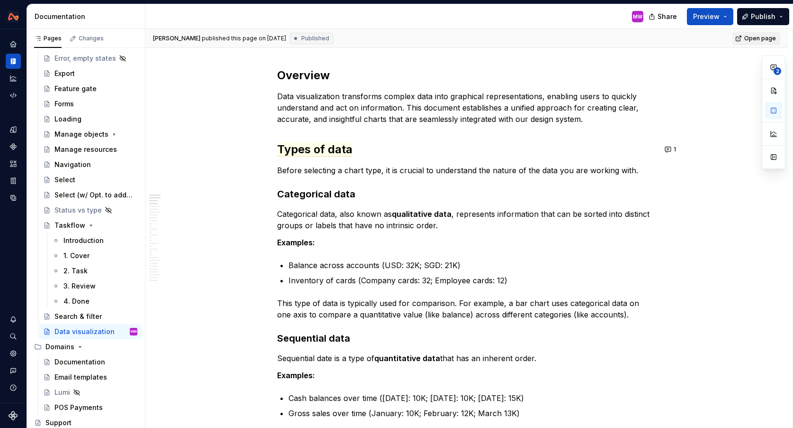
click at [752, 41] on span "Open page" at bounding box center [761, 39] width 32 height 8
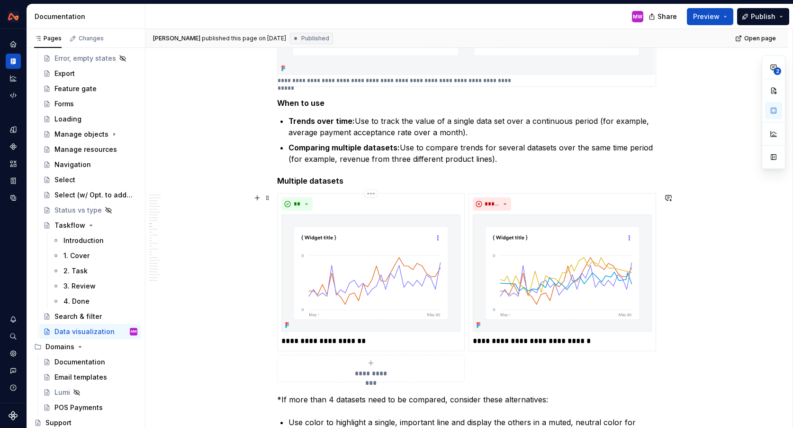
scroll to position [2397, 0]
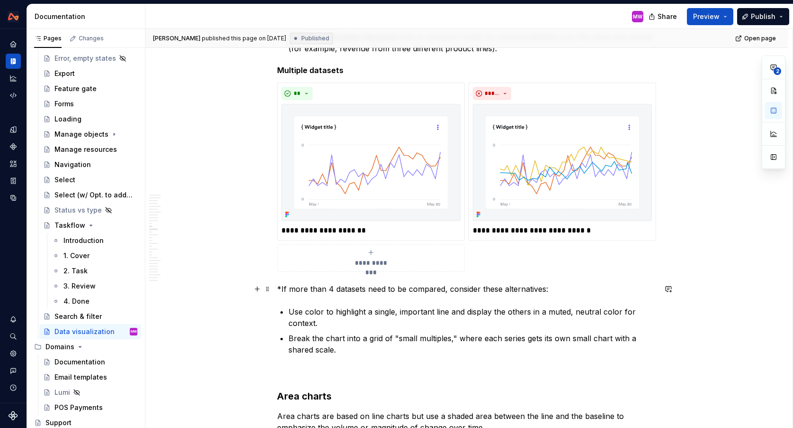
click at [279, 286] on div "[PERSON_NAME] published this page on [DATE] Published Open page Data visualizat…" at bounding box center [469, 228] width 647 height 399
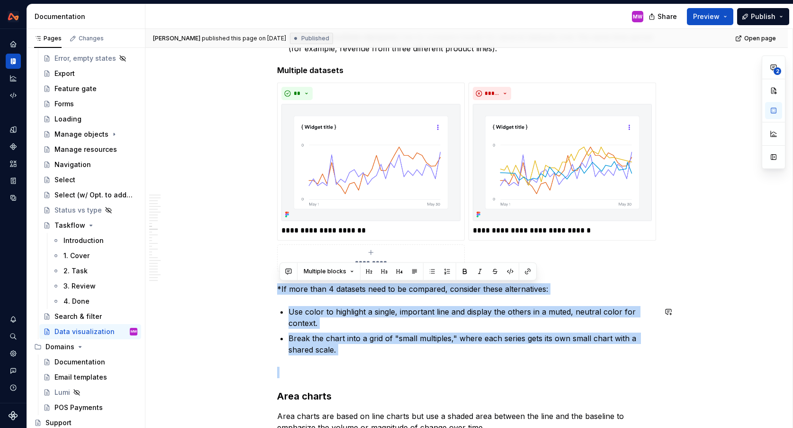
drag, startPoint x: 281, startPoint y: 286, endPoint x: 367, endPoint y: 360, distance: 113.6
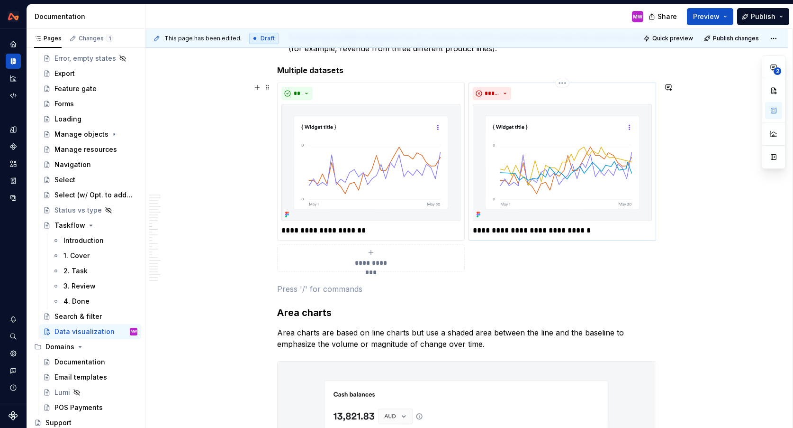
click at [597, 231] on p "**********" at bounding box center [562, 230] width 179 height 11
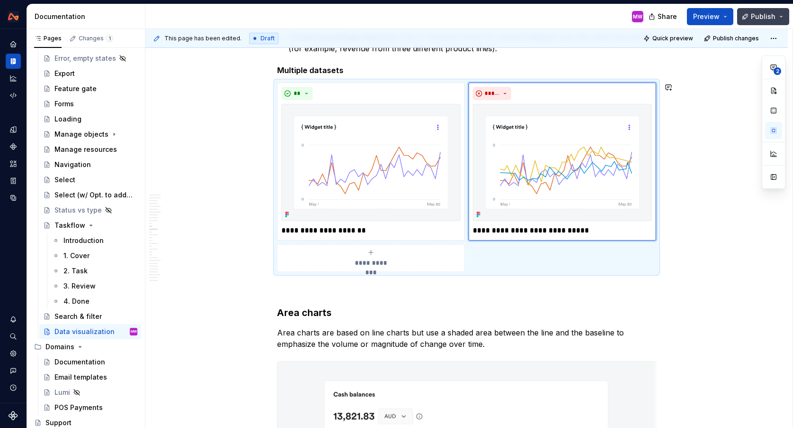
click at [762, 18] on span "Publish" at bounding box center [763, 16] width 25 height 9
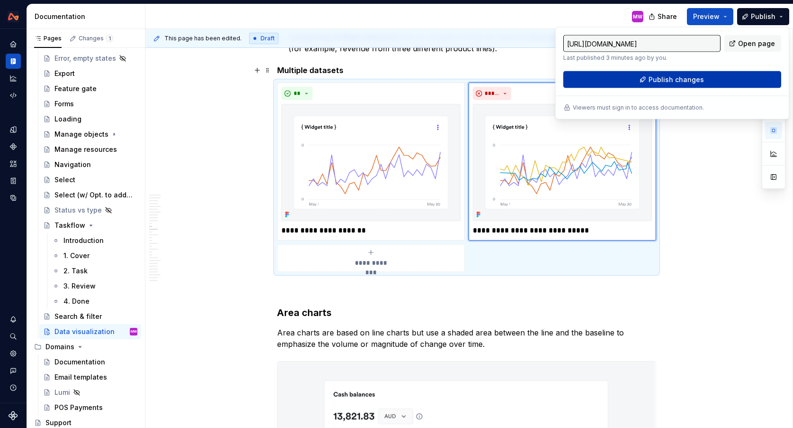
click at [680, 75] on span "Publish changes" at bounding box center [676, 79] width 55 height 9
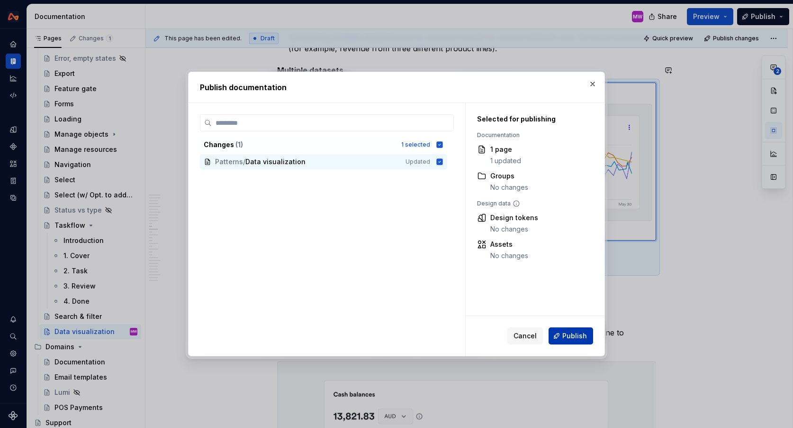
click at [572, 335] on span "Publish" at bounding box center [575, 335] width 25 height 9
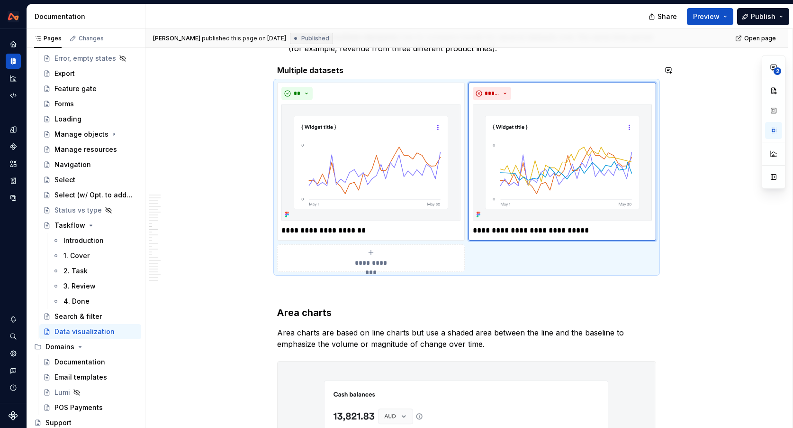
type textarea "*"
